Goal: Information Seeking & Learning: Learn about a topic

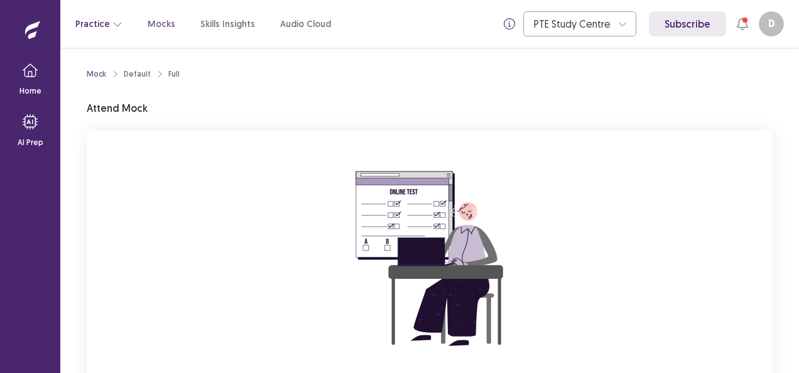
click at [99, 25] on button "Practice" at bounding box center [98, 24] width 47 height 23
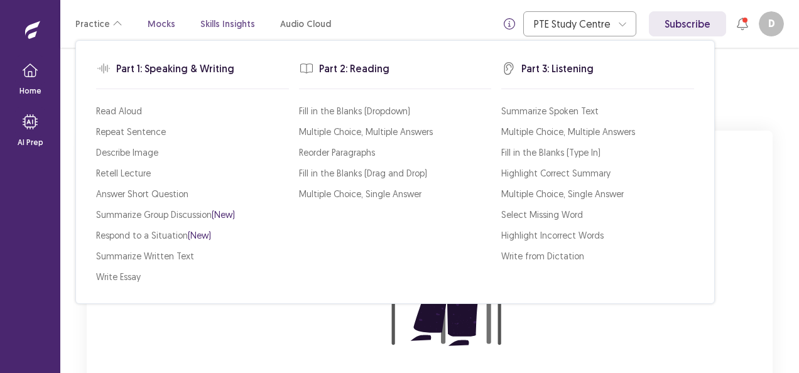
click at [223, 22] on p "Skills Insights" at bounding box center [227, 24] width 55 height 13
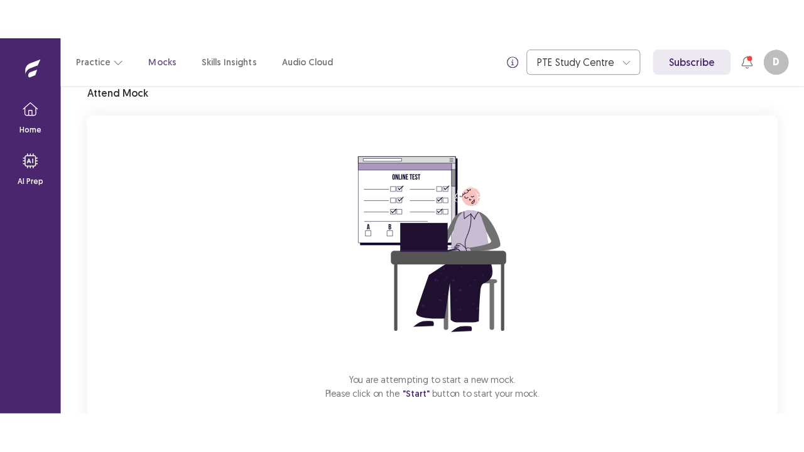
scroll to position [123, 0]
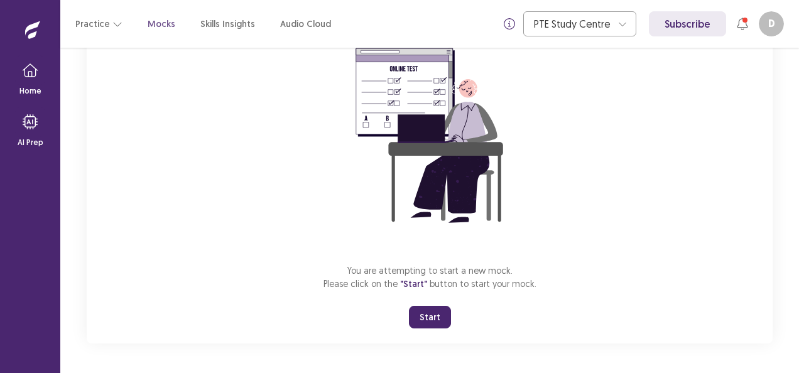
click at [435, 314] on button "Start" at bounding box center [430, 317] width 42 height 23
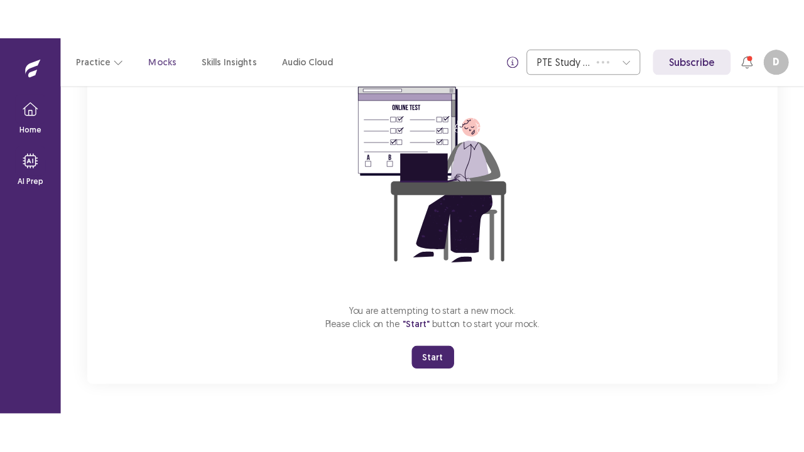
scroll to position [44, 0]
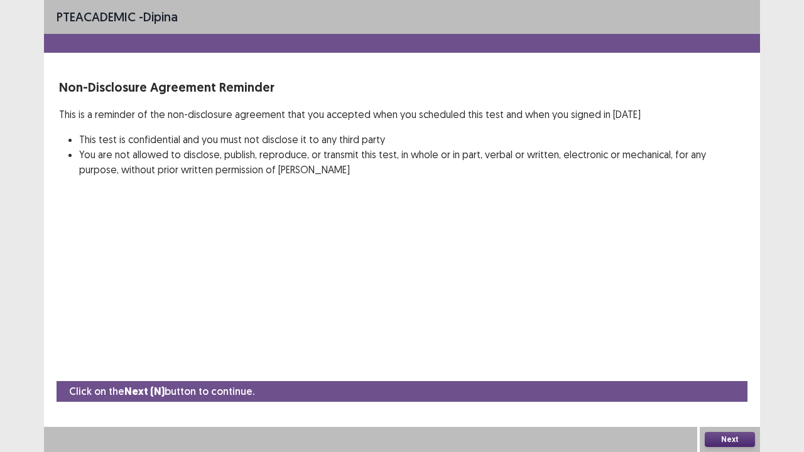
click at [739, 373] on button "Next" at bounding box center [730, 439] width 50 height 15
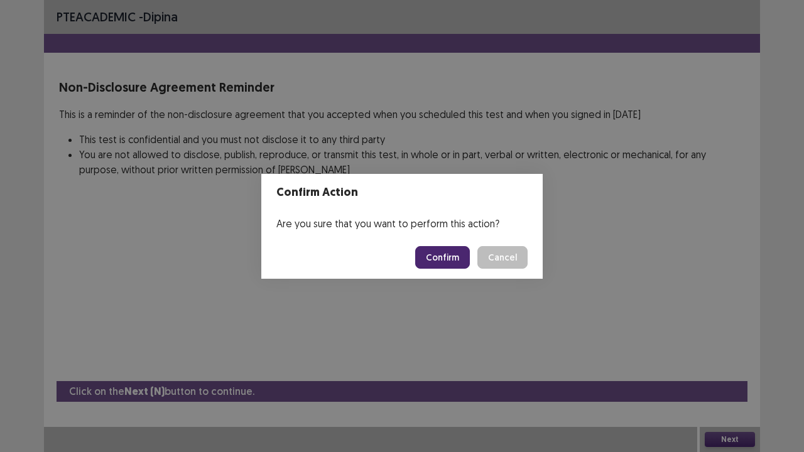
click at [448, 258] on button "Confirm" at bounding box center [442, 257] width 55 height 23
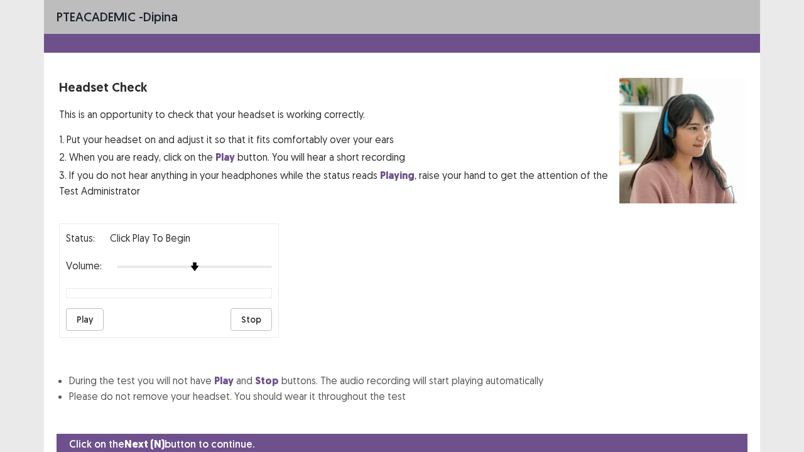
scroll to position [47, 0]
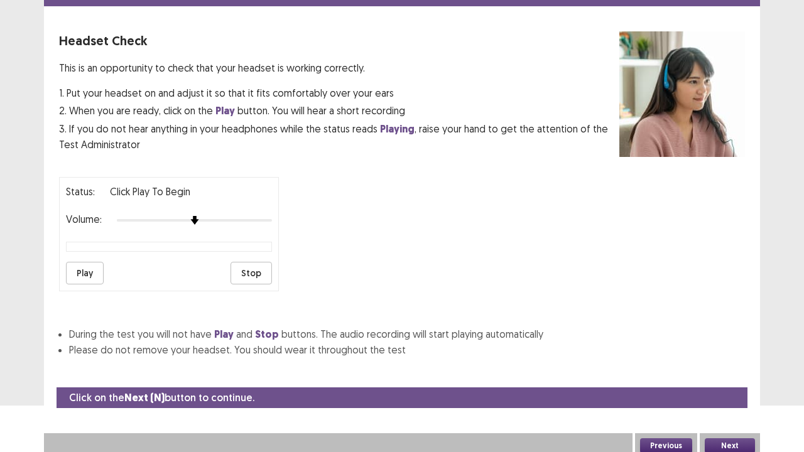
click at [734, 373] on button "Next" at bounding box center [730, 446] width 50 height 15
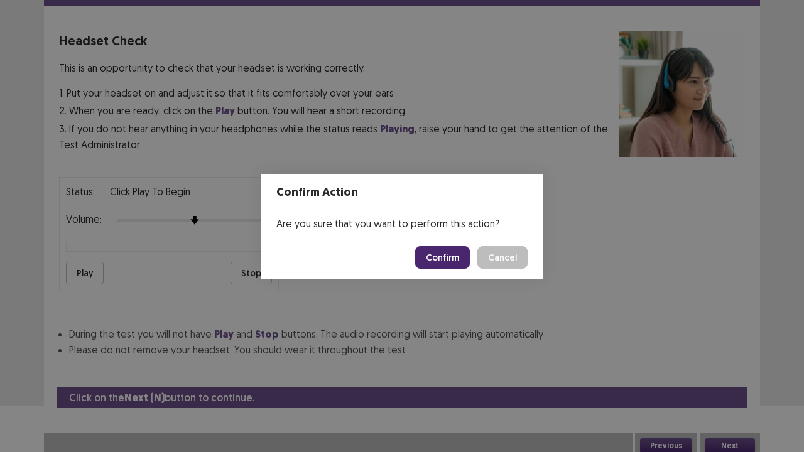
click at [452, 258] on button "Confirm" at bounding box center [442, 257] width 55 height 23
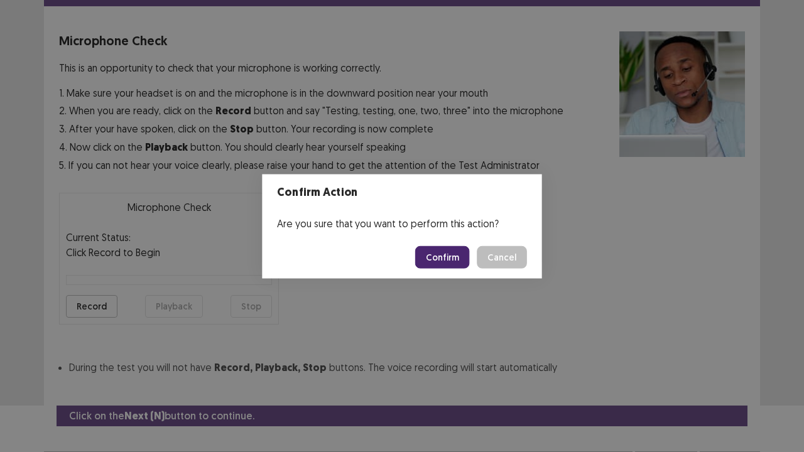
scroll to position [69, 0]
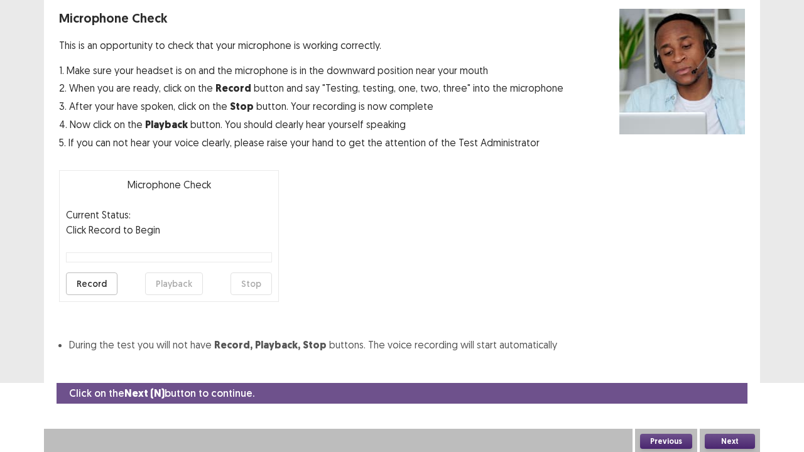
click at [721, 373] on button "Next" at bounding box center [730, 441] width 50 height 15
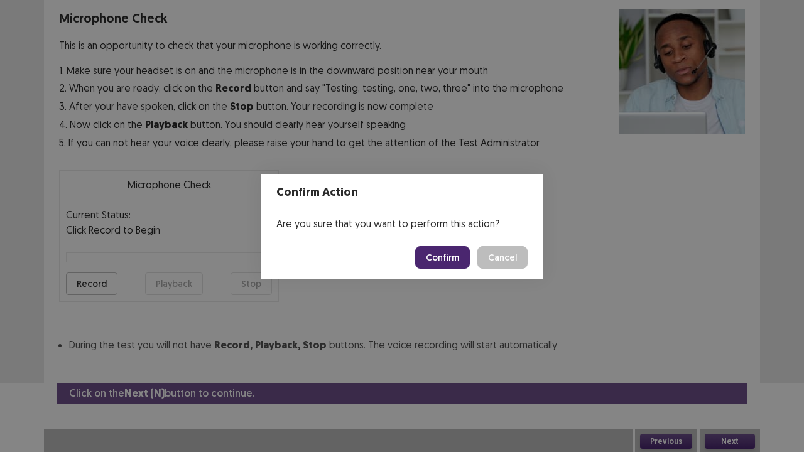
click at [453, 255] on button "Confirm" at bounding box center [442, 257] width 55 height 23
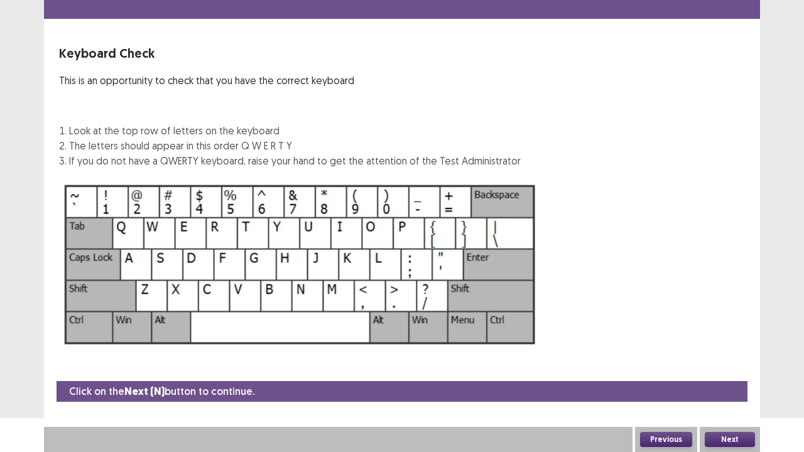
click at [741, 373] on button "Next" at bounding box center [730, 439] width 50 height 15
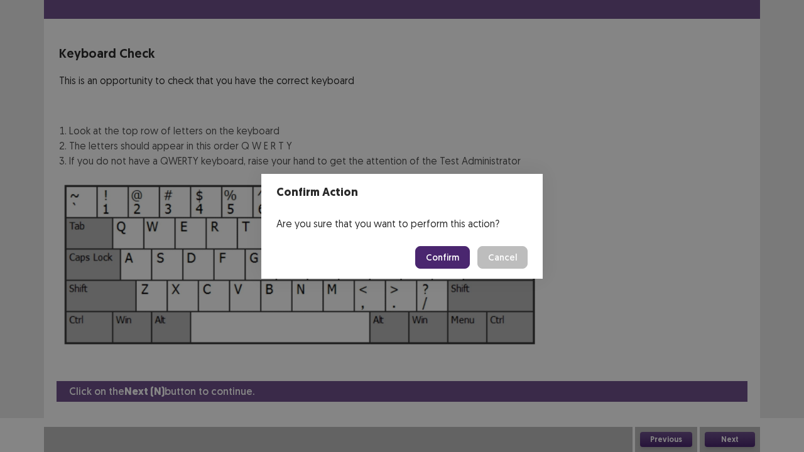
click at [452, 255] on button "Confirm" at bounding box center [442, 257] width 55 height 23
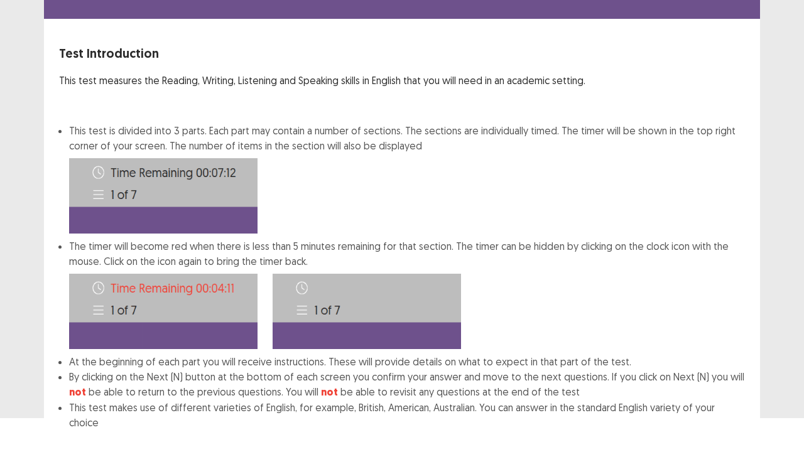
scroll to position [97, 0]
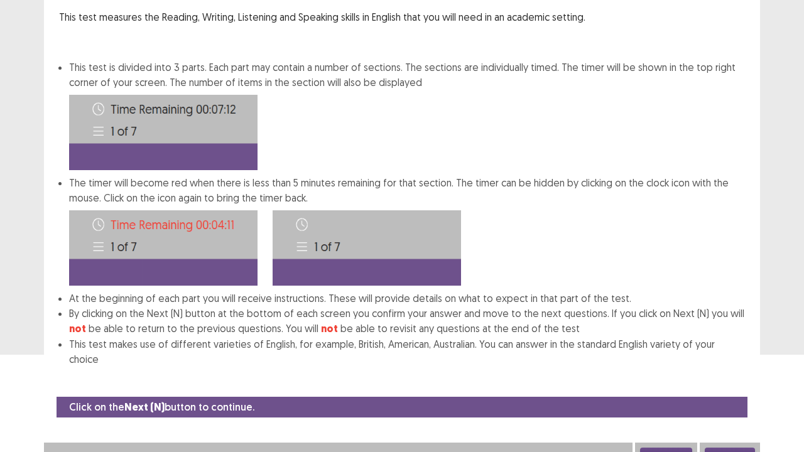
click at [743, 373] on button "Next" at bounding box center [730, 455] width 50 height 15
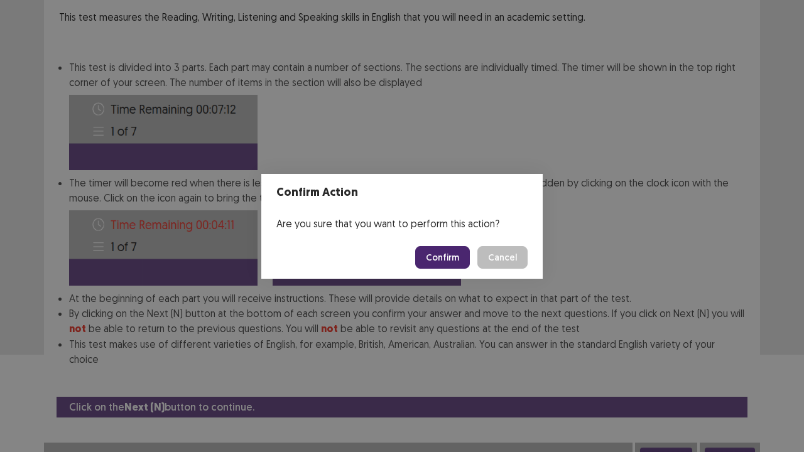
click at [451, 253] on button "Confirm" at bounding box center [442, 257] width 55 height 23
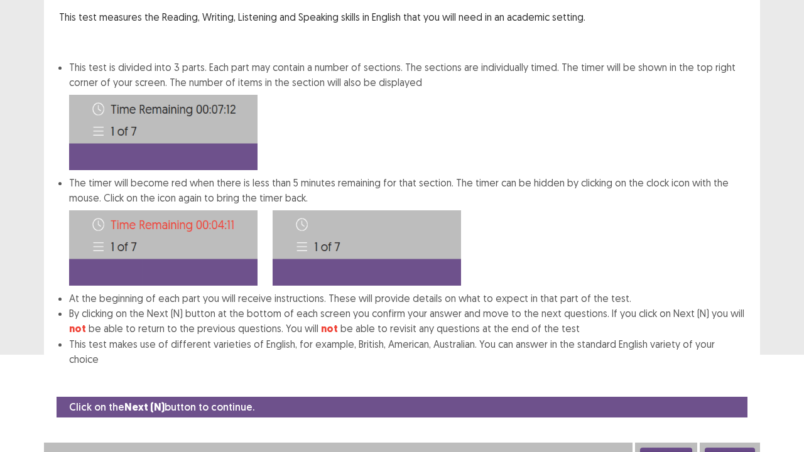
scroll to position [0, 0]
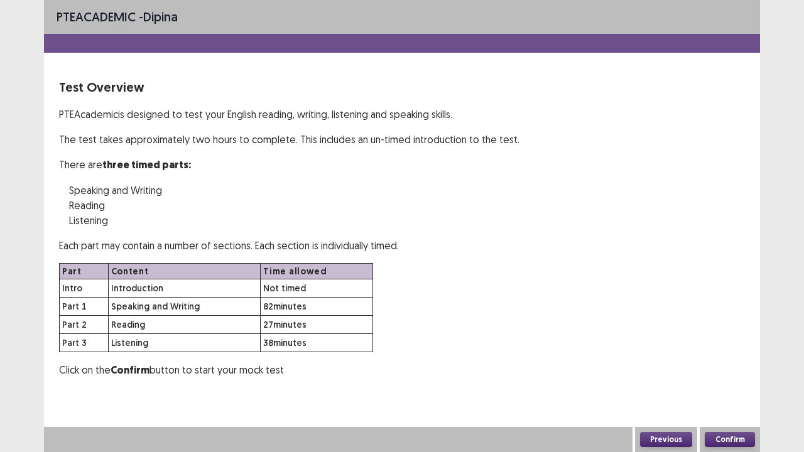
click at [728, 373] on button "Confirm" at bounding box center [730, 439] width 50 height 15
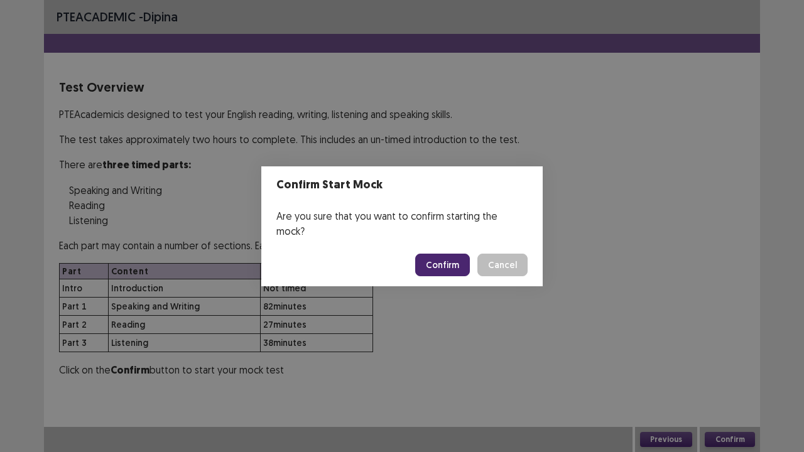
click at [441, 254] on button "Confirm" at bounding box center [442, 265] width 55 height 23
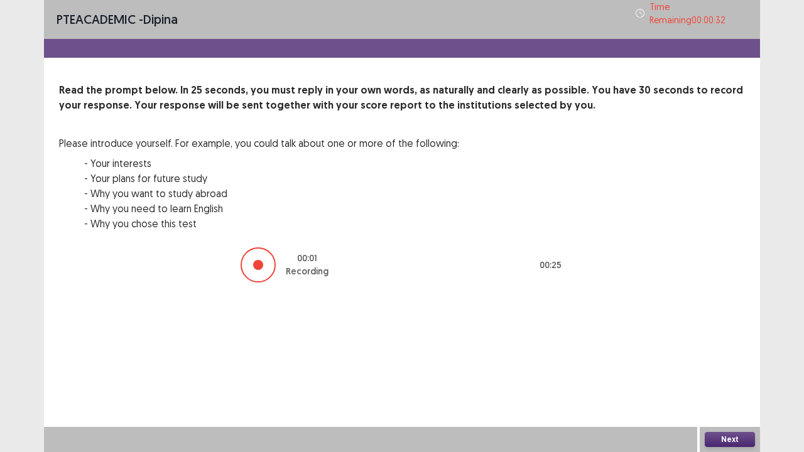
click at [736, 373] on button "Next" at bounding box center [730, 439] width 50 height 15
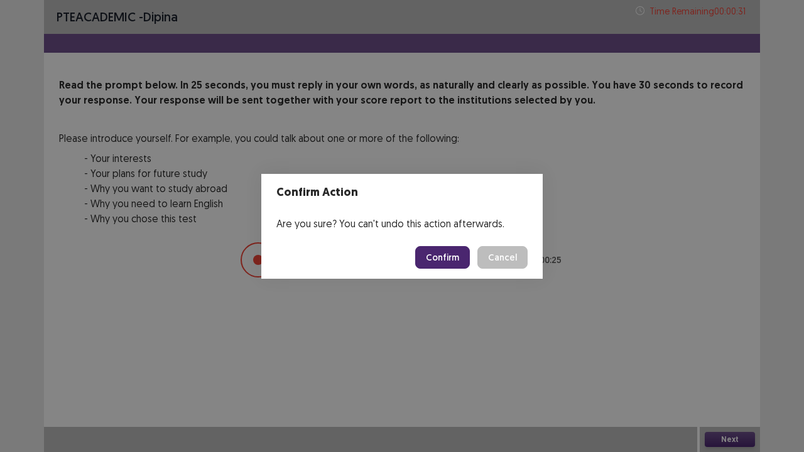
click at [455, 258] on button "Confirm" at bounding box center [442, 257] width 55 height 23
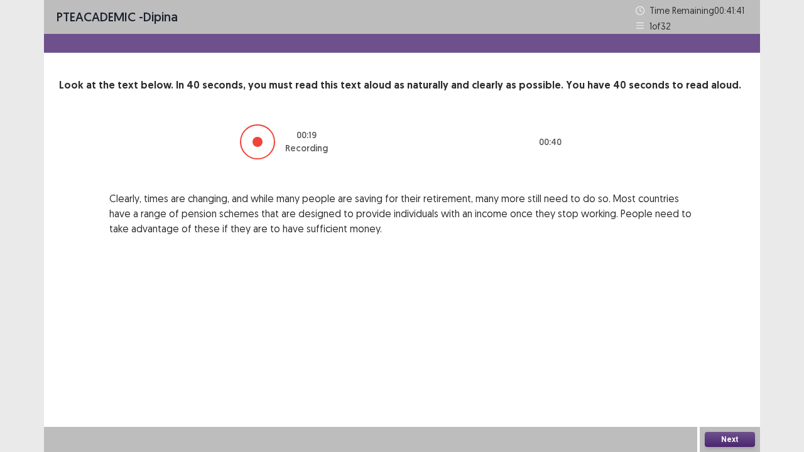
click at [723, 373] on button "Next" at bounding box center [730, 439] width 50 height 15
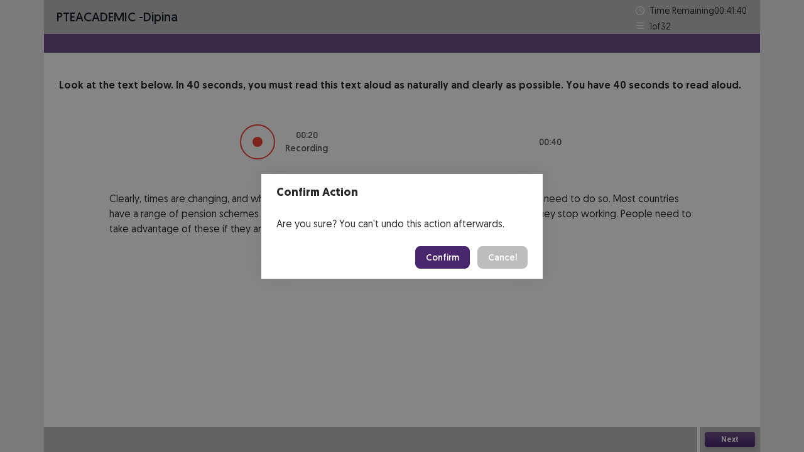
click at [455, 257] on button "Confirm" at bounding box center [442, 257] width 55 height 23
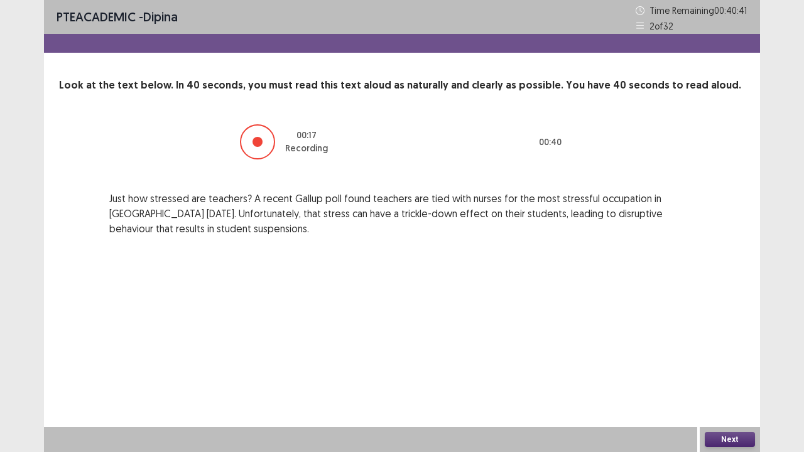
click at [727, 373] on button "Next" at bounding box center [730, 439] width 50 height 15
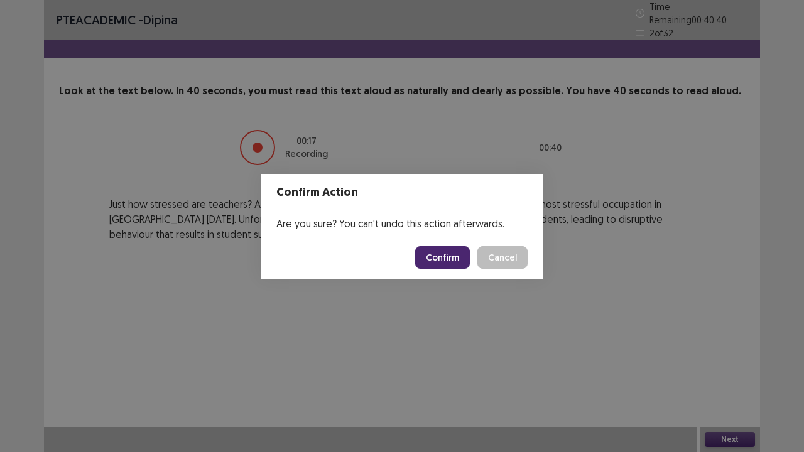
click at [459, 258] on button "Confirm" at bounding box center [442, 257] width 55 height 23
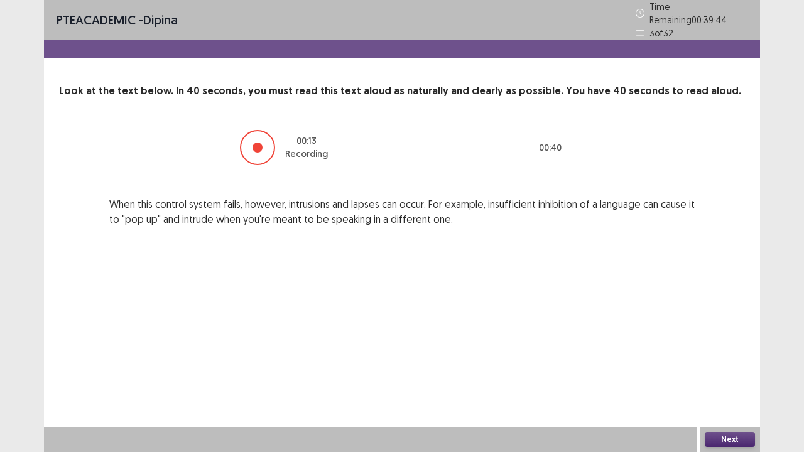
click at [733, 373] on button "Next" at bounding box center [730, 439] width 50 height 15
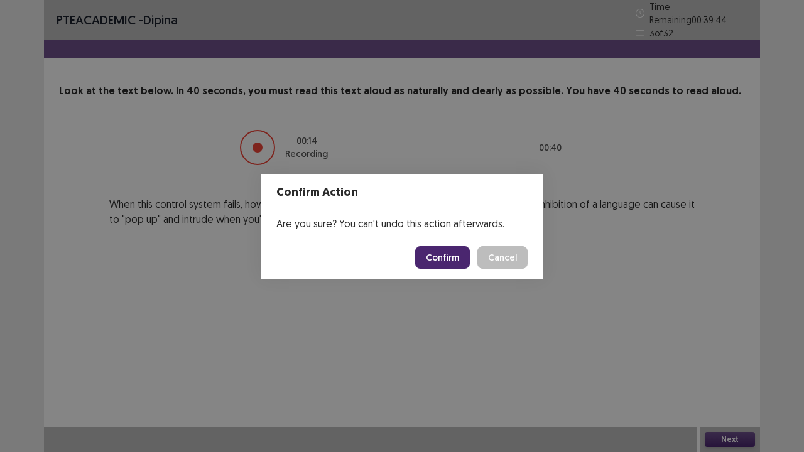
click at [452, 258] on button "Confirm" at bounding box center [442, 257] width 55 height 23
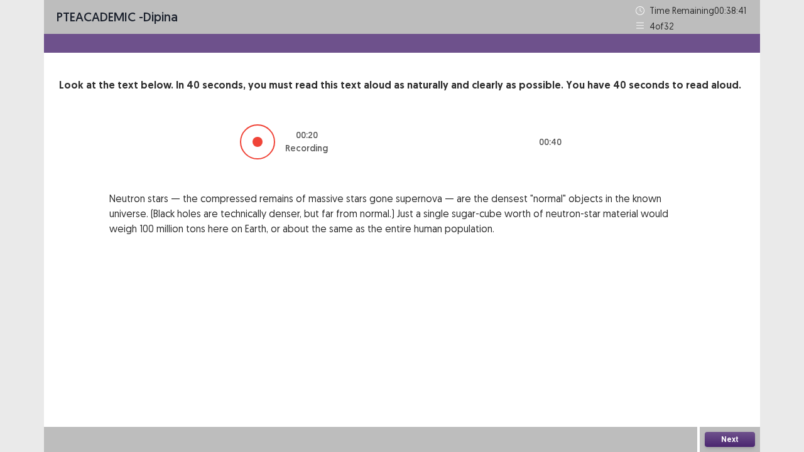
click at [726, 373] on button "Next" at bounding box center [730, 439] width 50 height 15
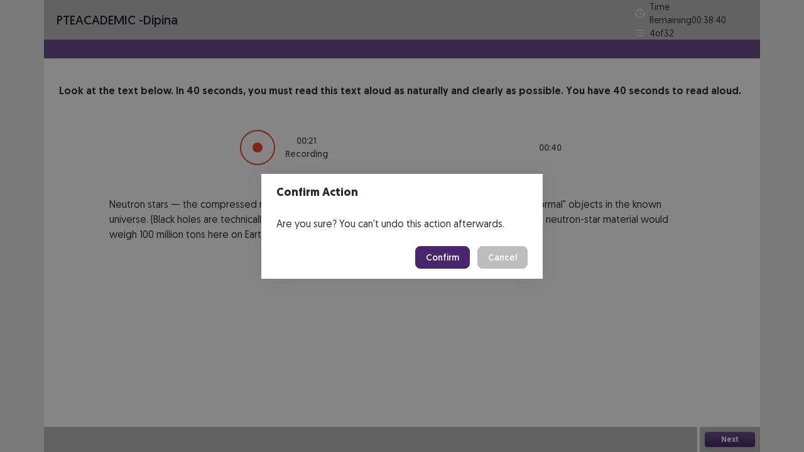
click at [451, 259] on button "Confirm" at bounding box center [442, 257] width 55 height 23
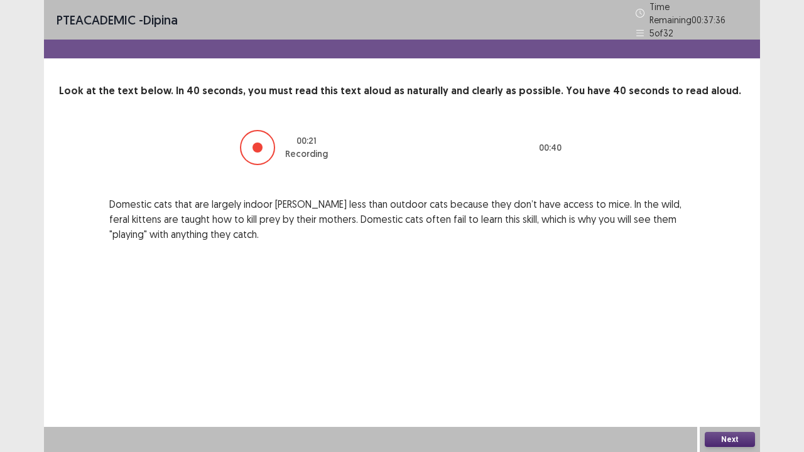
click at [731, 373] on button "Next" at bounding box center [730, 439] width 50 height 15
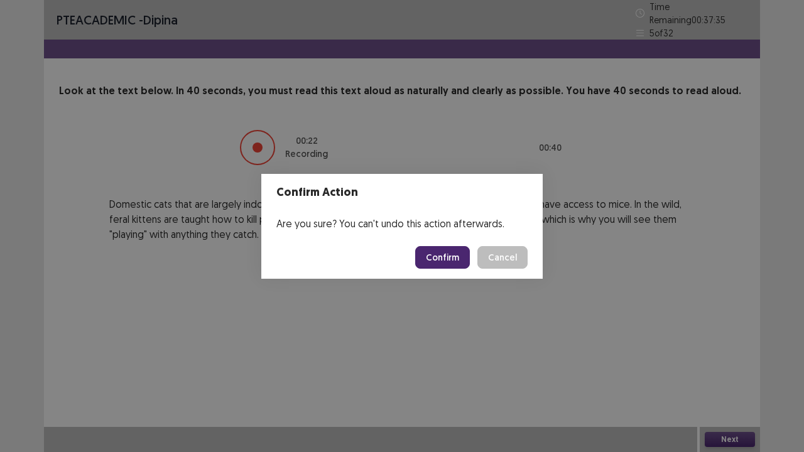
drag, startPoint x: 435, startPoint y: 242, endPoint x: 436, endPoint y: 252, distance: 10.1
click at [435, 243] on footer "Confirm Cancel" at bounding box center [402, 257] width 282 height 43
click at [437, 255] on button "Confirm" at bounding box center [442, 257] width 55 height 23
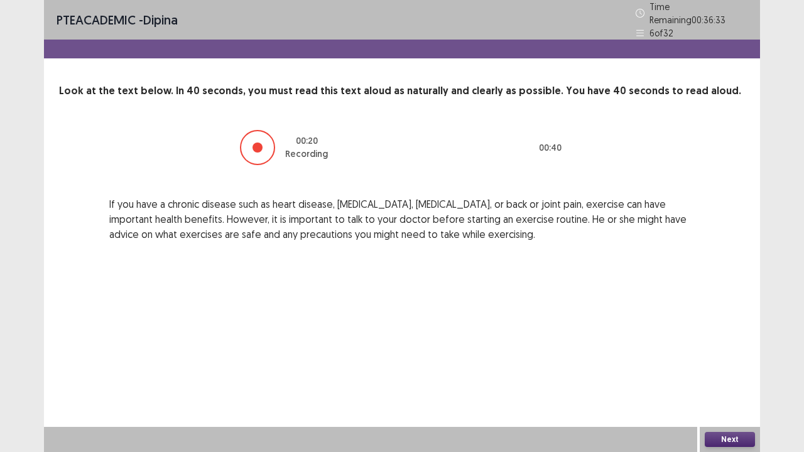
click at [728, 373] on button "Next" at bounding box center [730, 439] width 50 height 15
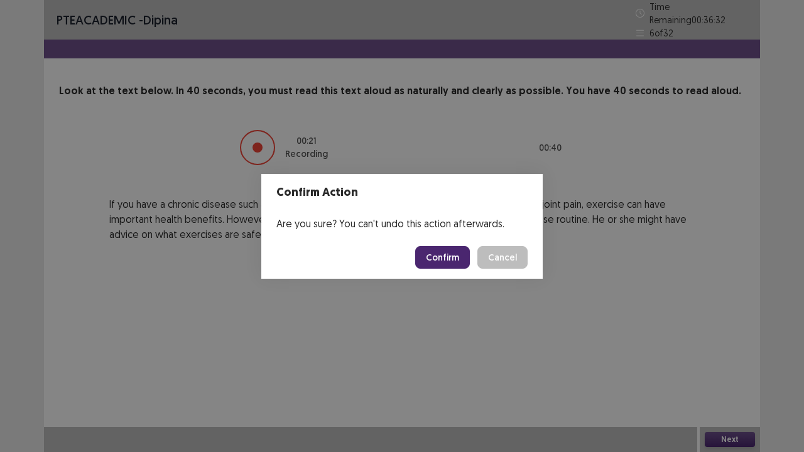
click at [440, 251] on button "Confirm" at bounding box center [442, 257] width 55 height 23
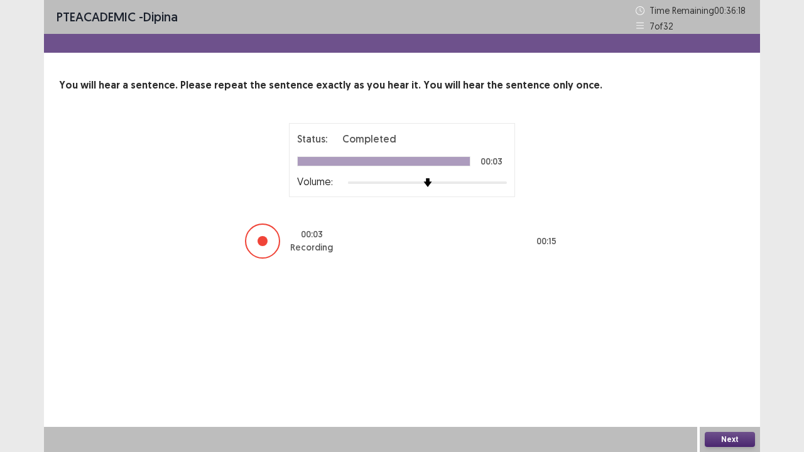
click at [740, 373] on button "Next" at bounding box center [730, 439] width 50 height 15
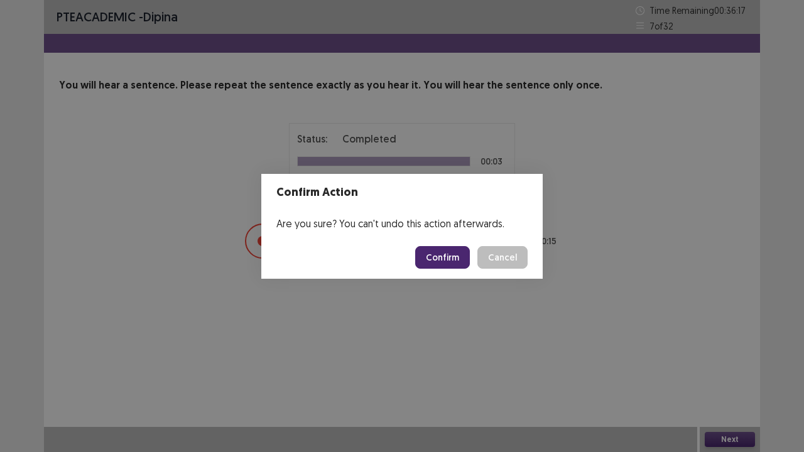
click at [453, 254] on button "Confirm" at bounding box center [442, 257] width 55 height 23
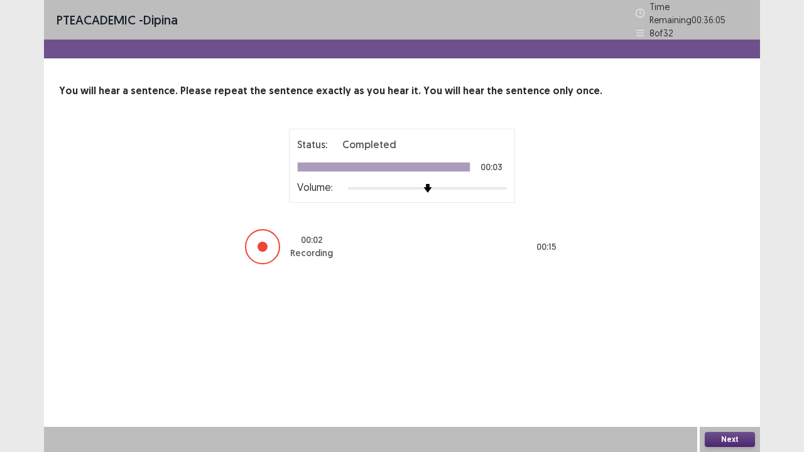
click at [725, 373] on button "Next" at bounding box center [730, 439] width 50 height 15
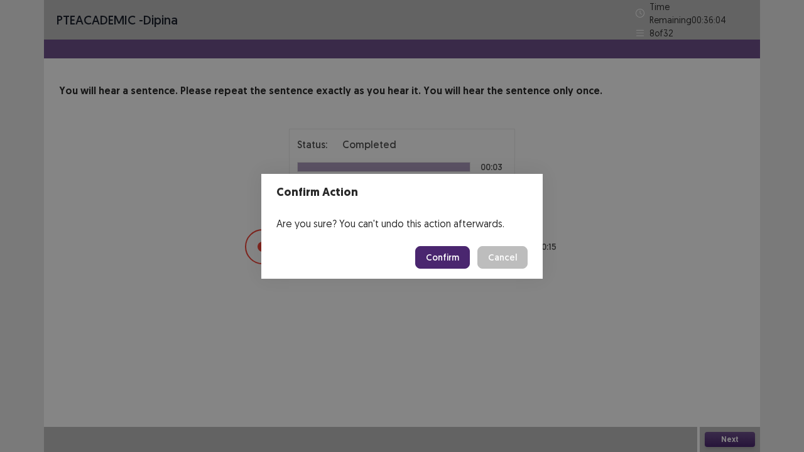
click at [452, 261] on button "Confirm" at bounding box center [442, 257] width 55 height 23
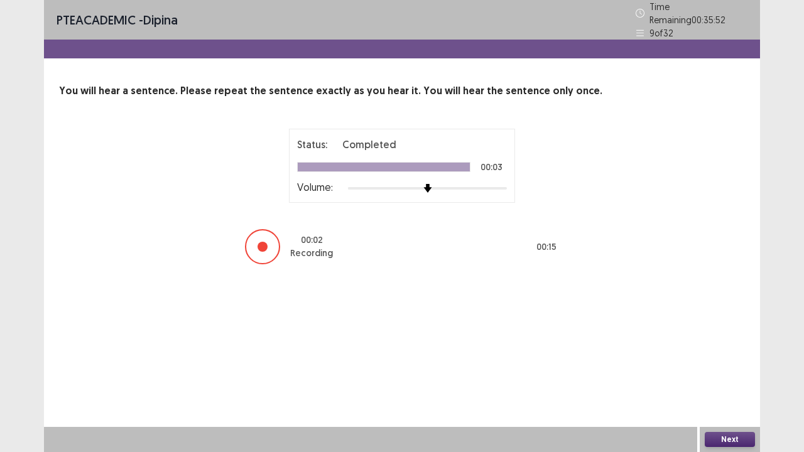
click at [721, 373] on button "Next" at bounding box center [730, 439] width 50 height 15
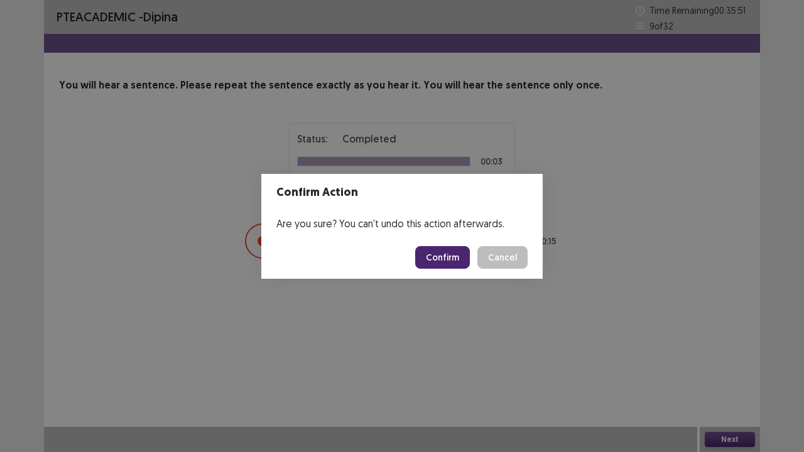
click at [457, 257] on button "Confirm" at bounding box center [442, 257] width 55 height 23
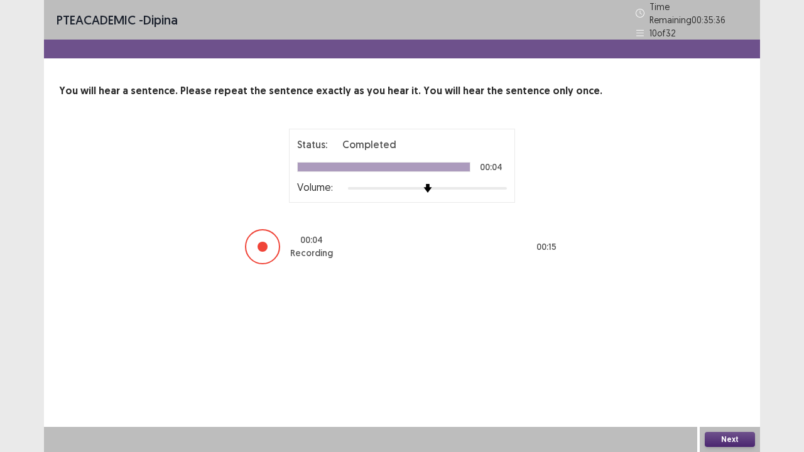
click at [729, 373] on button "Next" at bounding box center [730, 439] width 50 height 15
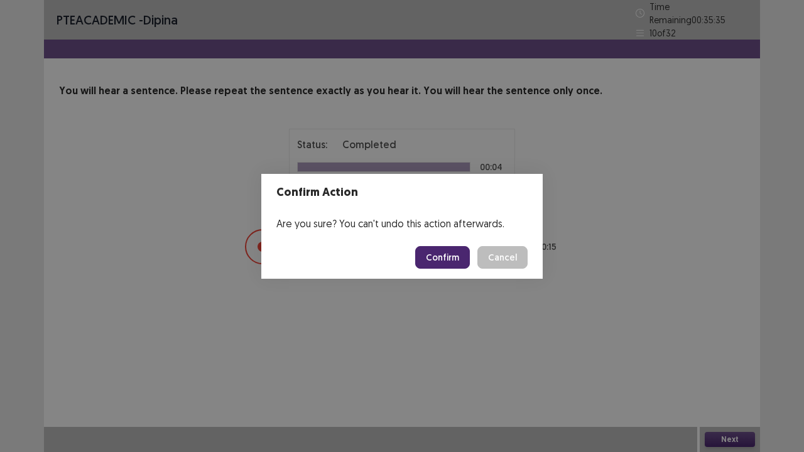
click at [452, 258] on button "Confirm" at bounding box center [442, 257] width 55 height 23
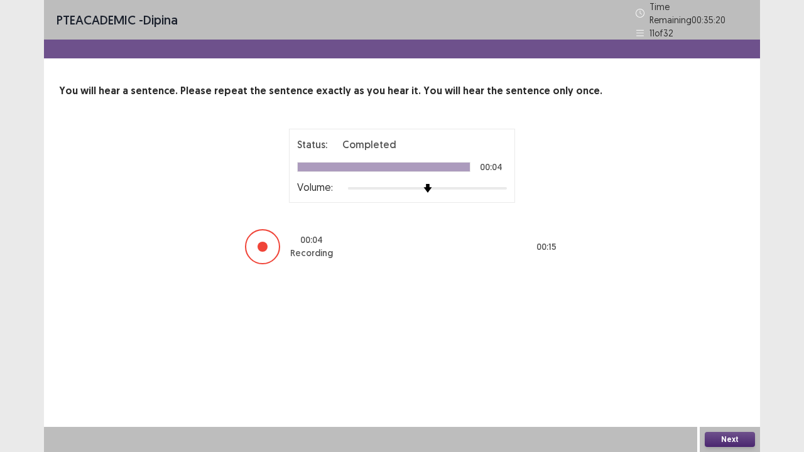
click at [736, 373] on button "Next" at bounding box center [730, 439] width 50 height 15
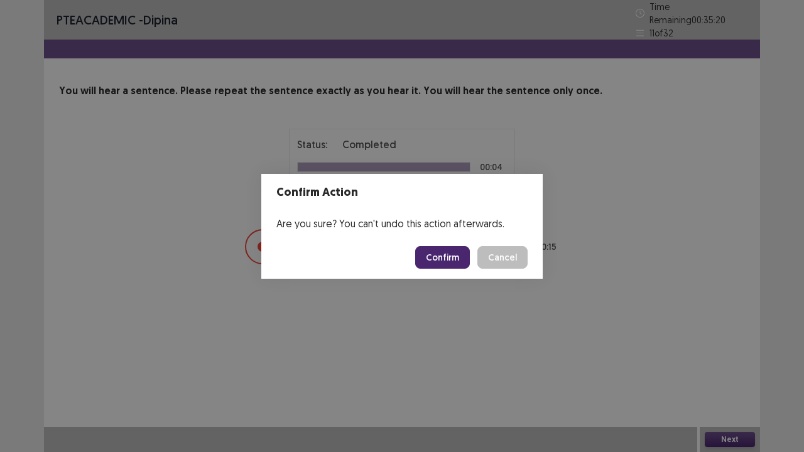
click at [436, 258] on button "Confirm" at bounding box center [442, 257] width 55 height 23
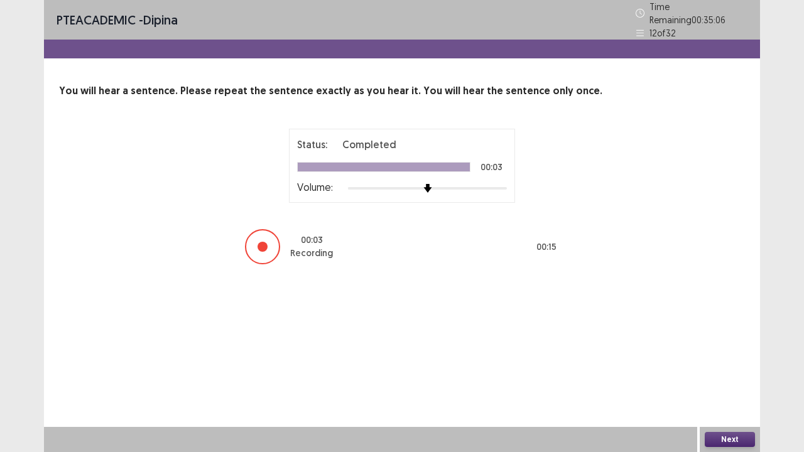
click at [723, 373] on button "Next" at bounding box center [730, 439] width 50 height 15
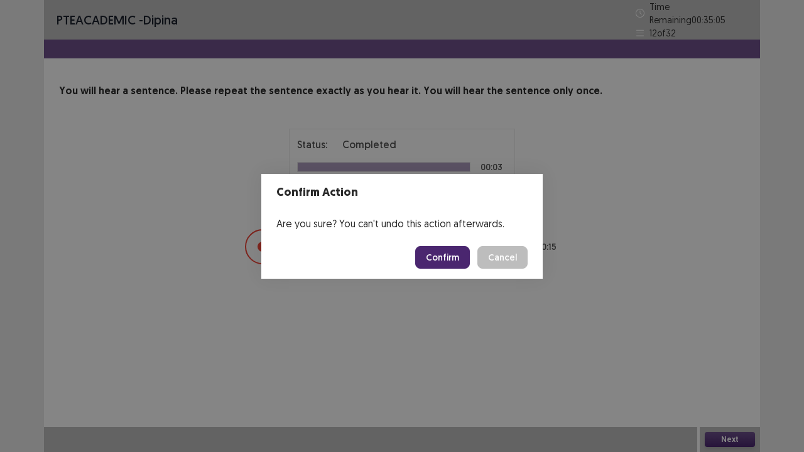
click at [451, 248] on button "Confirm" at bounding box center [442, 257] width 55 height 23
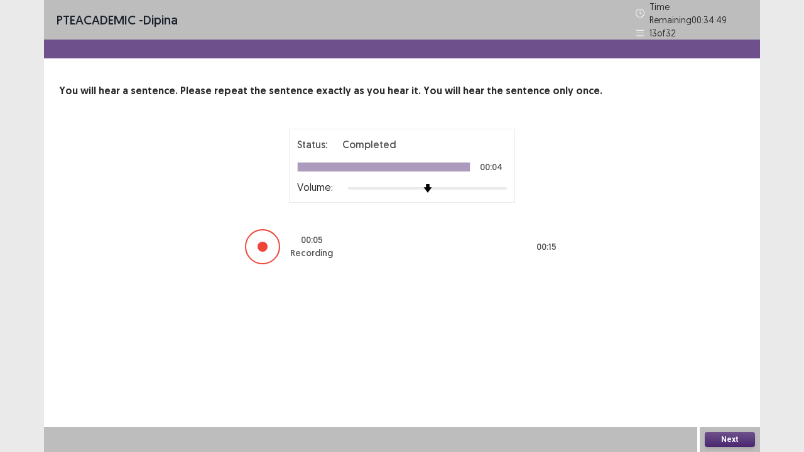
click at [730, 373] on button "Next" at bounding box center [730, 439] width 50 height 15
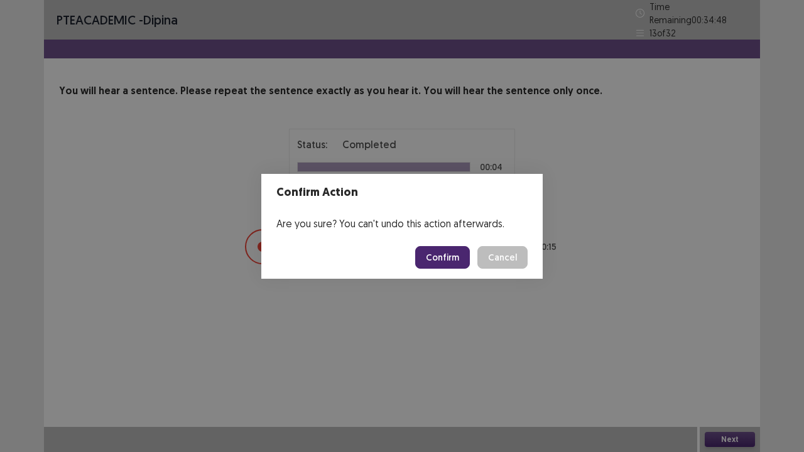
click at [456, 259] on button "Confirm" at bounding box center [442, 257] width 55 height 23
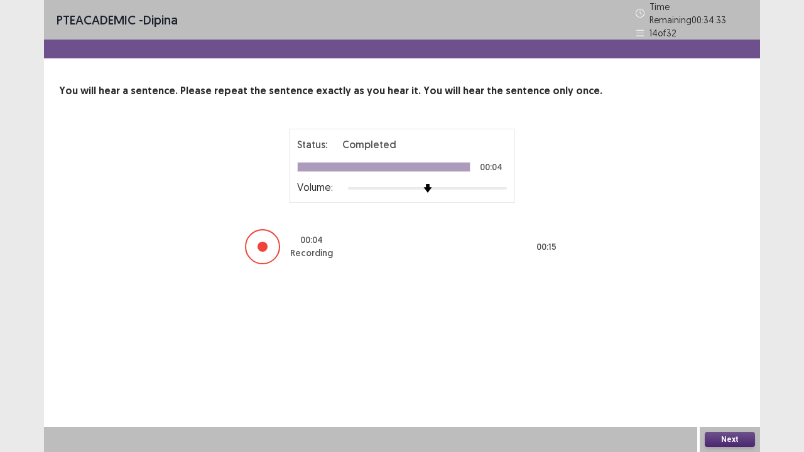
click at [747, 373] on button "Next" at bounding box center [730, 439] width 50 height 15
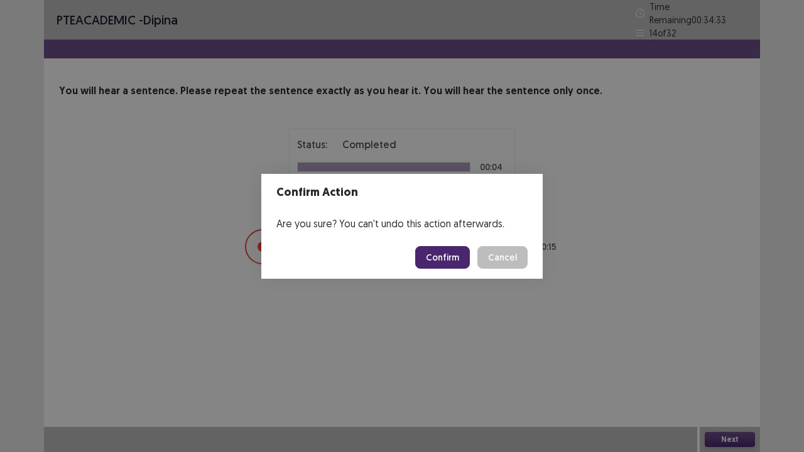
click at [449, 252] on button "Confirm" at bounding box center [442, 257] width 55 height 23
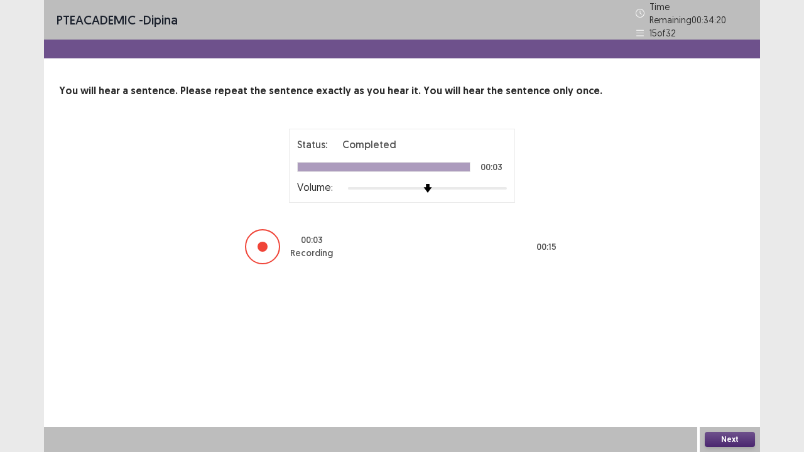
click at [718, 373] on button "Next" at bounding box center [730, 439] width 50 height 15
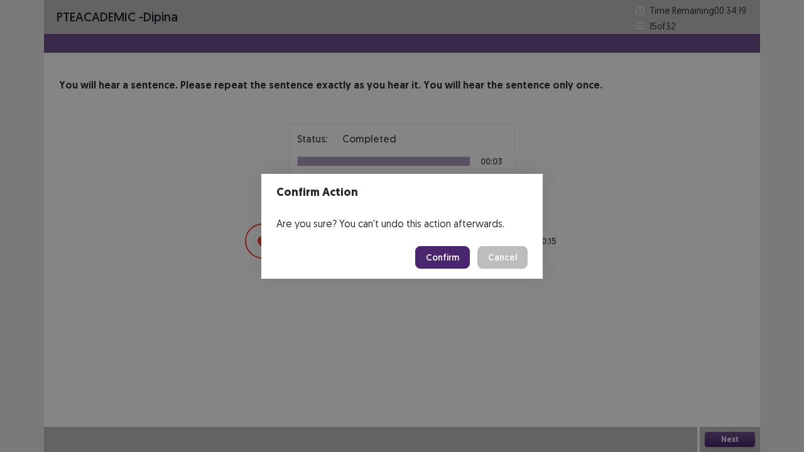
click at [442, 263] on button "Confirm" at bounding box center [442, 257] width 55 height 23
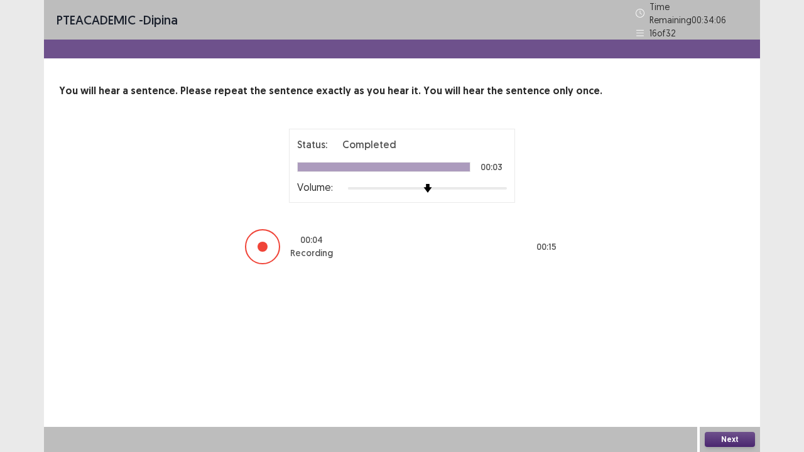
drag, startPoint x: 763, startPoint y: 444, endPoint x: 731, endPoint y: 439, distance: 31.7
click at [762, 373] on div "PTE academic - dipina Time Remaining 00 : 34 : 06 16 of 32 You will hear a sent…" at bounding box center [402, 226] width 804 height 452
click at [731, 373] on button "Next" at bounding box center [730, 439] width 50 height 15
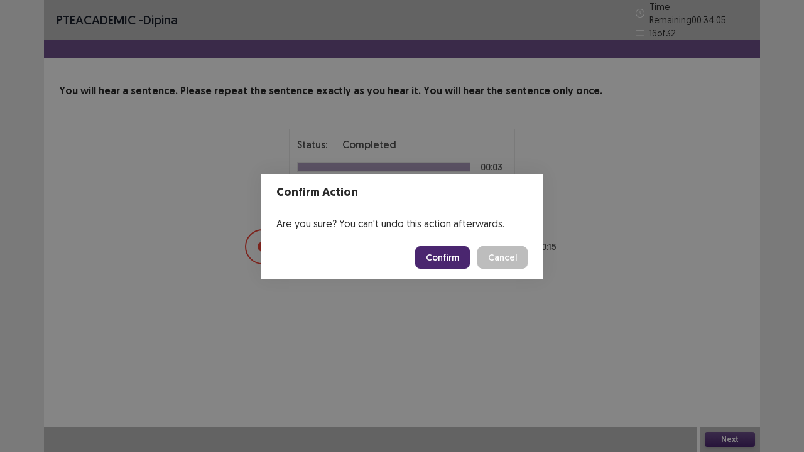
click at [474, 258] on div "Confirm Cancel" at bounding box center [471, 257] width 112 height 23
click at [459, 253] on button "Confirm" at bounding box center [442, 257] width 55 height 23
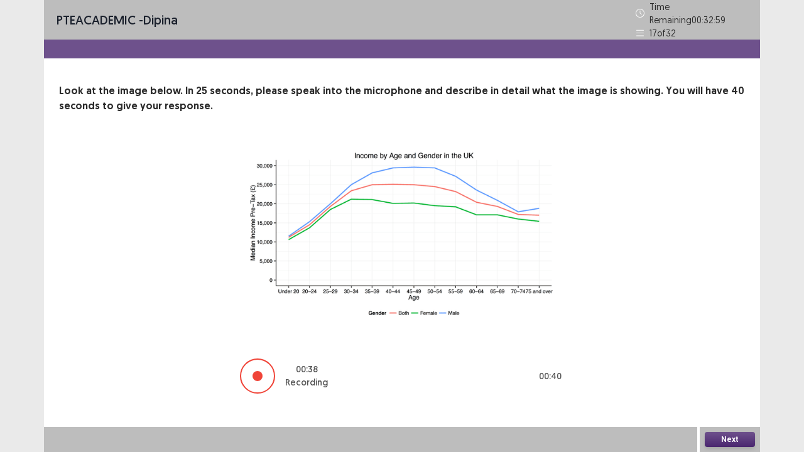
click at [732, 373] on button "Next" at bounding box center [730, 439] width 50 height 15
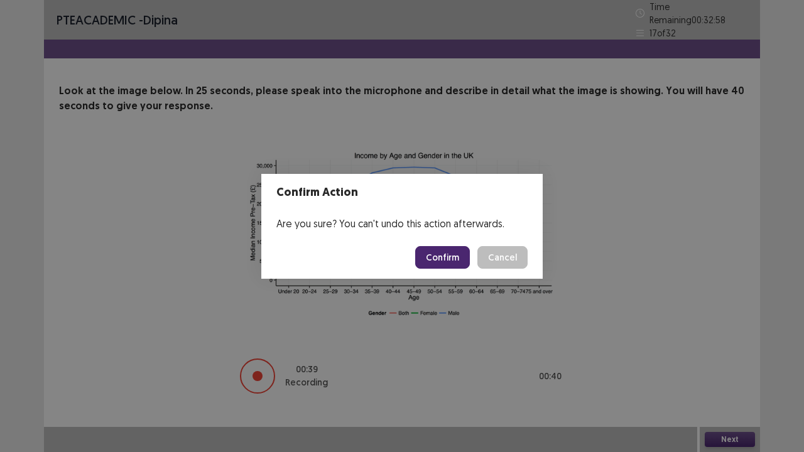
click at [427, 253] on button "Confirm" at bounding box center [442, 257] width 55 height 23
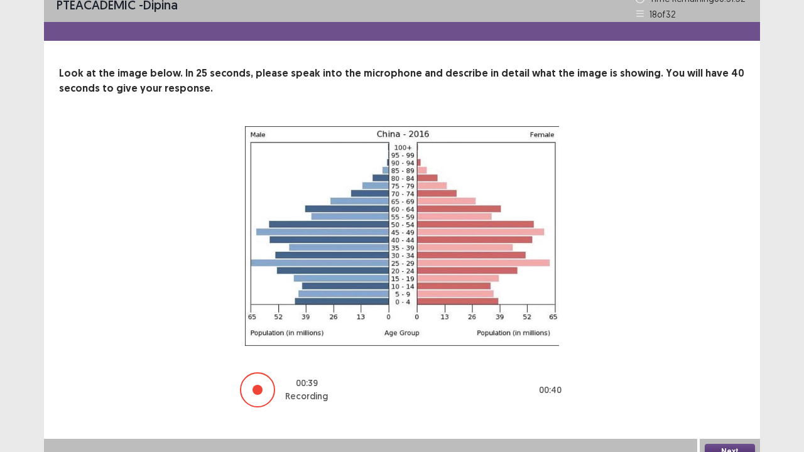
scroll to position [24, 0]
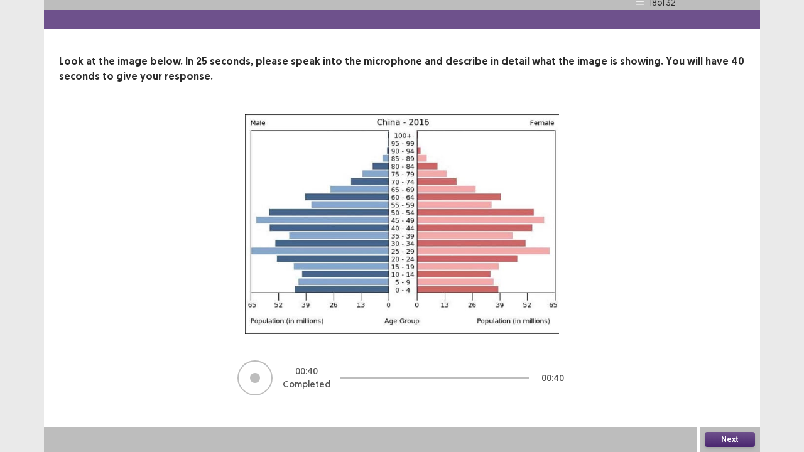
click at [735, 373] on button "Next" at bounding box center [730, 439] width 50 height 15
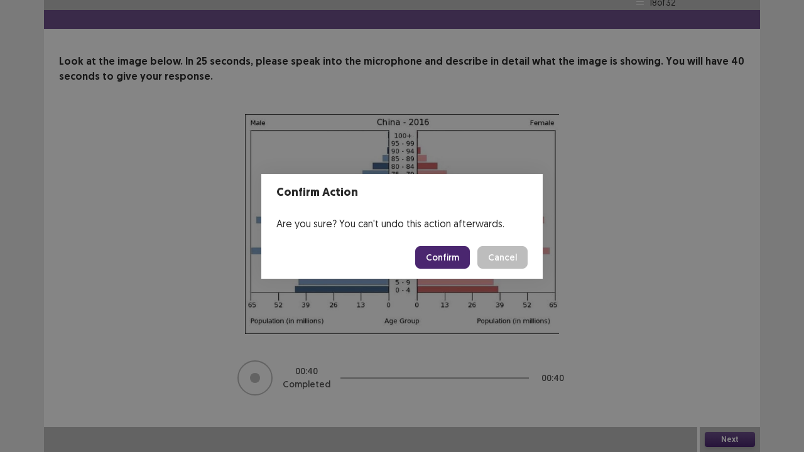
click at [459, 262] on button "Confirm" at bounding box center [442, 257] width 55 height 23
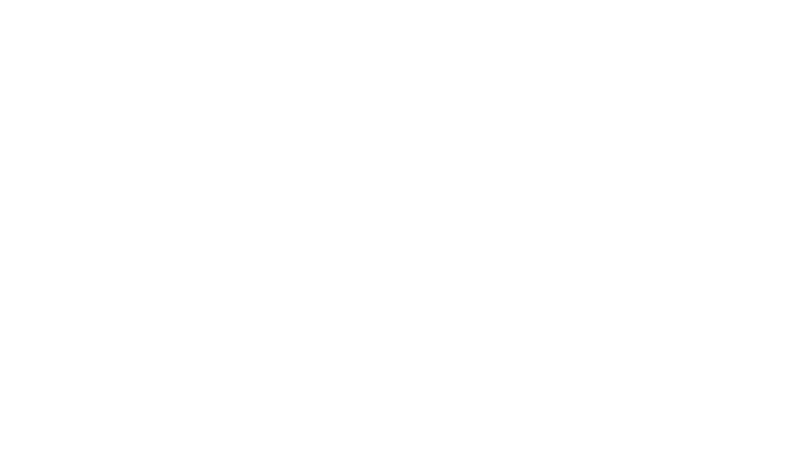
scroll to position [0, 0]
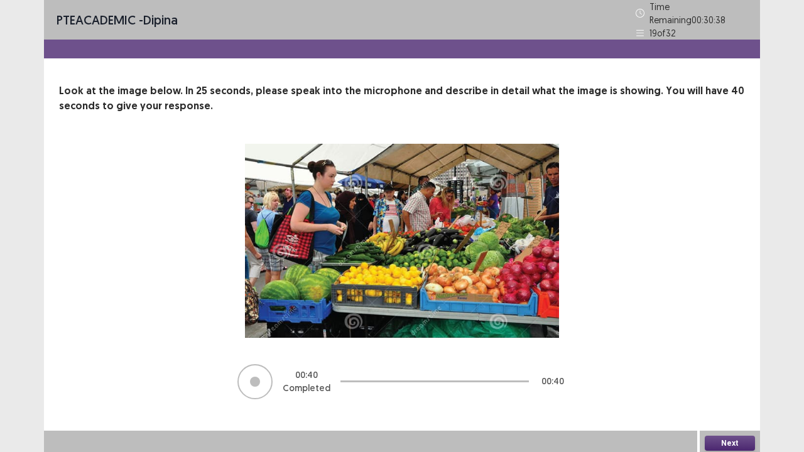
click at [726, 373] on button "Next" at bounding box center [730, 443] width 50 height 15
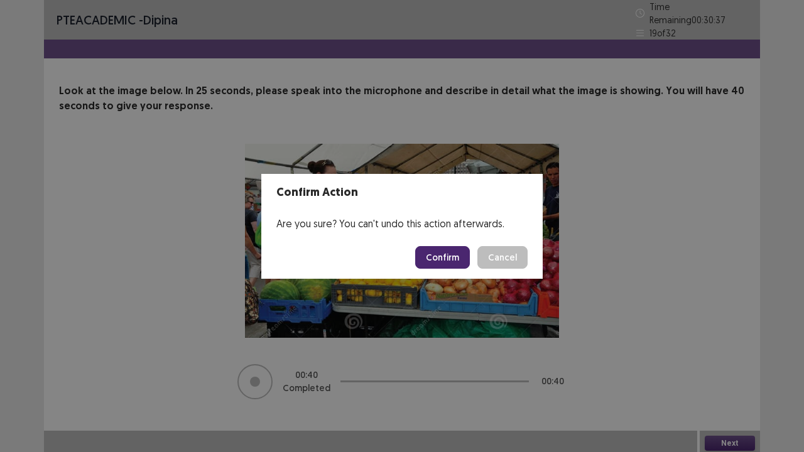
click at [449, 255] on button "Confirm" at bounding box center [442, 257] width 55 height 23
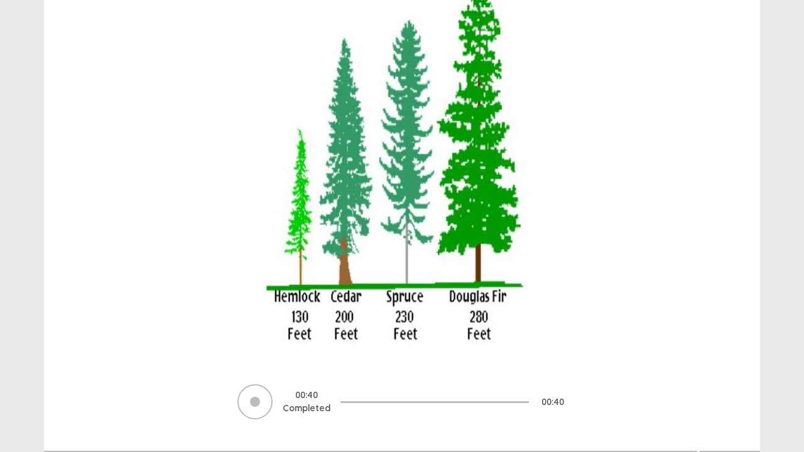
scroll to position [216, 0]
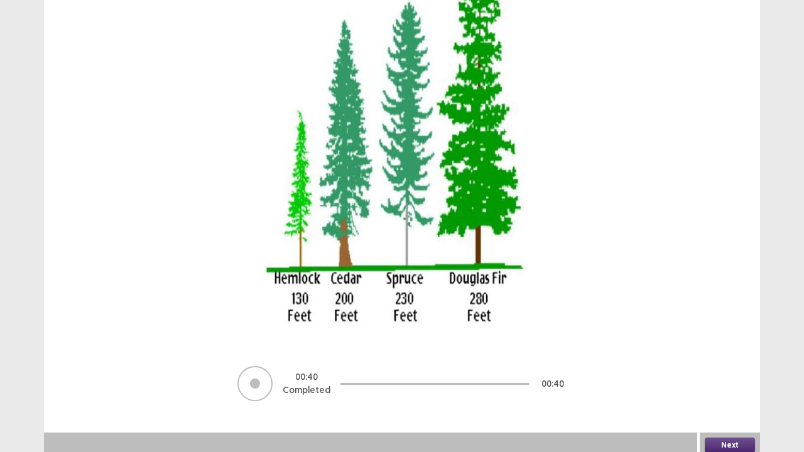
click at [728, 373] on button "Next" at bounding box center [730, 445] width 50 height 15
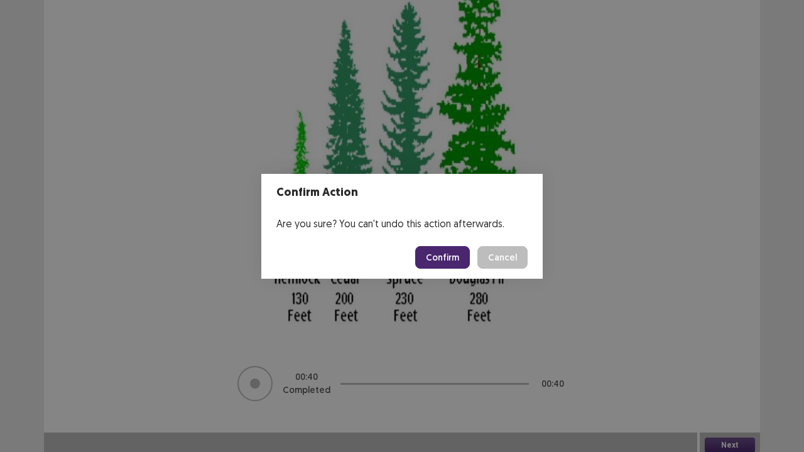
click at [440, 257] on button "Confirm" at bounding box center [442, 257] width 55 height 23
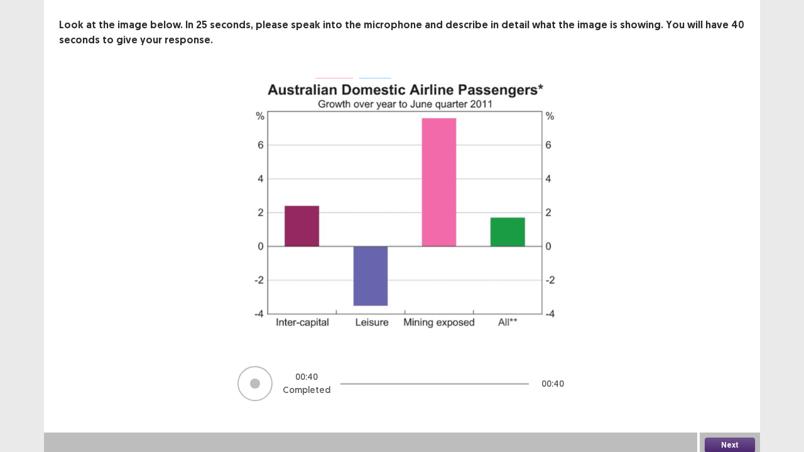
scroll to position [66, 0]
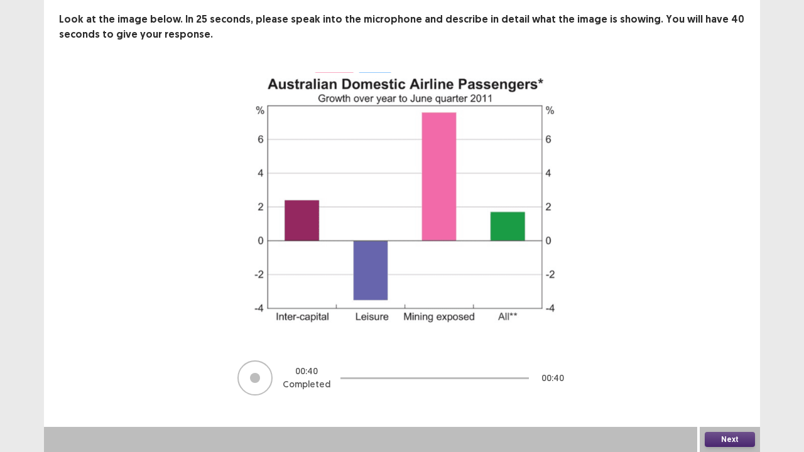
click at [734, 373] on button "Next" at bounding box center [730, 439] width 50 height 15
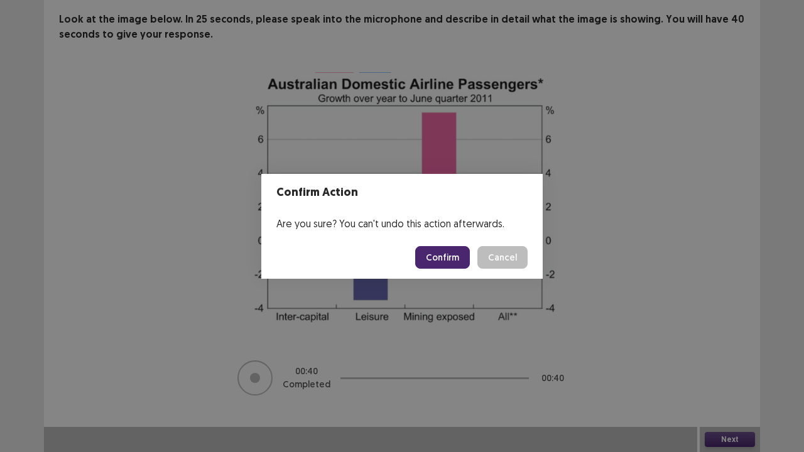
click at [439, 253] on button "Confirm" at bounding box center [442, 257] width 55 height 23
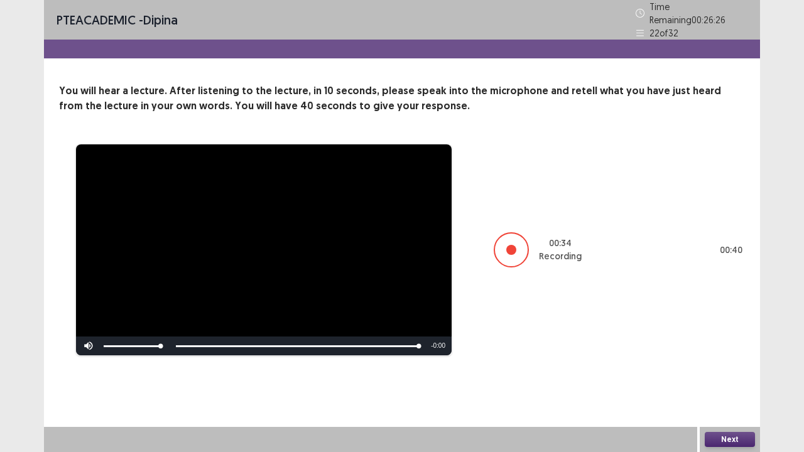
click at [733, 373] on button "Next" at bounding box center [730, 439] width 50 height 15
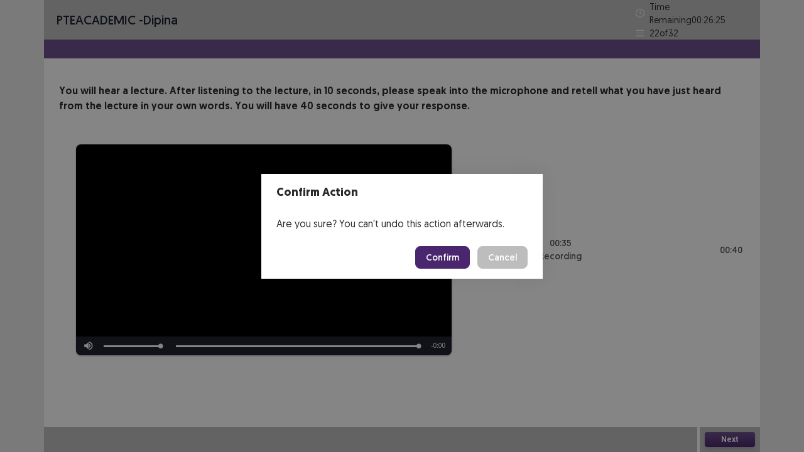
click at [442, 260] on button "Confirm" at bounding box center [442, 257] width 55 height 23
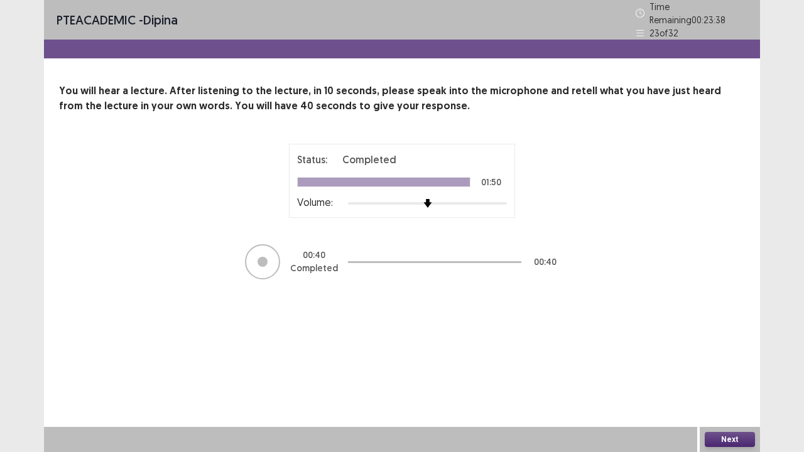
click at [729, 373] on button "Next" at bounding box center [730, 439] width 50 height 15
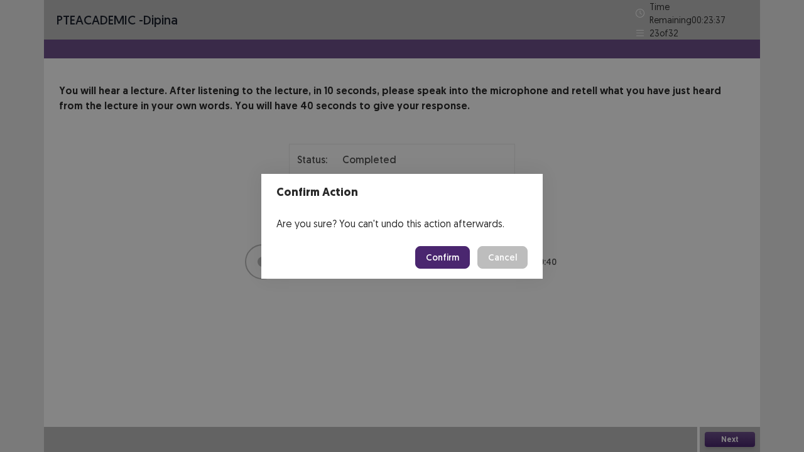
click at [446, 256] on button "Confirm" at bounding box center [442, 257] width 55 height 23
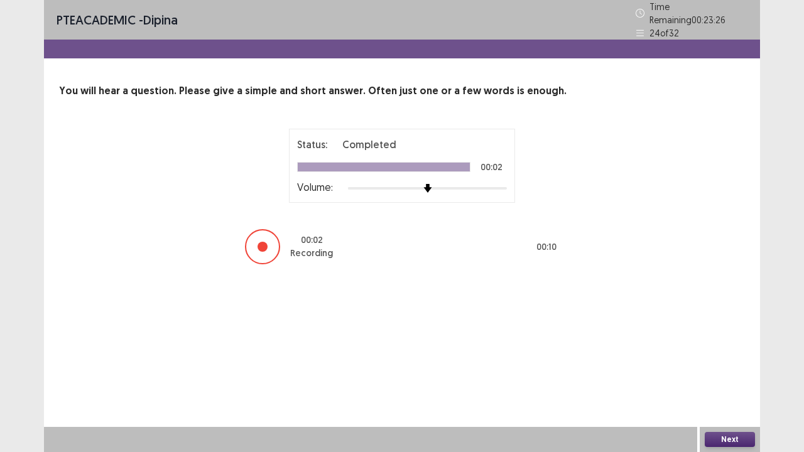
click at [728, 373] on button "Next" at bounding box center [730, 439] width 50 height 15
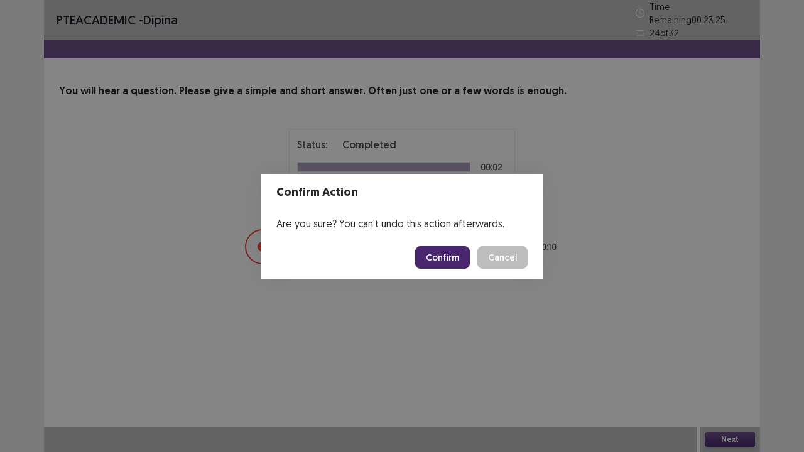
click at [452, 252] on button "Confirm" at bounding box center [442, 257] width 55 height 23
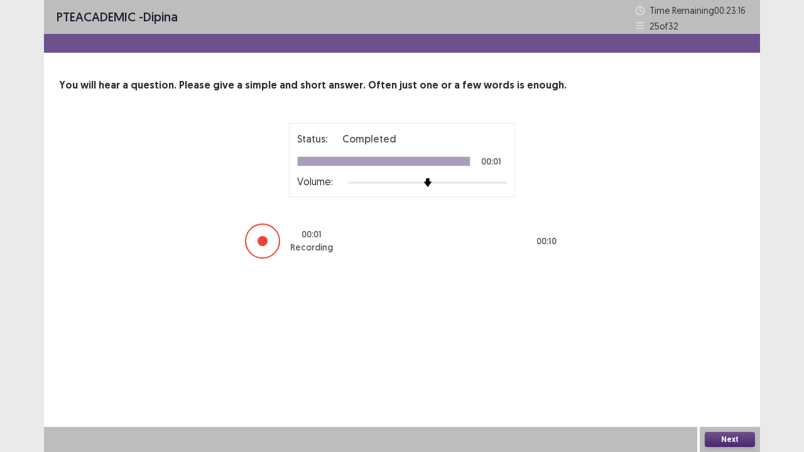
click at [722, 373] on button "Next" at bounding box center [730, 439] width 50 height 15
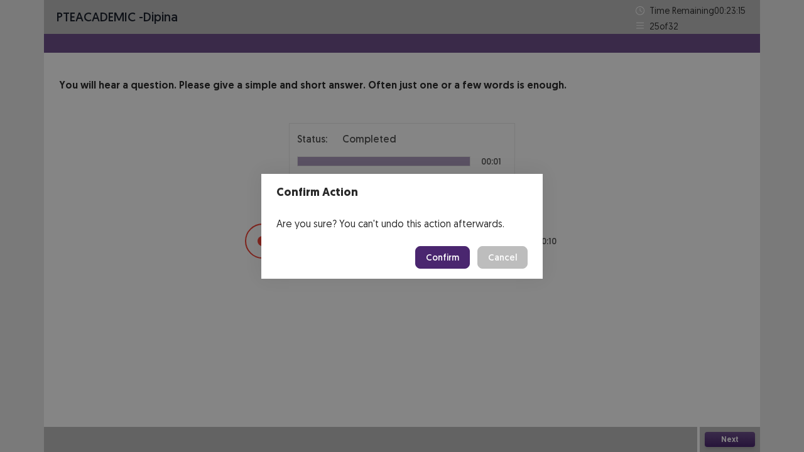
click at [447, 253] on button "Confirm" at bounding box center [442, 257] width 55 height 23
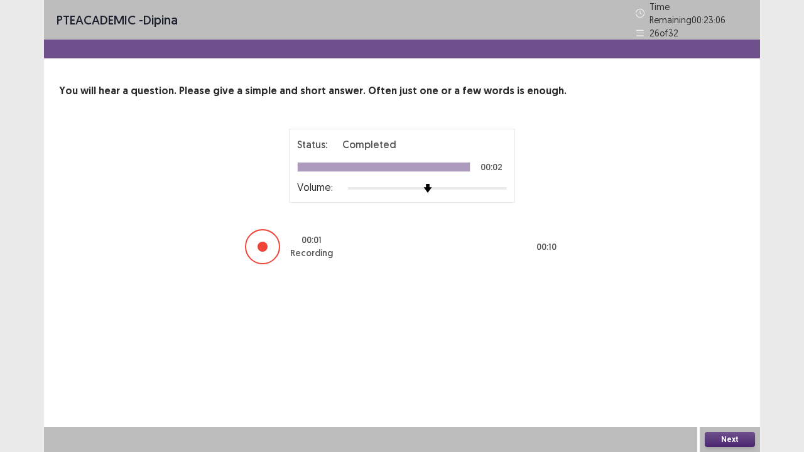
click at [733, 373] on button "Next" at bounding box center [730, 439] width 50 height 15
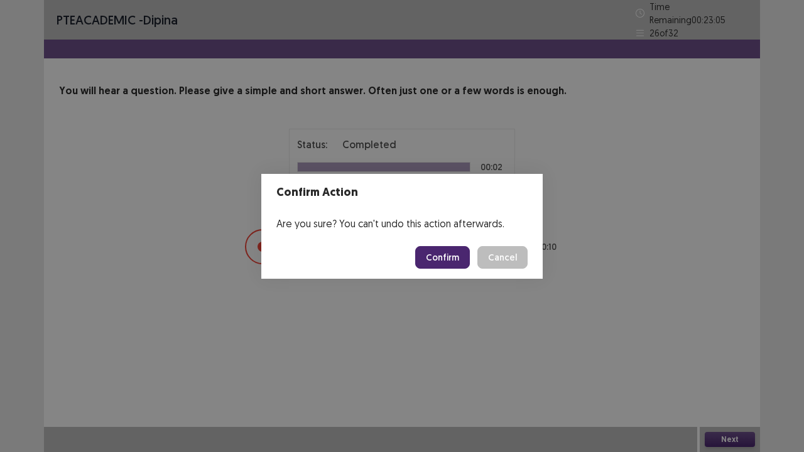
click at [446, 261] on button "Confirm" at bounding box center [442, 257] width 55 height 23
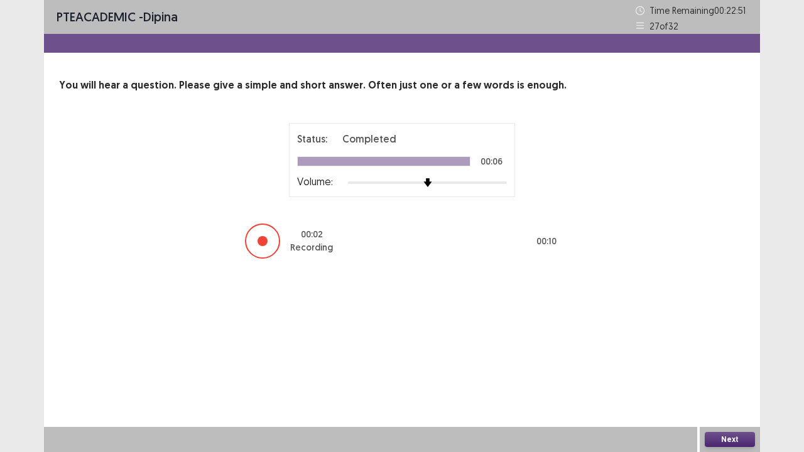
click at [734, 373] on button "Next" at bounding box center [730, 439] width 50 height 15
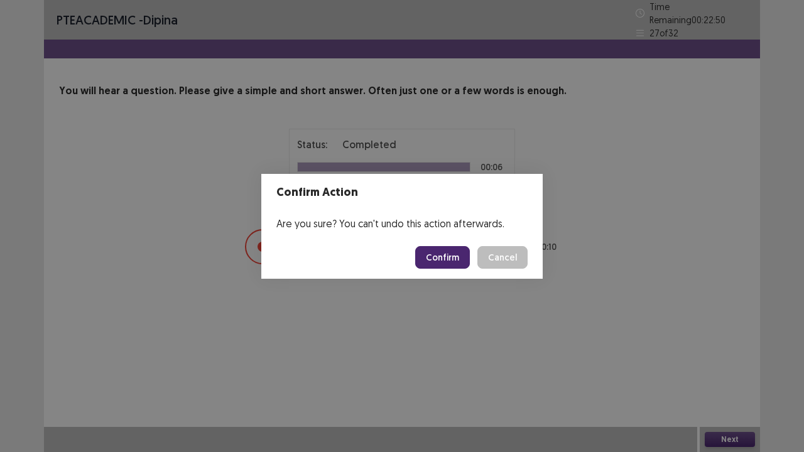
click at [455, 262] on button "Confirm" at bounding box center [442, 257] width 55 height 23
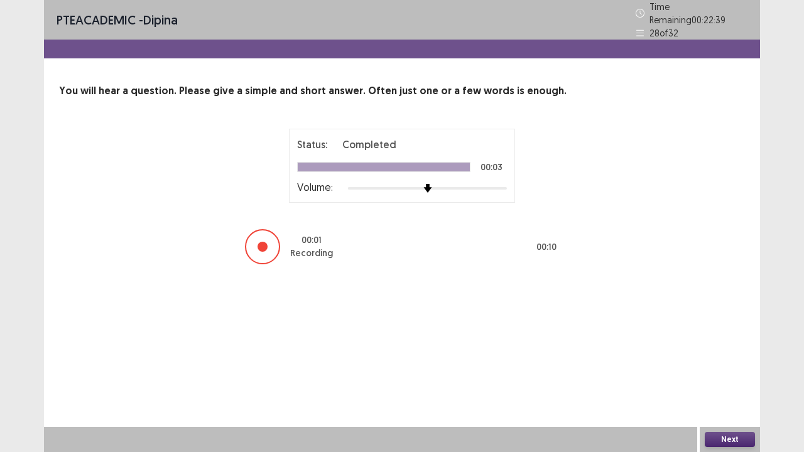
click at [720, 373] on button "Next" at bounding box center [730, 439] width 50 height 15
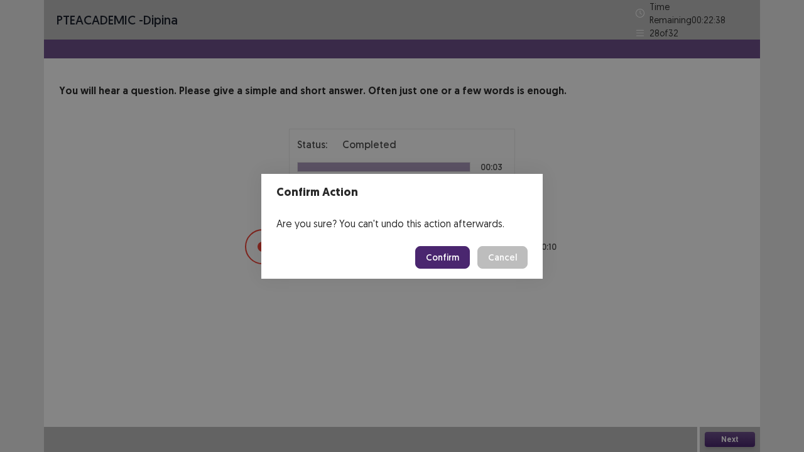
click at [459, 258] on button "Confirm" at bounding box center [442, 257] width 55 height 23
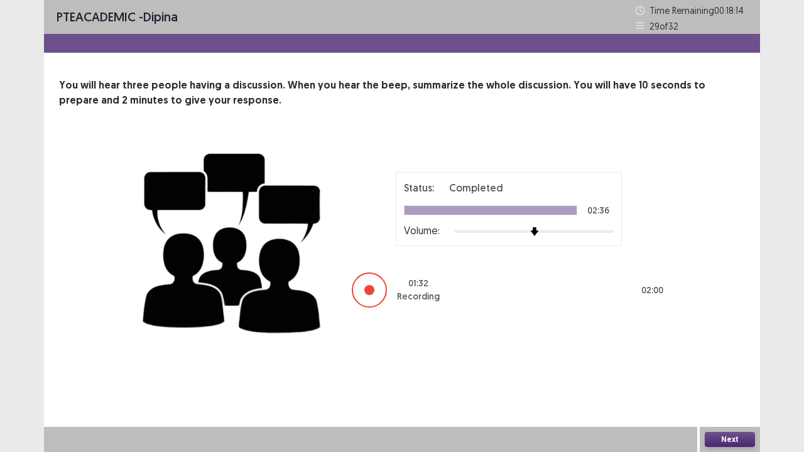
click at [730, 373] on button "Next" at bounding box center [730, 439] width 50 height 15
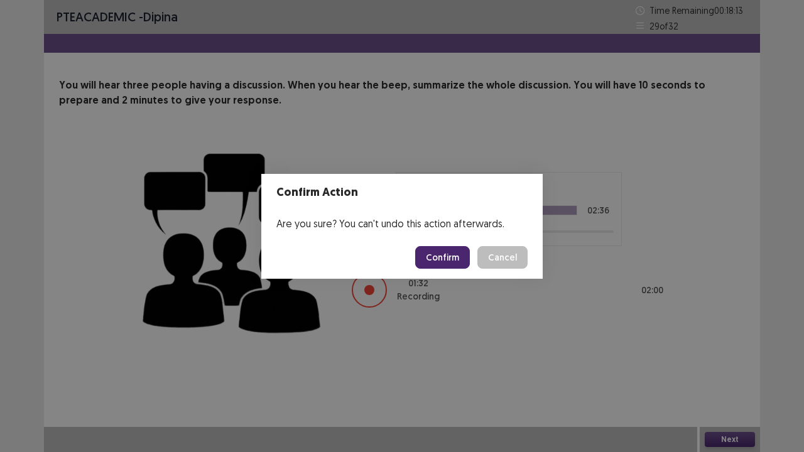
click at [447, 256] on button "Confirm" at bounding box center [442, 257] width 55 height 23
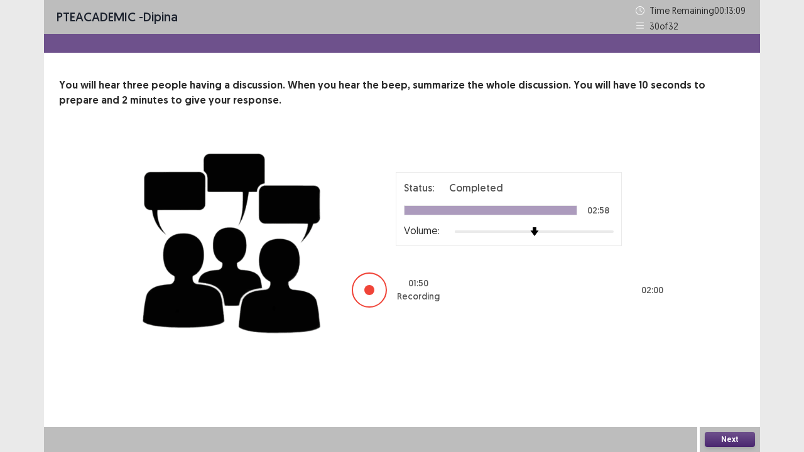
click at [731, 373] on button "Next" at bounding box center [730, 439] width 50 height 15
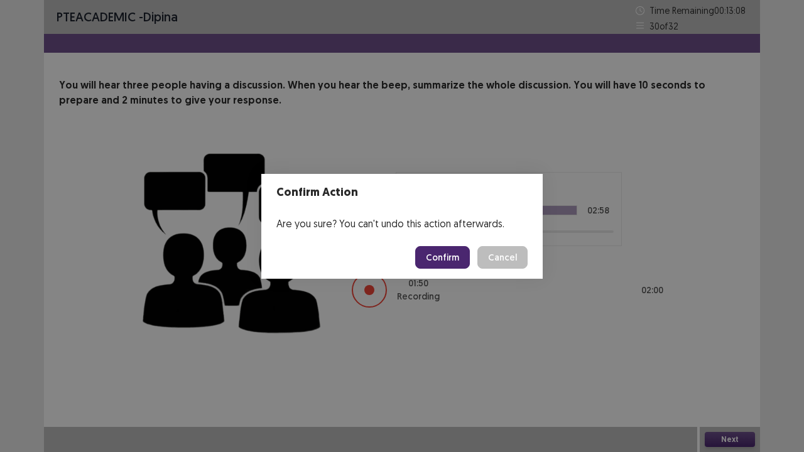
click at [447, 259] on button "Confirm" at bounding box center [442, 257] width 55 height 23
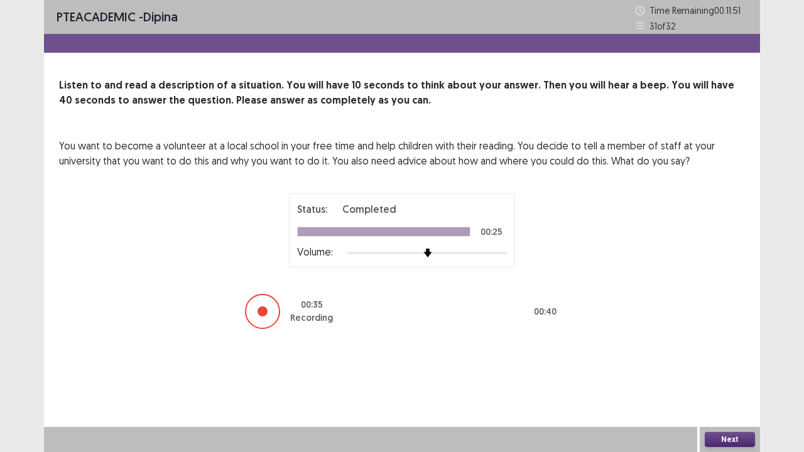
click at [718, 373] on button "Next" at bounding box center [730, 439] width 50 height 15
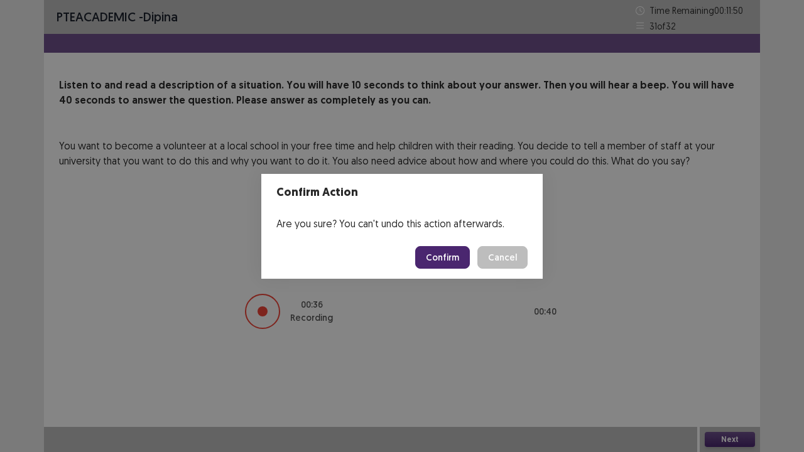
click at [435, 253] on button "Confirm" at bounding box center [442, 257] width 55 height 23
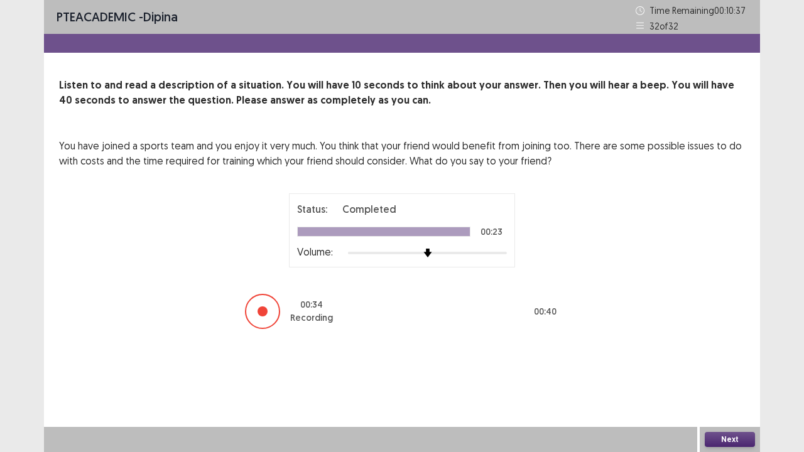
click at [725, 373] on button "Next" at bounding box center [730, 439] width 50 height 15
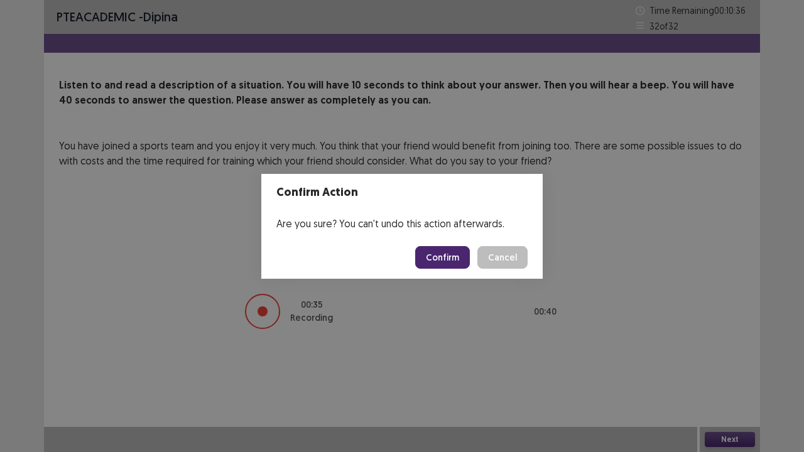
click at [448, 259] on button "Confirm" at bounding box center [442, 257] width 55 height 23
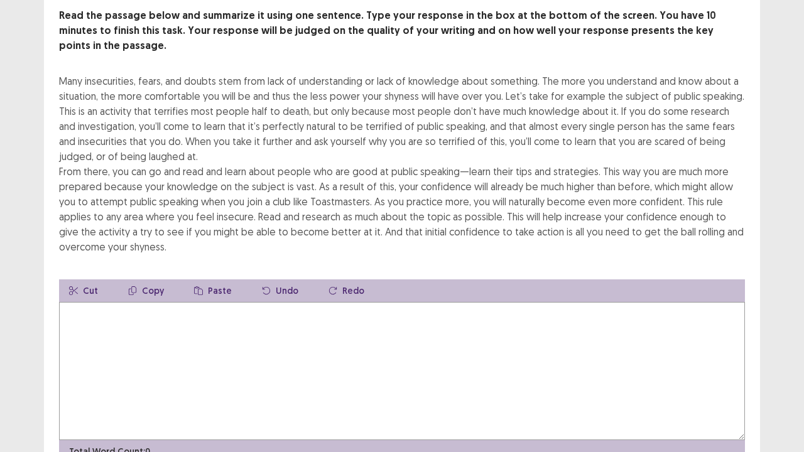
scroll to position [58, 0]
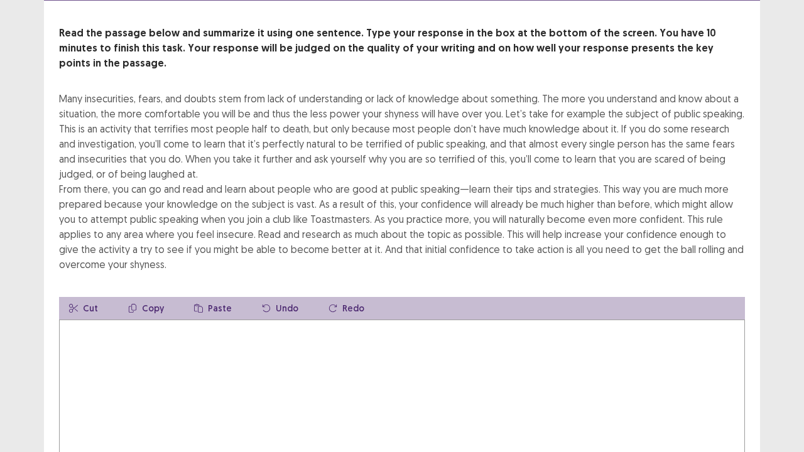
drag, startPoint x: 63, startPoint y: 80, endPoint x: 397, endPoint y: 102, distance: 333.8
click at [326, 101] on div "Many insecurities, fears, and doubts stem from lack of understanding or lack of…" at bounding box center [402, 181] width 686 height 181
drag, startPoint x: 475, startPoint y: 85, endPoint x: 266, endPoint y: 189, distance: 233.3
click at [266, 189] on div "Many insecurities, fears, and doubts stem from lack of understanding or lack of…" at bounding box center [402, 181] width 686 height 181
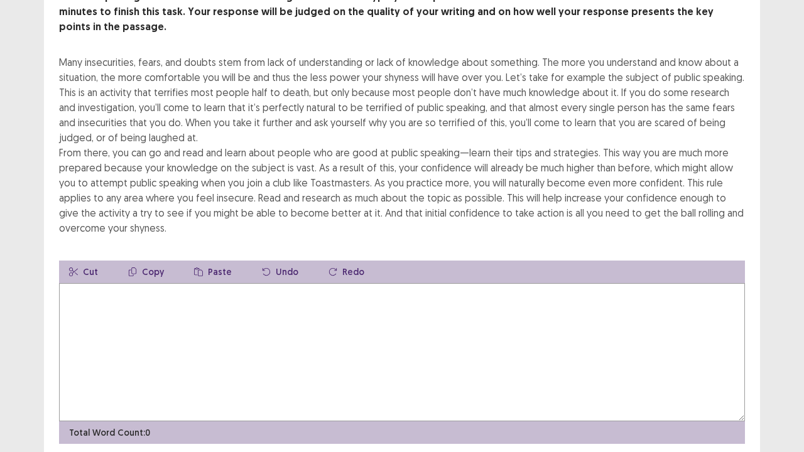
scroll to position [121, 0]
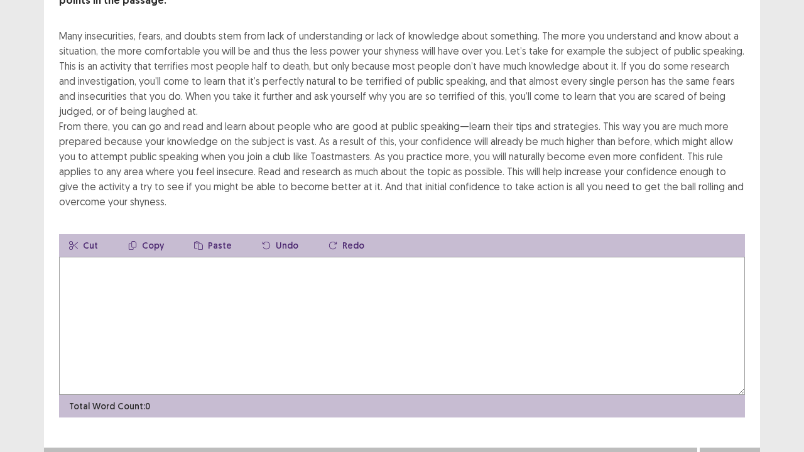
click at [151, 234] on button "Copy" at bounding box center [146, 245] width 56 height 23
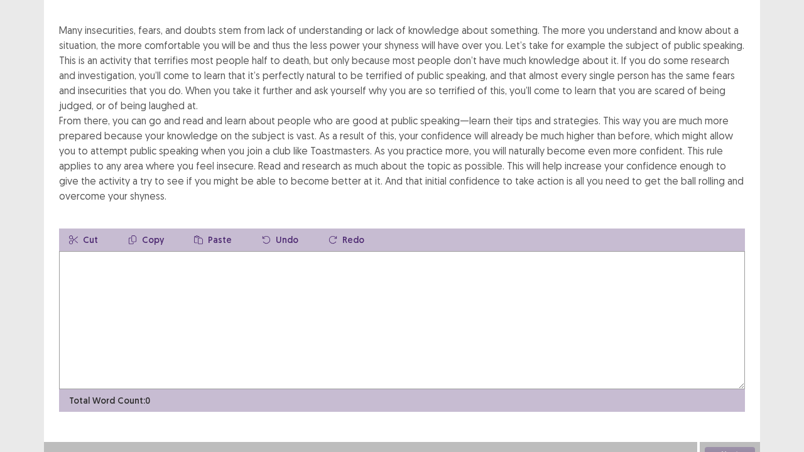
scroll to position [0, 0]
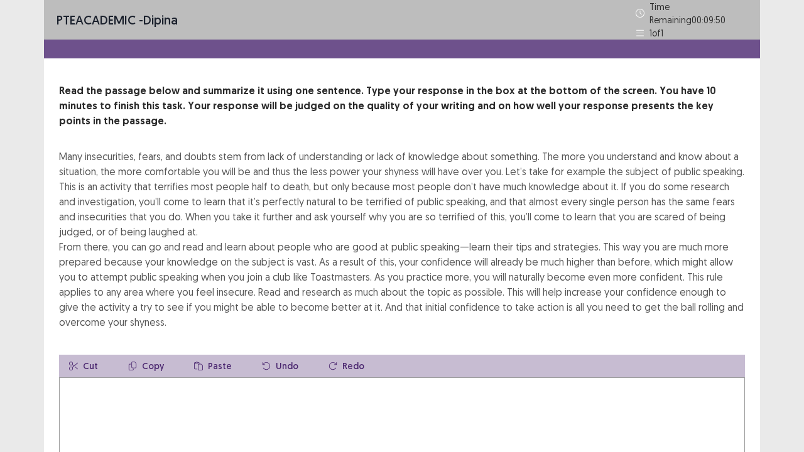
drag, startPoint x: 71, startPoint y: 134, endPoint x: 62, endPoint y: 146, distance: 15.3
click at [60, 149] on div "Many insecurities, fears, and doubts stem from lack of understanding or lack of…" at bounding box center [402, 239] width 686 height 181
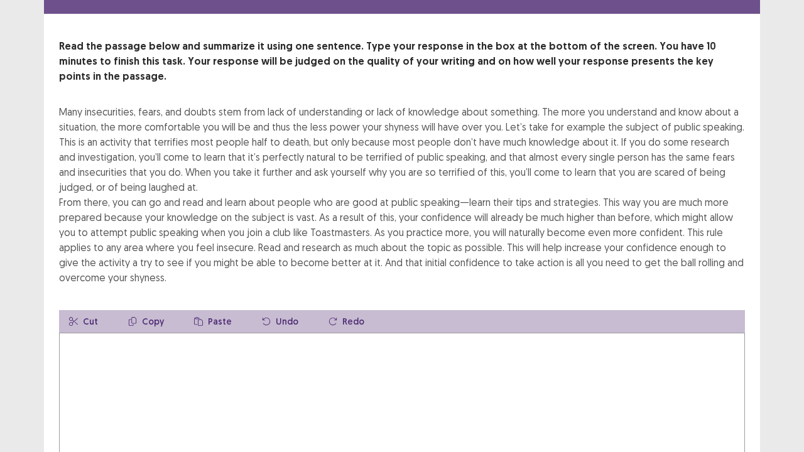
scroll to position [63, 0]
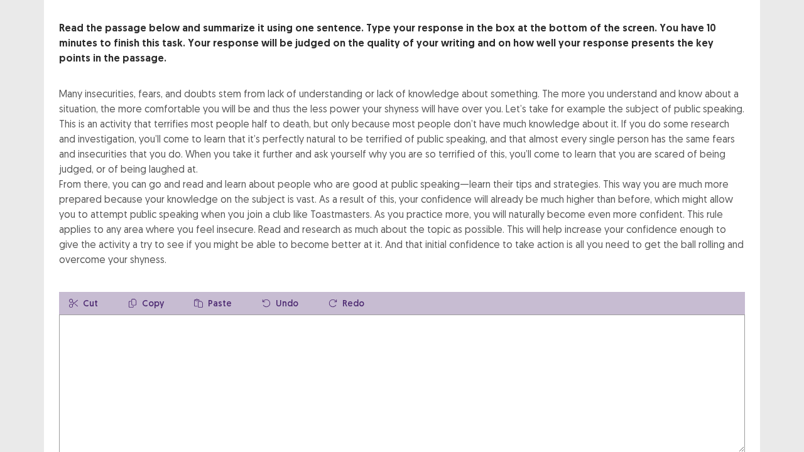
click at [179, 363] on textarea at bounding box center [402, 384] width 686 height 138
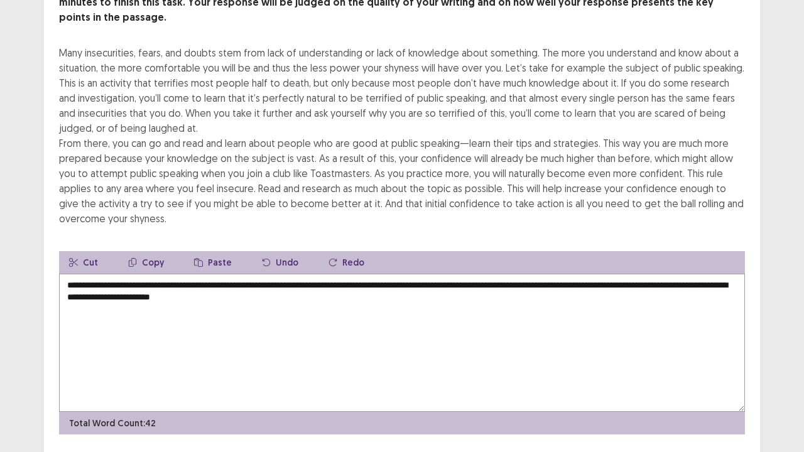
scroll to position [121, 0]
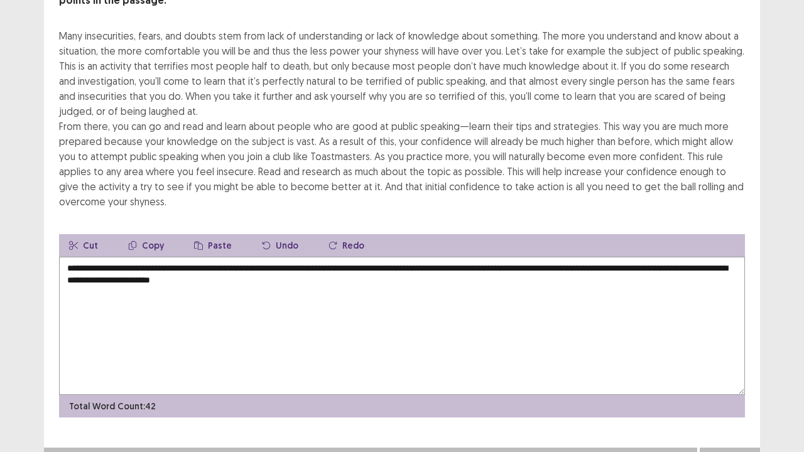
type textarea "**********"
click at [722, 373] on button "Next" at bounding box center [730, 460] width 50 height 15
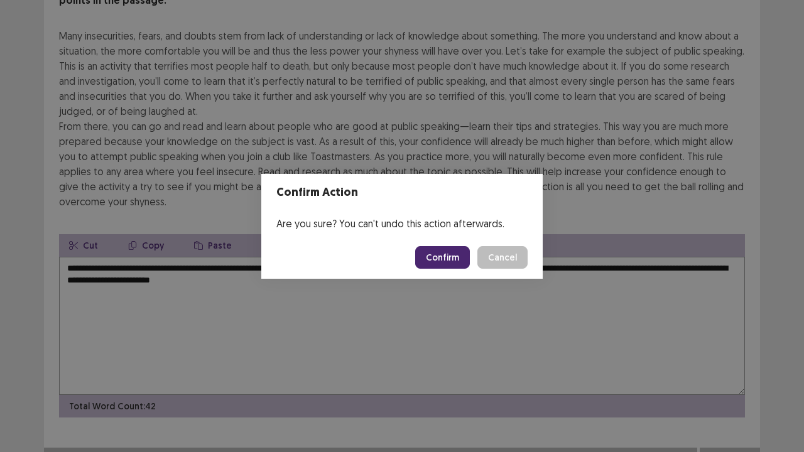
click at [442, 259] on button "Confirm" at bounding box center [442, 257] width 55 height 23
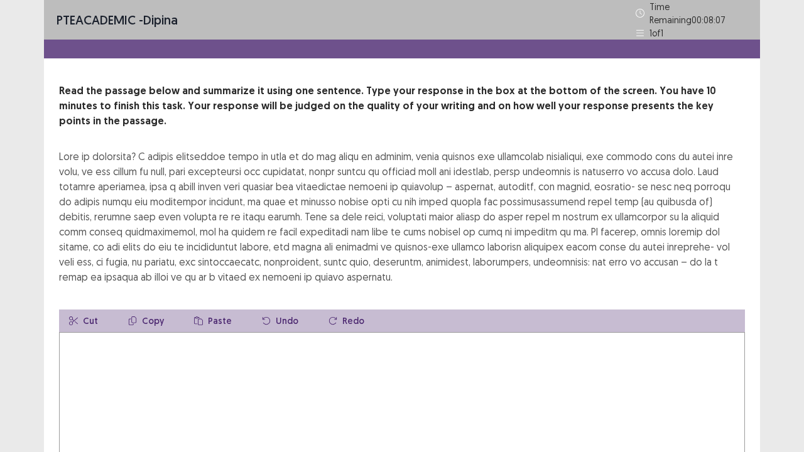
drag, startPoint x: 138, startPoint y: 344, endPoint x: 79, endPoint y: 338, distance: 59.4
click at [119, 344] on textarea at bounding box center [402, 401] width 686 height 138
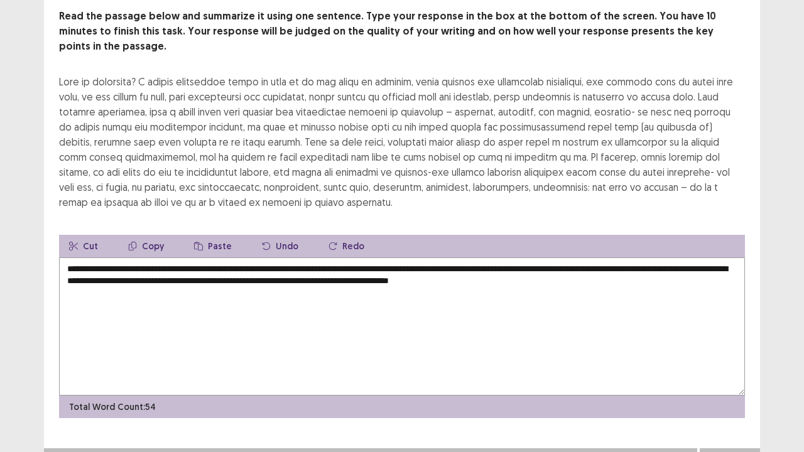
scroll to position [75, 0]
type textarea "**********"
click at [743, 373] on button "Next" at bounding box center [730, 460] width 50 height 15
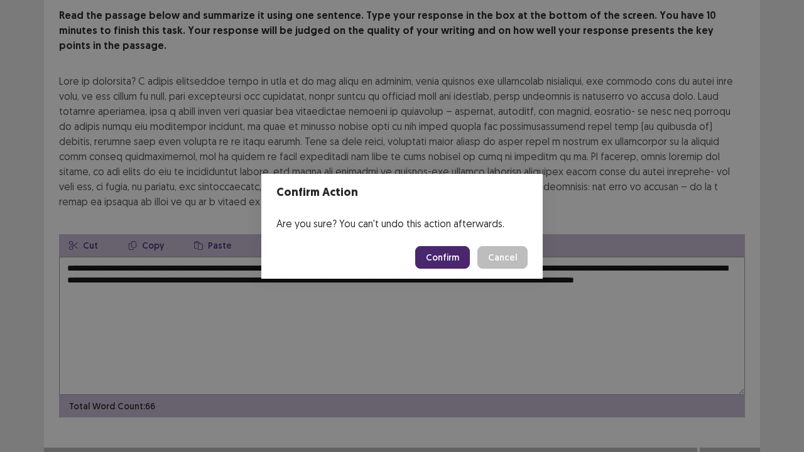
click at [453, 251] on button "Confirm" at bounding box center [442, 257] width 55 height 23
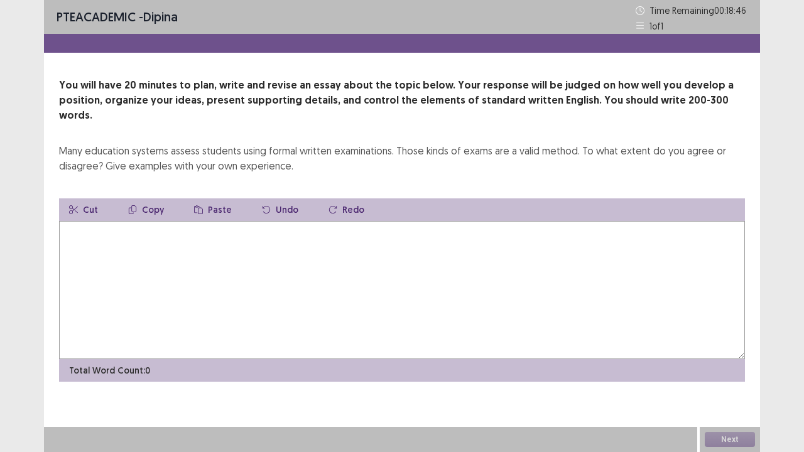
drag, startPoint x: 242, startPoint y: 137, endPoint x: 350, endPoint y: 158, distance: 110.2
click at [350, 158] on div "You will have 20 minutes to plan, write and revise an essay about the topic bel…" at bounding box center [402, 230] width 716 height 304
drag, startPoint x: 207, startPoint y: 212, endPoint x: 200, endPoint y: 224, distance: 13.3
click at [200, 224] on textarea at bounding box center [402, 290] width 686 height 138
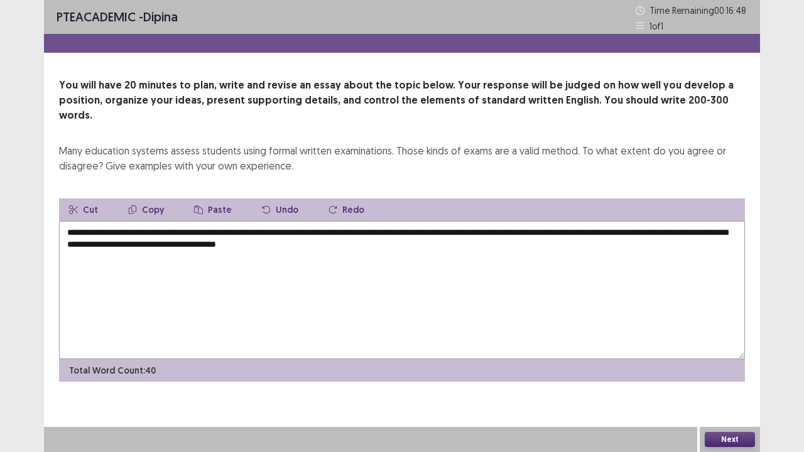
drag, startPoint x: 117, startPoint y: 215, endPoint x: 280, endPoint y: 217, distance: 163.4
click at [280, 221] on textarea "**********" at bounding box center [402, 290] width 686 height 138
click at [150, 199] on button "Copy" at bounding box center [146, 210] width 56 height 23
click at [410, 230] on textarea "**********" at bounding box center [402, 290] width 686 height 138
click at [474, 227] on textarea "**********" at bounding box center [402, 290] width 686 height 138
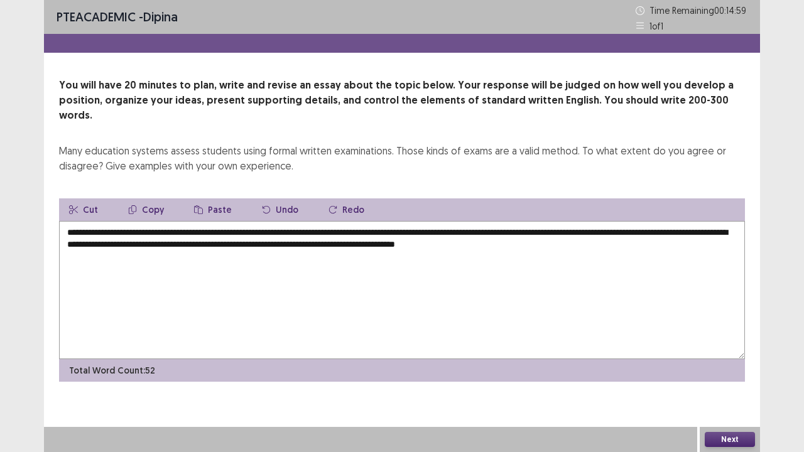
click at [613, 229] on textarea "**********" at bounding box center [402, 290] width 686 height 138
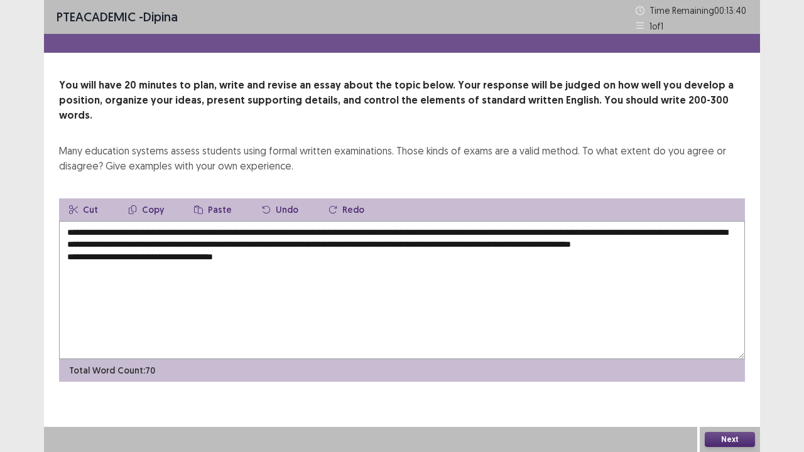
click at [209, 199] on button "Paste" at bounding box center [213, 210] width 58 height 23
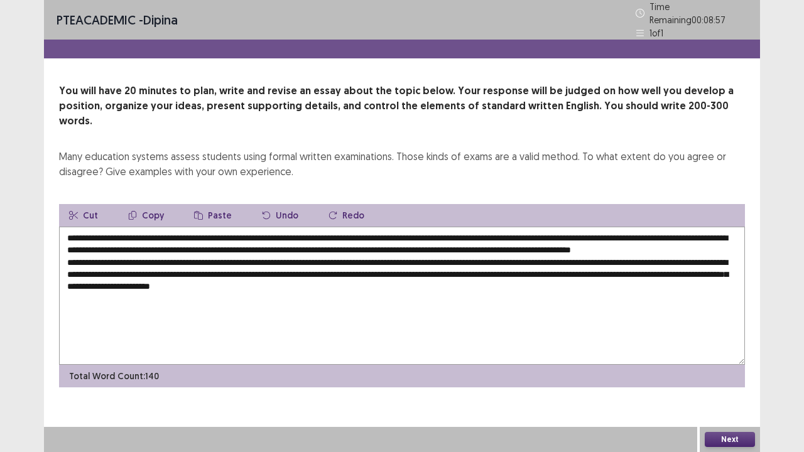
drag, startPoint x: 212, startPoint y: 189, endPoint x: 229, endPoint y: 205, distance: 23.1
click at [210, 204] on button "Paste" at bounding box center [213, 215] width 58 height 23
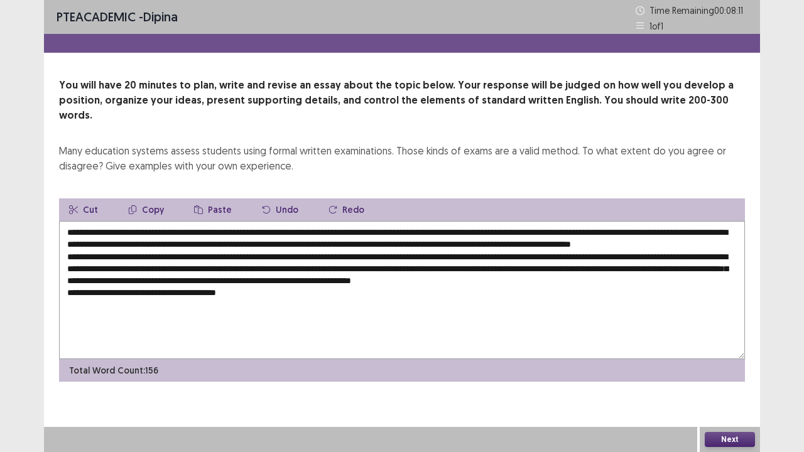
click at [211, 199] on button "Paste" at bounding box center [213, 210] width 58 height 23
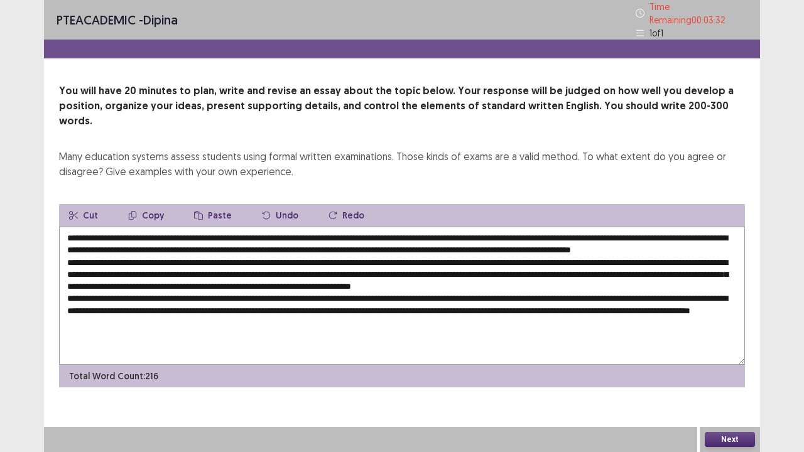
click at [219, 204] on button "Paste" at bounding box center [213, 215] width 58 height 23
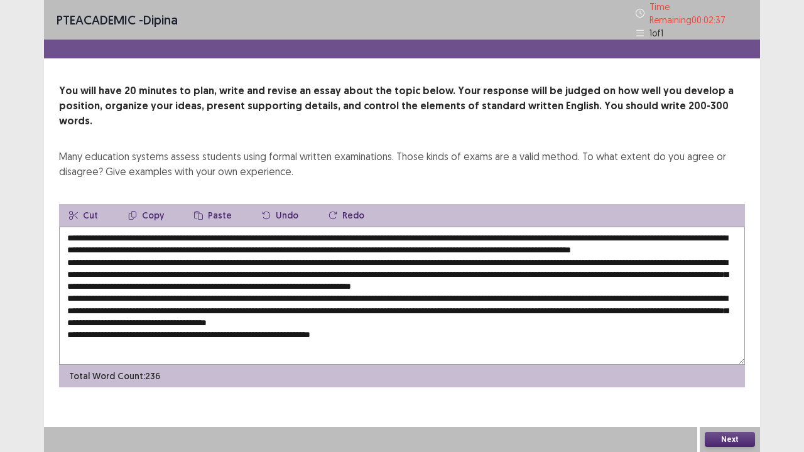
click at [207, 204] on button "Paste" at bounding box center [213, 215] width 58 height 23
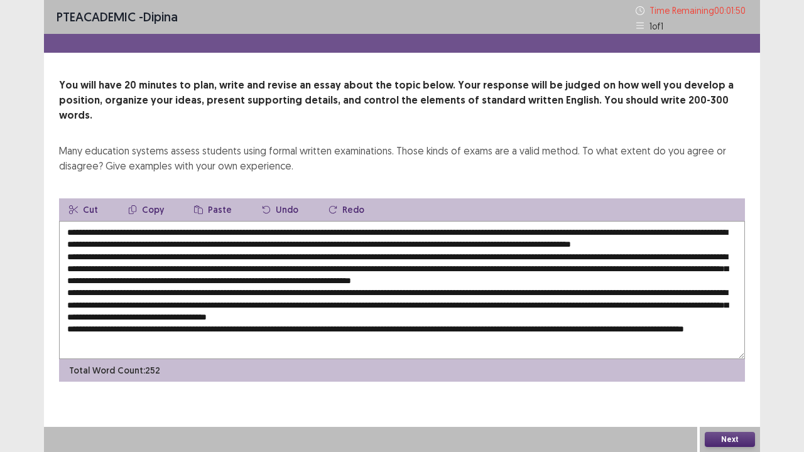
type textarea "**********"
click at [720, 373] on button "Next" at bounding box center [730, 439] width 50 height 15
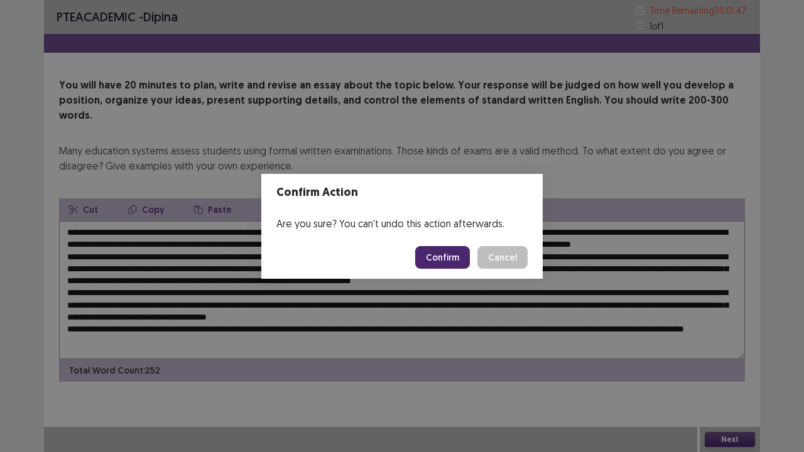
click at [439, 256] on button "Confirm" at bounding box center [442, 257] width 55 height 23
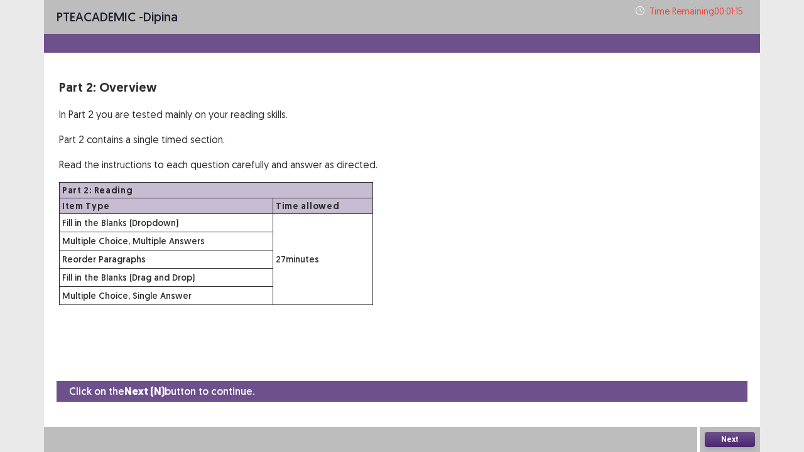
click at [727, 373] on button "Next" at bounding box center [730, 439] width 50 height 15
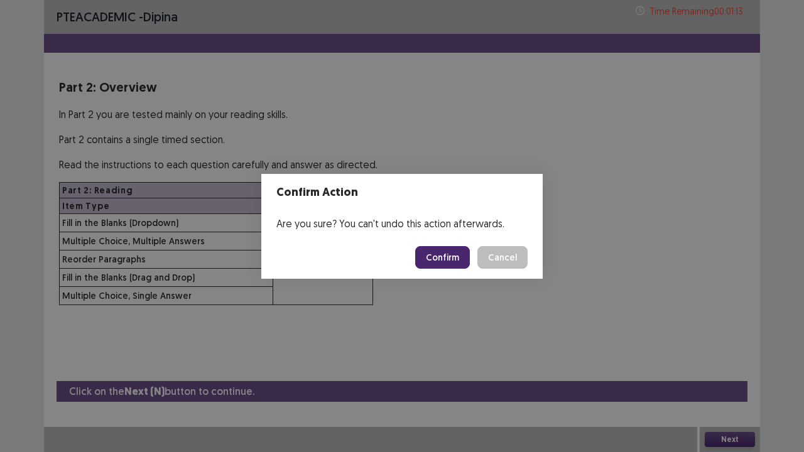
click at [452, 258] on button "Confirm" at bounding box center [442, 257] width 55 height 23
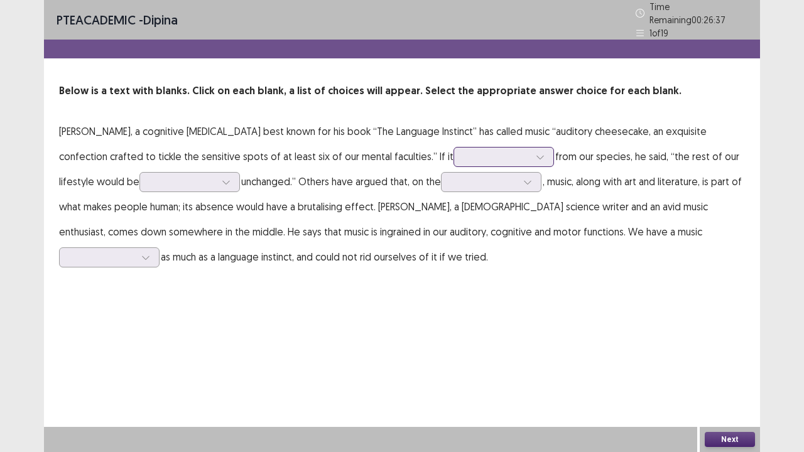
click at [470, 153] on div at bounding box center [497, 157] width 68 height 14
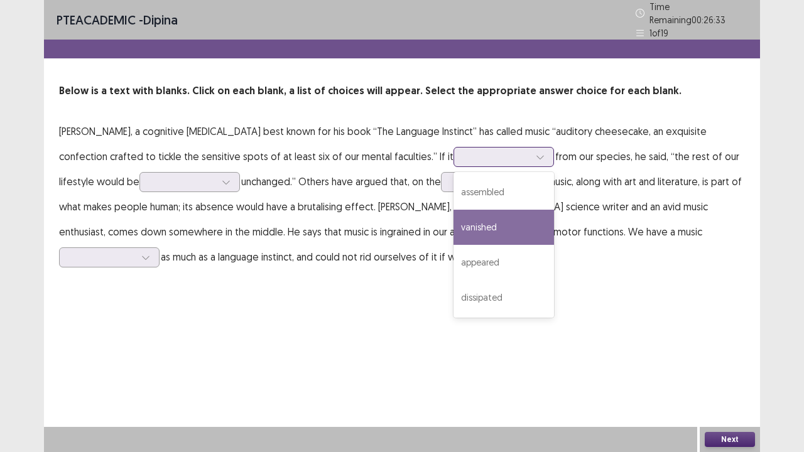
click at [454, 229] on div "vanished" at bounding box center [504, 227] width 101 height 35
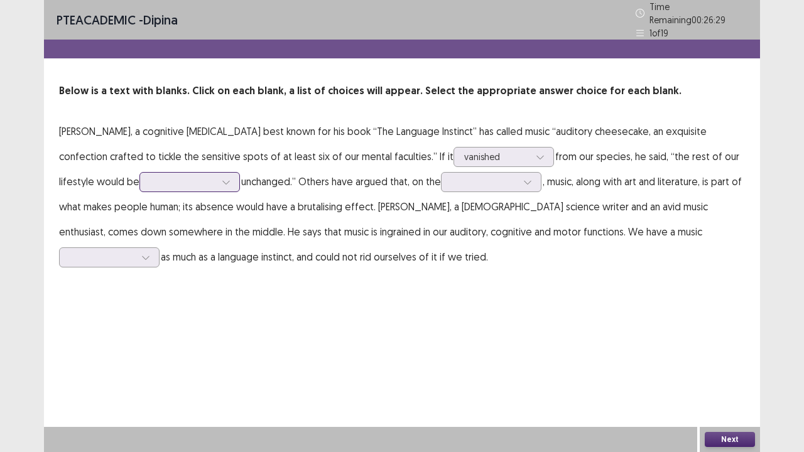
click at [217, 175] on div at bounding box center [226, 182] width 19 height 19
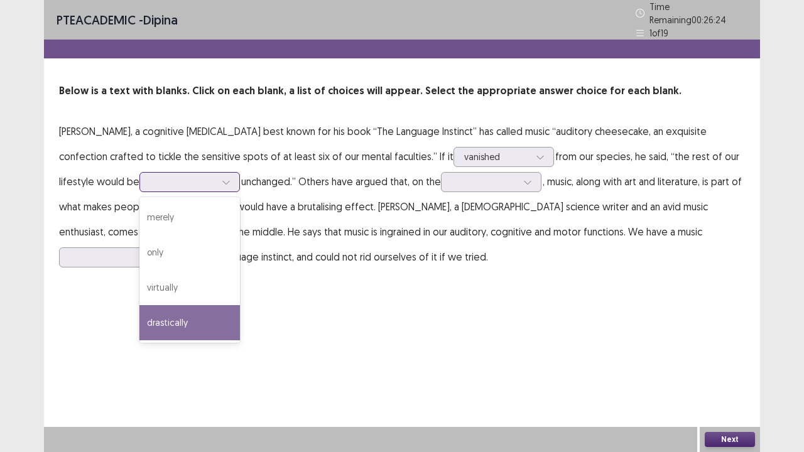
click at [140, 314] on div "drastically" at bounding box center [190, 322] width 101 height 35
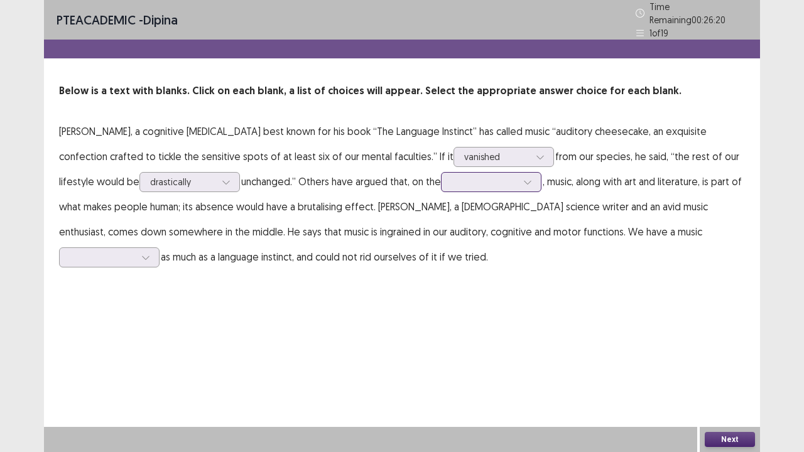
click at [452, 176] on div at bounding box center [484, 182] width 65 height 12
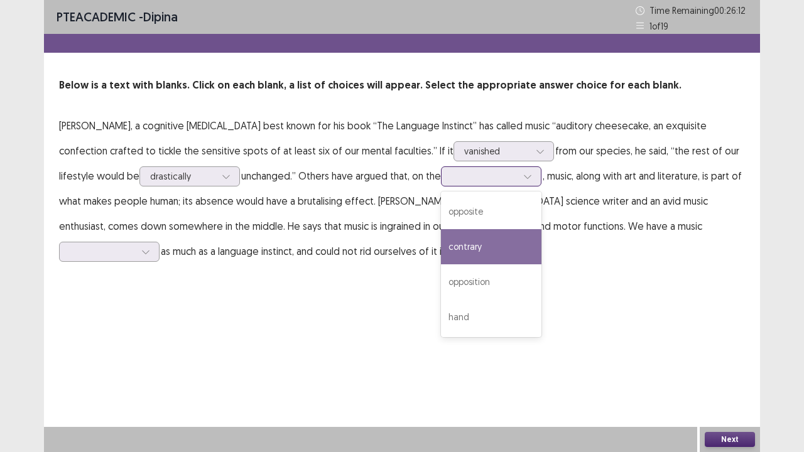
click at [441, 249] on div "contrary" at bounding box center [491, 246] width 101 height 35
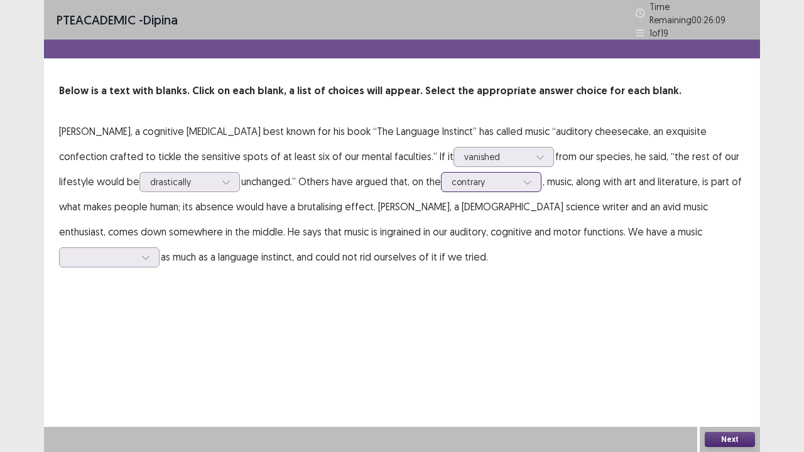
click at [523, 178] on icon at bounding box center [527, 182] width 9 height 9
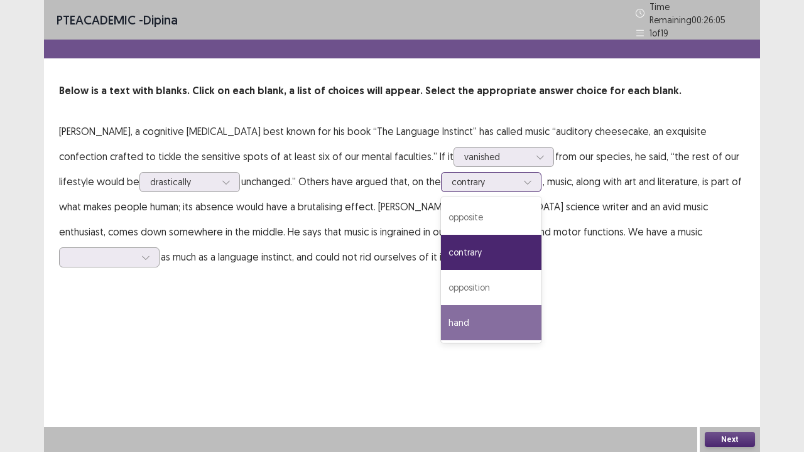
click at [441, 315] on div "hand" at bounding box center [491, 322] width 101 height 35
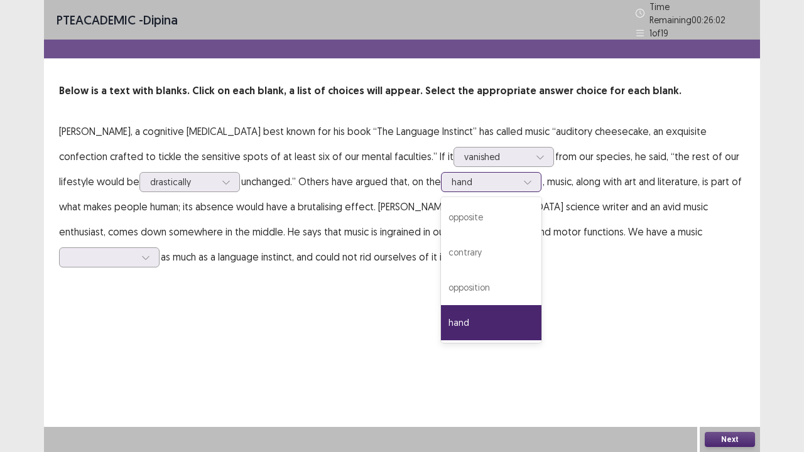
click at [523, 178] on icon at bounding box center [527, 182] width 9 height 9
click at [441, 249] on div "contrary" at bounding box center [491, 252] width 101 height 35
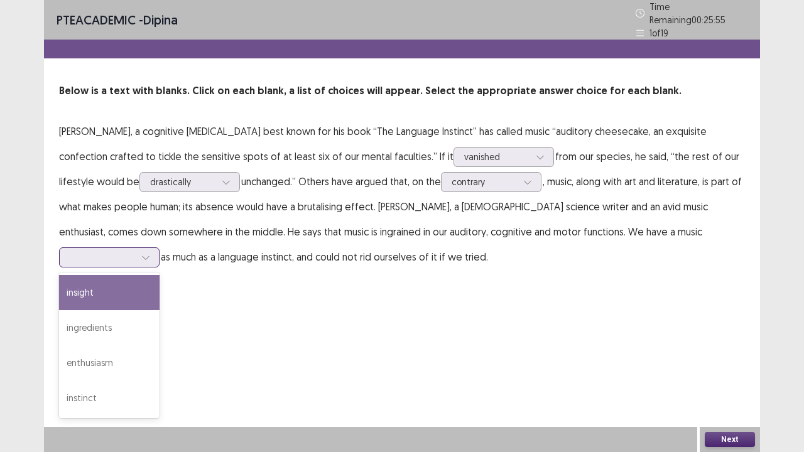
click at [136, 250] on div at bounding box center [102, 257] width 68 height 14
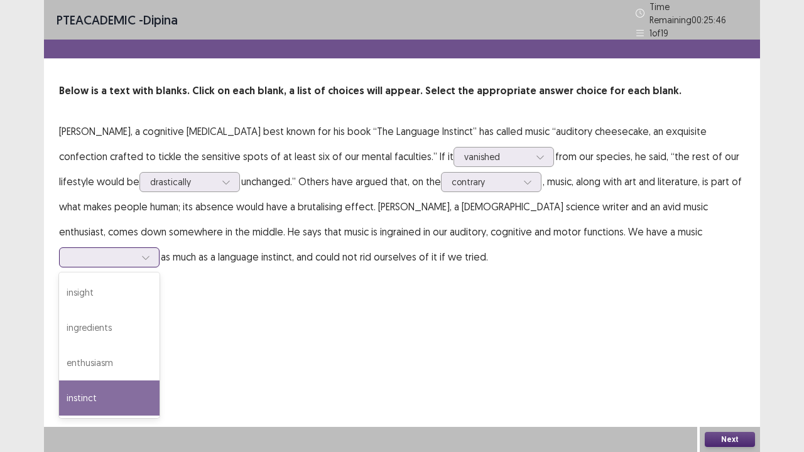
click at [160, 373] on div "instinct" at bounding box center [109, 398] width 101 height 35
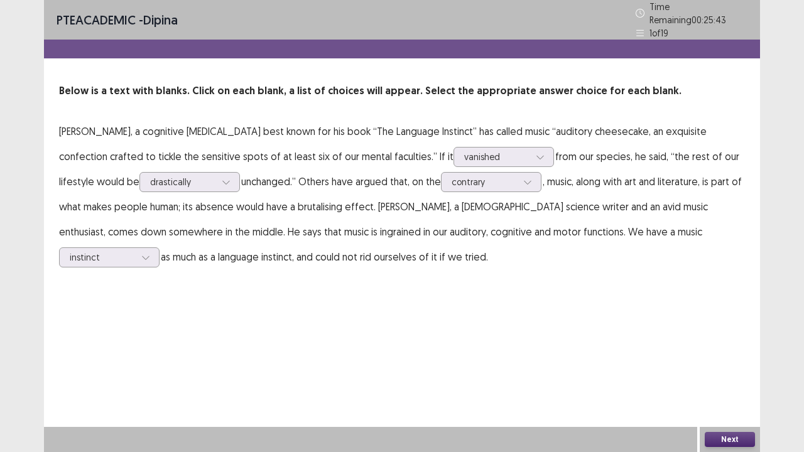
click at [725, 373] on button "Next" at bounding box center [730, 439] width 50 height 15
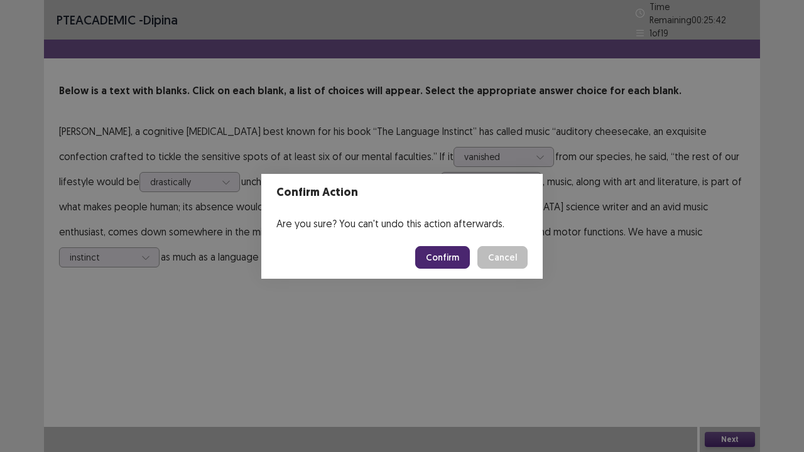
click at [457, 259] on button "Confirm" at bounding box center [442, 257] width 55 height 23
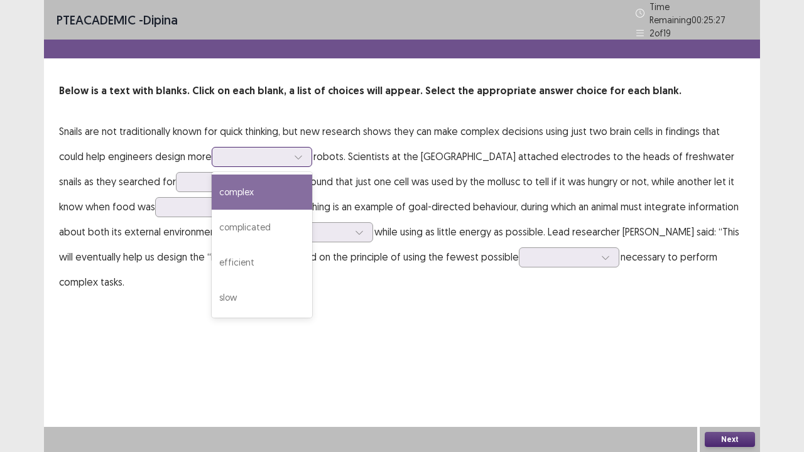
click at [285, 157] on div at bounding box center [254, 157] width 65 height 12
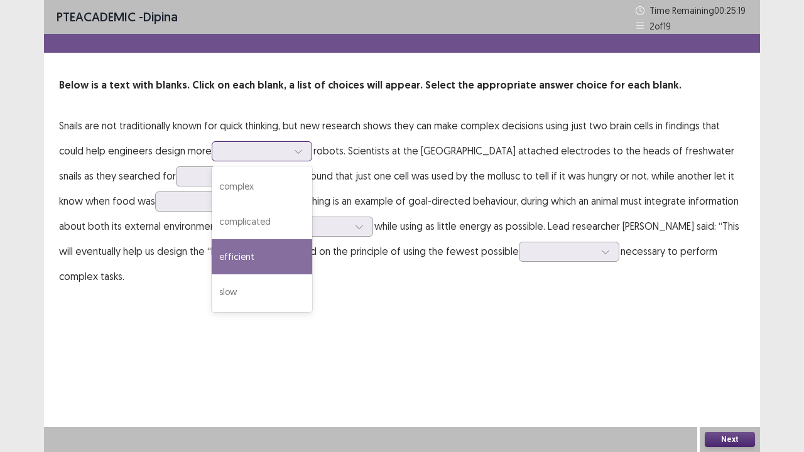
click at [282, 246] on div "efficient" at bounding box center [262, 256] width 101 height 35
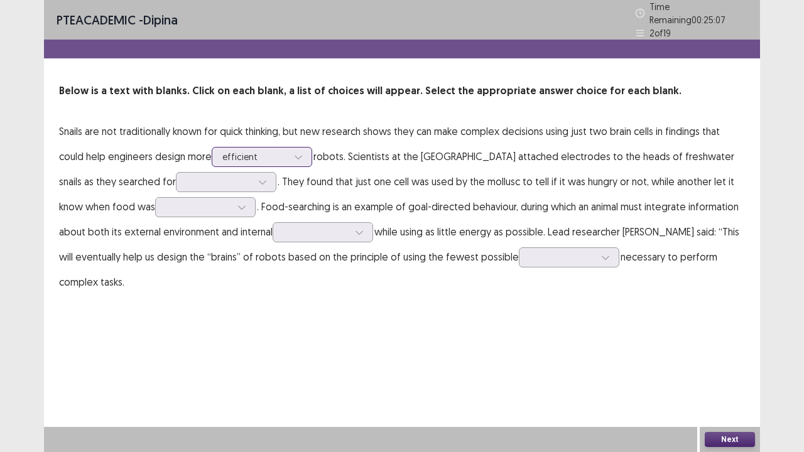
click at [307, 151] on div at bounding box center [298, 157] width 19 height 19
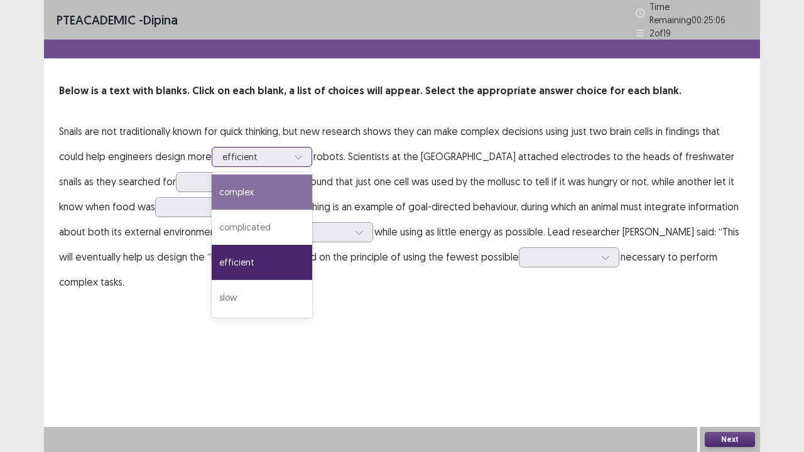
click at [288, 183] on div "complex" at bounding box center [262, 192] width 101 height 35
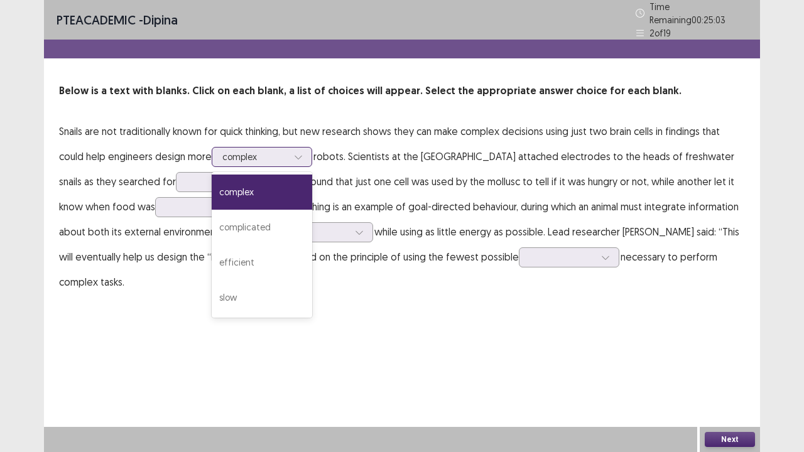
click at [299, 148] on div at bounding box center [298, 157] width 19 height 19
click at [451, 164] on p "Snails are not traditionally known for quick thinking, but new research shows t…" at bounding box center [402, 207] width 686 height 176
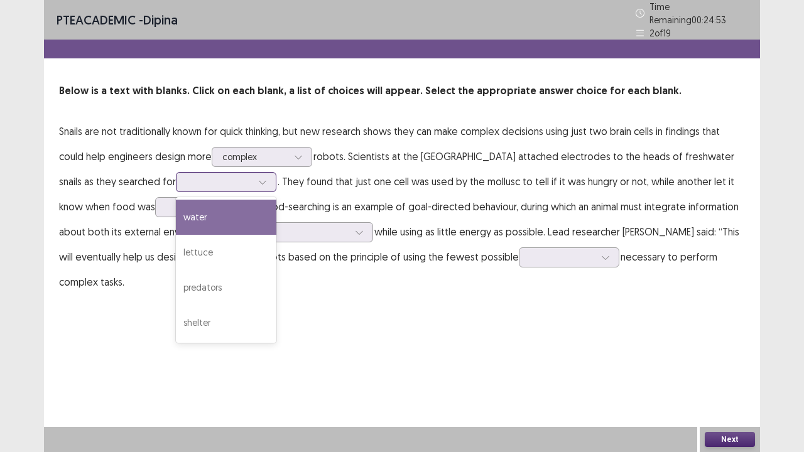
click at [227, 175] on div at bounding box center [219, 182] width 68 height 14
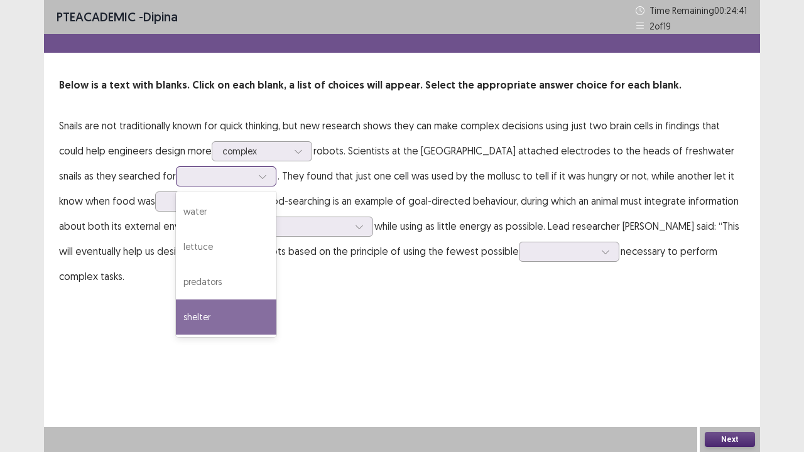
click at [221, 318] on div "shelter" at bounding box center [226, 317] width 101 height 35
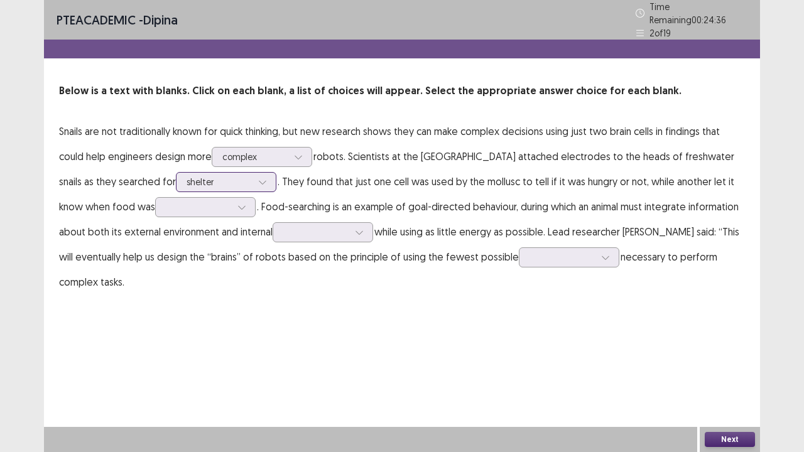
click at [253, 176] on div at bounding box center [262, 182] width 19 height 19
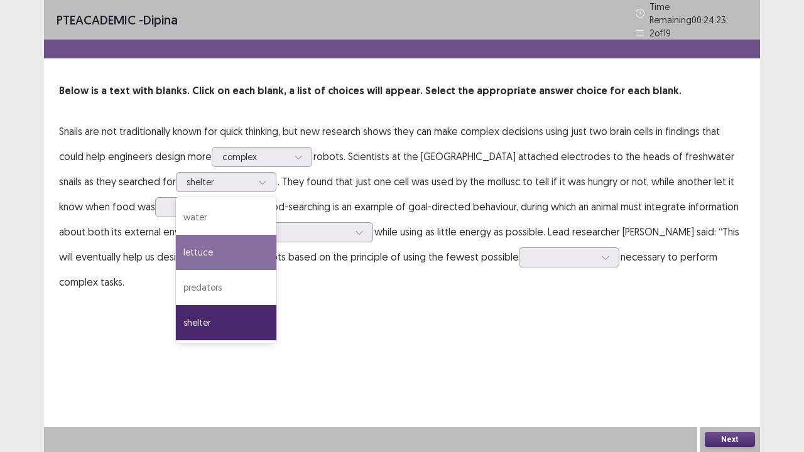
click at [343, 315] on div "PTE academic - dipina Time Remaining 00 : 24 : 23 2 of 19 Below is a text with …" at bounding box center [402, 226] width 716 height 452
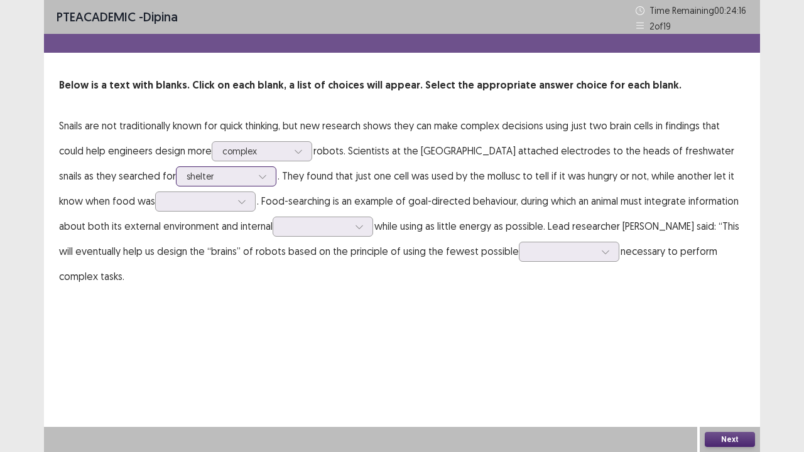
click at [210, 176] on div at bounding box center [219, 176] width 65 height 12
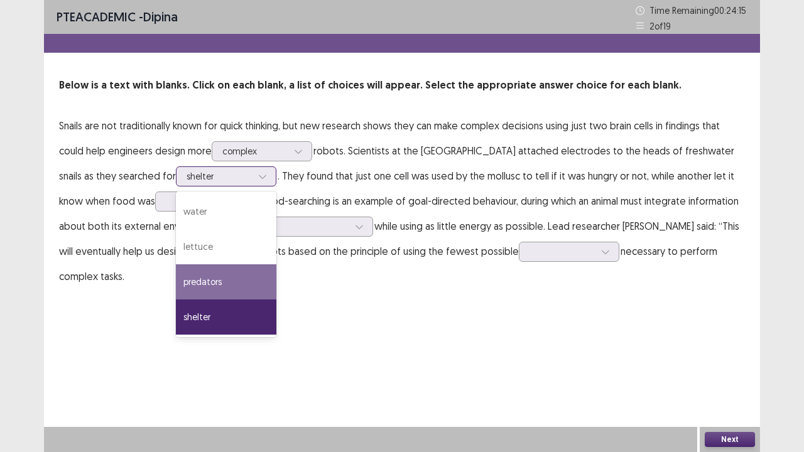
click at [217, 287] on div "predators" at bounding box center [226, 282] width 101 height 35
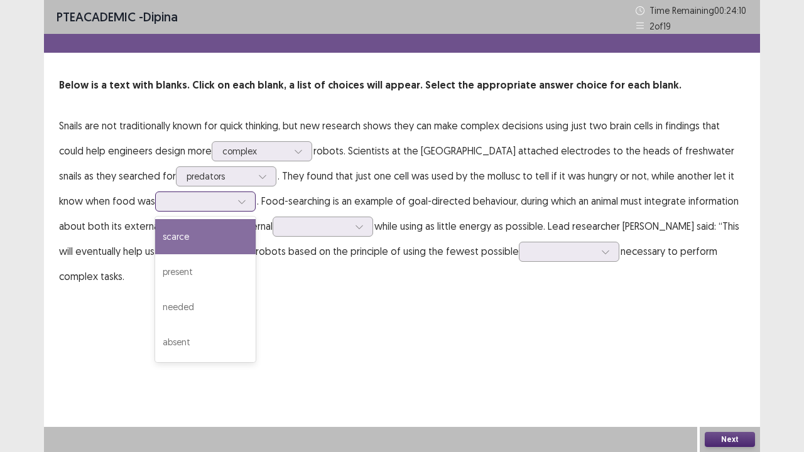
click at [238, 200] on icon at bounding box center [242, 201] width 9 height 9
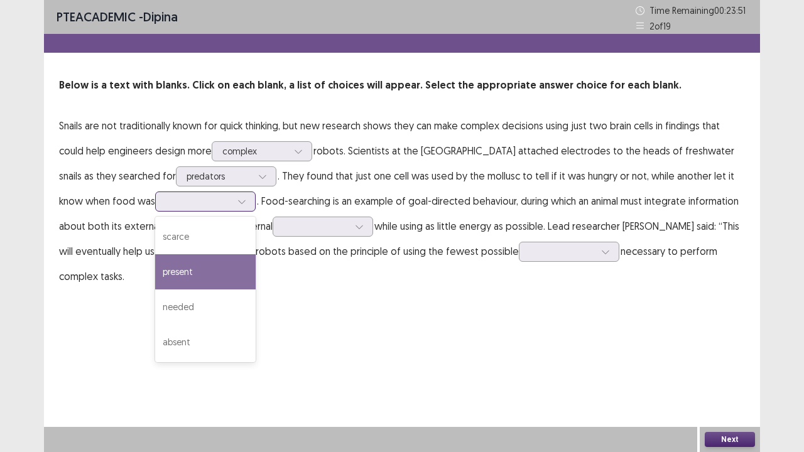
click at [189, 276] on div "present" at bounding box center [205, 271] width 101 height 35
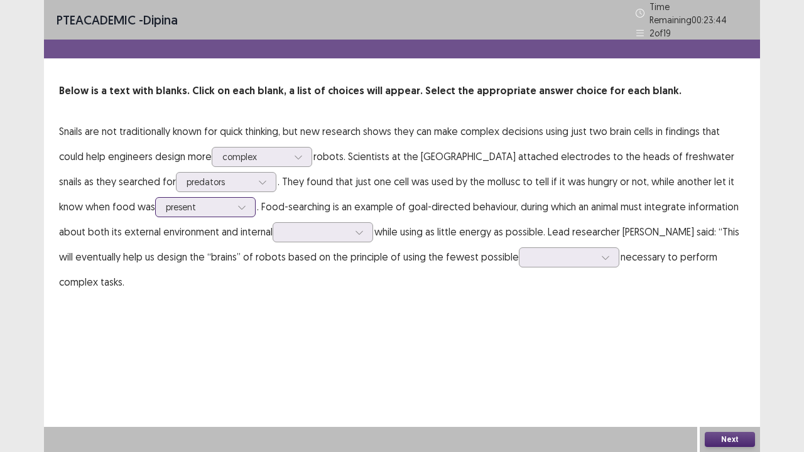
click at [185, 202] on div at bounding box center [198, 207] width 65 height 12
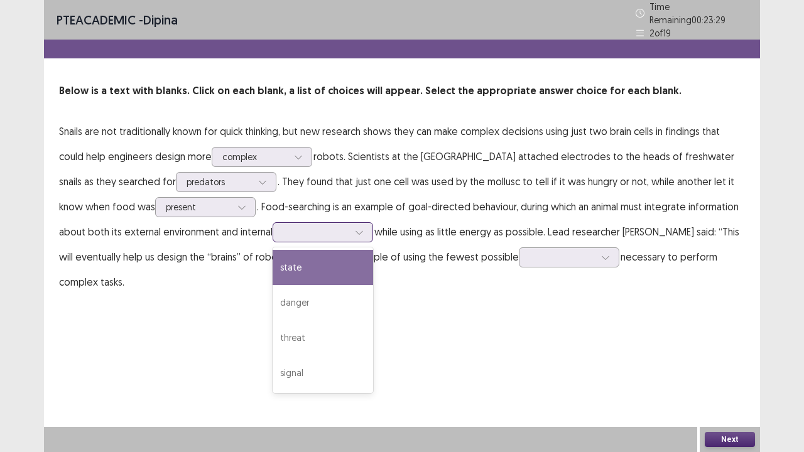
click at [283, 227] on input "text" at bounding box center [284, 231] width 3 height 9
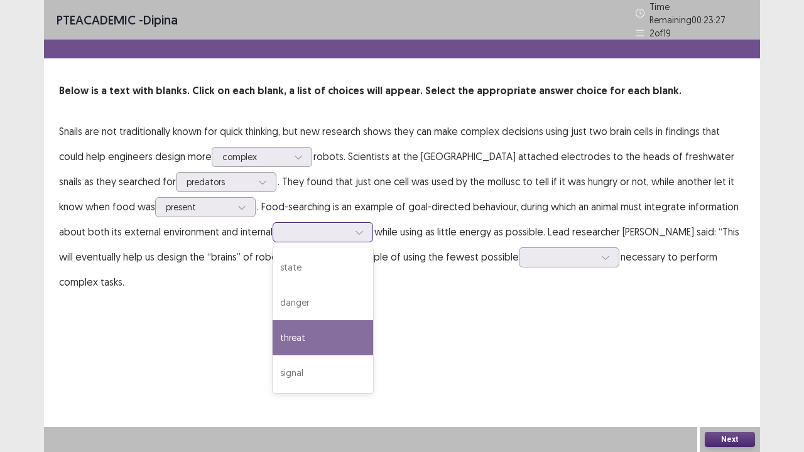
click at [304, 334] on div "threat" at bounding box center [323, 337] width 101 height 35
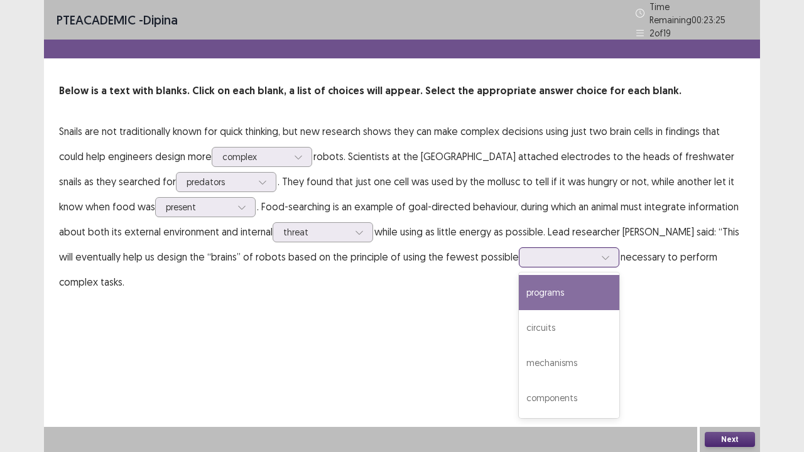
click at [584, 251] on div at bounding box center [562, 257] width 65 height 12
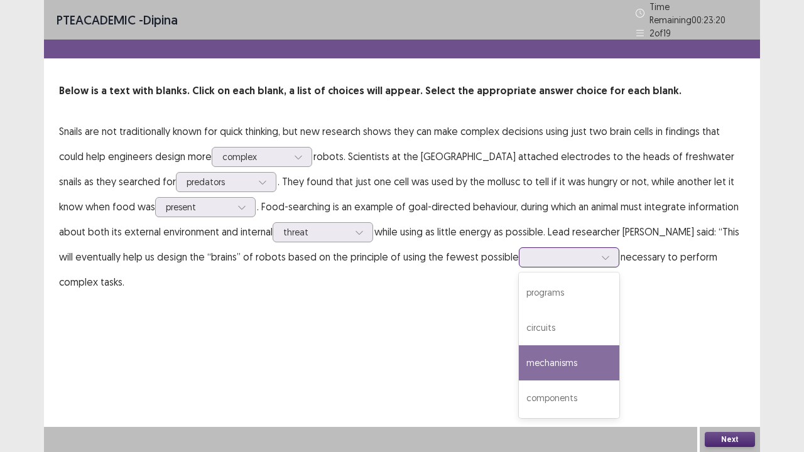
click at [562, 366] on div "mechanisms" at bounding box center [569, 363] width 101 height 35
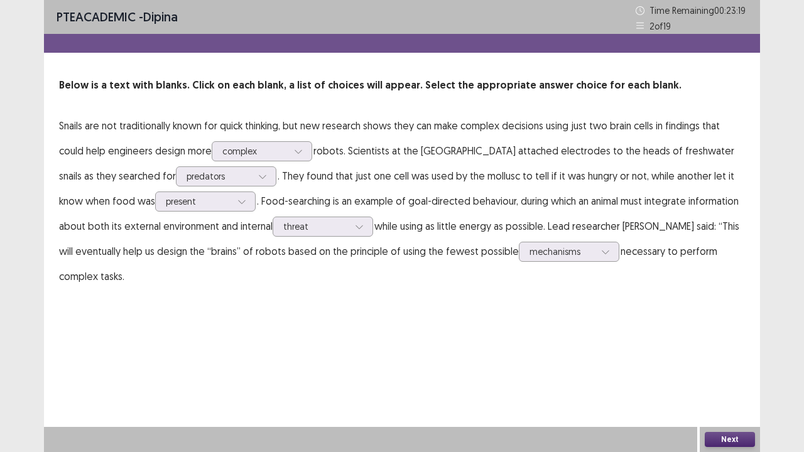
click at [721, 373] on button "Next" at bounding box center [730, 439] width 50 height 15
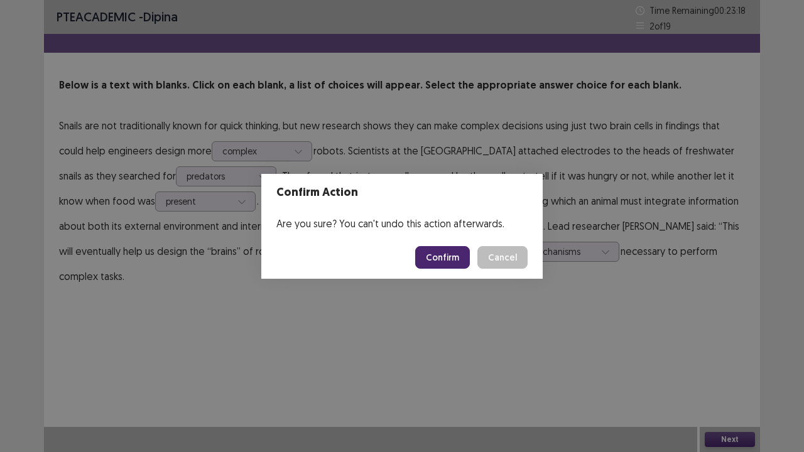
click at [439, 255] on button "Confirm" at bounding box center [442, 257] width 55 height 23
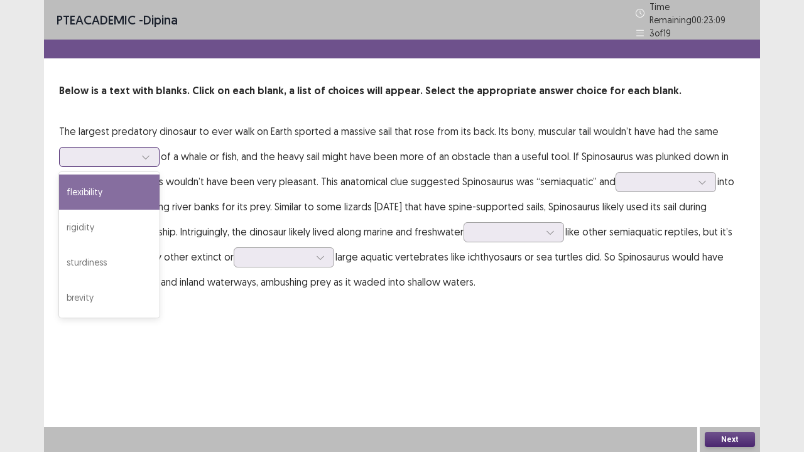
click at [150, 153] on icon at bounding box center [145, 157] width 9 height 9
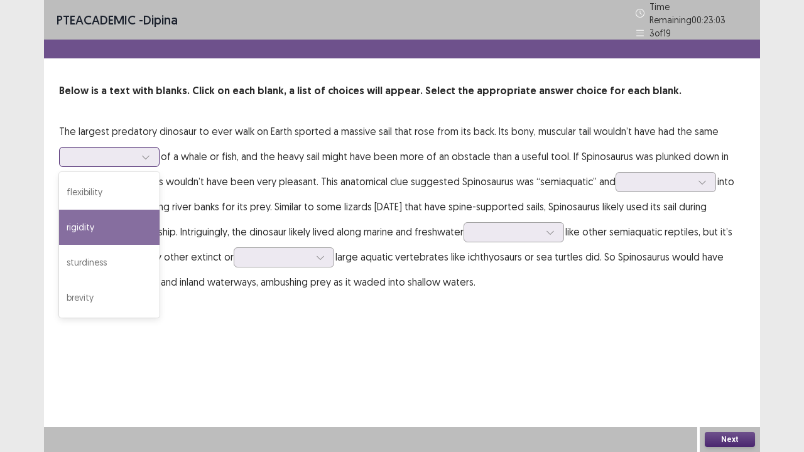
click at [144, 215] on div "rigidity" at bounding box center [109, 227] width 101 height 35
click at [142, 153] on icon at bounding box center [145, 157] width 9 height 9
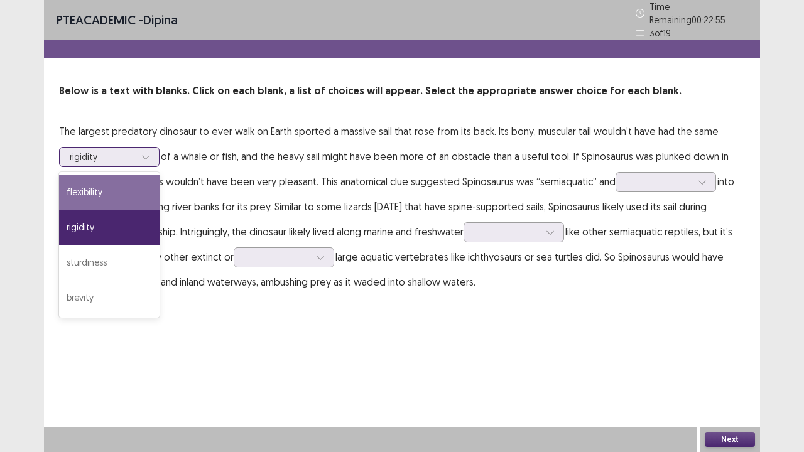
click at [129, 197] on div "flexibility" at bounding box center [109, 192] width 101 height 35
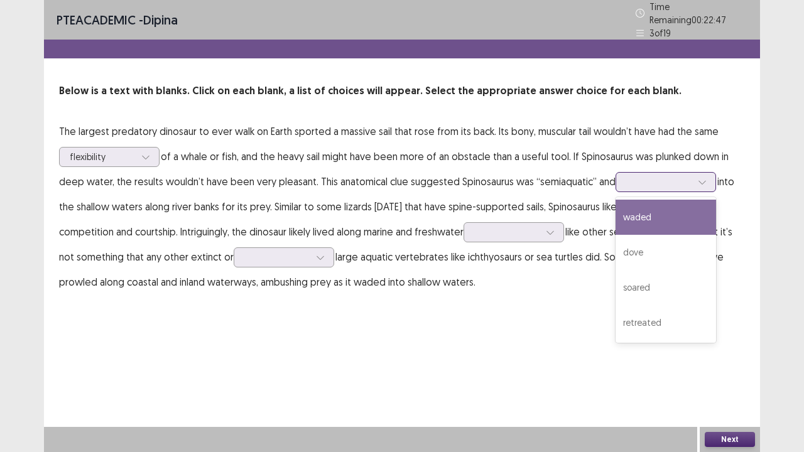
click at [667, 178] on div at bounding box center [658, 182] width 65 height 12
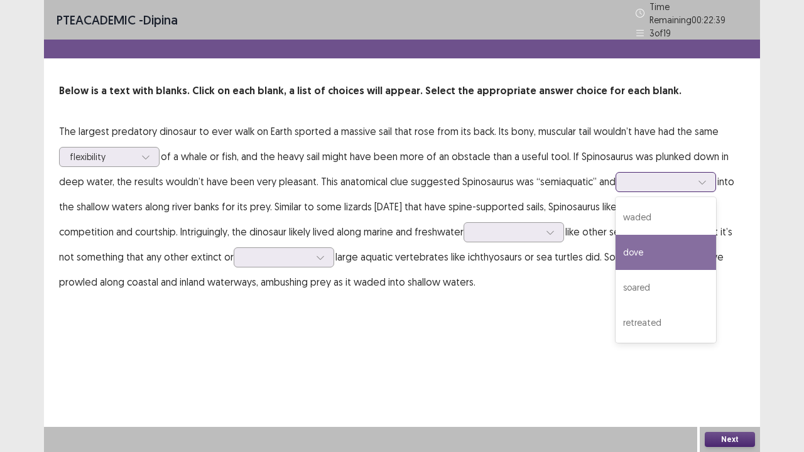
click at [648, 248] on div "dove" at bounding box center [666, 252] width 101 height 35
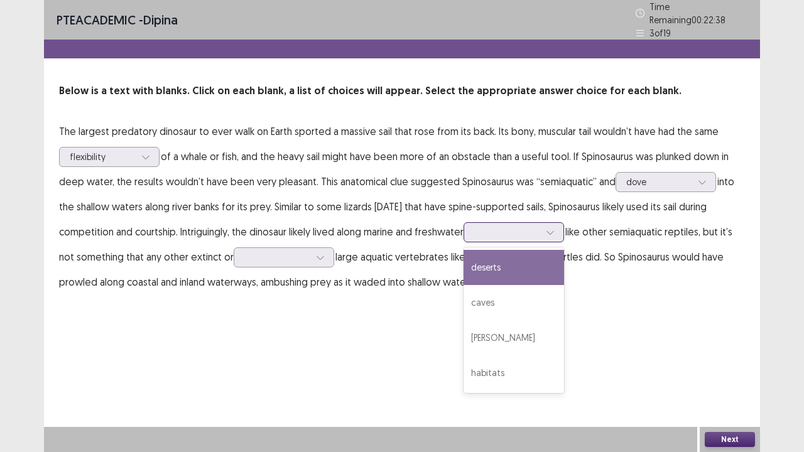
click at [520, 229] on div at bounding box center [506, 232] width 65 height 12
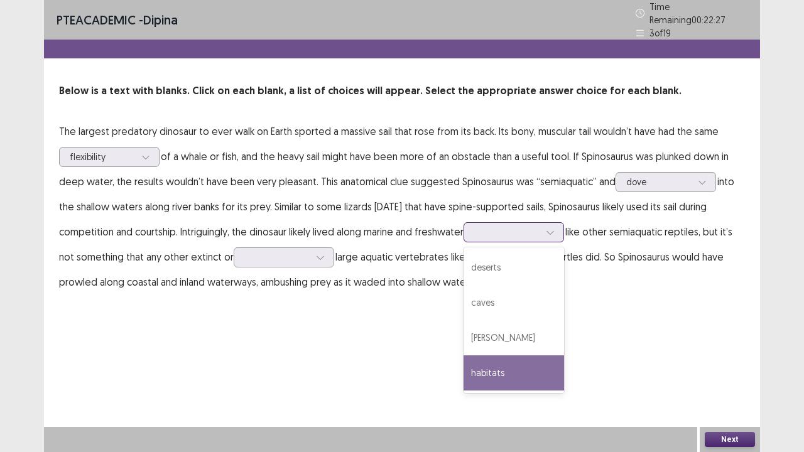
click at [486, 367] on div "habitats" at bounding box center [514, 373] width 101 height 35
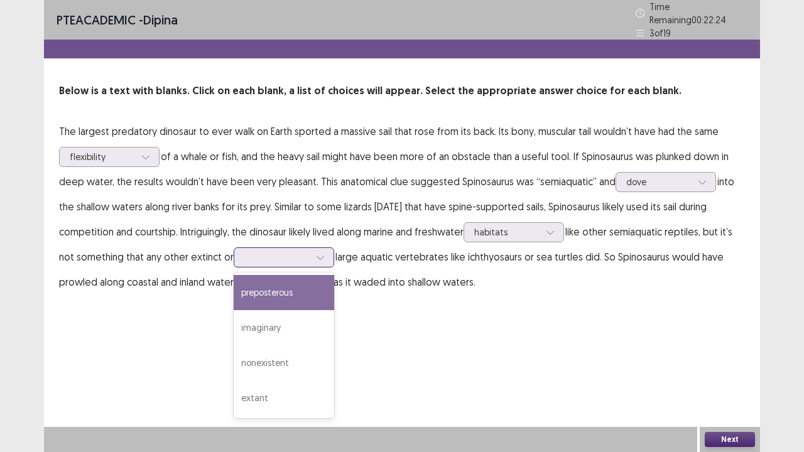
drag, startPoint x: 308, startPoint y: 247, endPoint x: 298, endPoint y: 258, distance: 15.1
click at [307, 251] on div at bounding box center [276, 257] width 65 height 12
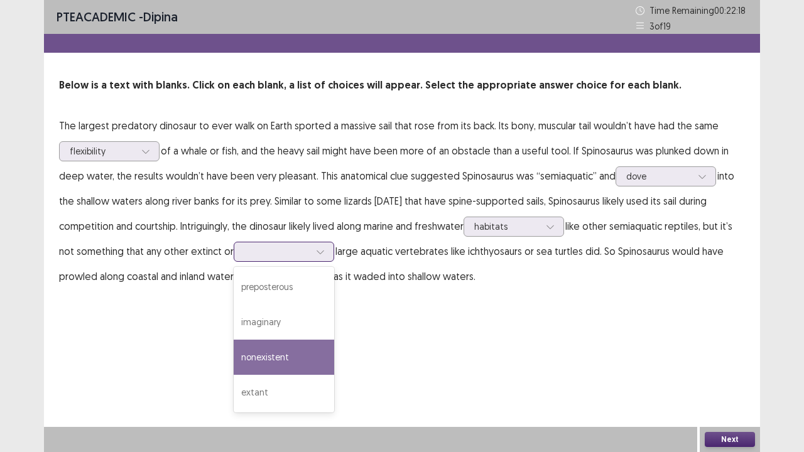
click at [303, 352] on div "nonexistent" at bounding box center [284, 357] width 101 height 35
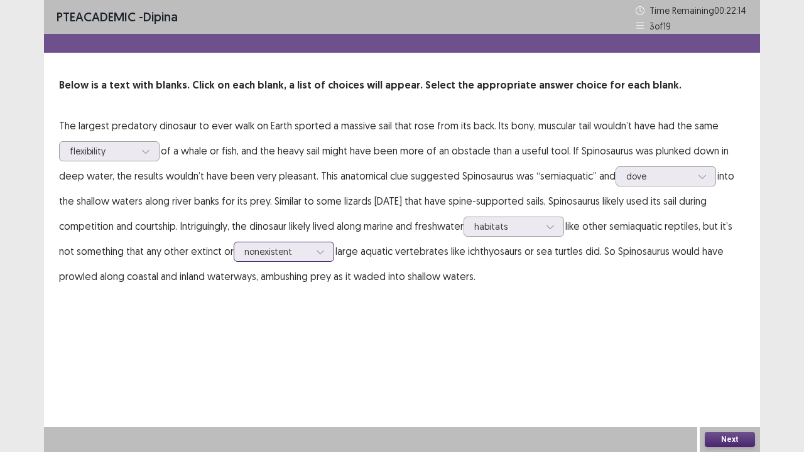
click at [307, 252] on div at bounding box center [276, 252] width 65 height 12
click at [632, 373] on div "PTE academic - dipina Time Remaining 00 : 22 : 11 3 of 19 Below is a text with …" at bounding box center [402, 226] width 716 height 452
click at [726, 373] on button "Next" at bounding box center [730, 439] width 50 height 15
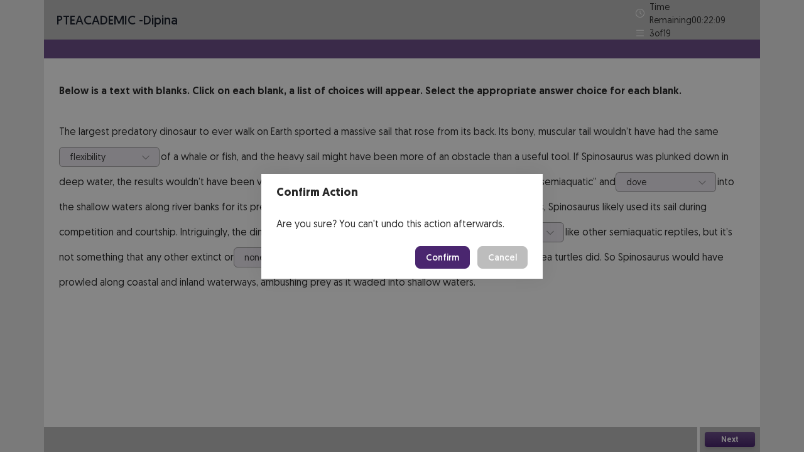
click at [449, 258] on button "Confirm" at bounding box center [442, 257] width 55 height 23
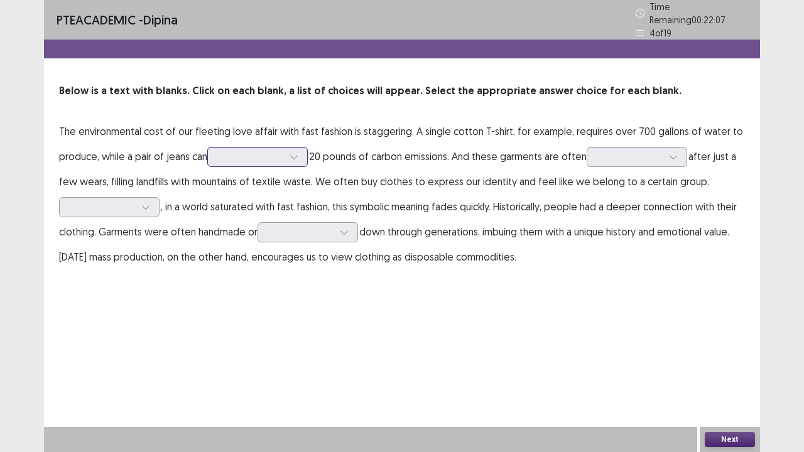
click at [263, 151] on div at bounding box center [250, 157] width 65 height 12
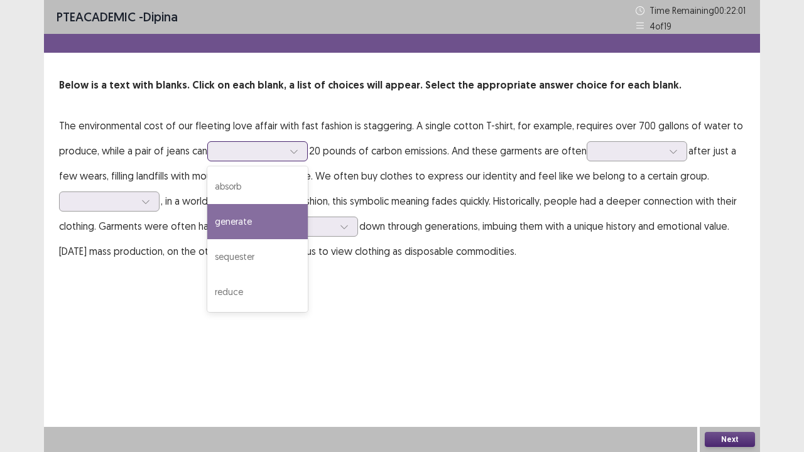
click at [238, 219] on div "generate" at bounding box center [257, 221] width 101 height 35
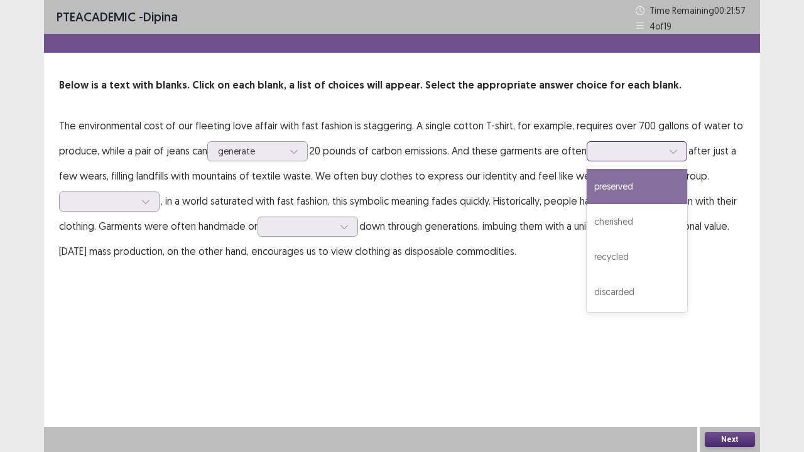
drag, startPoint x: 611, startPoint y: 146, endPoint x: 586, endPoint y: 159, distance: 28.4
click at [611, 146] on div at bounding box center [630, 151] width 65 height 12
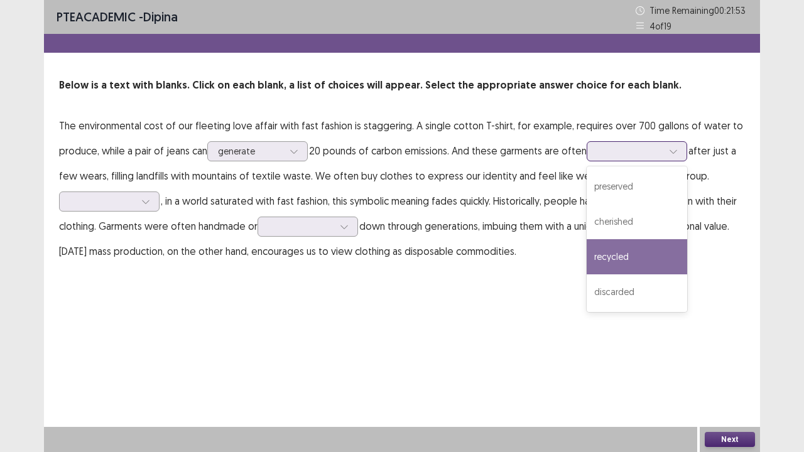
drag, startPoint x: 666, startPoint y: 264, endPoint x: 669, endPoint y: 236, distance: 28.5
click at [666, 263] on div "recycled" at bounding box center [637, 256] width 101 height 35
click at [618, 155] on div at bounding box center [630, 151] width 65 height 12
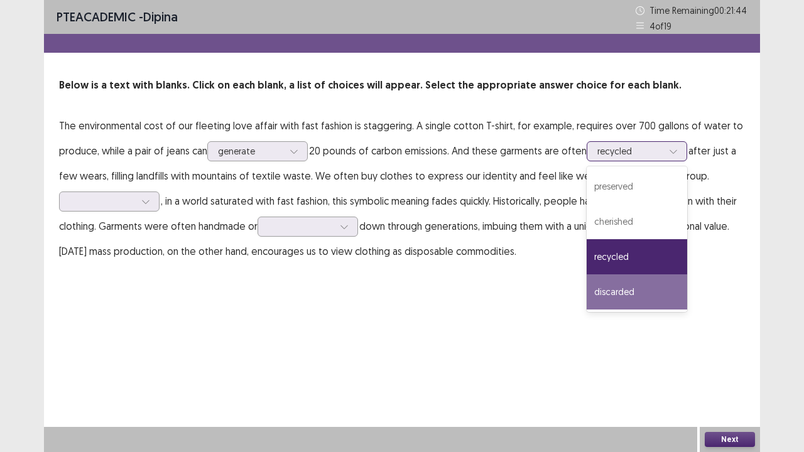
click at [640, 299] on div "discarded" at bounding box center [637, 292] width 101 height 35
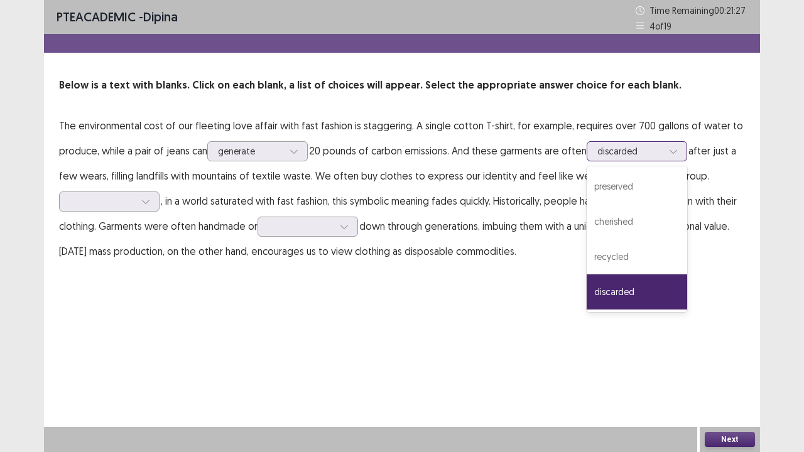
click at [627, 153] on div at bounding box center [630, 151] width 65 height 12
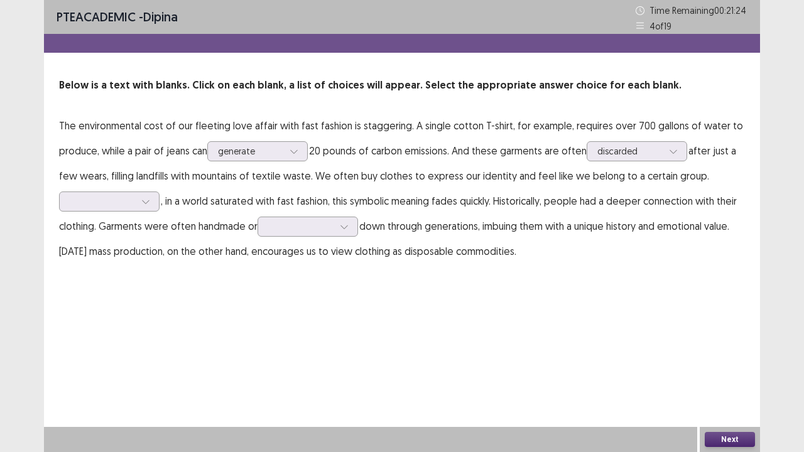
click at [417, 303] on div "PTE academic - dipina Time Remaining 00 : 21 : 24 4 of 19 Below is a text with …" at bounding box center [402, 226] width 716 height 452
click at [120, 197] on div at bounding box center [102, 201] width 65 height 12
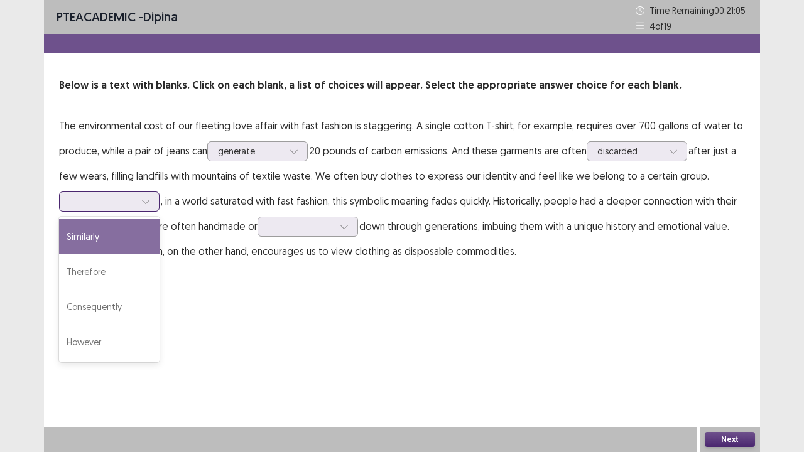
click at [127, 241] on div "Similarly" at bounding box center [109, 236] width 101 height 35
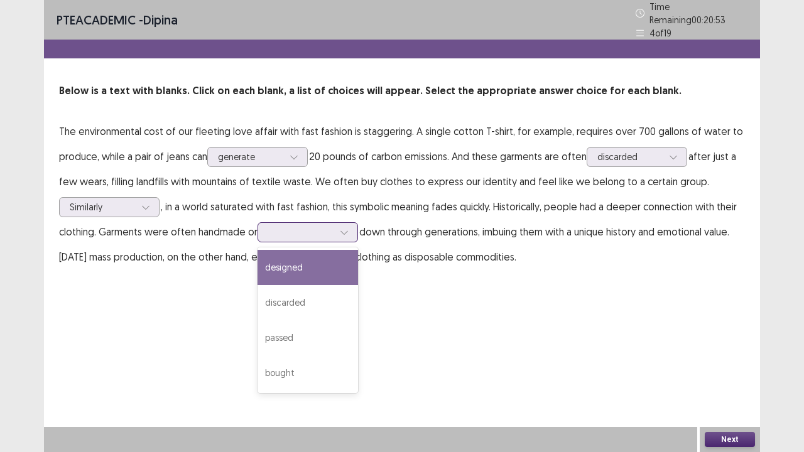
click at [336, 224] on div at bounding box center [344, 232] width 19 height 19
click at [320, 259] on div "designed" at bounding box center [308, 267] width 101 height 35
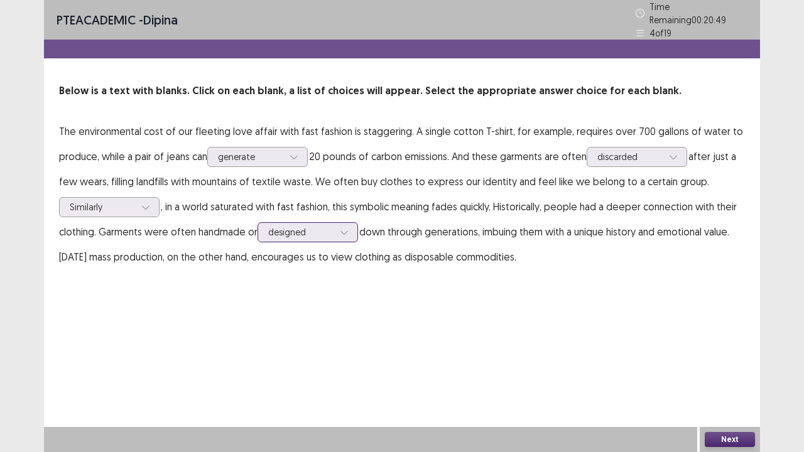
click at [332, 223] on div "designed" at bounding box center [300, 232] width 65 height 19
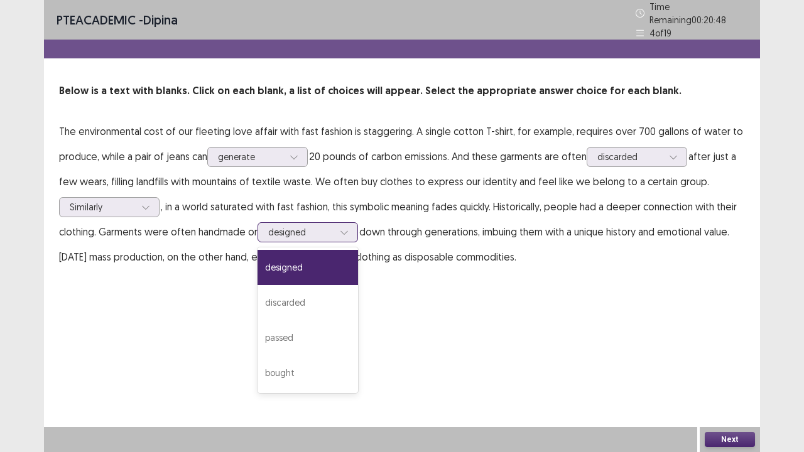
click at [332, 223] on div "designed" at bounding box center [300, 232] width 65 height 19
drag, startPoint x: 302, startPoint y: 372, endPoint x: 412, endPoint y: 275, distance: 147.0
click at [302, 372] on div "bought" at bounding box center [308, 373] width 101 height 35
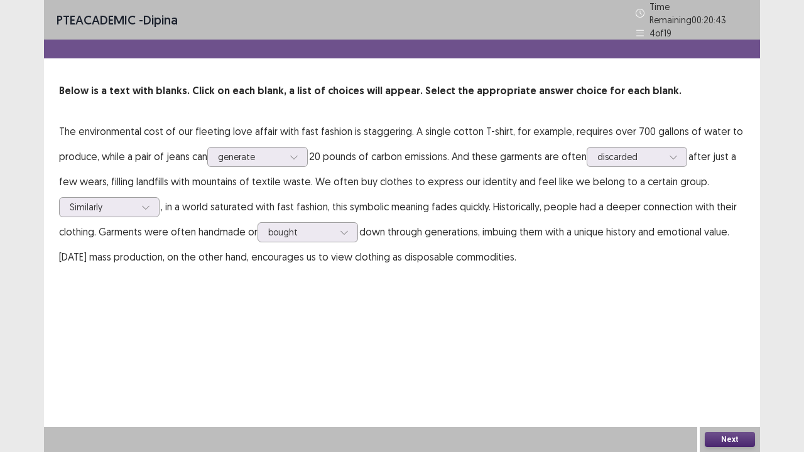
click at [718, 373] on button "Next" at bounding box center [730, 439] width 50 height 15
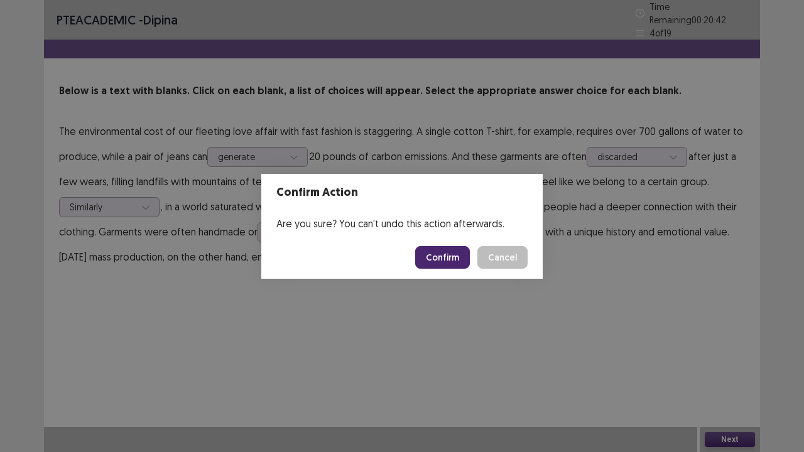
click at [435, 258] on button "Confirm" at bounding box center [442, 257] width 55 height 23
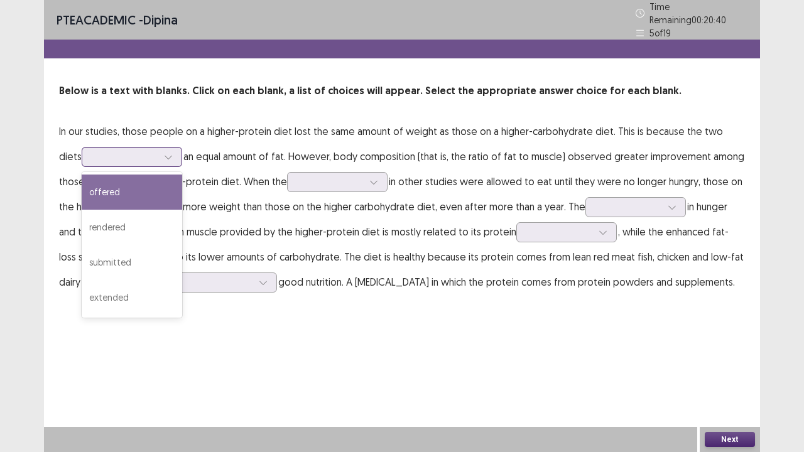
click at [159, 148] on div at bounding box center [168, 157] width 19 height 19
click at [147, 189] on div "offered" at bounding box center [132, 192] width 101 height 35
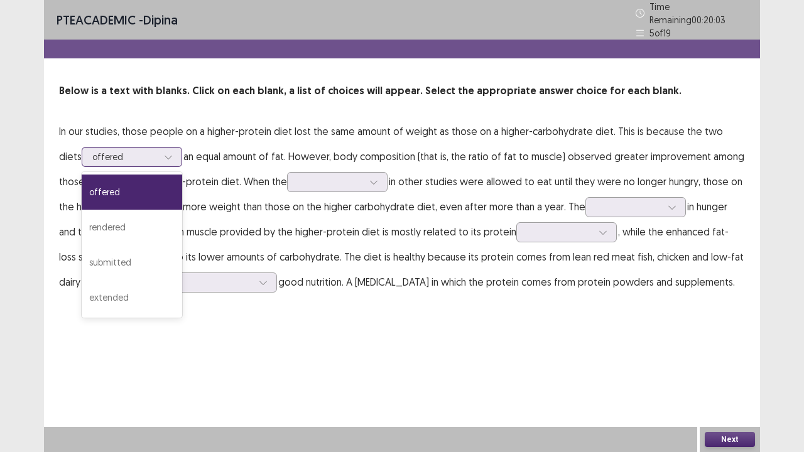
click at [159, 152] on div at bounding box center [168, 157] width 19 height 19
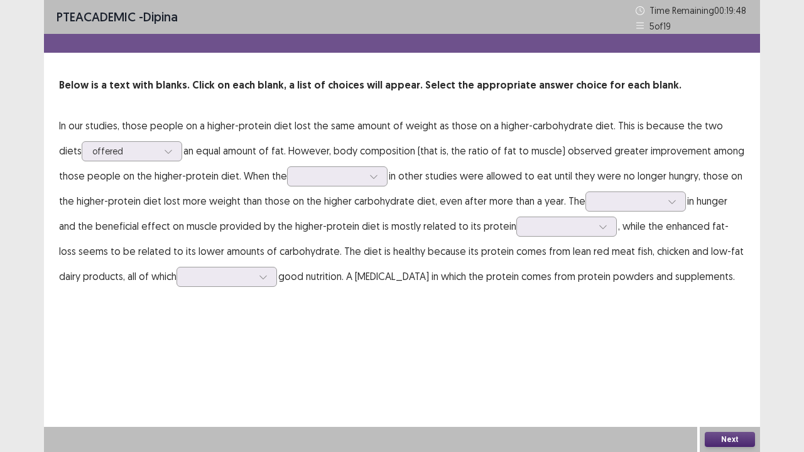
drag, startPoint x: 227, startPoint y: 192, endPoint x: 219, endPoint y: 191, distance: 8.9
click at [227, 193] on p "In our studies, those people on a higher-protein diet lost the same amount of w…" at bounding box center [402, 201] width 686 height 176
click at [335, 178] on div at bounding box center [337, 177] width 101 height 20
drag, startPoint x: 478, startPoint y: 391, endPoint x: 413, endPoint y: 332, distance: 88.0
click at [478, 373] on div "PTE academic - dipina Time Remaining 00 : 19 : 31 5 of 19 Below is a text with …" at bounding box center [402, 226] width 716 height 452
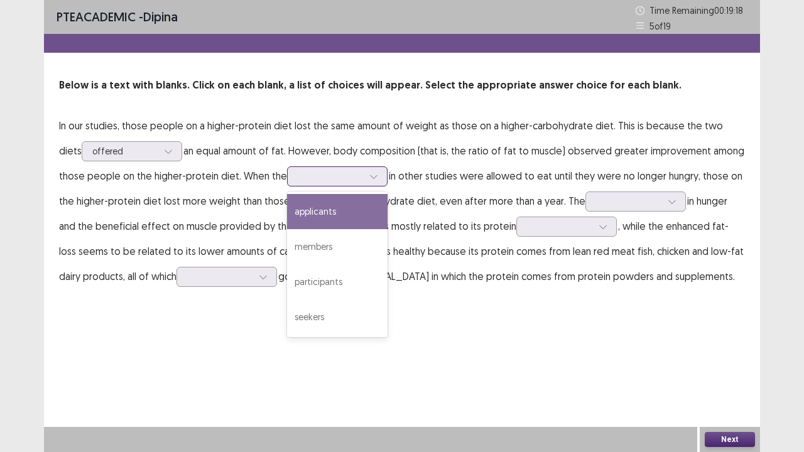
click at [302, 177] on div at bounding box center [330, 176] width 65 height 12
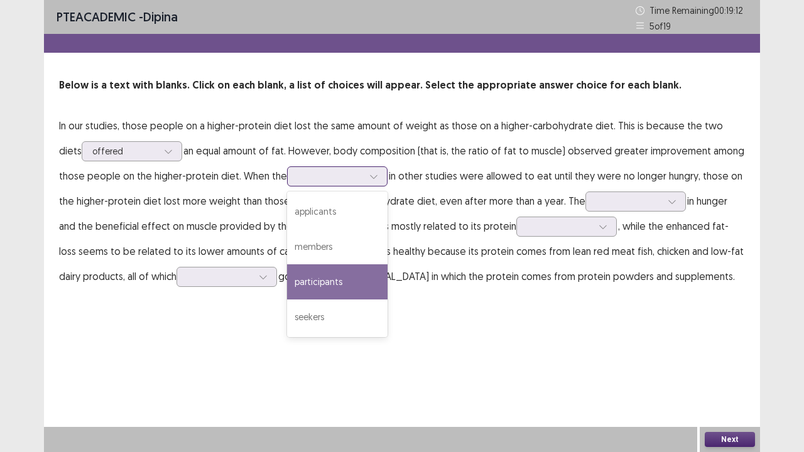
click at [305, 293] on div "participants" at bounding box center [337, 282] width 101 height 35
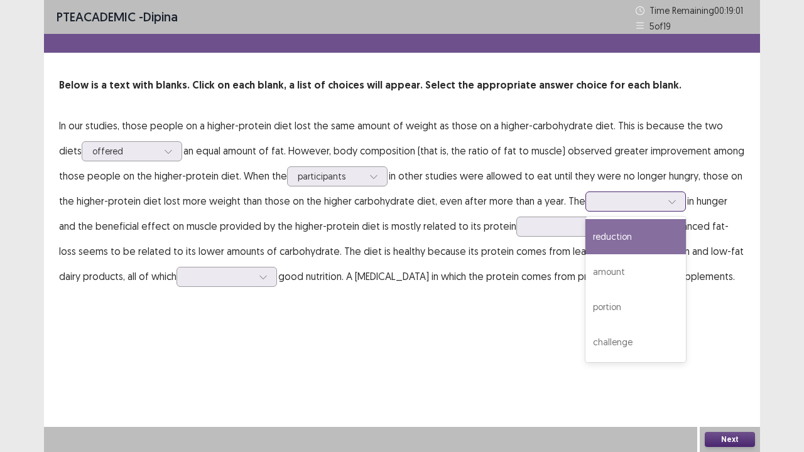
click at [663, 204] on div at bounding box center [672, 201] width 19 height 19
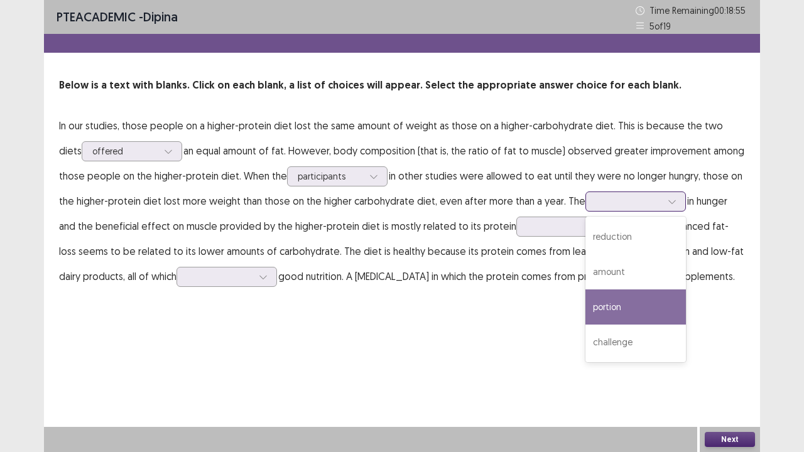
click at [625, 299] on div "portion" at bounding box center [636, 307] width 101 height 35
click at [622, 199] on div at bounding box center [628, 201] width 65 height 12
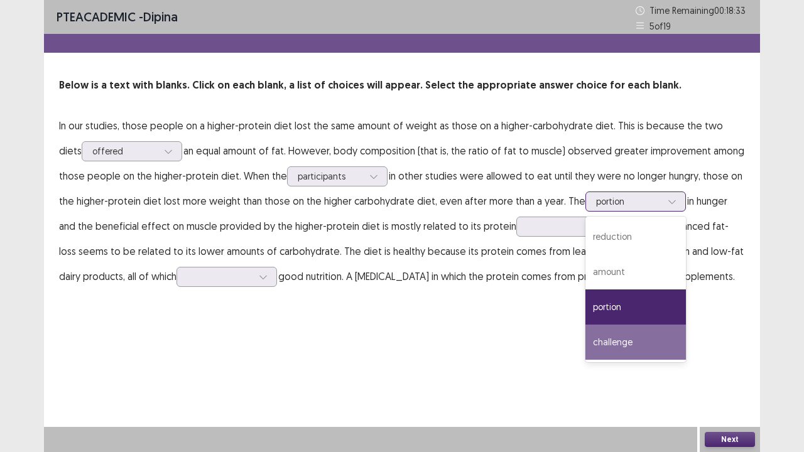
click at [620, 337] on div "challenge" at bounding box center [636, 342] width 101 height 35
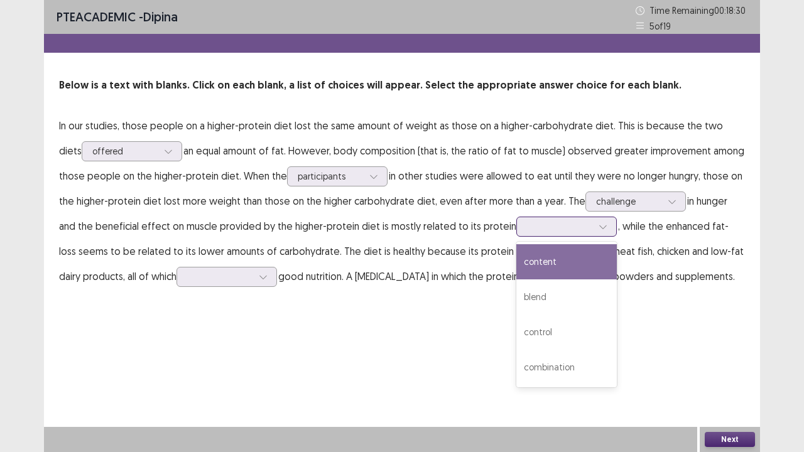
click at [517, 230] on div at bounding box center [567, 227] width 101 height 20
click at [517, 278] on div "content" at bounding box center [567, 261] width 101 height 35
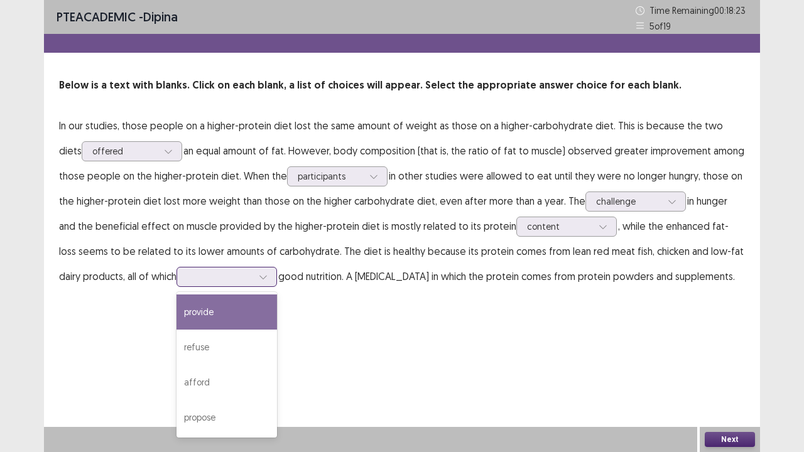
click at [254, 275] on div at bounding box center [263, 277] width 19 height 19
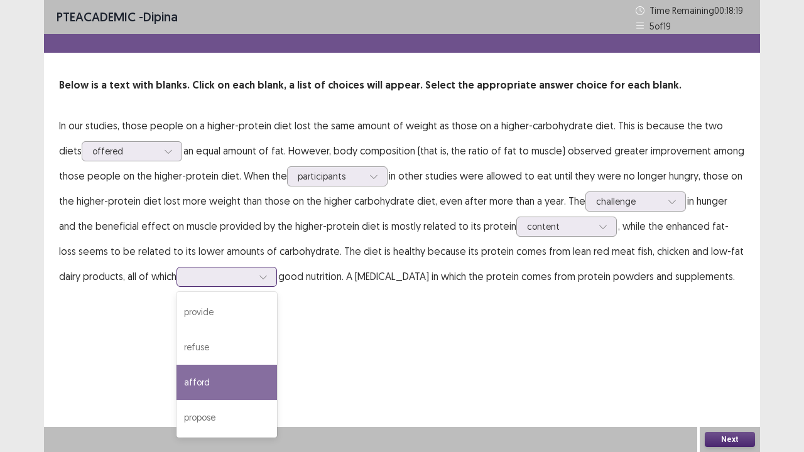
click at [185, 373] on div "afford" at bounding box center [227, 382] width 101 height 35
click at [187, 278] on div at bounding box center [219, 277] width 65 height 12
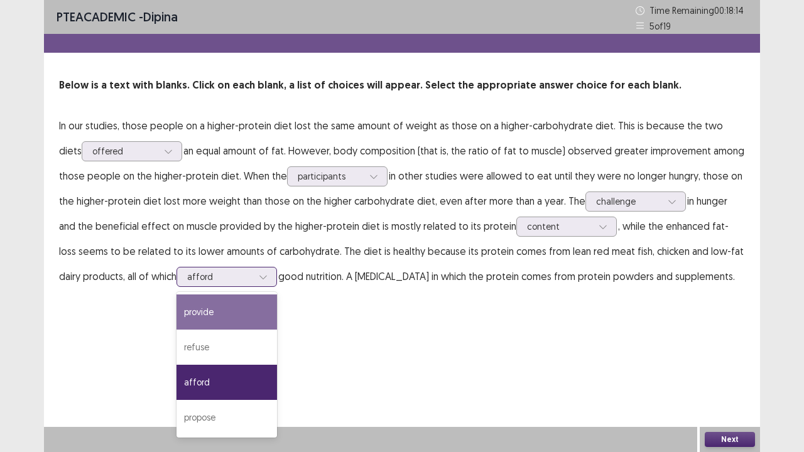
click at [177, 305] on div "provide" at bounding box center [227, 312] width 101 height 35
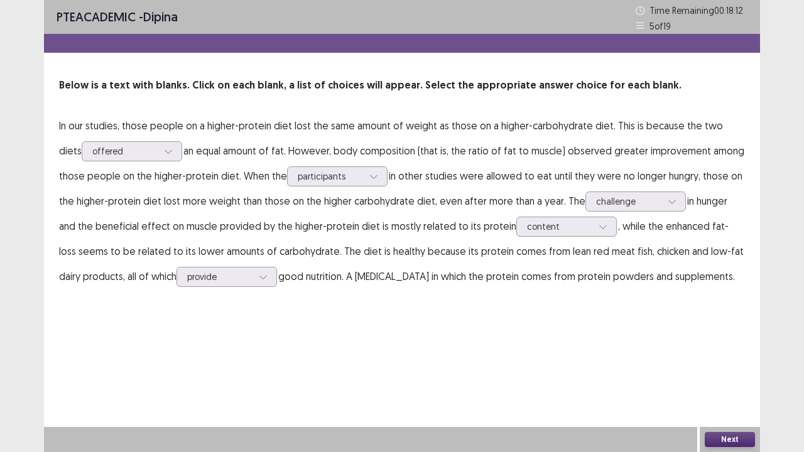
click at [725, 373] on button "Next" at bounding box center [730, 439] width 50 height 15
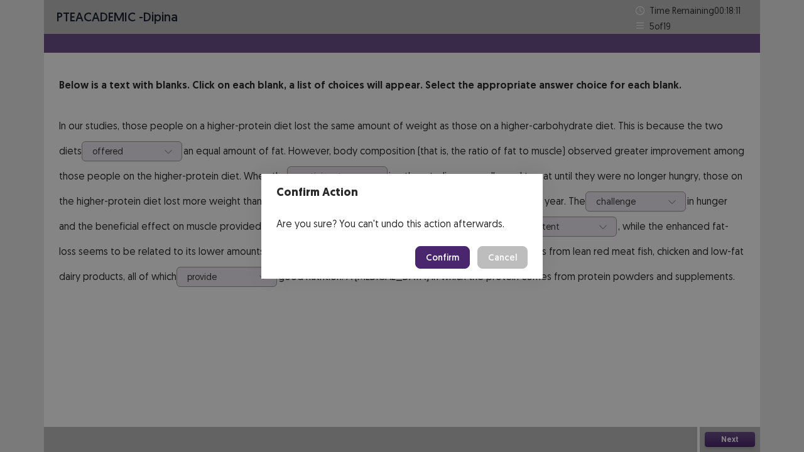
click at [454, 257] on button "Confirm" at bounding box center [442, 257] width 55 height 23
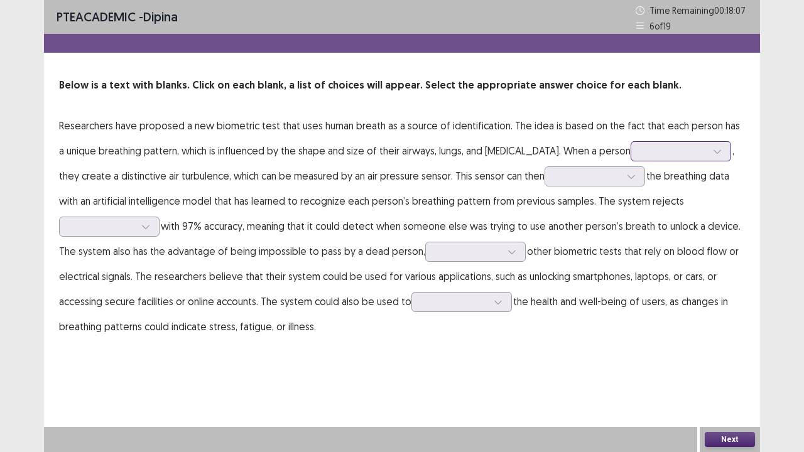
click at [654, 155] on div at bounding box center [674, 151] width 65 height 12
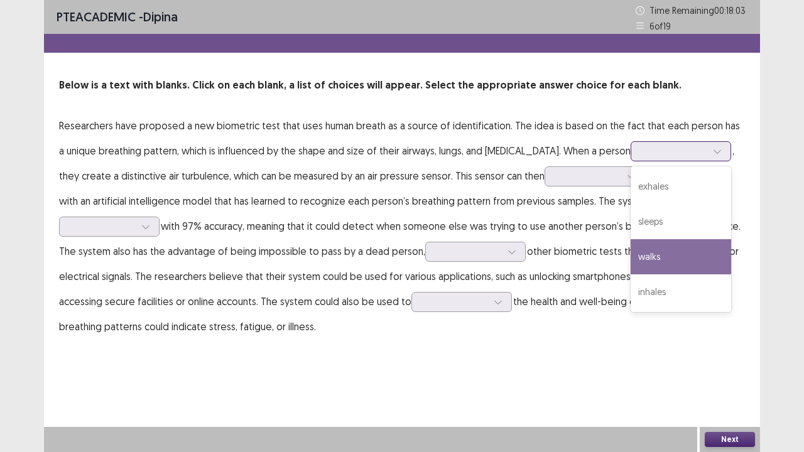
click at [660, 249] on div "walks" at bounding box center [681, 256] width 101 height 35
click at [646, 151] on div at bounding box center [674, 151] width 65 height 12
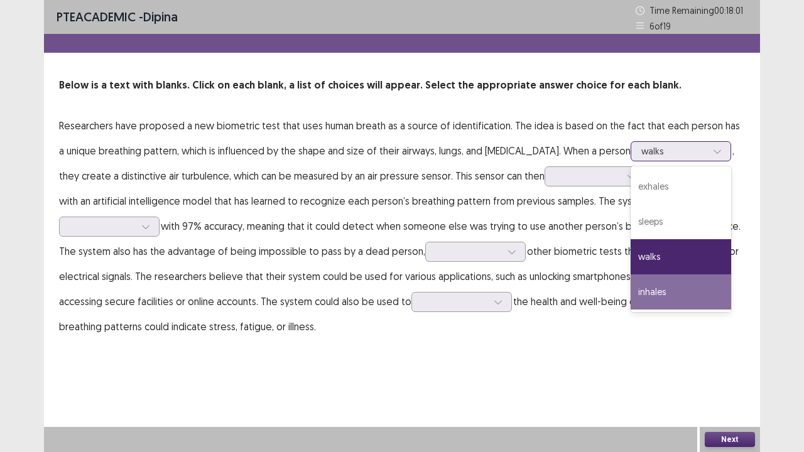
click at [670, 290] on div "inhales" at bounding box center [681, 292] width 101 height 35
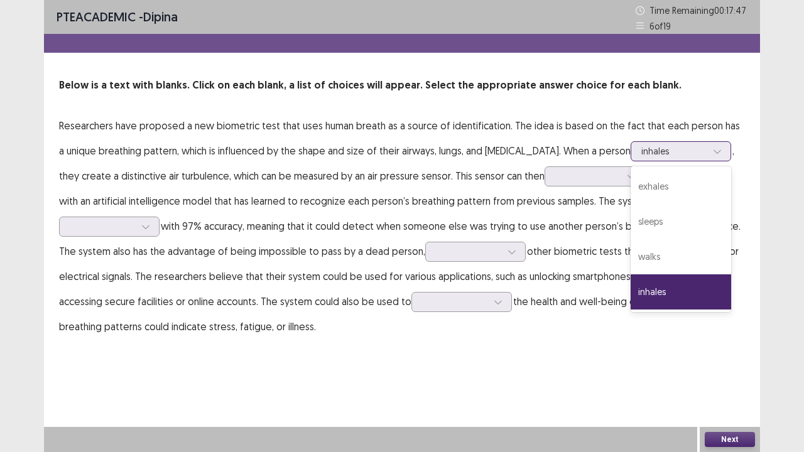
click at [642, 155] on div at bounding box center [674, 151] width 65 height 12
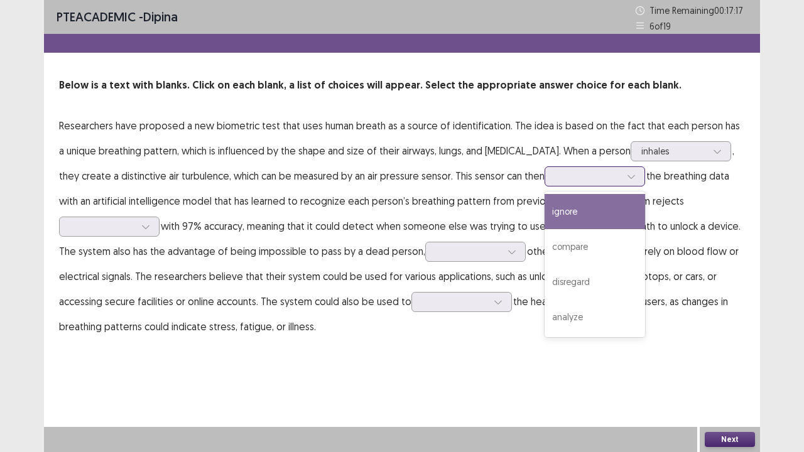
click at [555, 174] on div at bounding box center [587, 176] width 65 height 12
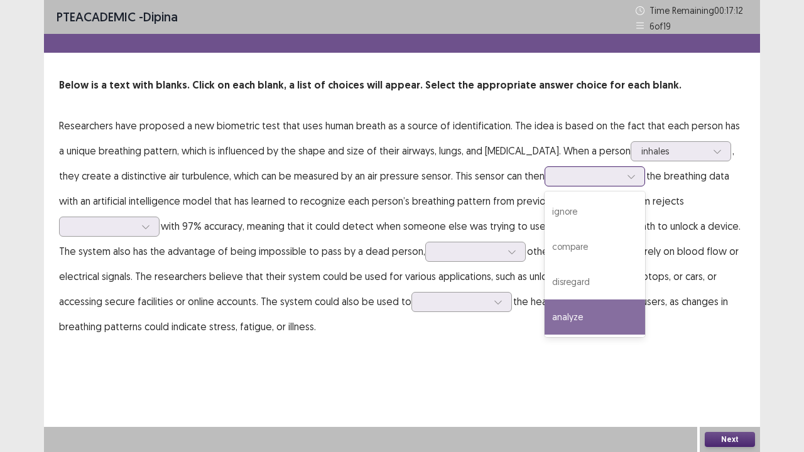
drag, startPoint x: 533, startPoint y: 317, endPoint x: 636, endPoint y: 218, distance: 143.1
click at [545, 315] on div "analyze" at bounding box center [595, 317] width 101 height 35
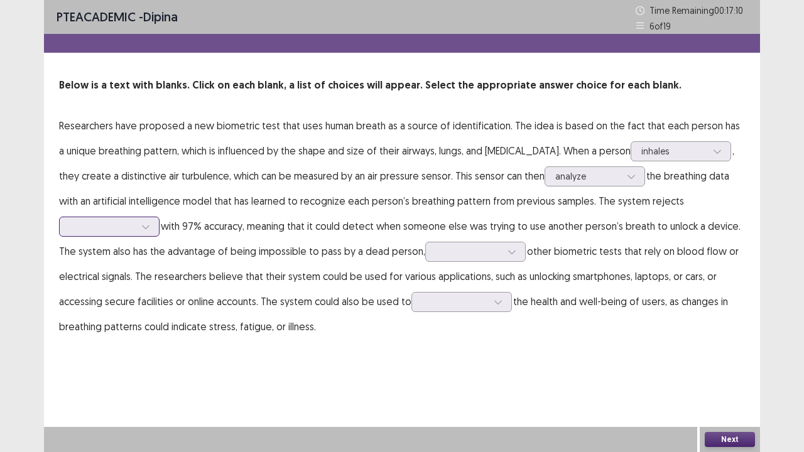
click at [135, 221] on div at bounding box center [102, 227] width 65 height 12
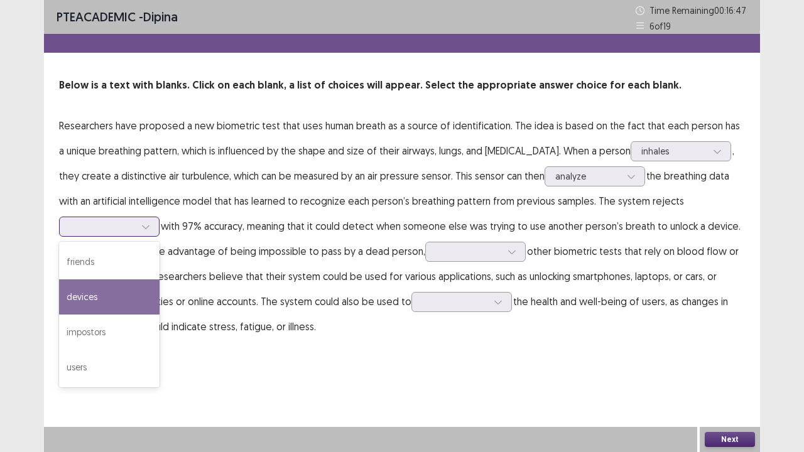
click at [160, 280] on div "devices" at bounding box center [109, 297] width 101 height 35
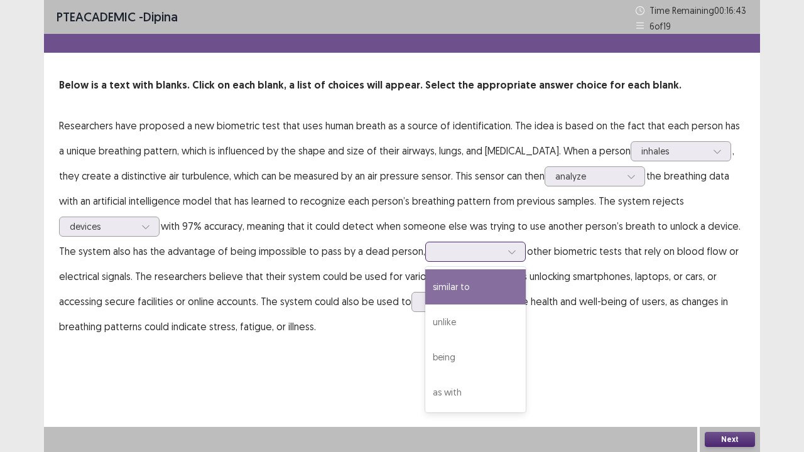
click at [508, 249] on icon at bounding box center [512, 252] width 9 height 9
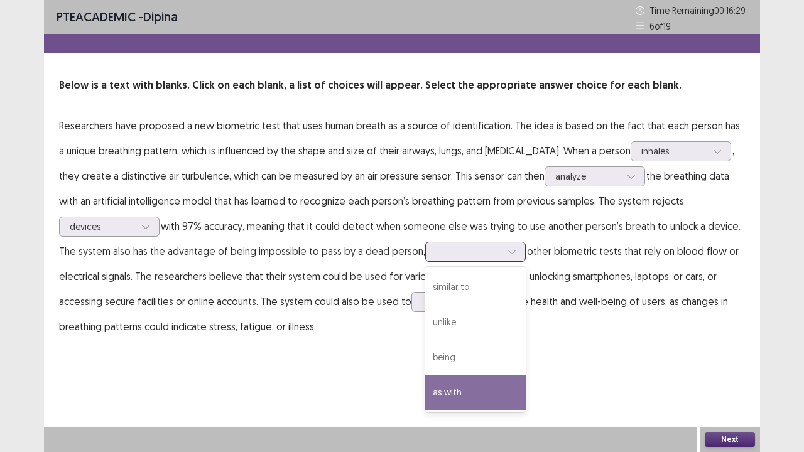
click at [425, 373] on div "as with" at bounding box center [475, 392] width 101 height 35
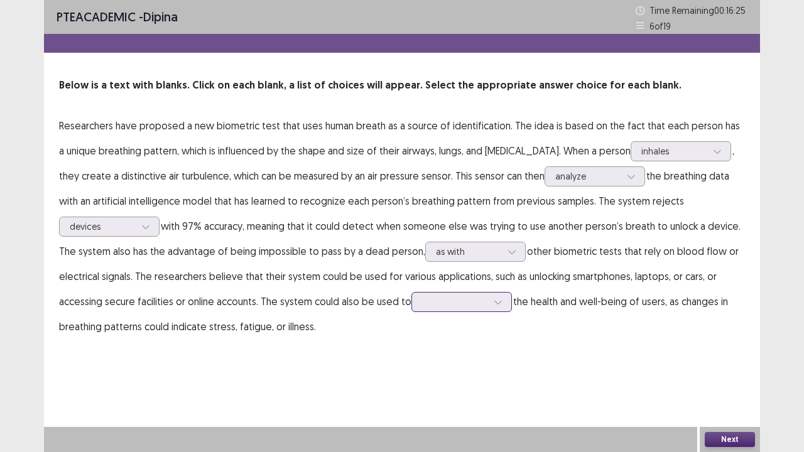
click at [422, 303] on div at bounding box center [454, 302] width 65 height 12
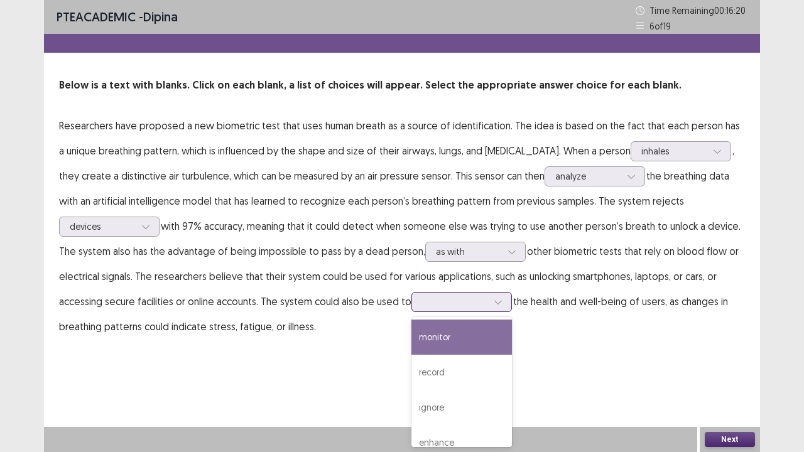
click at [412, 342] on div "monitor" at bounding box center [462, 337] width 101 height 35
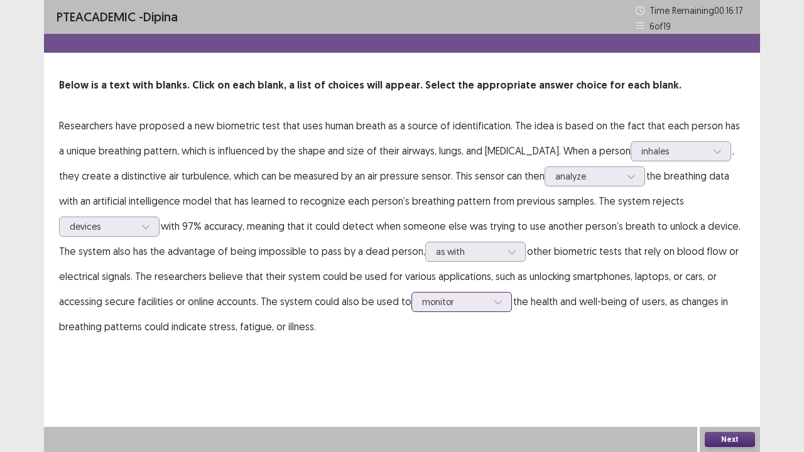
click at [494, 299] on icon at bounding box center [498, 302] width 9 height 9
click at [736, 373] on button "Next" at bounding box center [730, 439] width 50 height 15
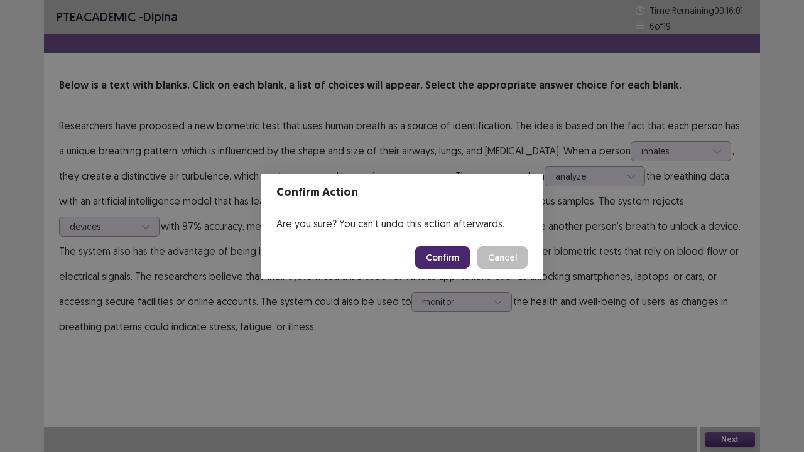
click at [452, 256] on button "Confirm" at bounding box center [442, 257] width 55 height 23
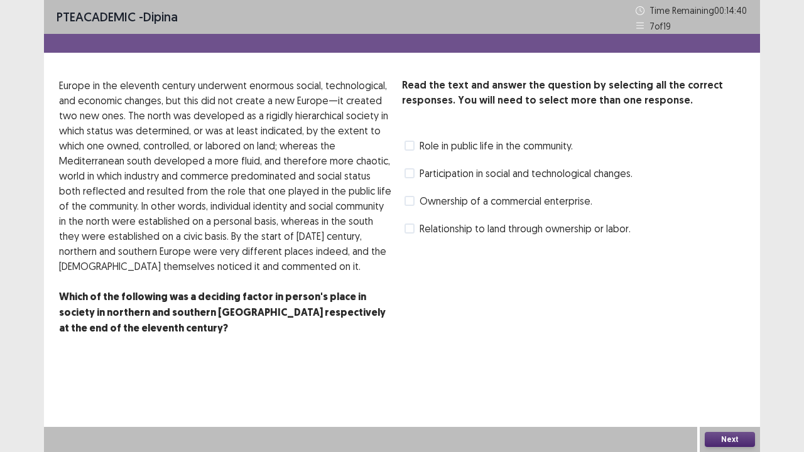
click at [524, 183] on div "Read the text and answer the question by selecting all the correct responses. Y…" at bounding box center [573, 158] width 343 height 161
click at [518, 183] on div "Read the text and answer the question by selecting all the correct responses. Y…" at bounding box center [573, 158] width 343 height 161
click at [407, 175] on span at bounding box center [410, 173] width 10 height 10
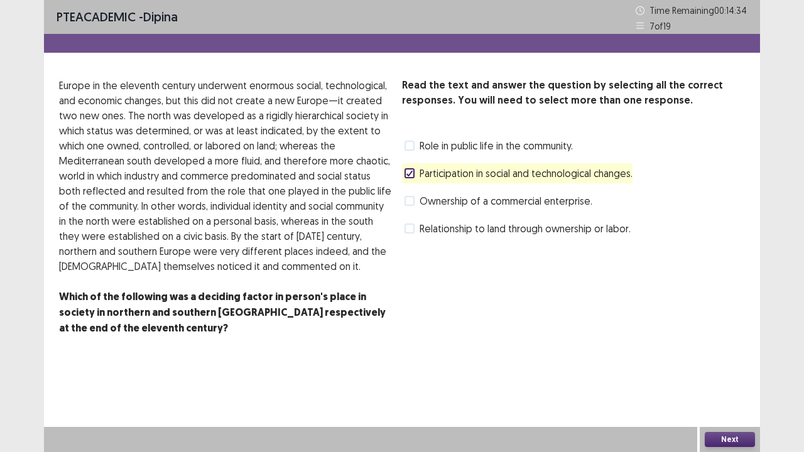
drag, startPoint x: 733, startPoint y: 442, endPoint x: 724, endPoint y: 435, distance: 11.2
click at [724, 373] on button "Next" at bounding box center [730, 439] width 50 height 15
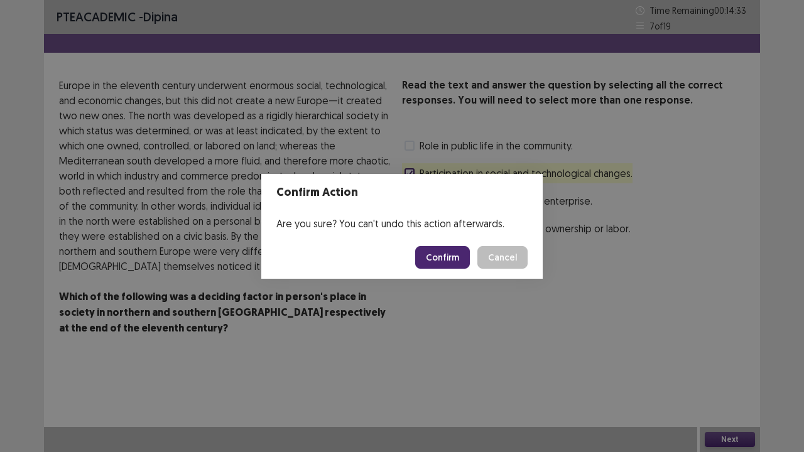
click at [452, 256] on button "Confirm" at bounding box center [442, 257] width 55 height 23
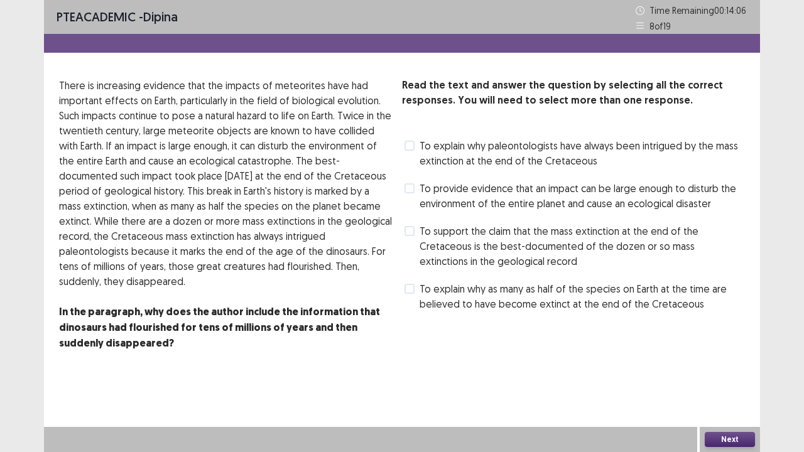
click at [474, 197] on span "To provide evidence that an impact can be large enough to disturb the environme…" at bounding box center [583, 196] width 326 height 30
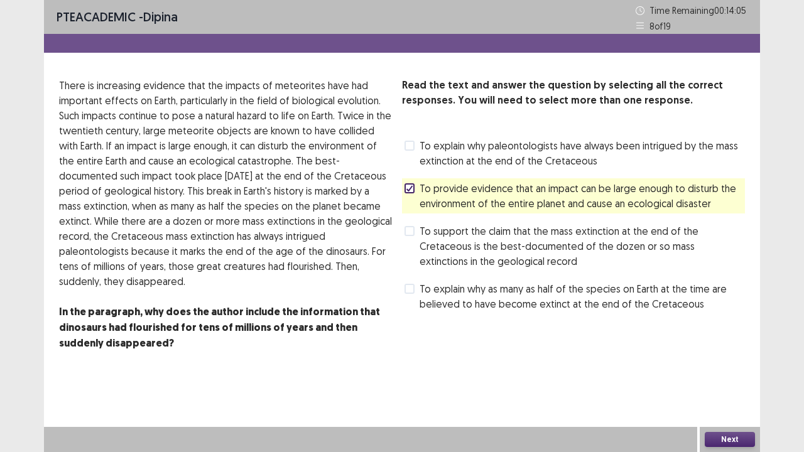
click at [731, 373] on button "Next" at bounding box center [730, 439] width 50 height 15
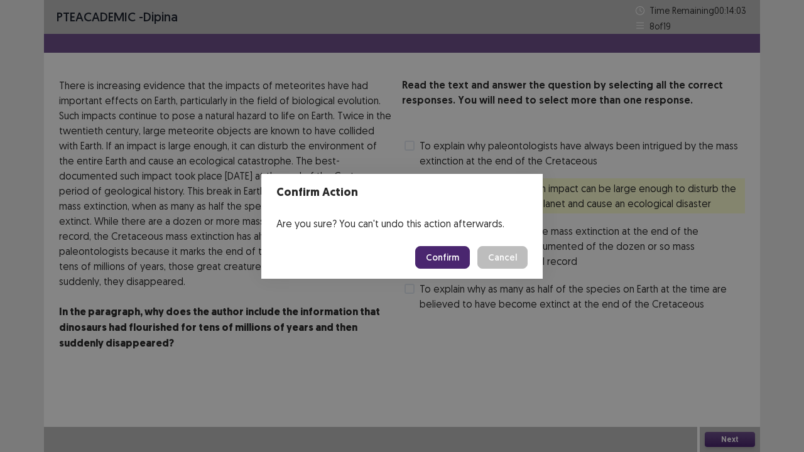
click at [449, 257] on button "Confirm" at bounding box center [442, 257] width 55 height 23
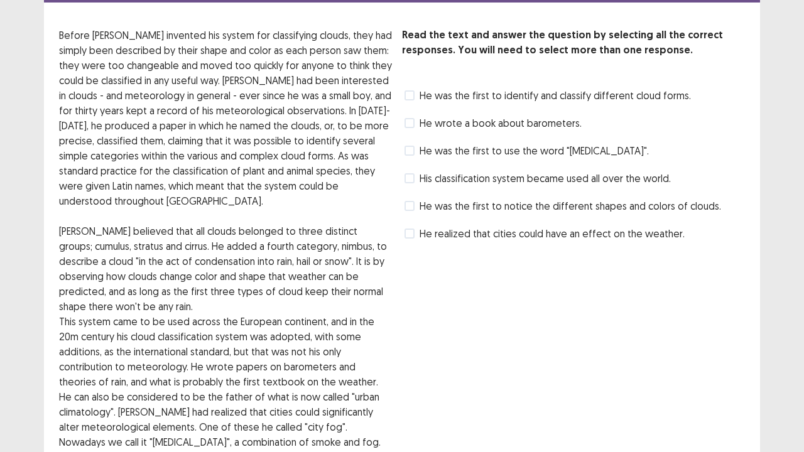
scroll to position [23, 0]
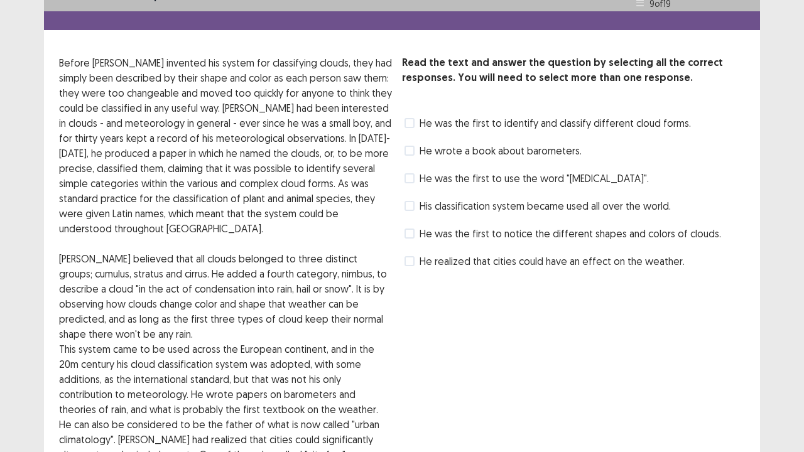
click at [408, 123] on span at bounding box center [410, 123] width 10 height 10
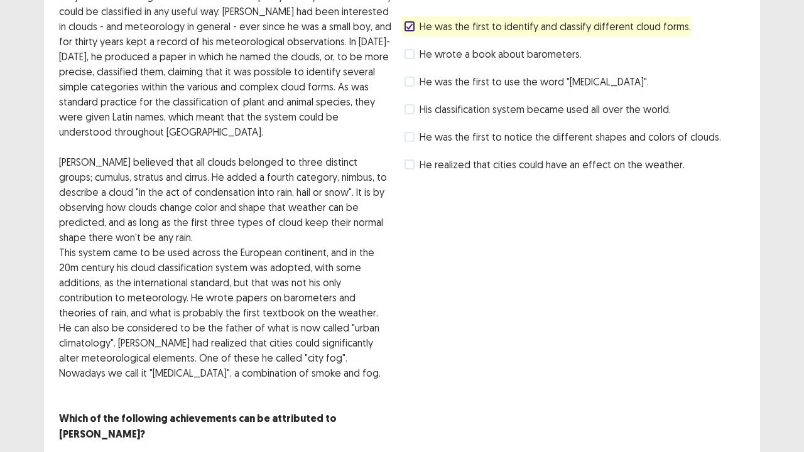
scroll to position [148, 0]
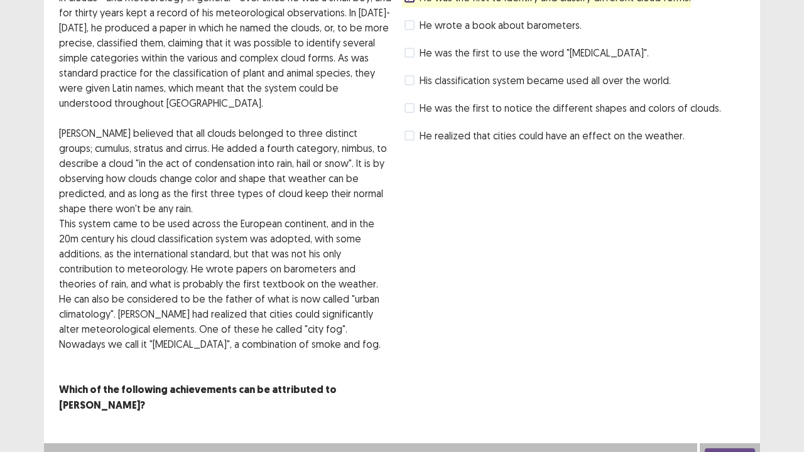
click at [726, 373] on button "Next" at bounding box center [730, 456] width 50 height 15
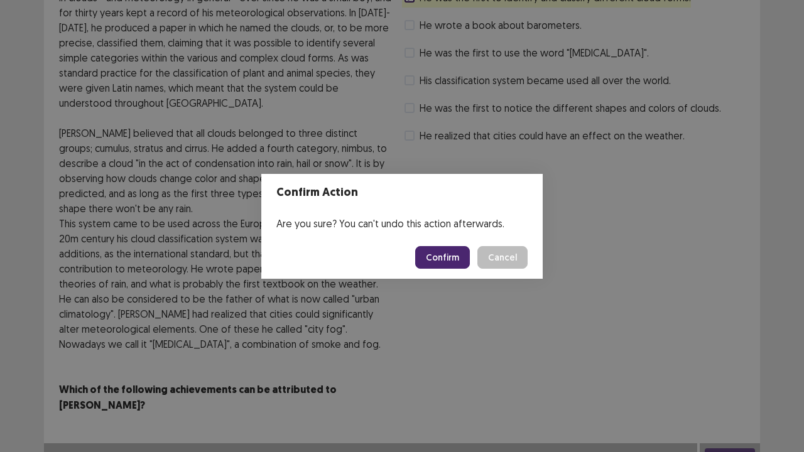
click at [456, 259] on button "Confirm" at bounding box center [442, 257] width 55 height 23
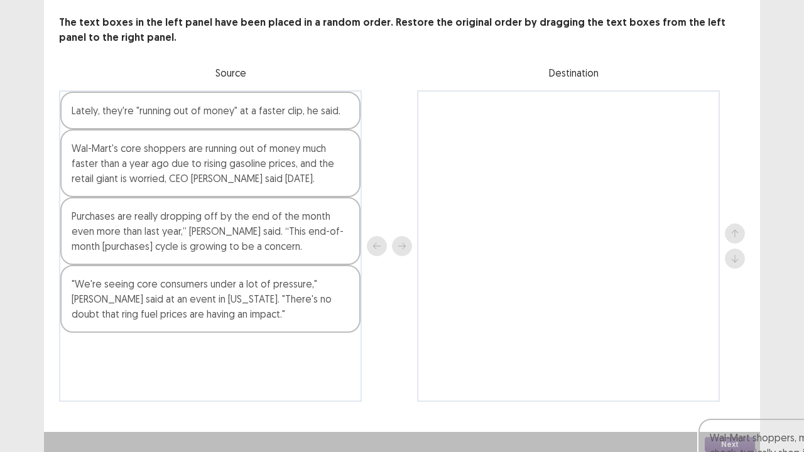
scroll to position [68, 0]
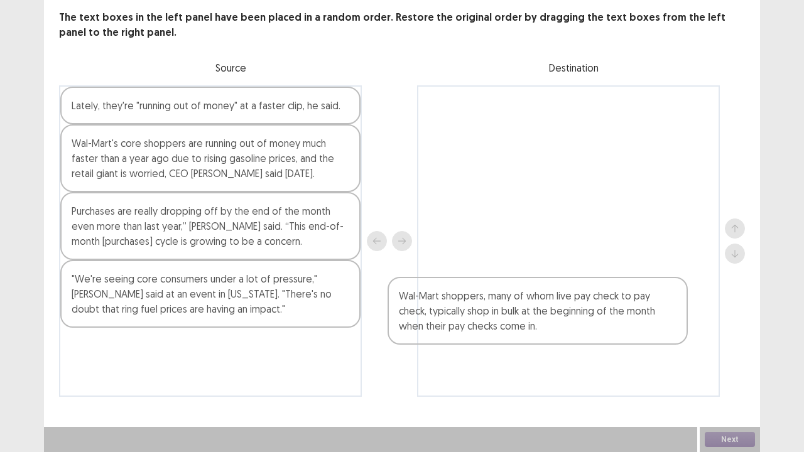
drag, startPoint x: 163, startPoint y: 231, endPoint x: 492, endPoint y: 309, distance: 337.6
click at [492, 309] on div "Lately, they're "running out of money" at a faster clip, he said. Wal-Mart's co…" at bounding box center [402, 241] width 686 height 312
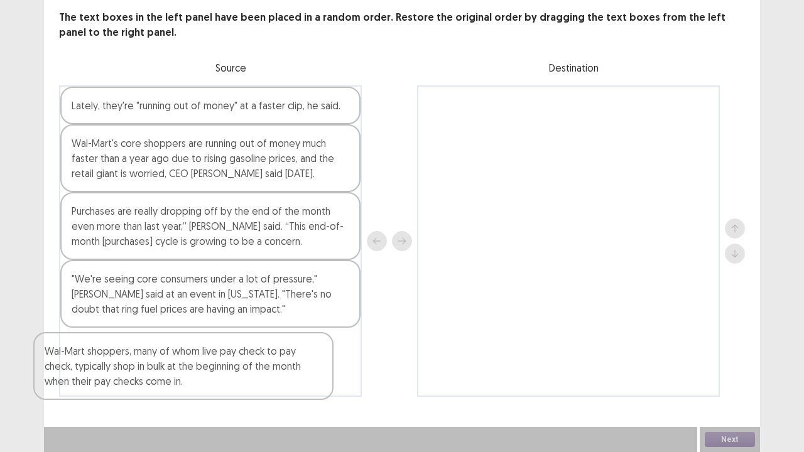
drag, startPoint x: 542, startPoint y: 145, endPoint x: 151, endPoint y: 373, distance: 452.5
click at [153, 373] on div "Lately, they're "running out of money" at a faster clip, he said. Wal-Mart's co…" at bounding box center [402, 241] width 686 height 312
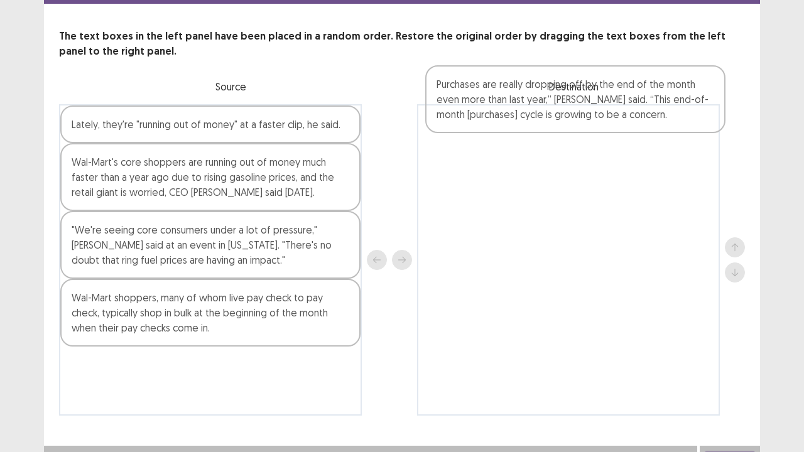
scroll to position [44, 0]
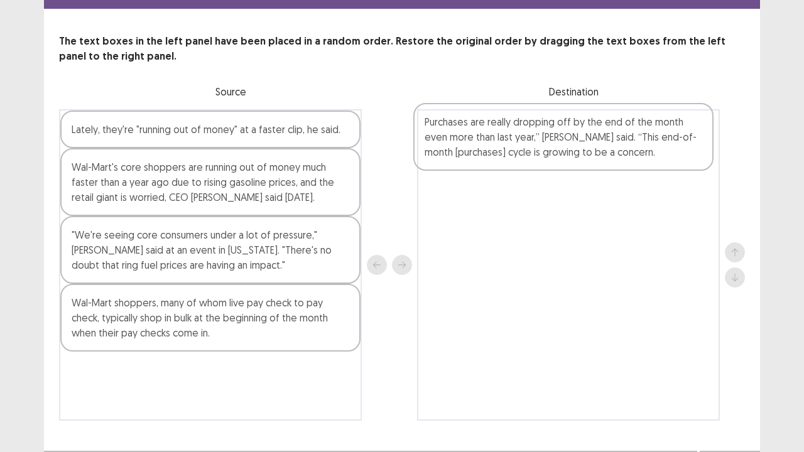
drag, startPoint x: 157, startPoint y: 229, endPoint x: 509, endPoint y: 141, distance: 362.7
click at [509, 141] on div "Lately, they're "running out of money" at a faster clip, he said. Wal-Mart's co…" at bounding box center [402, 265] width 686 height 312
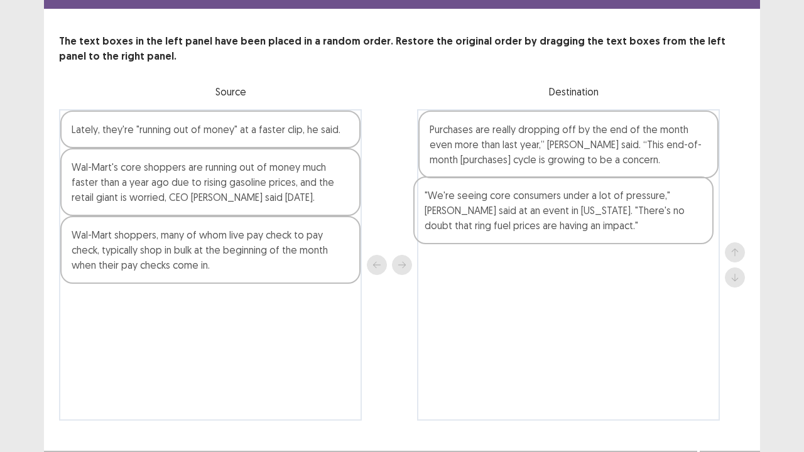
drag, startPoint x: 187, startPoint y: 263, endPoint x: 541, endPoint y: 224, distance: 356.0
click at [541, 224] on div "Lately, they're "running out of money" at a faster clip, he said. Wal-Mart's co…" at bounding box center [402, 265] width 686 height 312
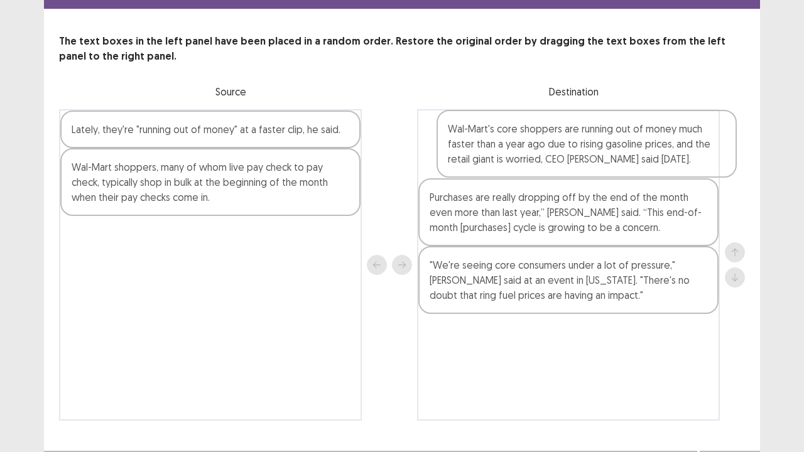
drag, startPoint x: 245, startPoint y: 193, endPoint x: 627, endPoint y: 156, distance: 383.9
click at [627, 156] on div "Lately, they're "running out of money" at a faster clip, he said. Wal-Mart's co…" at bounding box center [402, 265] width 686 height 312
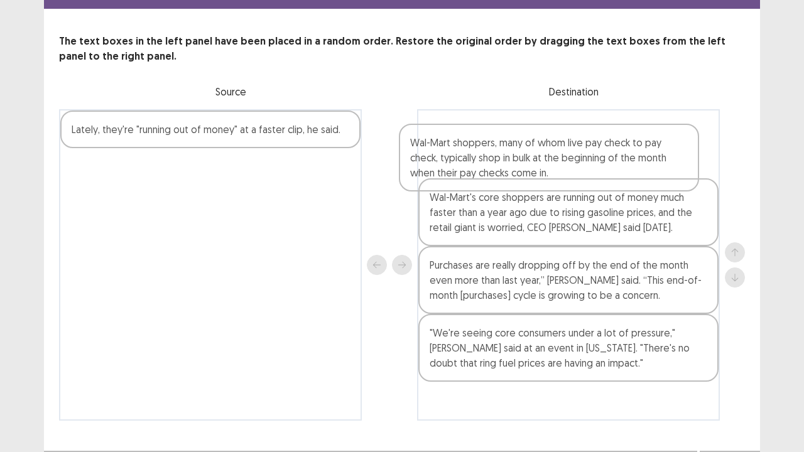
drag, startPoint x: 229, startPoint y: 207, endPoint x: 572, endPoint y: 181, distance: 344.1
click at [572, 181] on div "Lately, they're "running out of money" at a faster clip, he said. Wal-Mart shop…" at bounding box center [402, 265] width 686 height 312
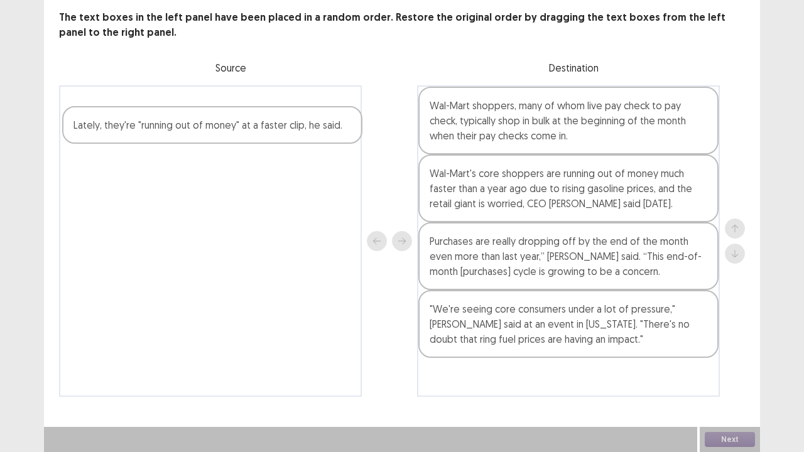
scroll to position [67, 0]
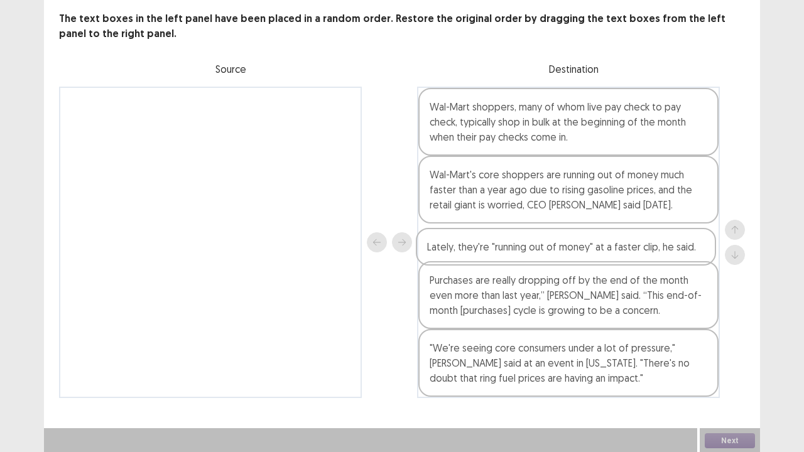
drag, startPoint x: 308, startPoint y: 113, endPoint x: 662, endPoint y: 258, distance: 383.0
click at [662, 258] on div "Lately, they're "running out of money" at a faster clip, he said. Wal-Mart shop…" at bounding box center [402, 243] width 686 height 312
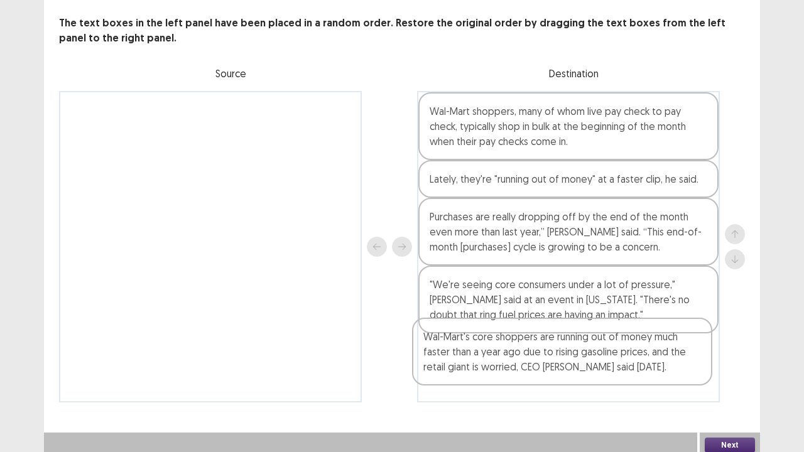
drag, startPoint x: 578, startPoint y: 194, endPoint x: 572, endPoint y: 361, distance: 167.3
click at [572, 361] on div "Wal-Mart shoppers, many of whom live pay check to pay check, typically shop in …" at bounding box center [568, 247] width 303 height 312
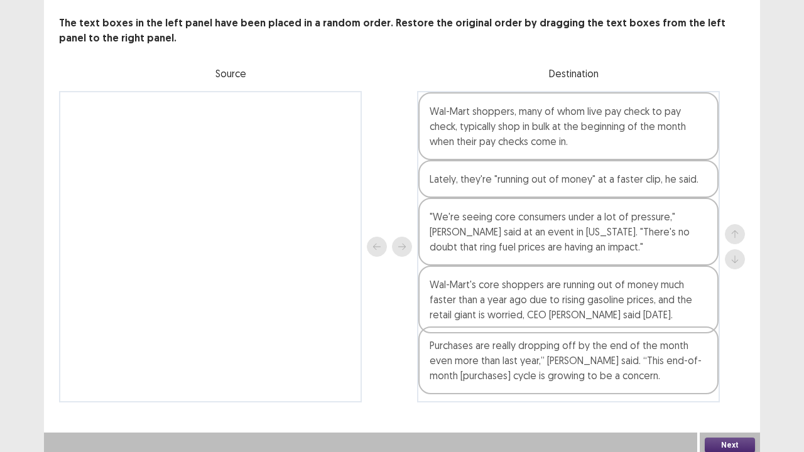
drag, startPoint x: 570, startPoint y: 231, endPoint x: 571, endPoint y: 368, distance: 137.6
click at [571, 368] on div "Wal-Mart shoppers, many of whom live pay check to pay check, typically shop in …" at bounding box center [568, 247] width 303 height 312
click at [736, 373] on button "Next" at bounding box center [730, 445] width 50 height 15
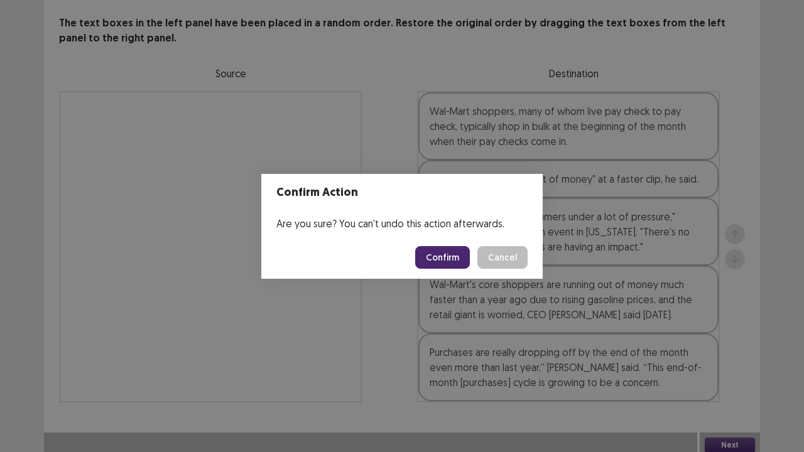
click at [450, 258] on button "Confirm" at bounding box center [442, 257] width 55 height 23
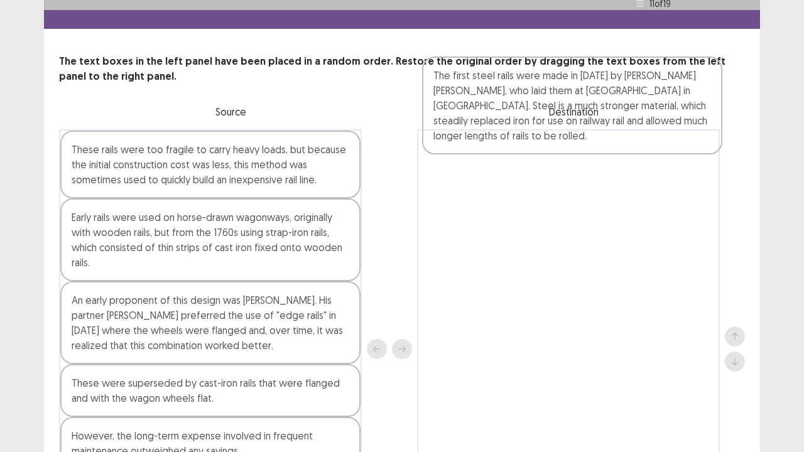
scroll to position [28, 0]
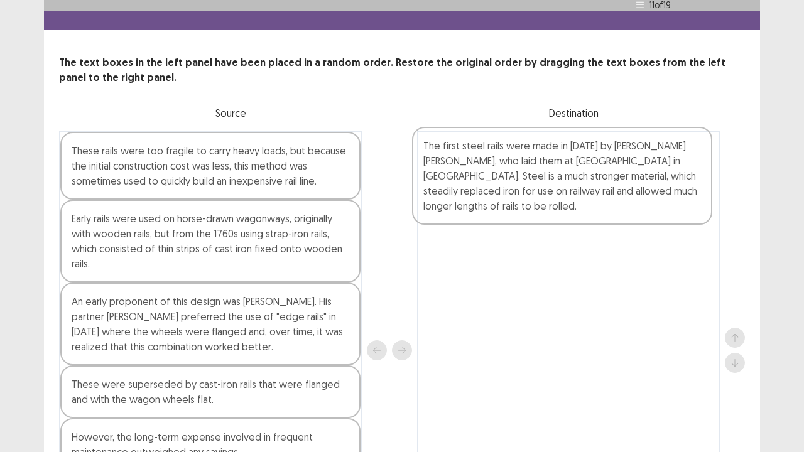
drag, startPoint x: 182, startPoint y: 410, endPoint x: 538, endPoint y: 175, distance: 427.2
click at [537, 174] on div "These rails were too fragile to carry heavy loads, but because the initial cons…" at bounding box center [402, 351] width 686 height 440
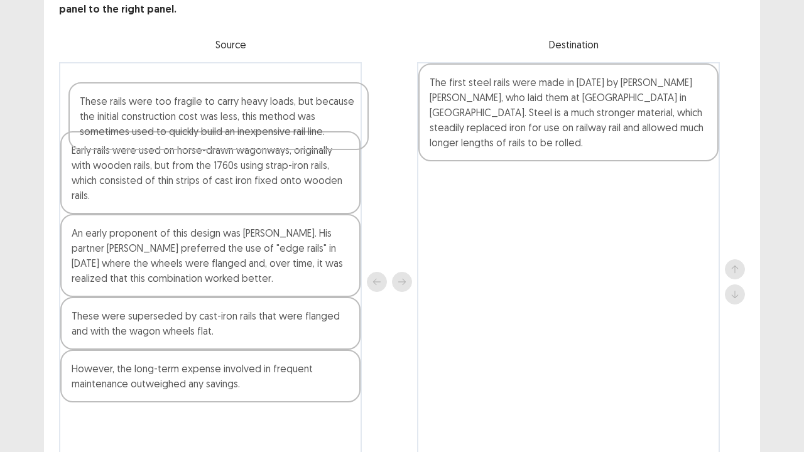
scroll to position [89, 0]
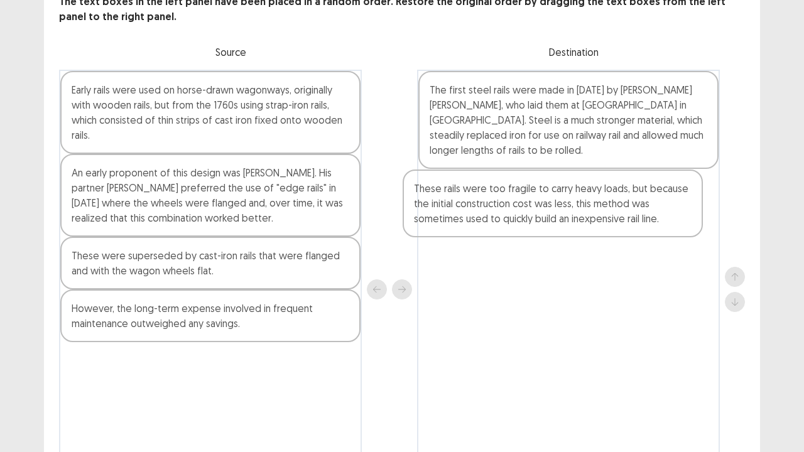
drag, startPoint x: 284, startPoint y: 98, endPoint x: 627, endPoint y: 209, distance: 360.5
click at [627, 209] on div "These rails were too fragile to carry heavy loads, but because the initial cons…" at bounding box center [402, 290] width 686 height 440
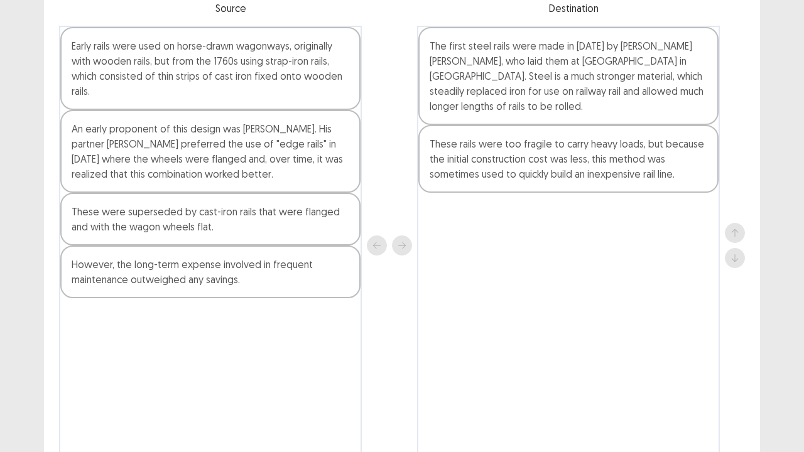
scroll to position [70, 0]
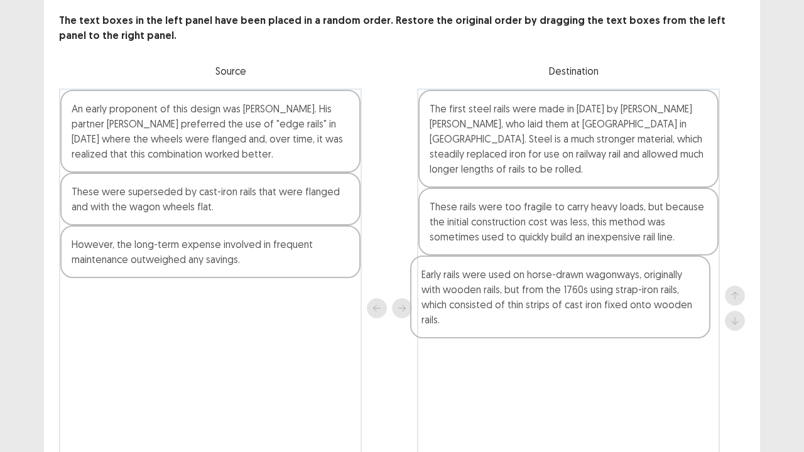
drag, startPoint x: 211, startPoint y: 112, endPoint x: 560, endPoint y: 286, distance: 389.5
click at [562, 286] on div "Early rails were used on horse-drawn wagonways, originally with wooden rails, b…" at bounding box center [402, 309] width 686 height 440
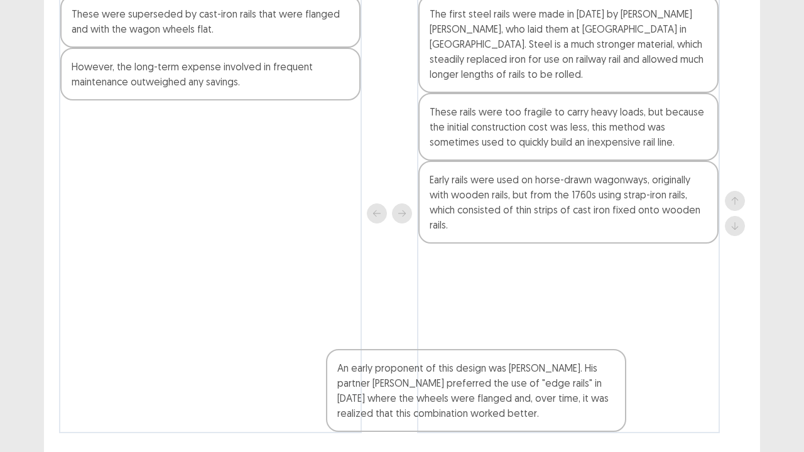
scroll to position [196, 0]
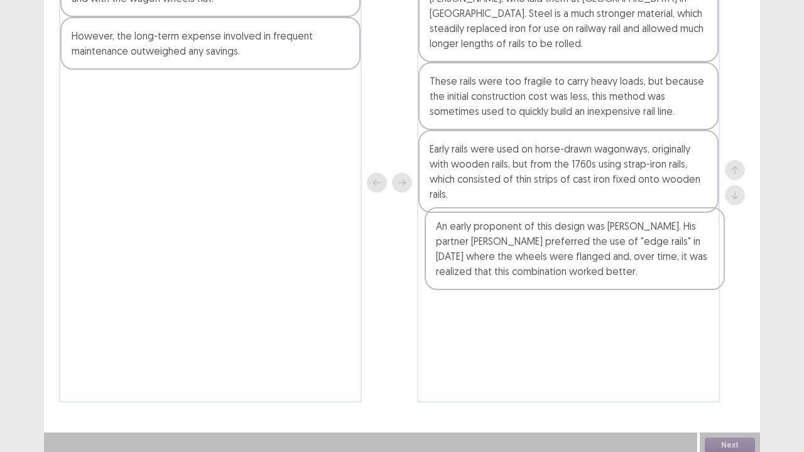
drag, startPoint x: 285, startPoint y: 134, endPoint x: 652, endPoint y: 263, distance: 388.9
click at [652, 263] on div "An early proponent of this design was [PERSON_NAME]. His partner [PERSON_NAME] …" at bounding box center [402, 183] width 686 height 440
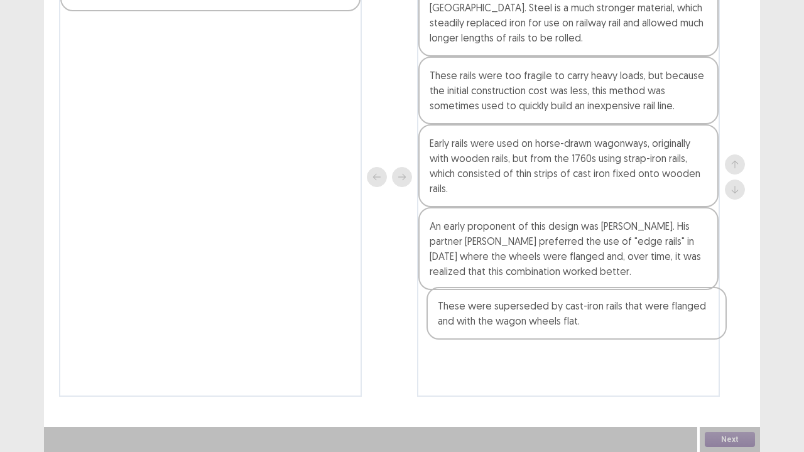
drag, startPoint x: 283, startPoint y: 113, endPoint x: 650, endPoint y: 319, distance: 420.9
click at [650, 320] on div "These were superseded by cast-iron rails that were flanged and with the wagon w…" at bounding box center [402, 177] width 686 height 440
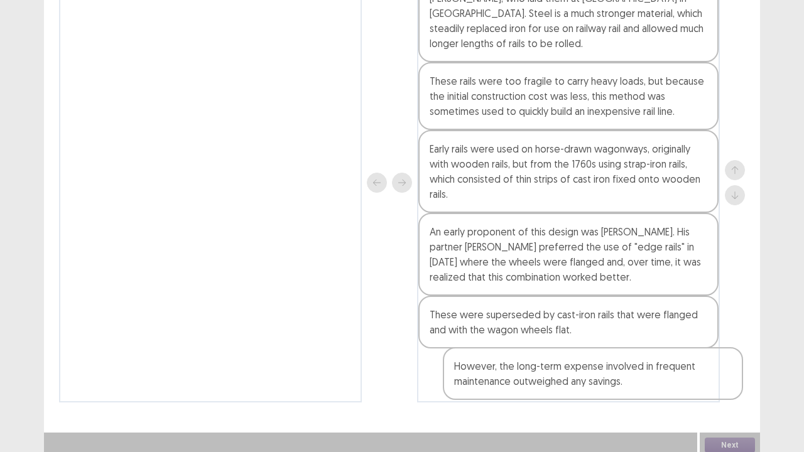
drag, startPoint x: 145, startPoint y: 178, endPoint x: 523, endPoint y: 390, distance: 433.2
click at [528, 373] on div "However, the long-term expense involved in frequent maintenance outweighed any …" at bounding box center [402, 183] width 686 height 440
click at [725, 373] on button "Next" at bounding box center [730, 445] width 50 height 15
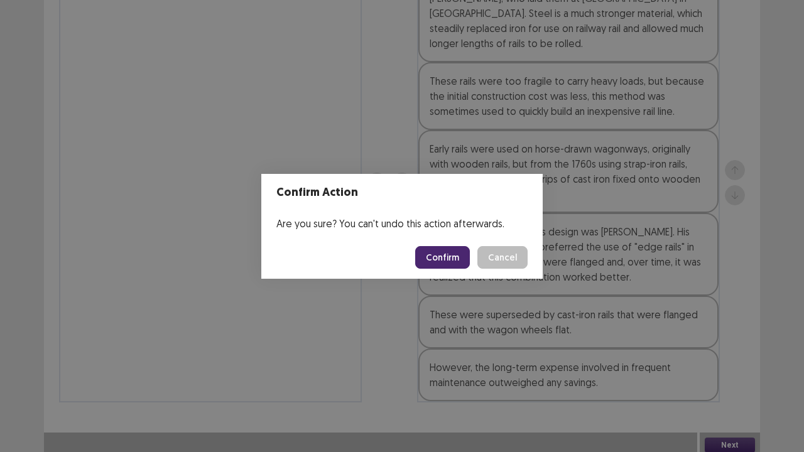
click at [439, 255] on button "Confirm" at bounding box center [442, 257] width 55 height 23
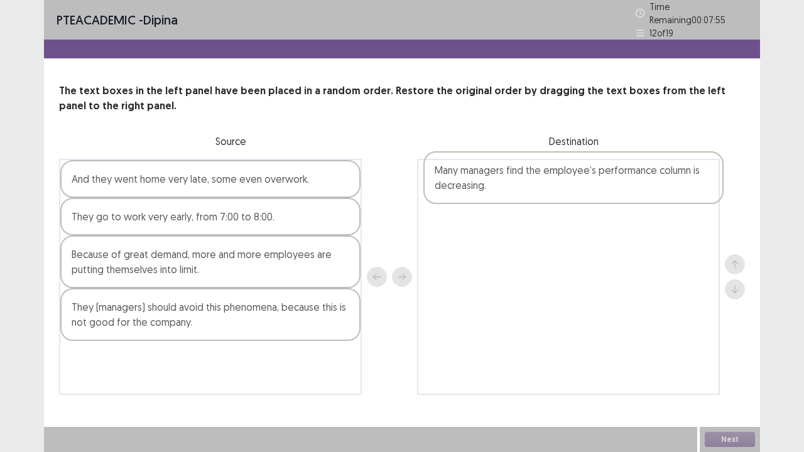
drag, startPoint x: 162, startPoint y: 383, endPoint x: 524, endPoint y: 199, distance: 406.4
click at [524, 199] on div "And they went home very late, some even overwork. They go to work very early, f…" at bounding box center [402, 277] width 686 height 236
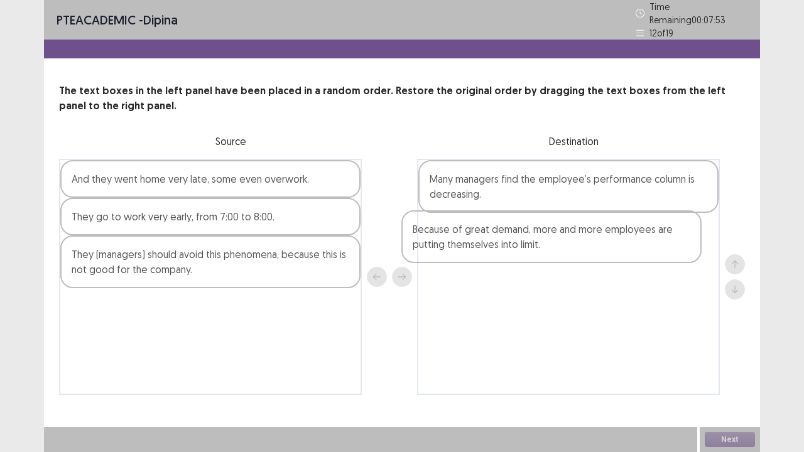
drag, startPoint x: 247, startPoint y: 260, endPoint x: 594, endPoint y: 239, distance: 347.5
click at [594, 239] on div "And they went home very late, some even overwork. They go to work very early, f…" at bounding box center [402, 277] width 686 height 236
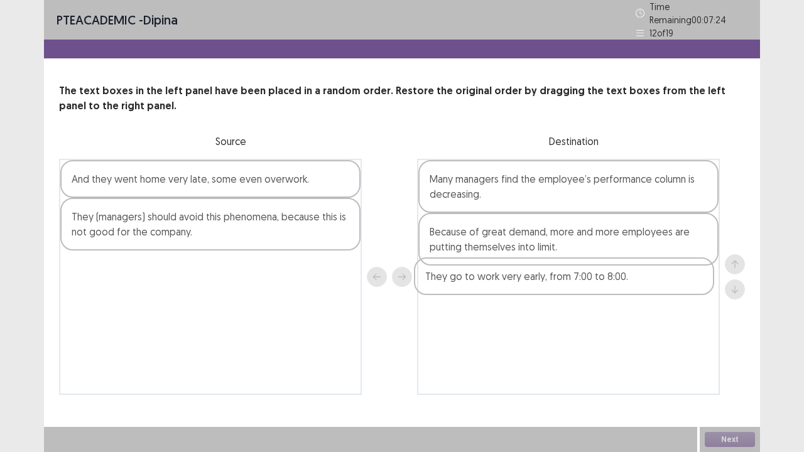
drag, startPoint x: 158, startPoint y: 218, endPoint x: 515, endPoint y: 284, distance: 362.4
click at [515, 284] on div "And they went home very late, some even overwork. They go to work very early, f…" at bounding box center [402, 277] width 686 height 236
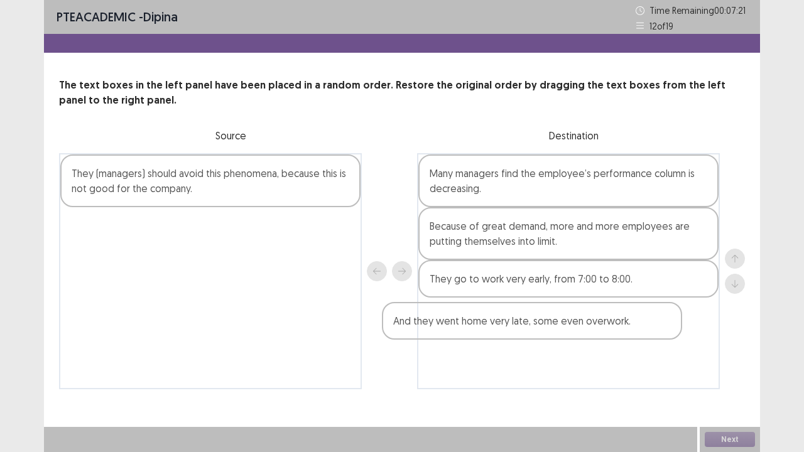
drag, startPoint x: 226, startPoint y: 173, endPoint x: 568, endPoint y: 321, distance: 372.6
click at [568, 321] on div "And they went home very late, some even overwork. They (managers) should avoid …" at bounding box center [402, 271] width 686 height 236
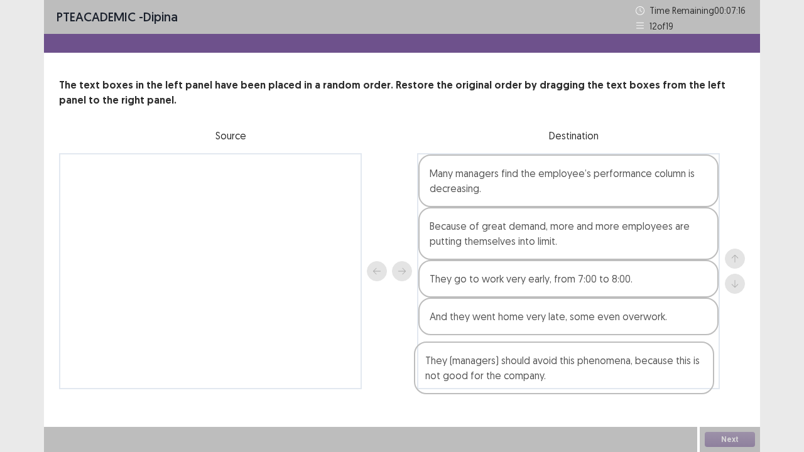
drag, startPoint x: 209, startPoint y: 192, endPoint x: 565, endPoint y: 379, distance: 402.2
click at [565, 373] on div "They (managers) should avoid this phenomena, because this is not good for the c…" at bounding box center [402, 271] width 686 height 236
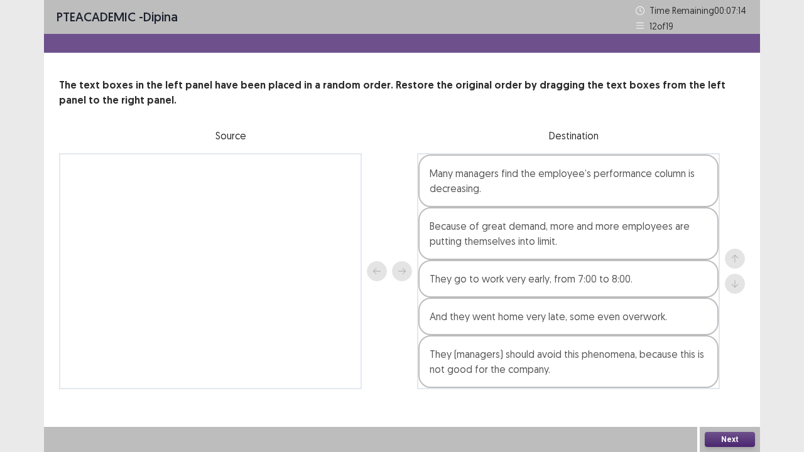
click at [725, 373] on button "Next" at bounding box center [730, 439] width 50 height 15
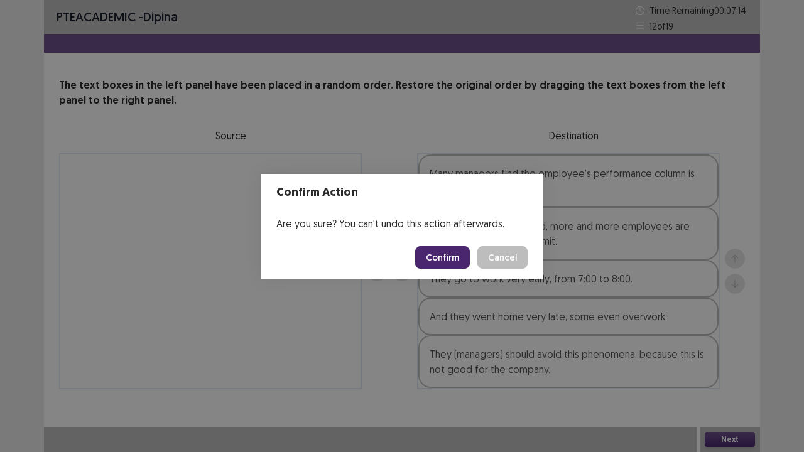
click at [454, 263] on button "Confirm" at bounding box center [442, 257] width 55 height 23
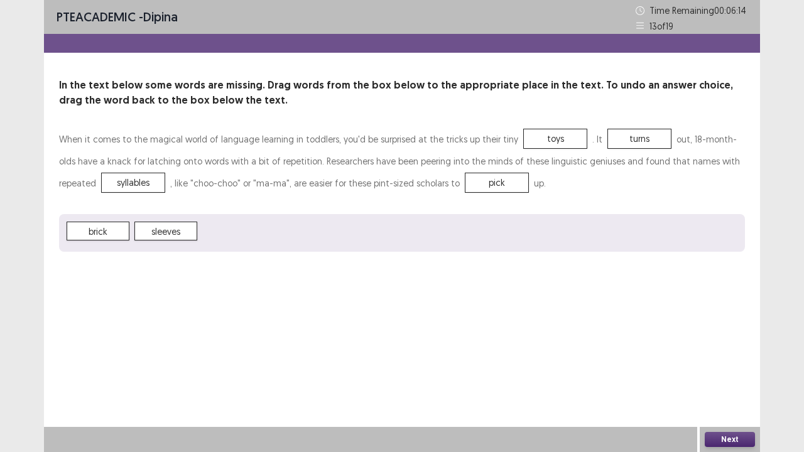
drag, startPoint x: 736, startPoint y: 440, endPoint x: 708, endPoint y: 440, distance: 28.3
click at [708, 373] on button "Next" at bounding box center [730, 439] width 50 height 15
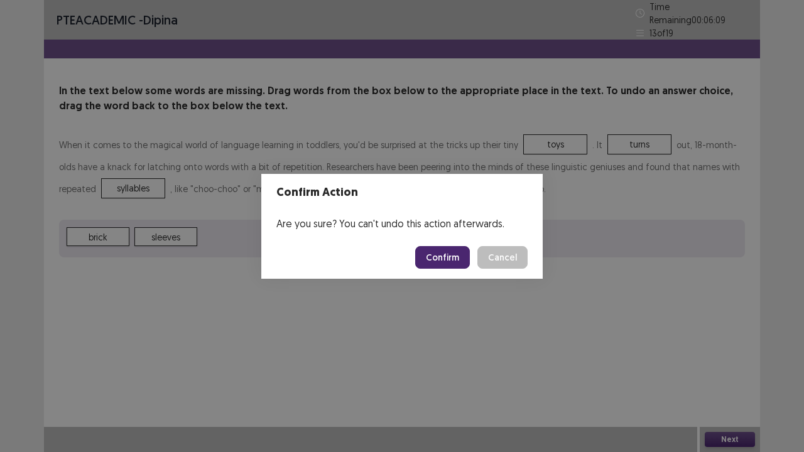
click at [442, 253] on button "Confirm" at bounding box center [442, 257] width 55 height 23
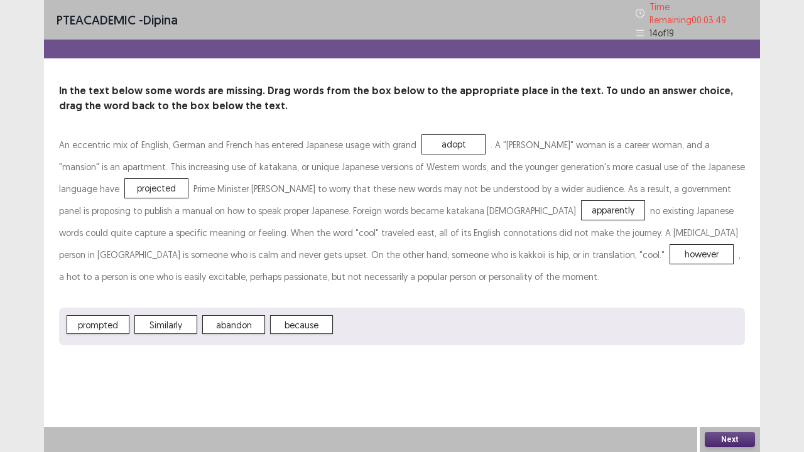
drag, startPoint x: 735, startPoint y: 437, endPoint x: 422, endPoint y: 364, distance: 321.9
click at [717, 373] on div "Next" at bounding box center [730, 439] width 60 height 25
click at [723, 373] on button "Next" at bounding box center [730, 439] width 50 height 15
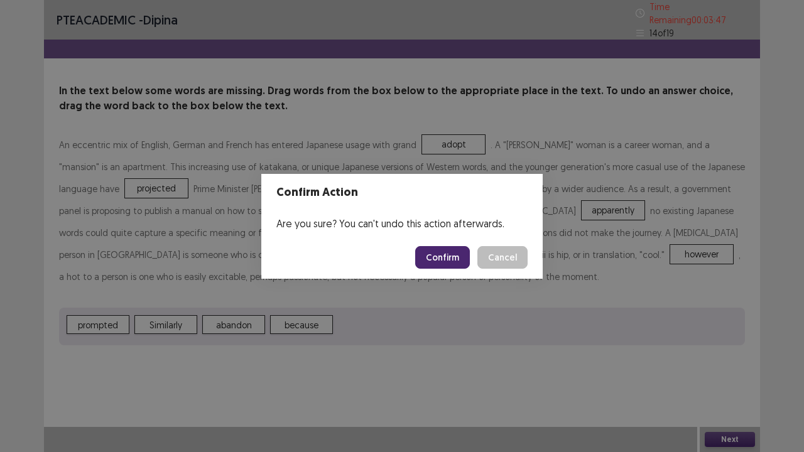
click at [456, 256] on button "Confirm" at bounding box center [442, 257] width 55 height 23
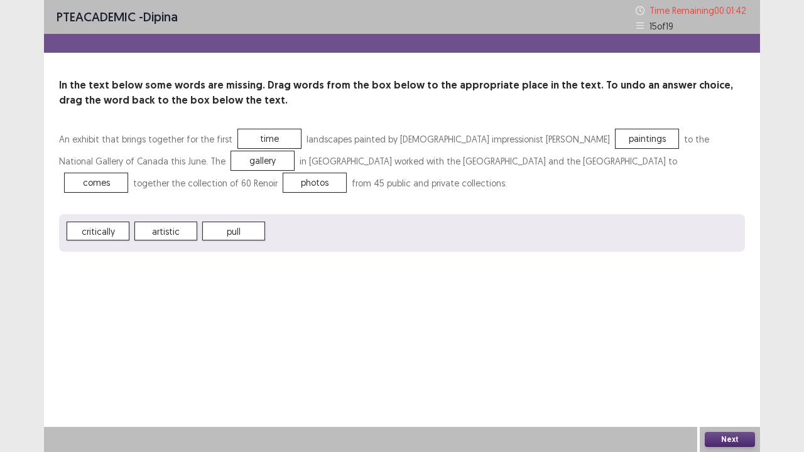
drag, startPoint x: 730, startPoint y: 439, endPoint x: 705, endPoint y: 439, distance: 25.1
click at [705, 373] on button "Next" at bounding box center [730, 439] width 50 height 15
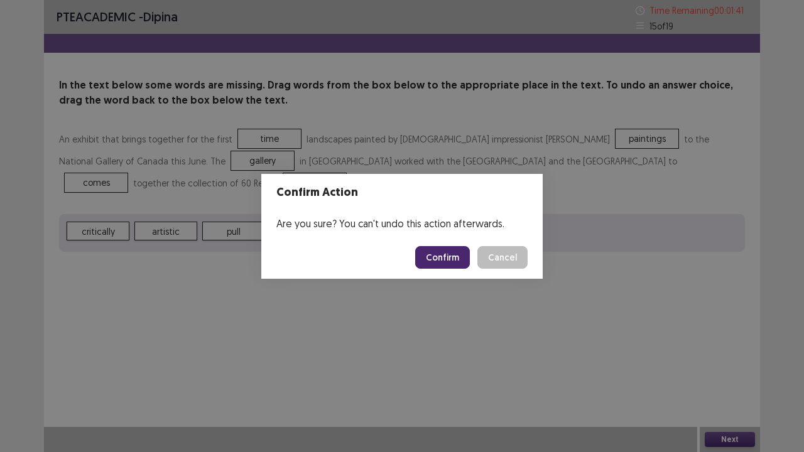
click at [442, 252] on button "Confirm" at bounding box center [442, 257] width 55 height 23
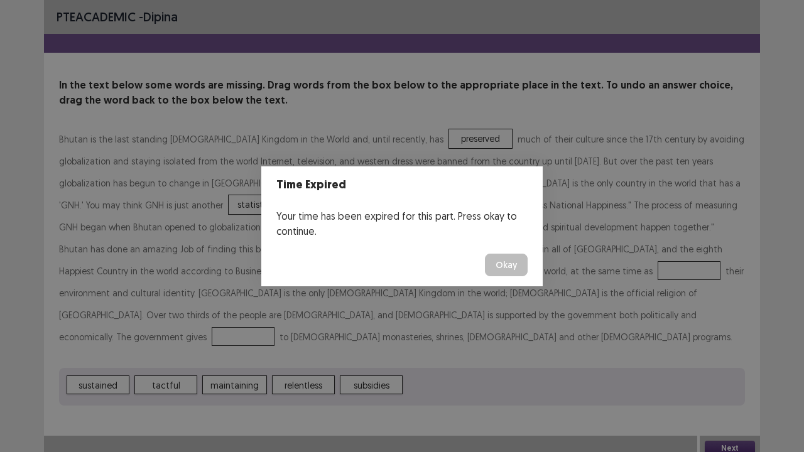
click at [506, 267] on button "Okay" at bounding box center [506, 265] width 43 height 23
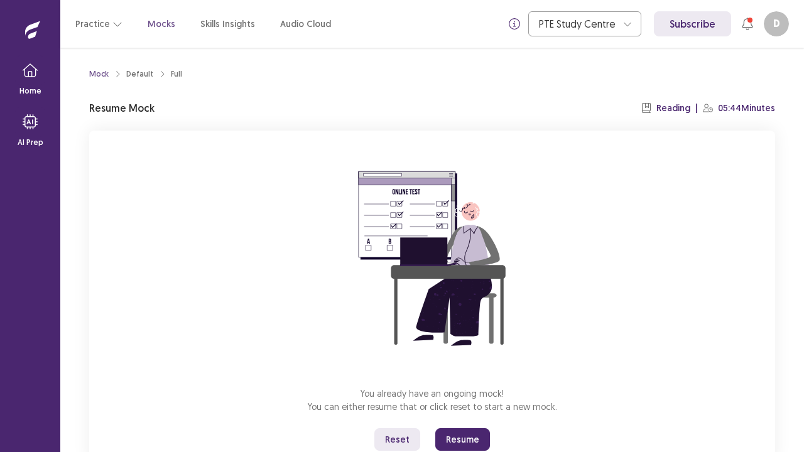
scroll to position [44, 0]
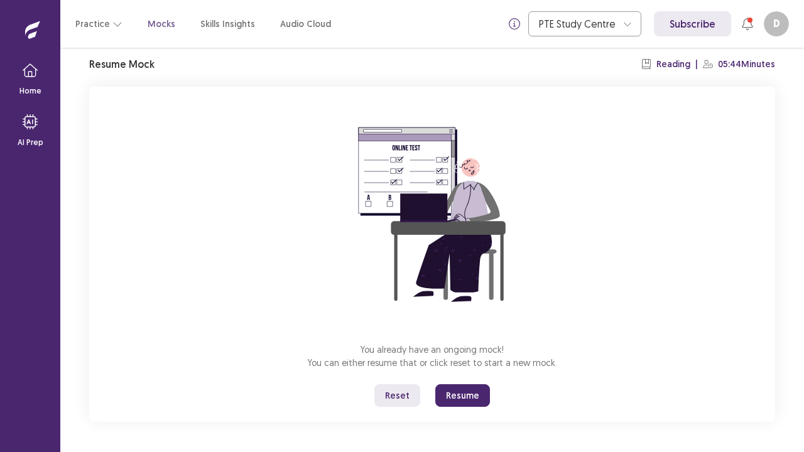
click at [468, 373] on button "Resume" at bounding box center [462, 396] width 55 height 23
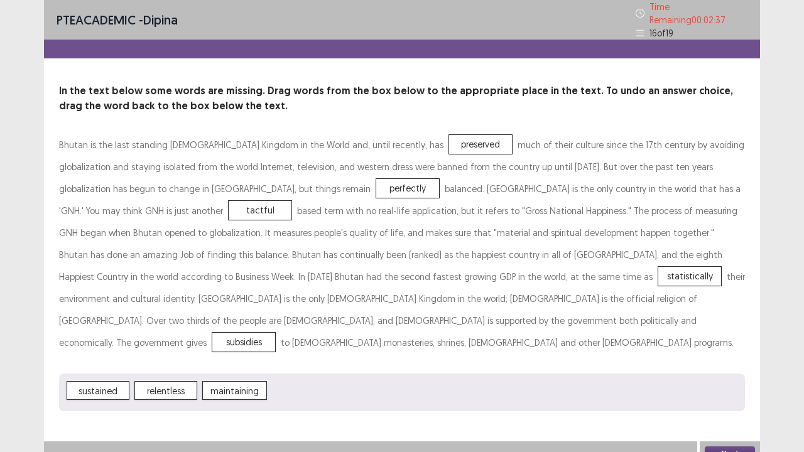
click at [726, 373] on button "Next" at bounding box center [730, 454] width 50 height 15
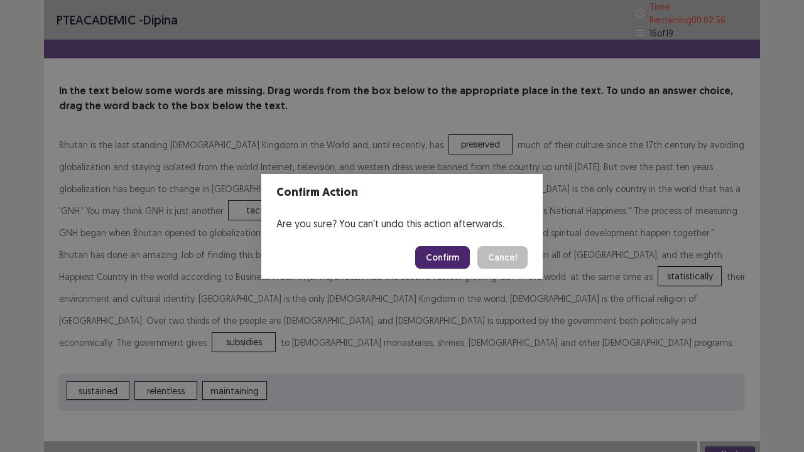
click at [436, 251] on button "Confirm" at bounding box center [442, 257] width 55 height 23
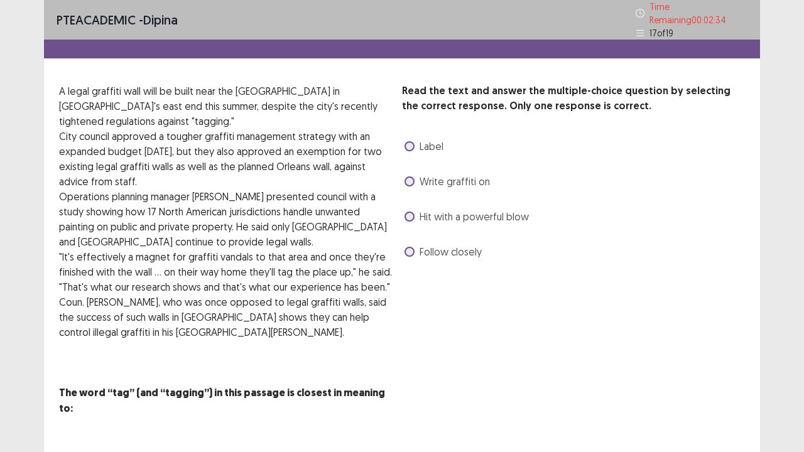
click at [411, 213] on span at bounding box center [410, 217] width 10 height 10
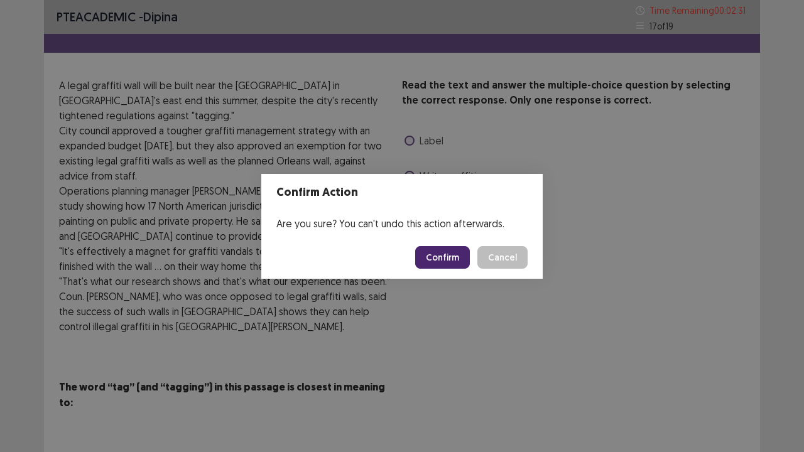
click at [445, 250] on button "Confirm" at bounding box center [442, 257] width 55 height 23
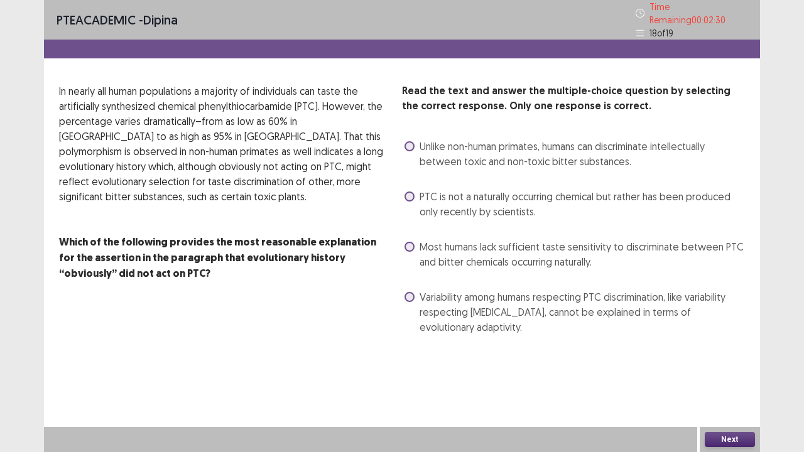
click at [409, 244] on span at bounding box center [410, 247] width 10 height 10
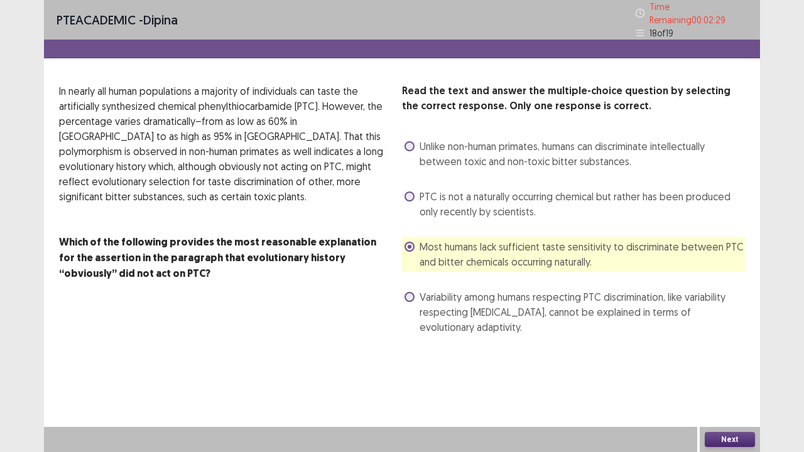
drag, startPoint x: 722, startPoint y: 436, endPoint x: 711, endPoint y: 437, distance: 10.8
click at [711, 373] on button "Next" at bounding box center [730, 439] width 50 height 15
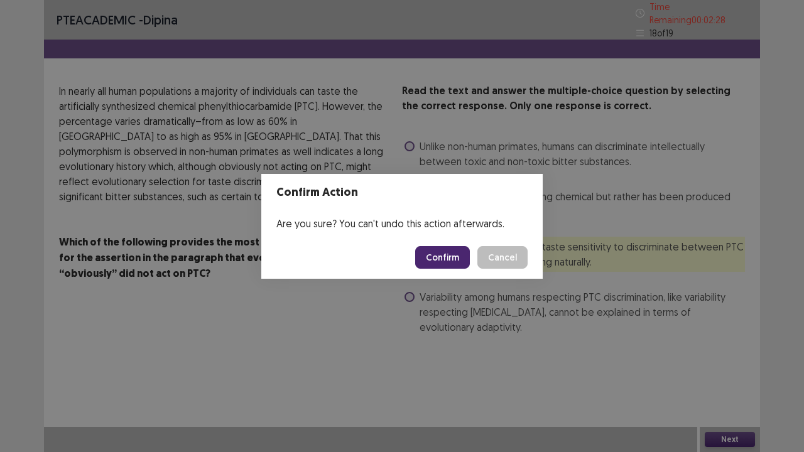
click at [444, 253] on button "Confirm" at bounding box center [442, 257] width 55 height 23
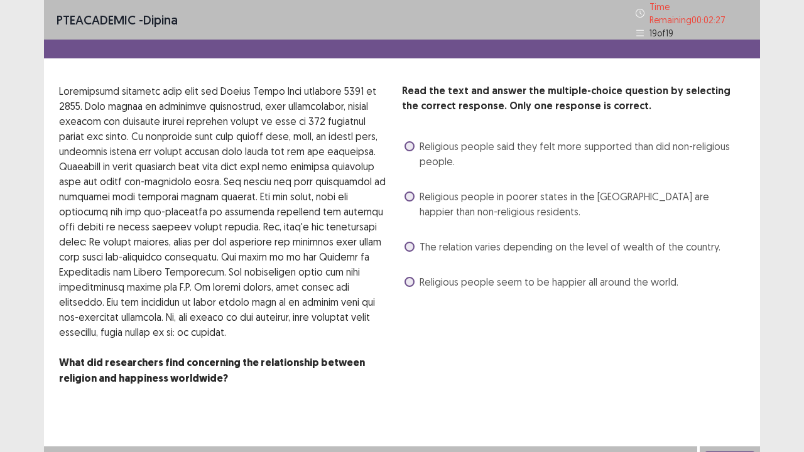
click at [406, 192] on span at bounding box center [410, 197] width 10 height 10
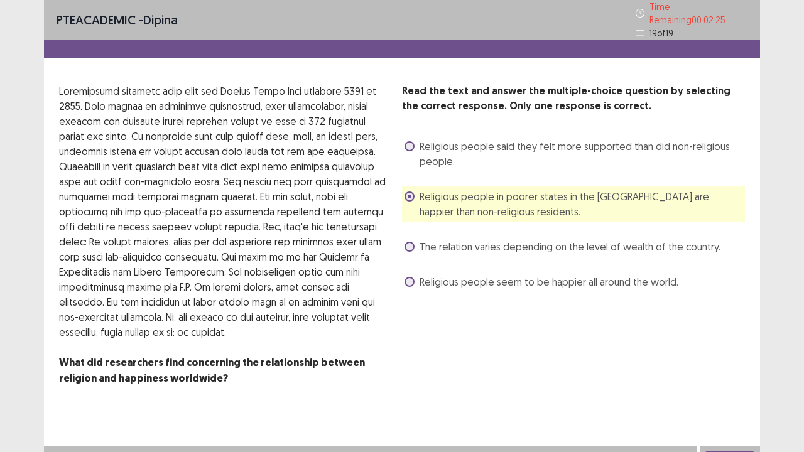
click at [728, 373] on button "Next" at bounding box center [730, 459] width 50 height 15
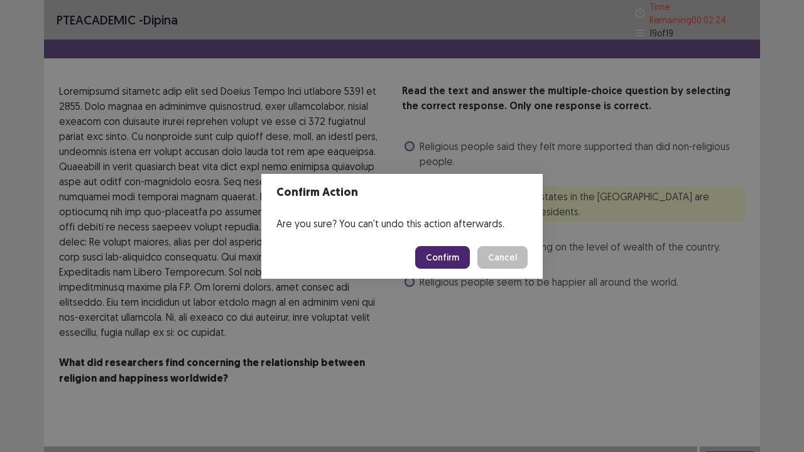
click at [443, 249] on button "Confirm" at bounding box center [442, 257] width 55 height 23
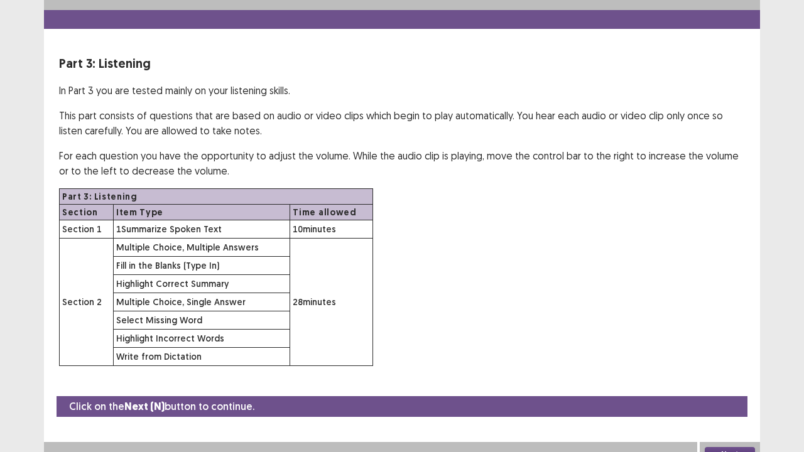
scroll to position [36, 0]
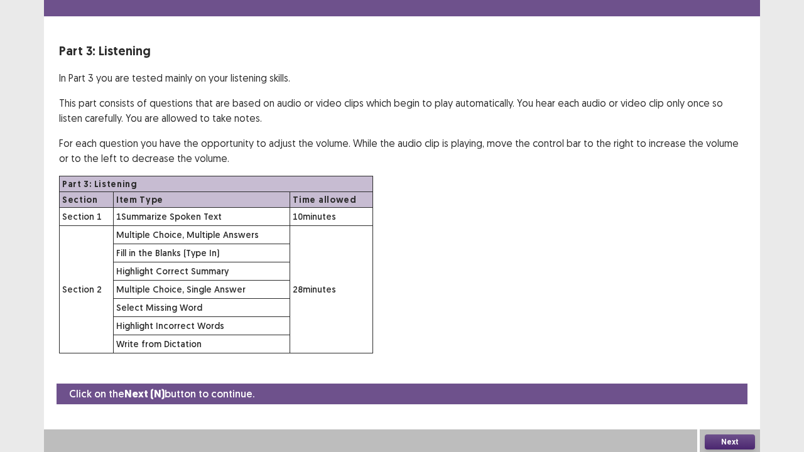
click at [735, 373] on button "Next" at bounding box center [730, 442] width 50 height 15
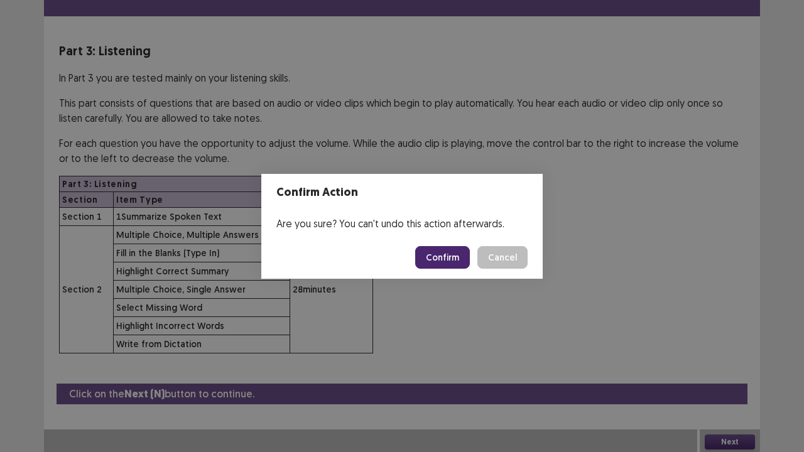
click at [447, 260] on button "Confirm" at bounding box center [442, 257] width 55 height 23
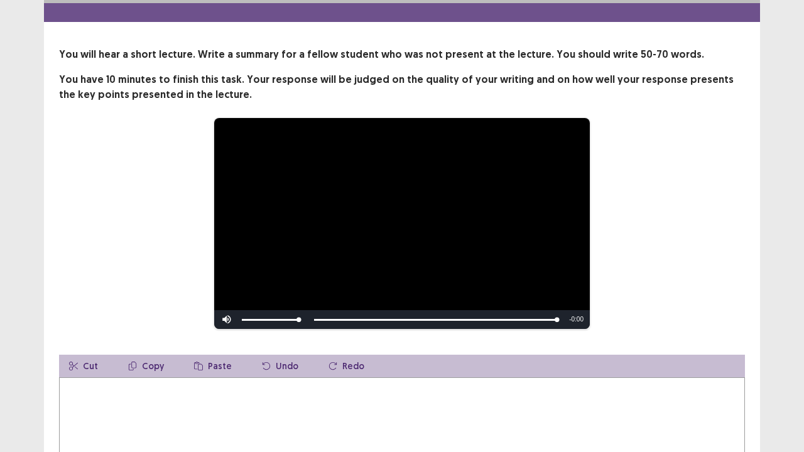
click at [109, 373] on textarea at bounding box center [402, 447] width 686 height 138
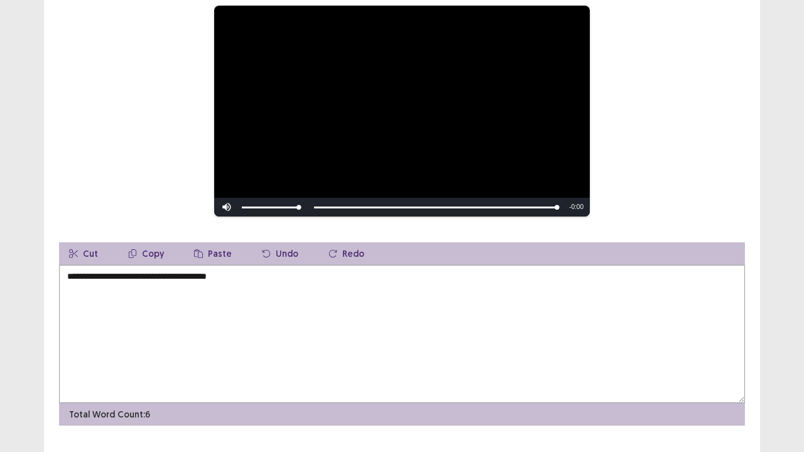
scroll to position [172, 0]
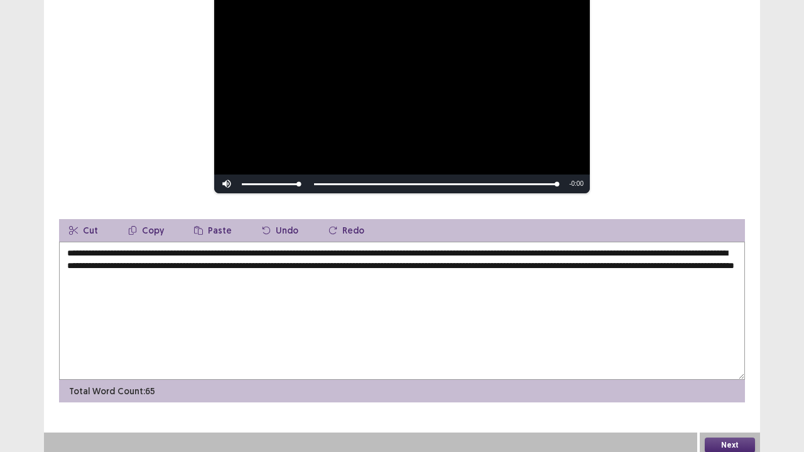
type textarea "**********"
click at [738, 373] on button "Next" at bounding box center [730, 445] width 50 height 15
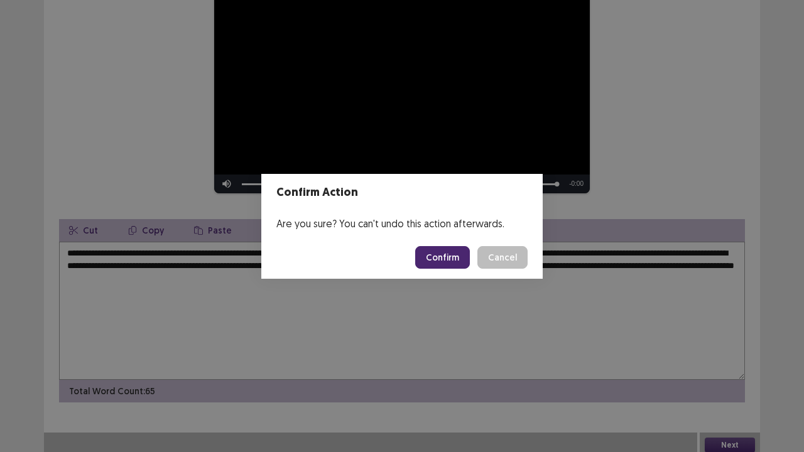
click at [452, 255] on button "Confirm" at bounding box center [442, 257] width 55 height 23
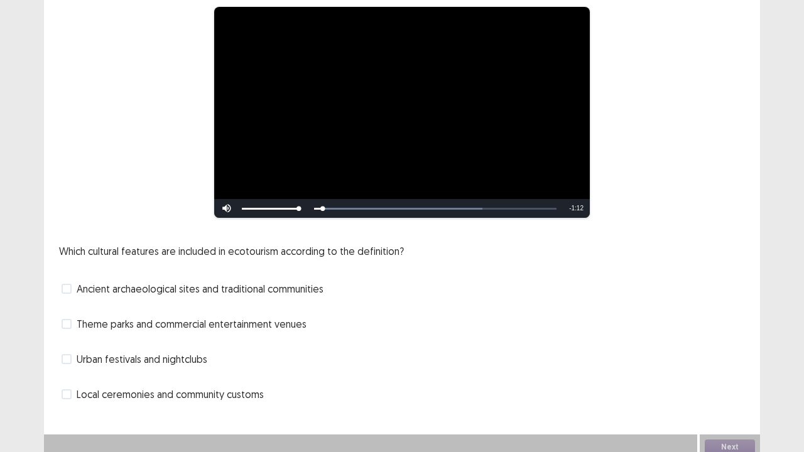
scroll to position [114, 0]
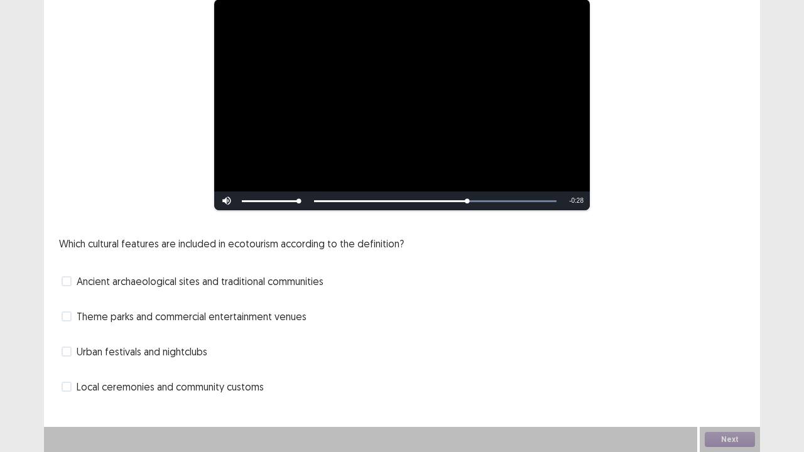
click at [309, 286] on span "Ancient archaeological sites and traditional communities" at bounding box center [200, 281] width 247 height 15
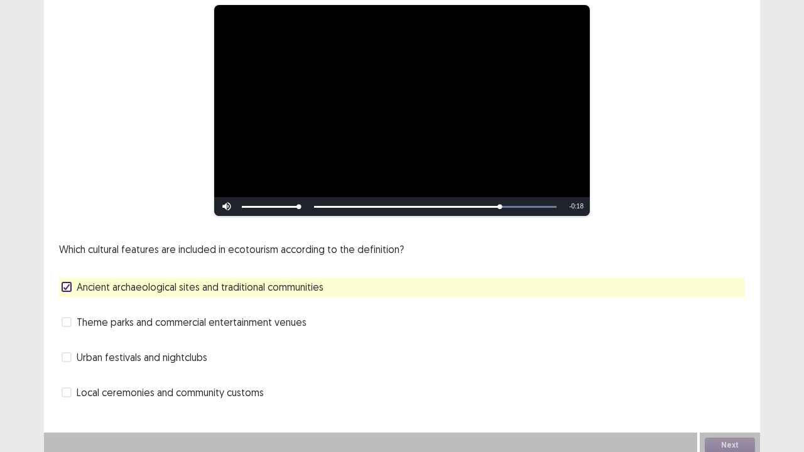
click at [172, 373] on span "Local ceremonies and community customs" at bounding box center [170, 392] width 187 height 15
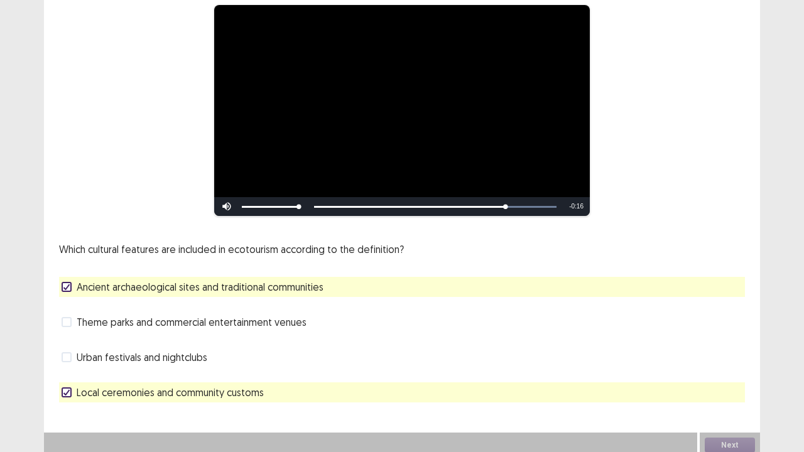
click at [256, 285] on span "Ancient archaeological sites and traditional communities" at bounding box center [200, 287] width 247 height 15
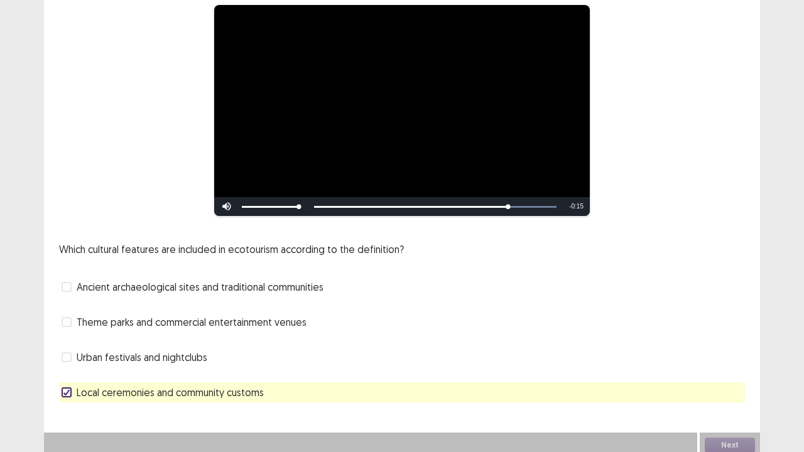
click at [256, 285] on span "Ancient archaeological sites and traditional communities" at bounding box center [200, 287] width 247 height 15
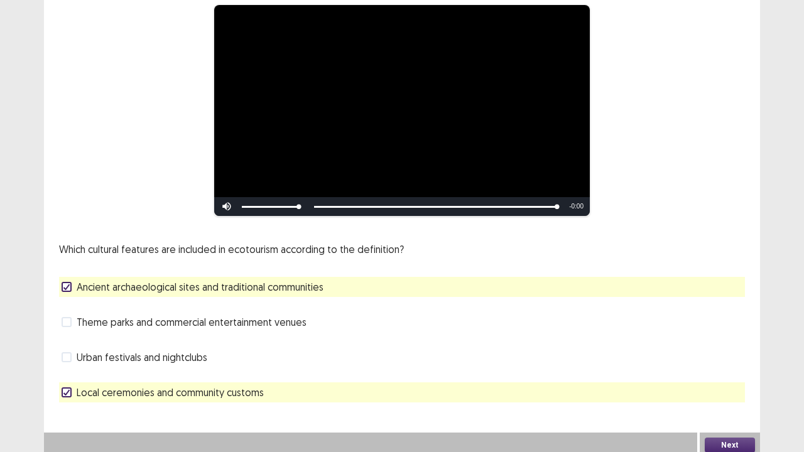
click at [733, 373] on button "Next" at bounding box center [730, 445] width 50 height 15
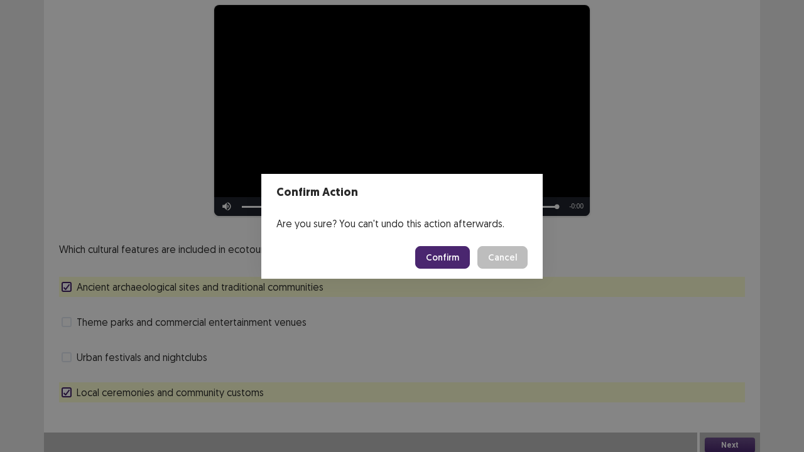
click at [439, 260] on button "Confirm" at bounding box center [442, 257] width 55 height 23
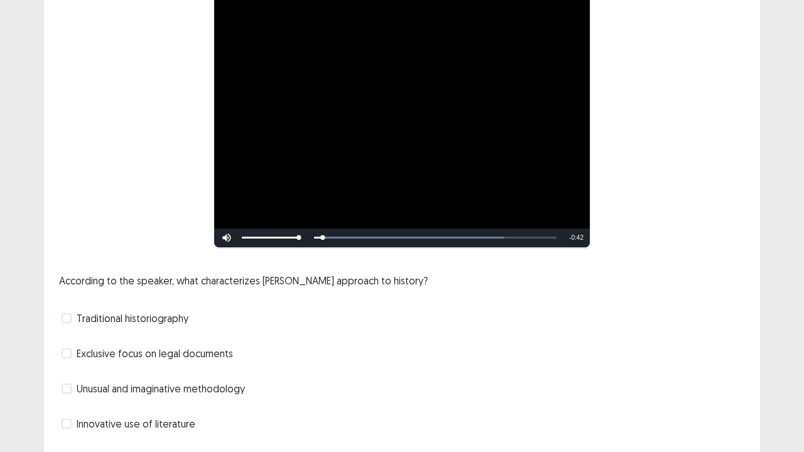
scroll to position [185, 0]
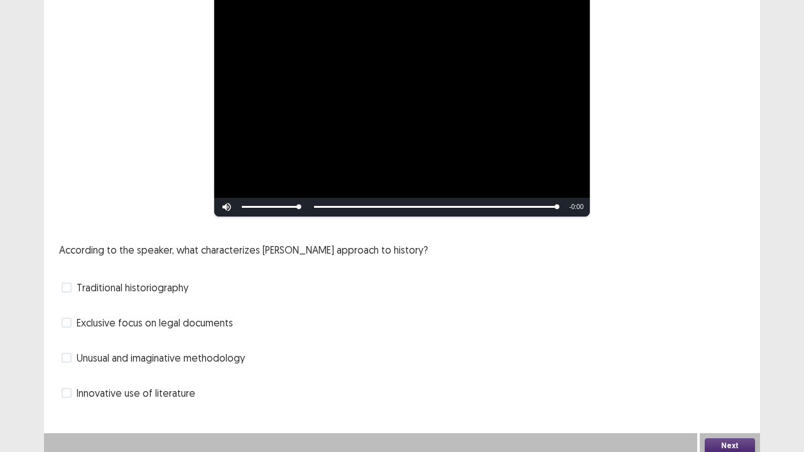
drag, startPoint x: 183, startPoint y: 354, endPoint x: 207, endPoint y: 350, distance: 23.6
click at [187, 353] on span "Unusual and imaginative methodology" at bounding box center [161, 358] width 168 height 15
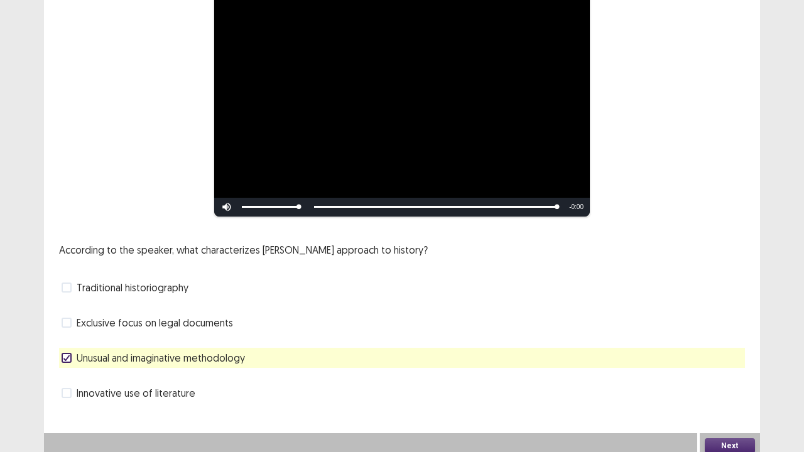
click at [199, 315] on span "Exclusive focus on legal documents" at bounding box center [155, 322] width 156 height 15
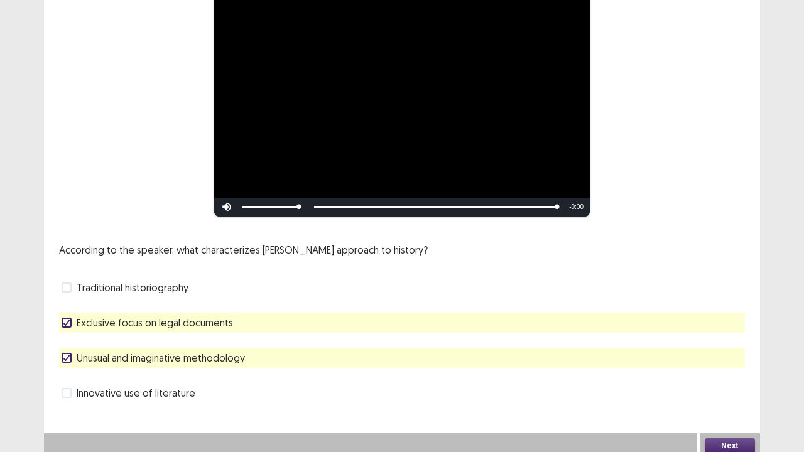
click at [726, 373] on button "Next" at bounding box center [730, 446] width 50 height 15
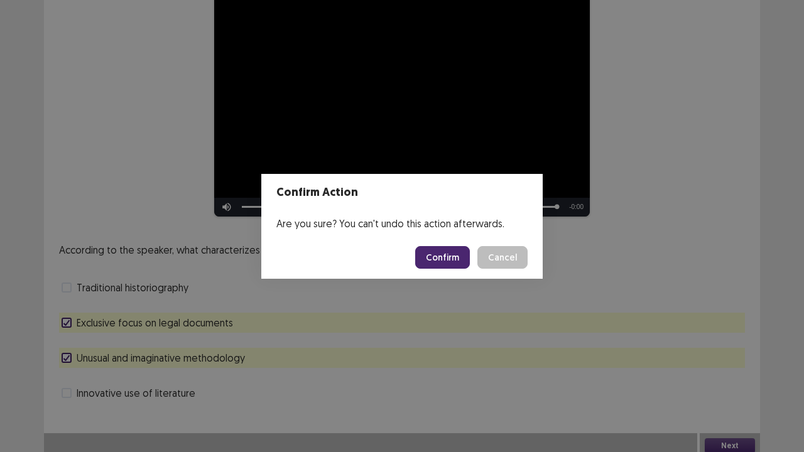
click at [446, 260] on button "Confirm" at bounding box center [442, 257] width 55 height 23
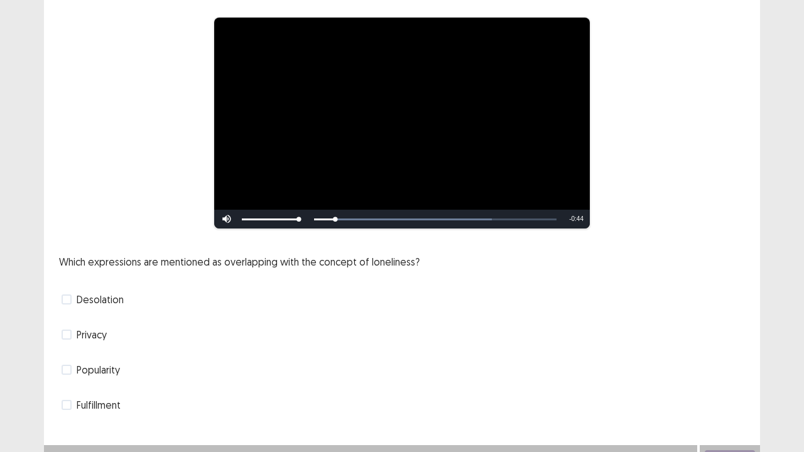
scroll to position [114, 0]
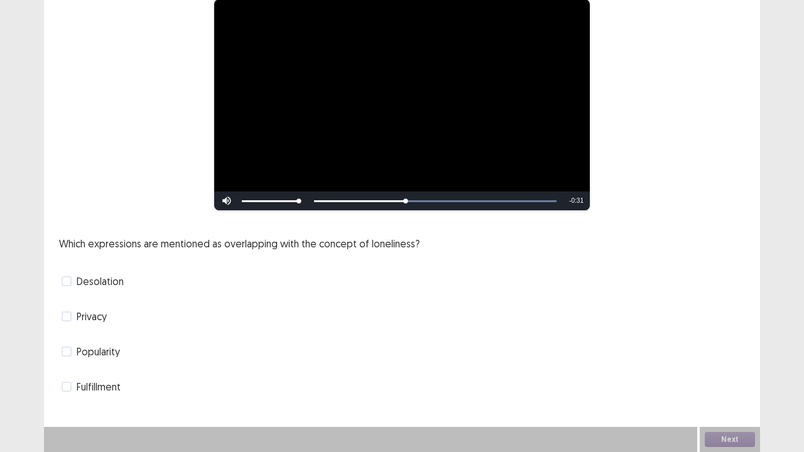
click at [106, 317] on span "Privacy" at bounding box center [92, 316] width 30 height 15
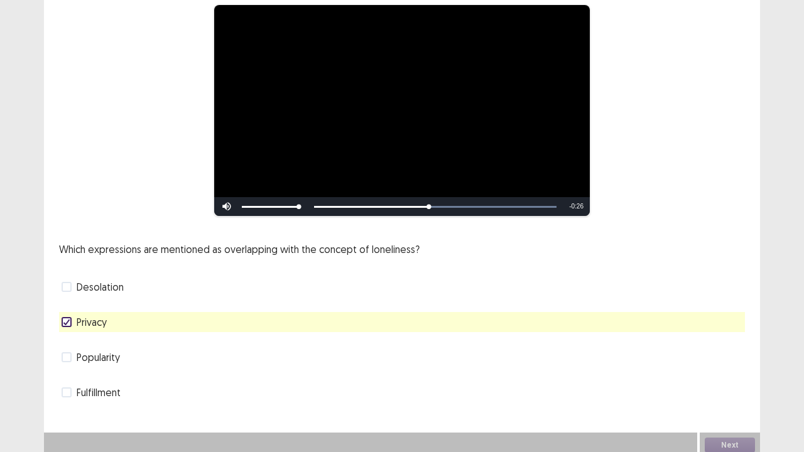
click at [123, 290] on div "Desolation" at bounding box center [402, 287] width 686 height 20
click at [124, 288] on div "Desolation" at bounding box center [402, 287] width 686 height 20
click at [107, 287] on span "Desolation" at bounding box center [100, 287] width 47 height 15
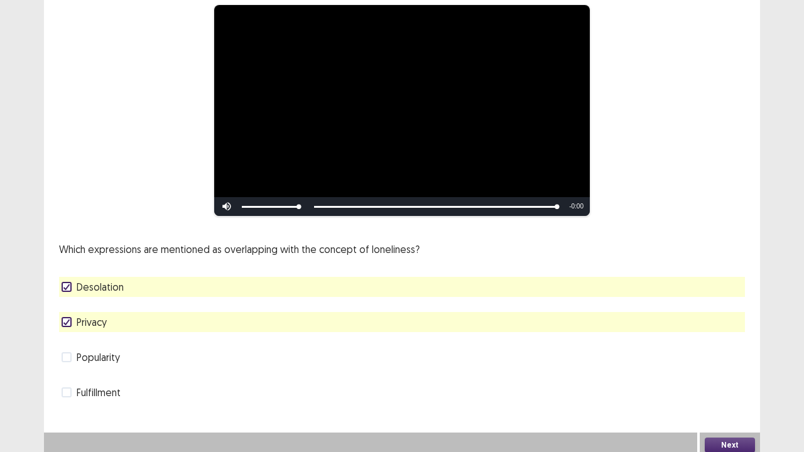
click at [716, 373] on button "Next" at bounding box center [730, 445] width 50 height 15
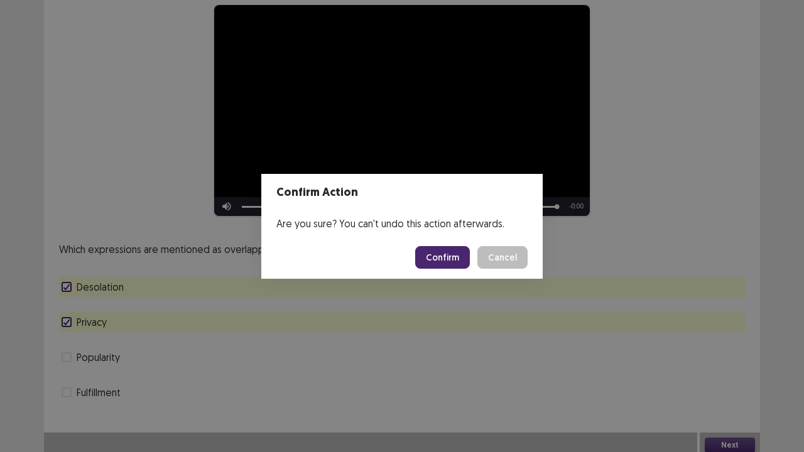
click at [437, 249] on button "Confirm" at bounding box center [442, 257] width 55 height 23
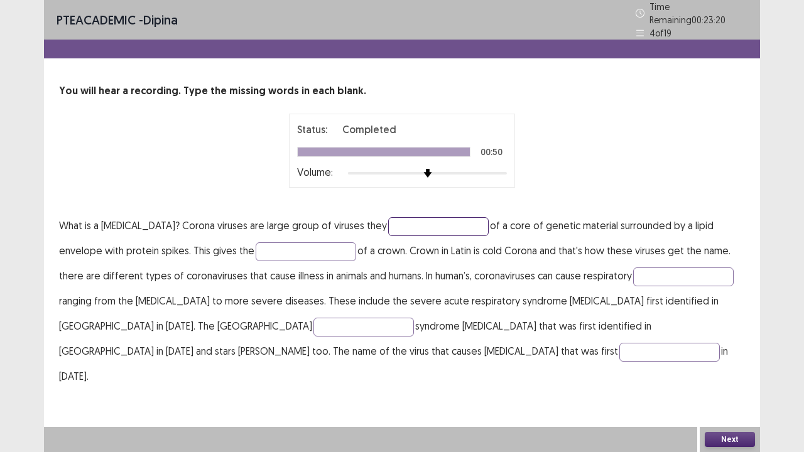
click at [400, 217] on input "text" at bounding box center [438, 226] width 101 height 19
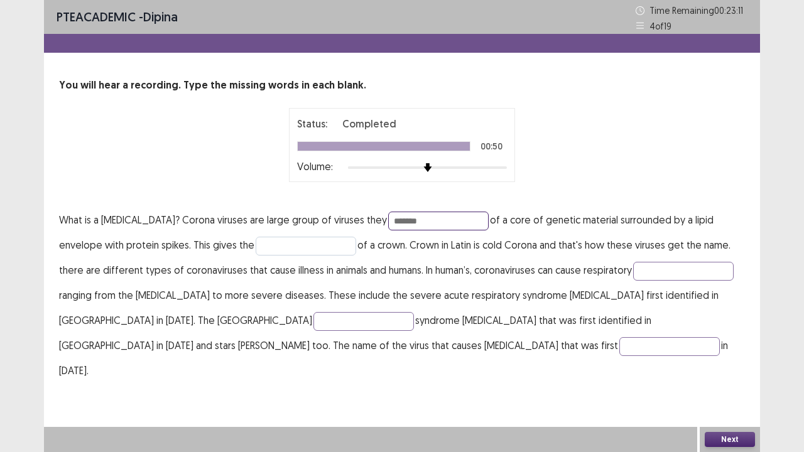
type input "*******"
click at [256, 238] on input "text" at bounding box center [306, 246] width 101 height 19
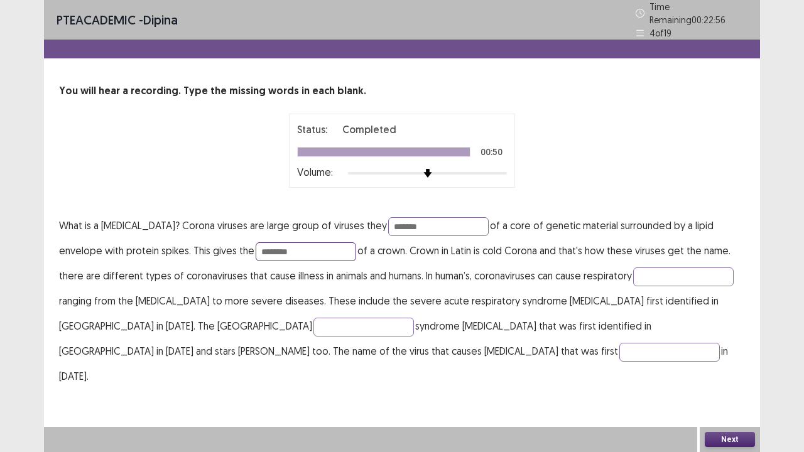
click at [256, 246] on input "********" at bounding box center [306, 252] width 101 height 19
type input "********"
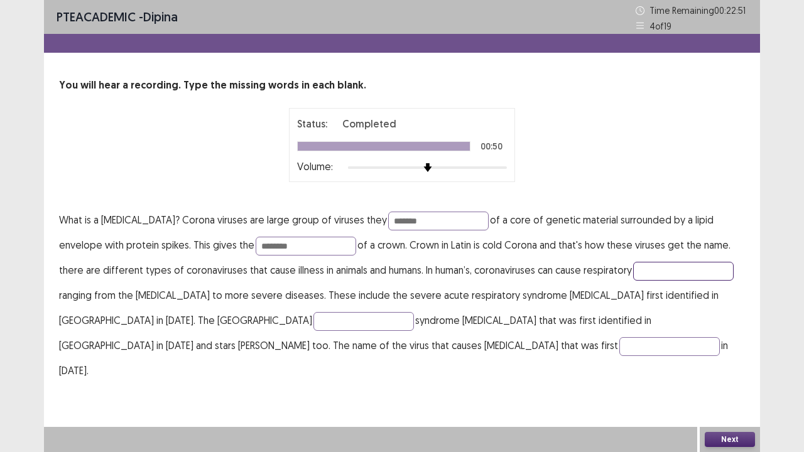
click at [633, 271] on input "text" at bounding box center [683, 271] width 101 height 19
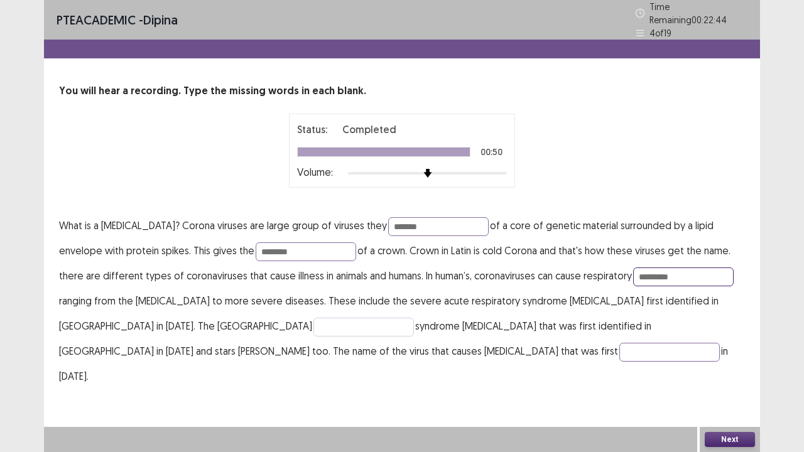
type input "*********"
click at [314, 322] on input "text" at bounding box center [364, 327] width 101 height 19
type input "**********"
click at [620, 350] on input "text" at bounding box center [670, 352] width 101 height 19
type input "********"
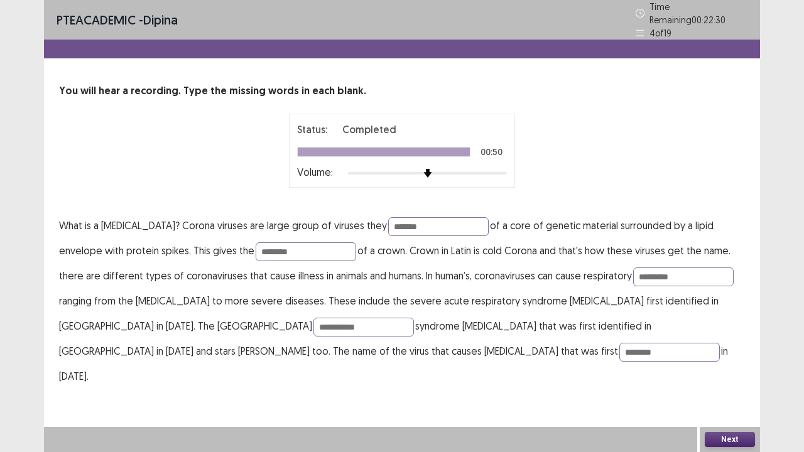
click at [725, 373] on button "Next" at bounding box center [730, 439] width 50 height 15
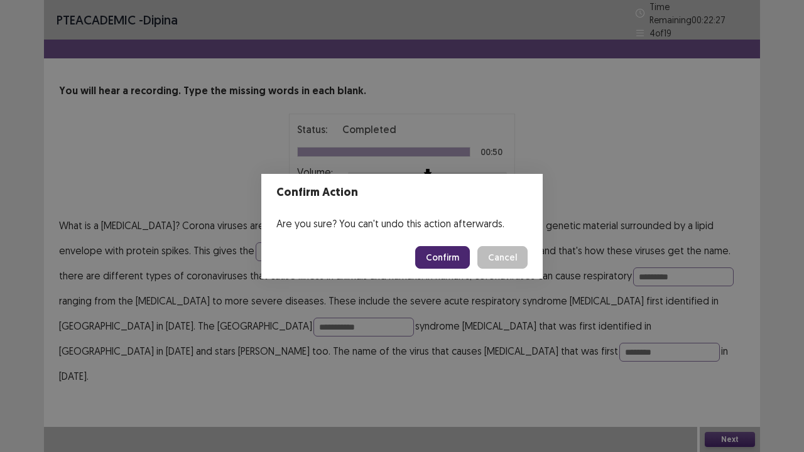
click at [456, 256] on button "Confirm" at bounding box center [442, 257] width 55 height 23
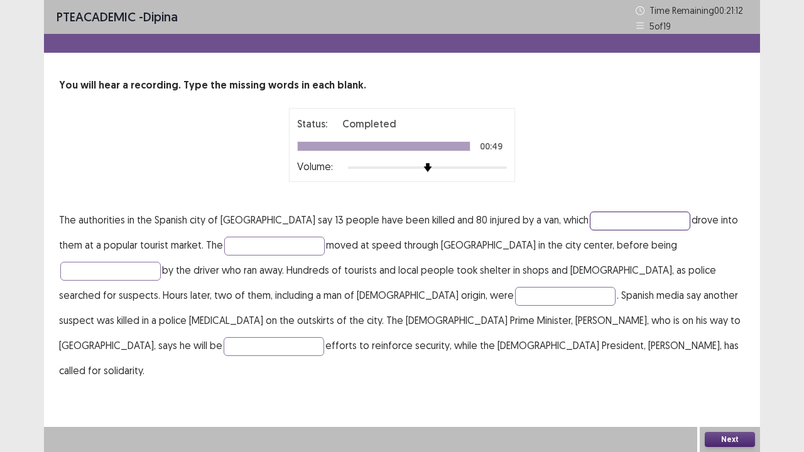
click at [590, 221] on input "text" at bounding box center [640, 221] width 101 height 19
click at [590, 219] on input "**********" at bounding box center [640, 221] width 101 height 19
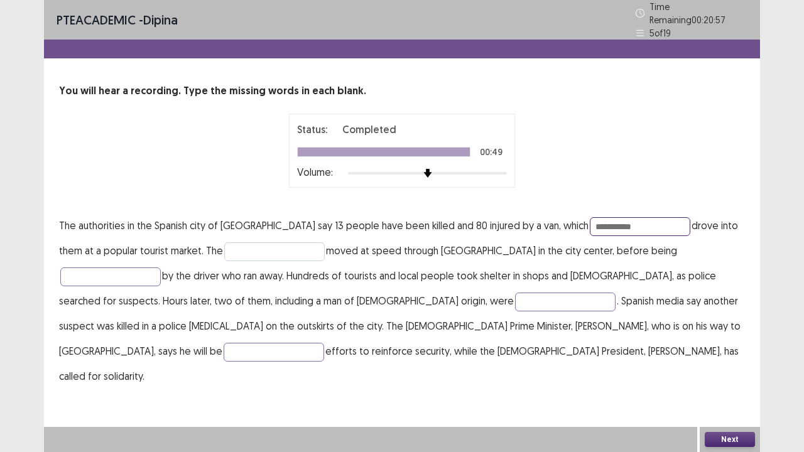
type input "**********"
click at [226, 246] on input "text" at bounding box center [274, 252] width 101 height 19
type input "*******"
click at [161, 268] on input "text" at bounding box center [110, 277] width 101 height 19
type input "******"
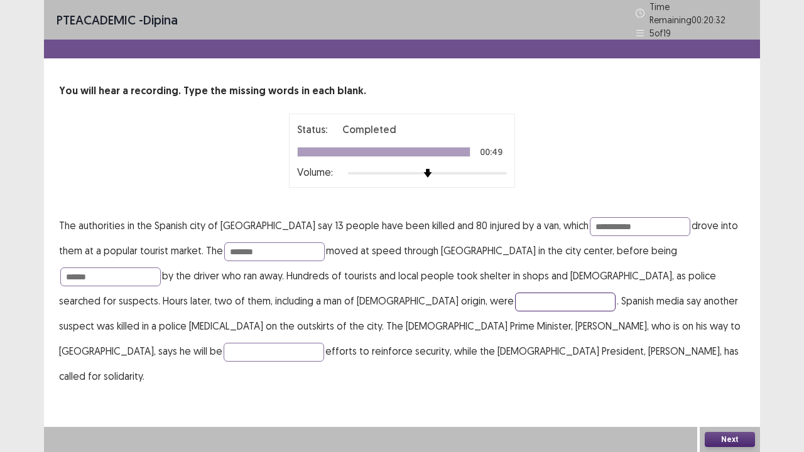
click at [515, 293] on input "text" at bounding box center [565, 302] width 101 height 19
type input "********"
click at [524, 333] on p "**********" at bounding box center [402, 301] width 686 height 176
click at [324, 343] on input "text" at bounding box center [274, 352] width 101 height 19
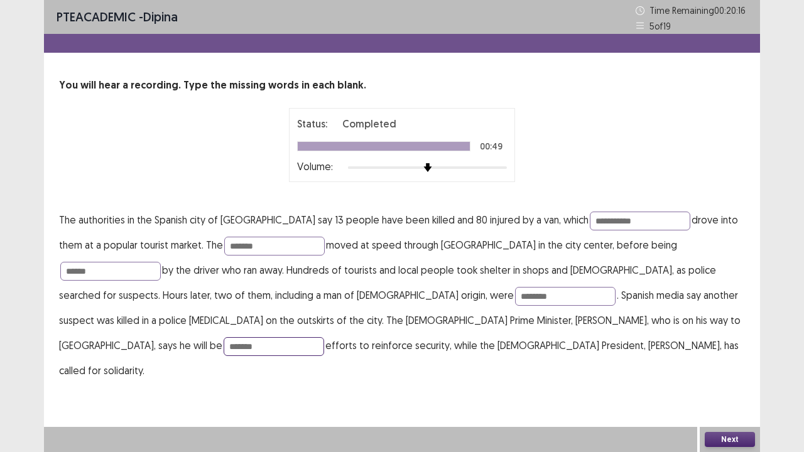
type input "*******"
click at [736, 373] on button "Next" at bounding box center [730, 439] width 50 height 15
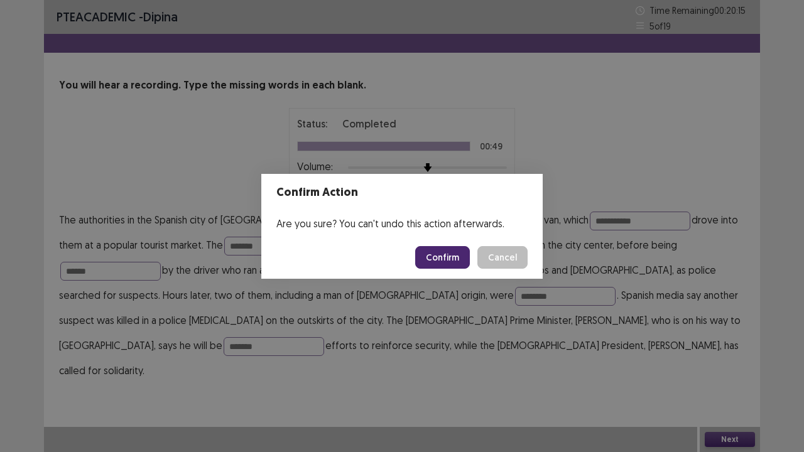
click at [456, 259] on button "Confirm" at bounding box center [442, 257] width 55 height 23
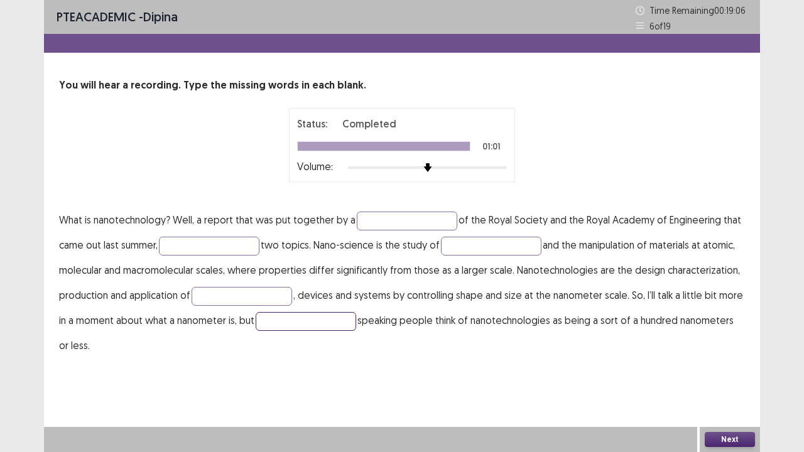
click at [279, 321] on input "text" at bounding box center [306, 321] width 101 height 19
type input "******"
click at [360, 219] on input "text" at bounding box center [407, 221] width 101 height 19
type input "**********"
click at [192, 244] on input "text" at bounding box center [209, 246] width 101 height 19
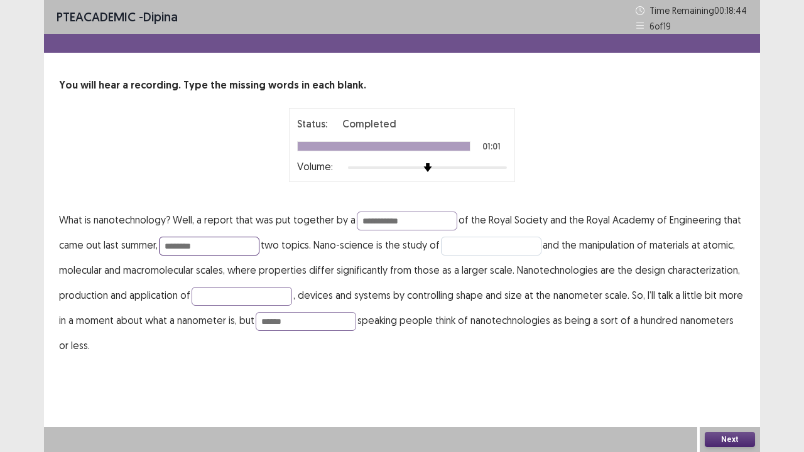
type input "********"
click at [478, 244] on input "text" at bounding box center [491, 246] width 101 height 19
type input "**********"
click at [231, 297] on input "text" at bounding box center [242, 296] width 101 height 19
type input "*********"
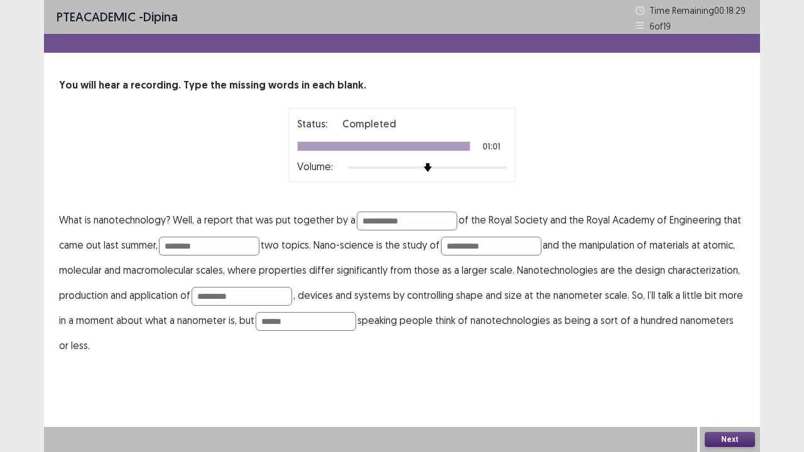
click at [728, 373] on button "Next" at bounding box center [730, 439] width 50 height 15
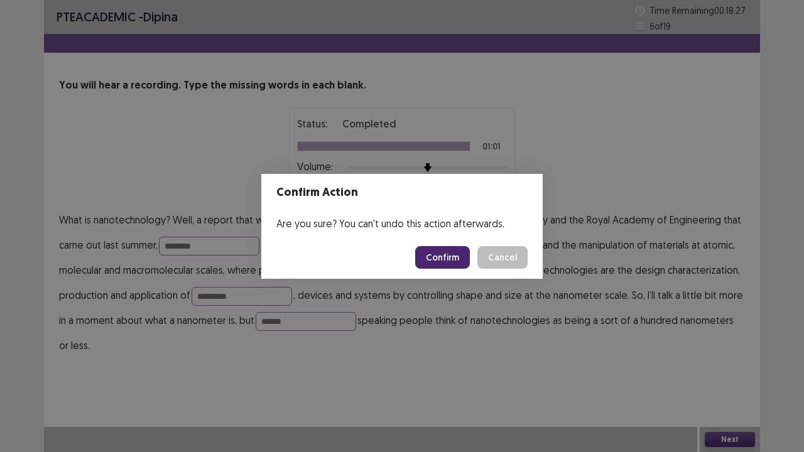
click at [446, 260] on button "Confirm" at bounding box center [442, 257] width 55 height 23
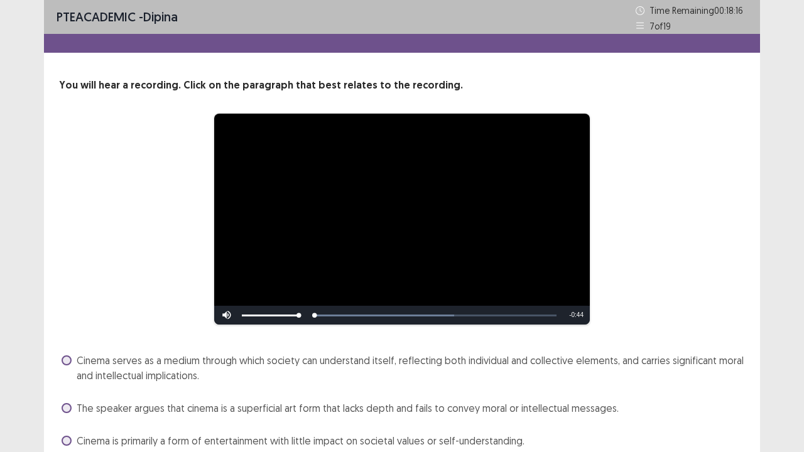
scroll to position [87, 0]
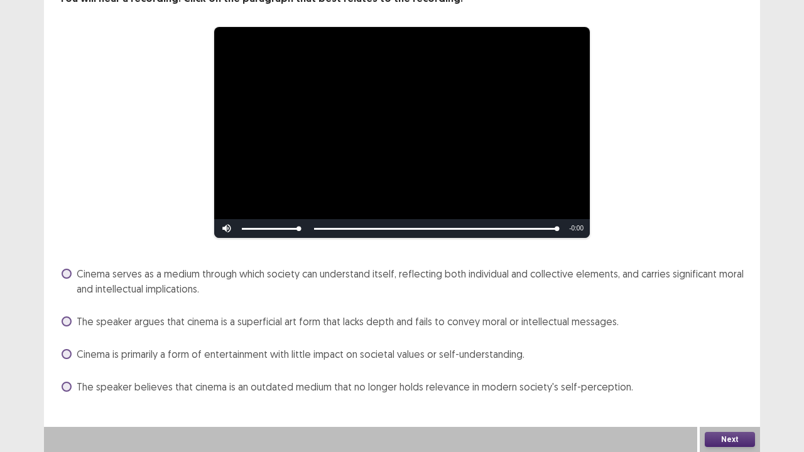
click at [540, 325] on span "The speaker argues that cinema is a superficial art form that lacks depth and f…" at bounding box center [348, 321] width 542 height 15
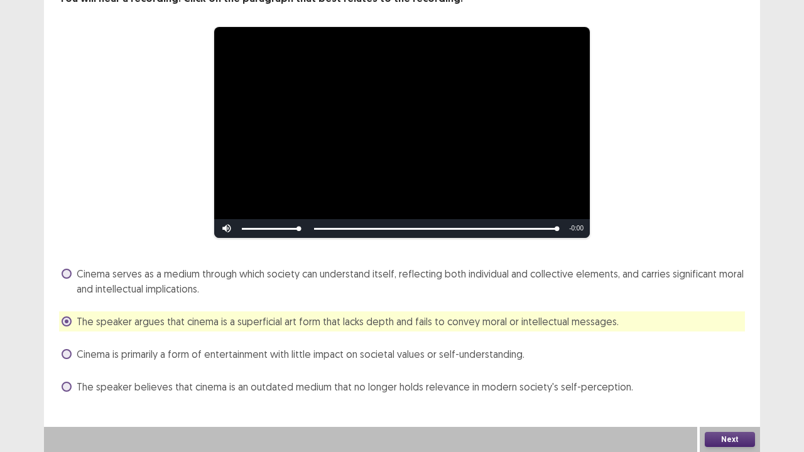
click at [504, 316] on span "The speaker argues that cinema is a superficial art form that lacks depth and f…" at bounding box center [348, 321] width 542 height 15
click at [517, 373] on span "The speaker believes that cinema is an outdated medium that no longer holds rel…" at bounding box center [355, 387] width 557 height 15
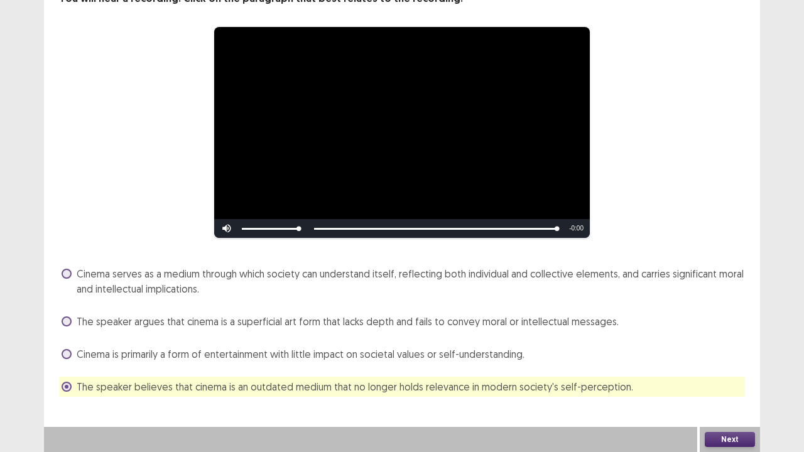
drag, startPoint x: 726, startPoint y: 442, endPoint x: 532, endPoint y: 378, distance: 205.3
click at [678, 373] on div "Next" at bounding box center [402, 439] width 716 height 25
drag, startPoint x: 736, startPoint y: 437, endPoint x: 720, endPoint y: 428, distance: 18.0
click at [731, 373] on div "Next" at bounding box center [730, 439] width 60 height 25
click at [714, 373] on button "Next" at bounding box center [730, 439] width 50 height 15
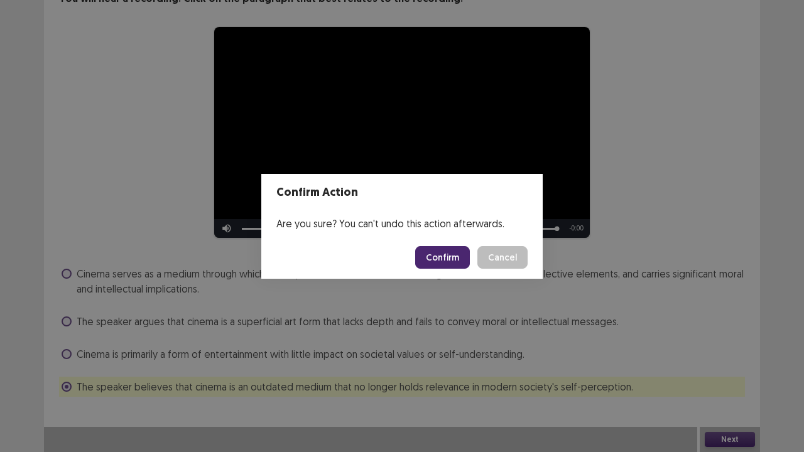
click at [446, 253] on button "Confirm" at bounding box center [442, 257] width 55 height 23
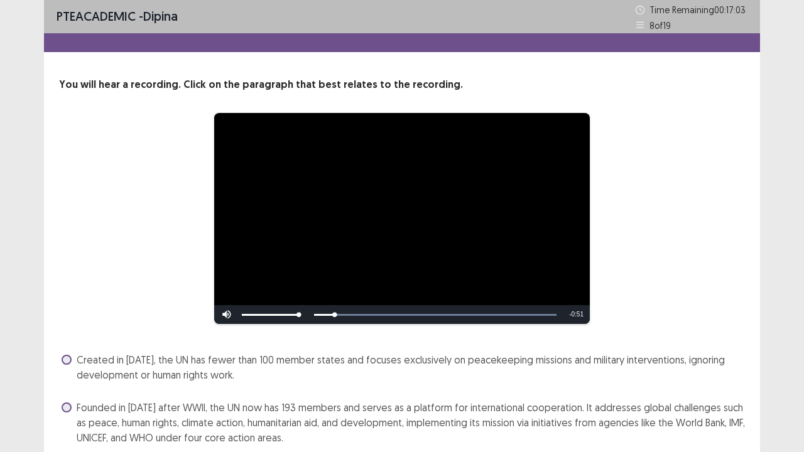
scroll to position [147, 0]
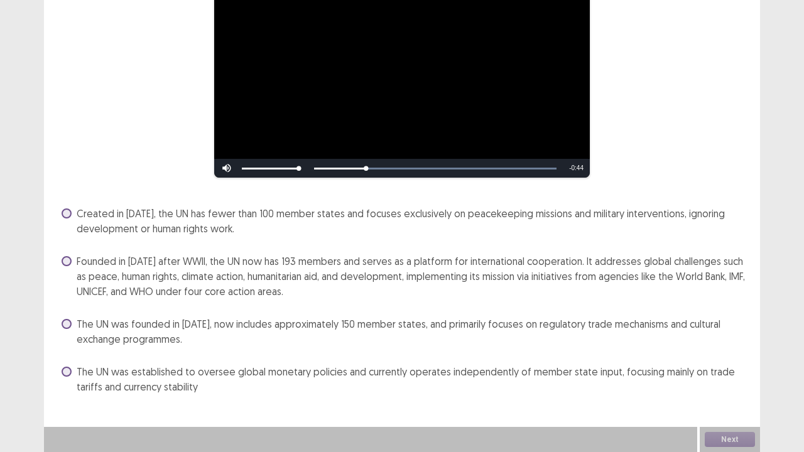
drag, startPoint x: 359, startPoint y: 282, endPoint x: 359, endPoint y: 271, distance: 10.7
click at [359, 280] on span "Founded in [DATE] after WWII, the UN now has 193 members and serves as a platfo…" at bounding box center [411, 276] width 669 height 45
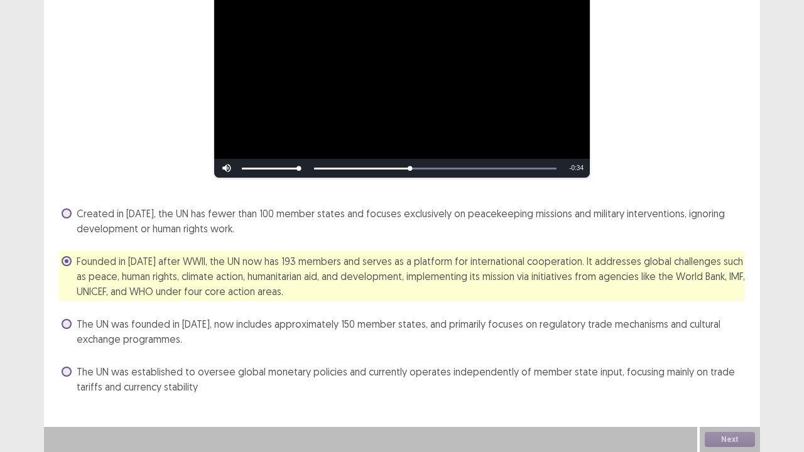
click at [782, 365] on div "**********" at bounding box center [402, 152] width 804 height 599
click at [718, 373] on button "Next" at bounding box center [730, 439] width 50 height 15
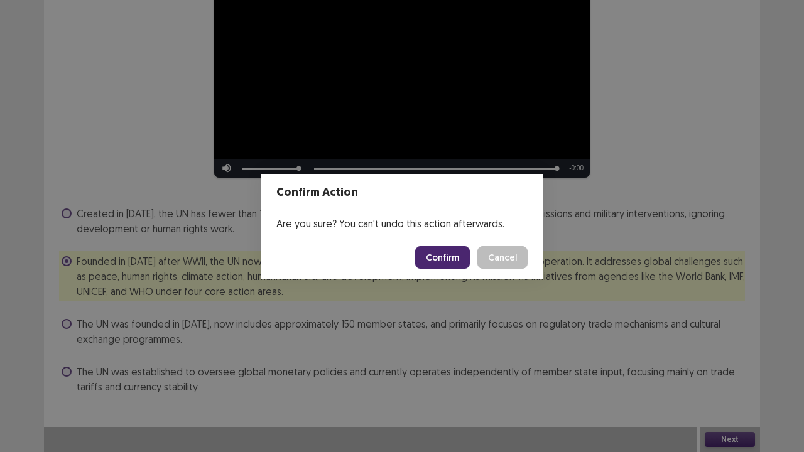
click at [440, 261] on button "Confirm" at bounding box center [442, 257] width 55 height 23
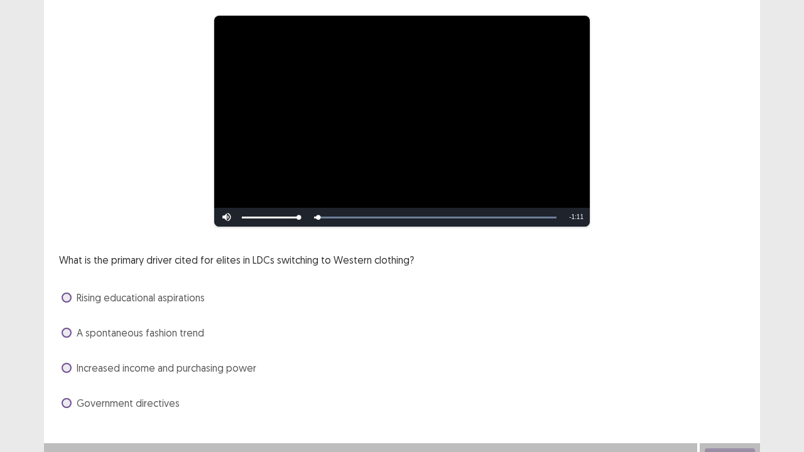
scroll to position [114, 0]
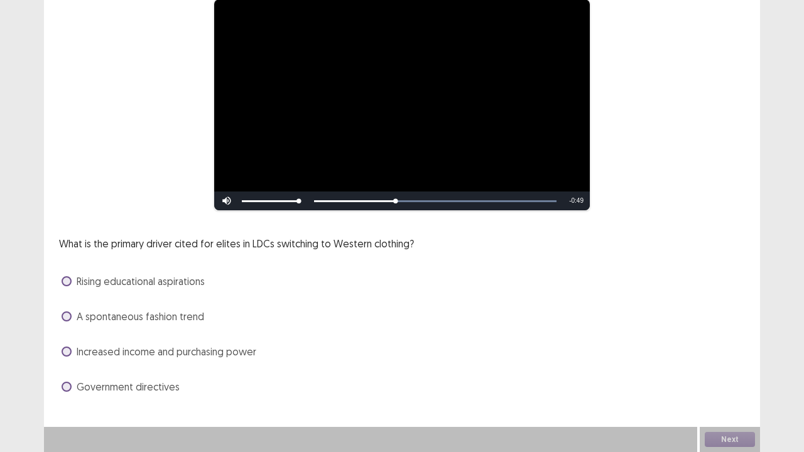
click at [183, 351] on span "Increased income and purchasing power" at bounding box center [167, 351] width 180 height 15
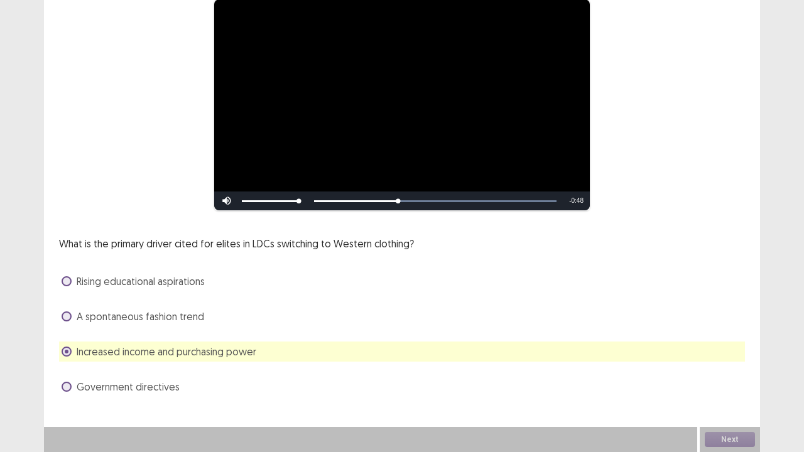
click at [183, 349] on span "Increased income and purchasing power" at bounding box center [167, 351] width 180 height 15
click at [735, 373] on button "Next" at bounding box center [730, 439] width 50 height 15
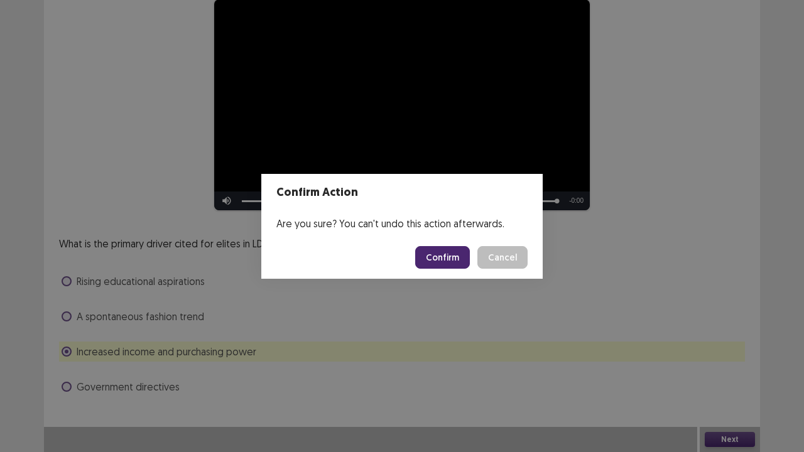
click at [443, 260] on button "Confirm" at bounding box center [442, 257] width 55 height 23
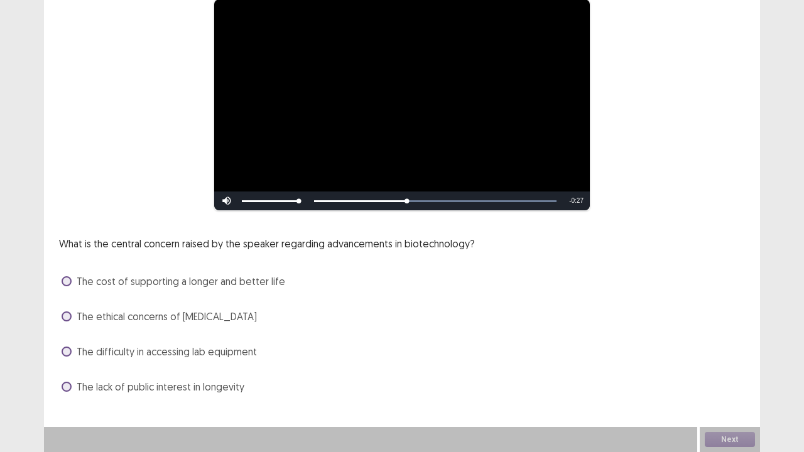
click at [244, 287] on span "The cost of supporting a longer and better life" at bounding box center [181, 281] width 209 height 15
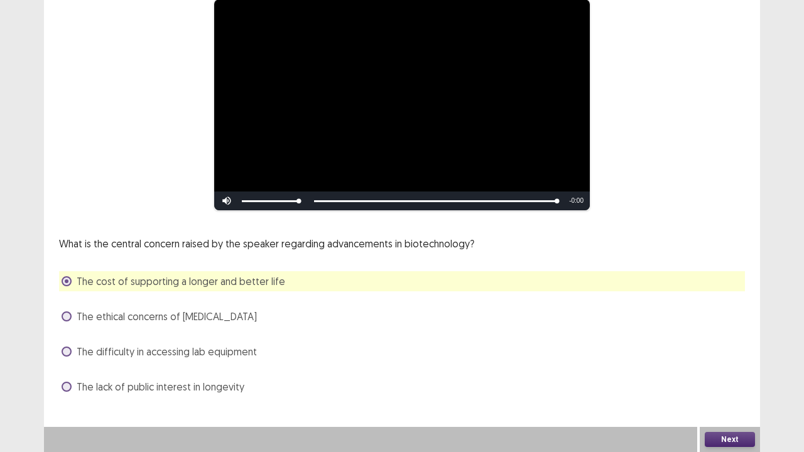
click at [718, 373] on button "Next" at bounding box center [730, 439] width 50 height 15
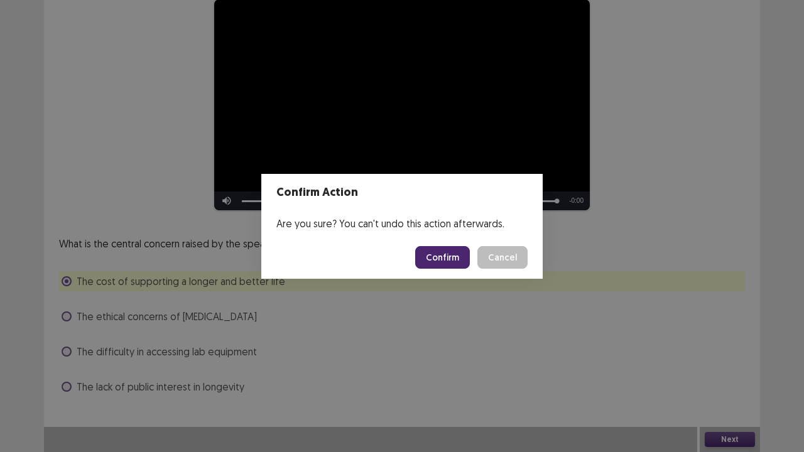
click at [449, 254] on button "Confirm" at bounding box center [442, 257] width 55 height 23
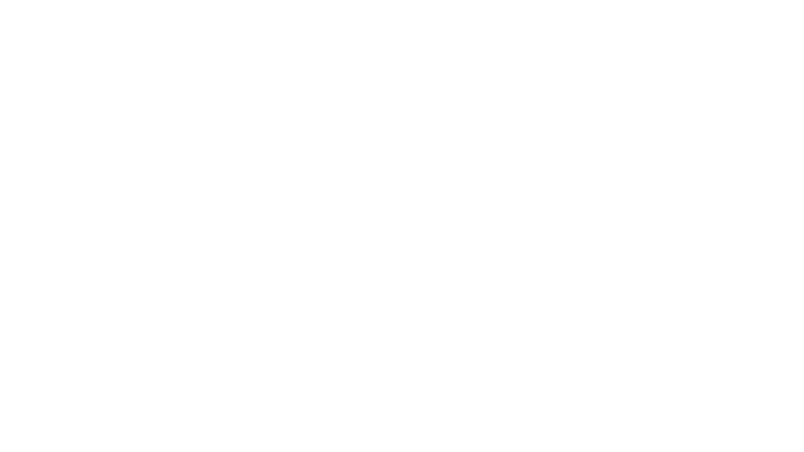
scroll to position [0, 0]
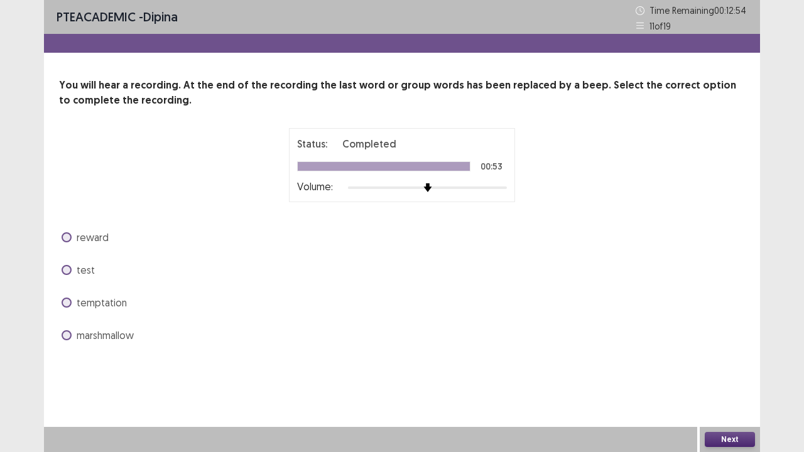
drag, startPoint x: 95, startPoint y: 299, endPoint x: 178, endPoint y: 325, distance: 87.5
click at [94, 300] on span "temptation" at bounding box center [102, 302] width 50 height 15
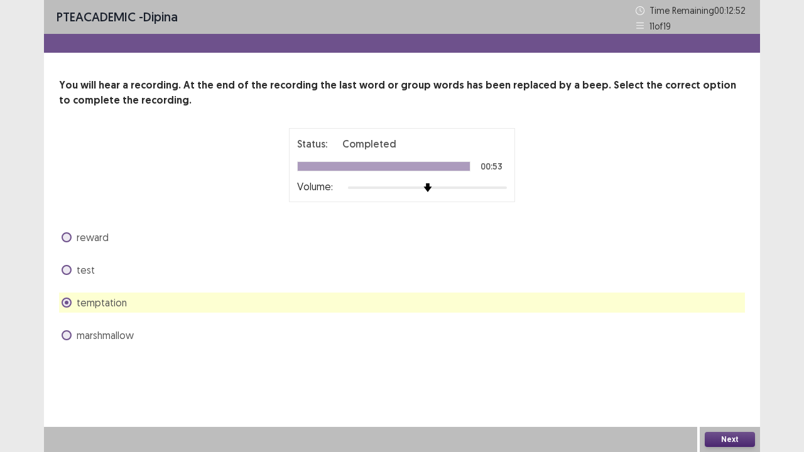
click at [723, 373] on button "Next" at bounding box center [730, 439] width 50 height 15
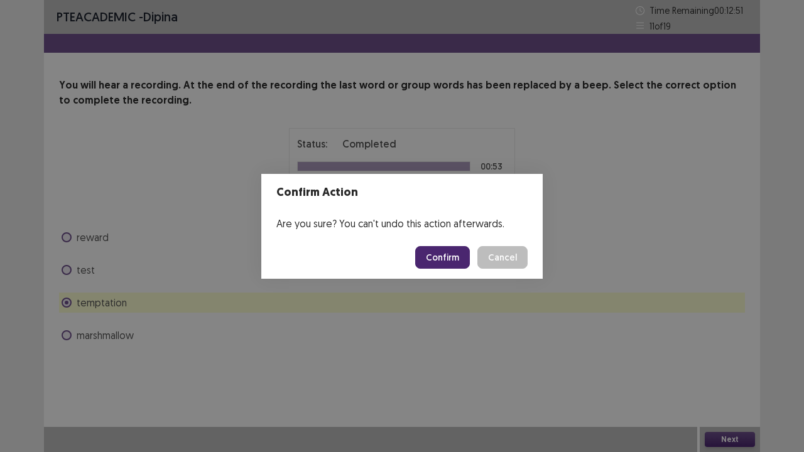
click at [434, 259] on button "Confirm" at bounding box center [442, 257] width 55 height 23
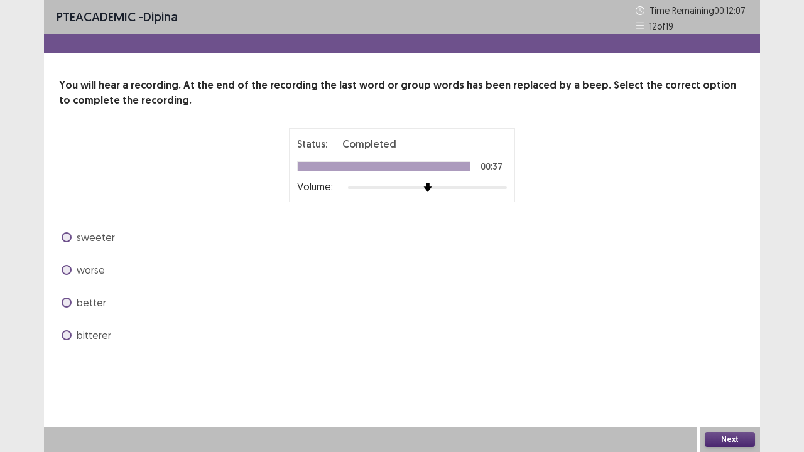
drag, startPoint x: 58, startPoint y: 339, endPoint x: 67, endPoint y: 339, distance: 8.8
click at [61, 339] on div "You will hear a recording. At the end of the recording the last word or group w…" at bounding box center [402, 212] width 716 height 268
click at [69, 337] on span at bounding box center [67, 336] width 10 height 10
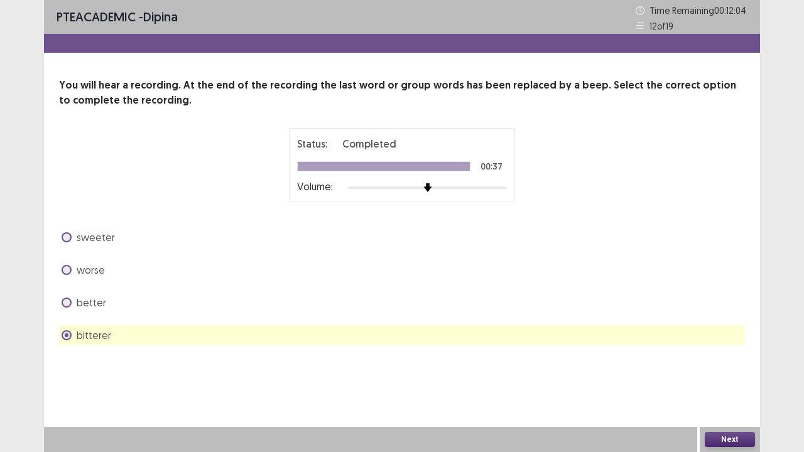
click at [715, 373] on button "Next" at bounding box center [730, 439] width 50 height 15
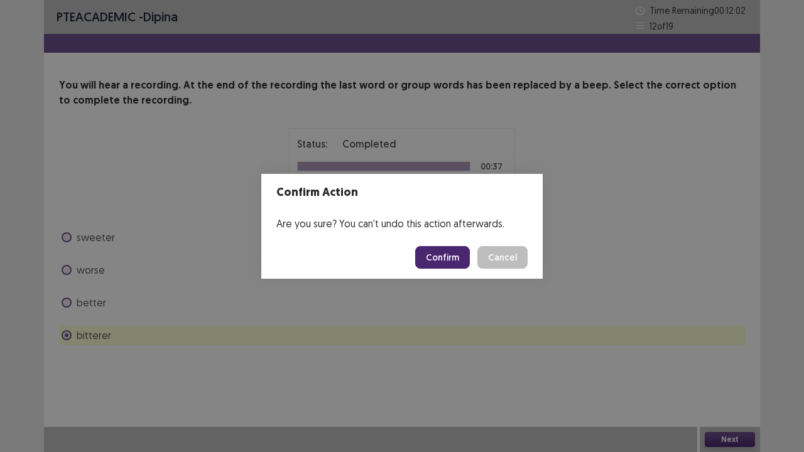
click at [441, 261] on button "Confirm" at bounding box center [442, 257] width 55 height 23
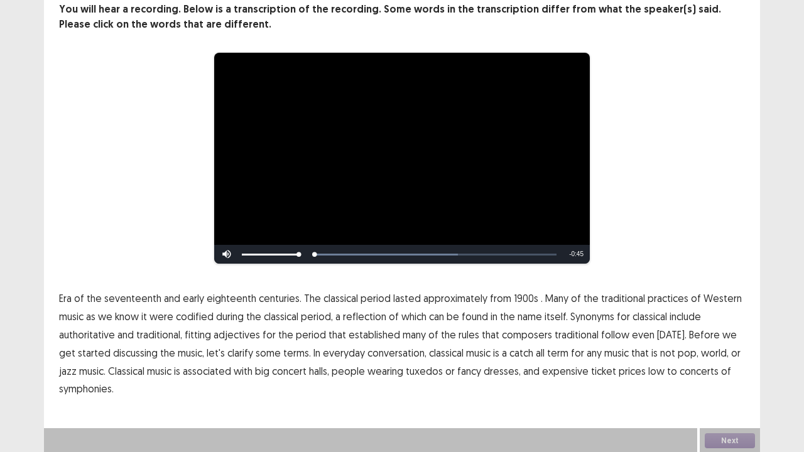
scroll to position [77, 0]
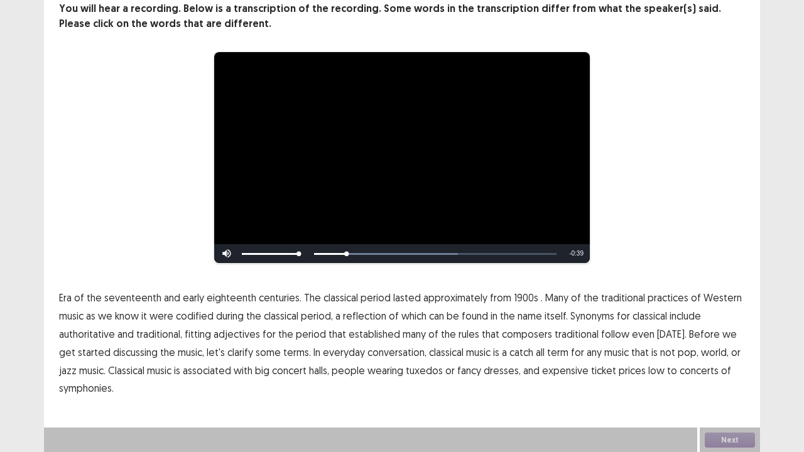
click at [514, 294] on span "1900s" at bounding box center [526, 297] width 25 height 15
click at [567, 337] on span "traditional" at bounding box center [577, 334] width 44 height 15
click at [648, 372] on span "low" at bounding box center [656, 370] width 16 height 15
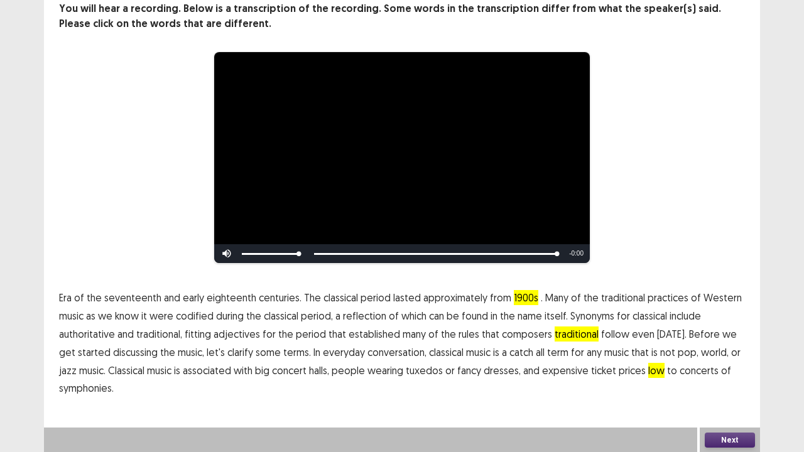
click at [726, 373] on button "Next" at bounding box center [730, 440] width 50 height 15
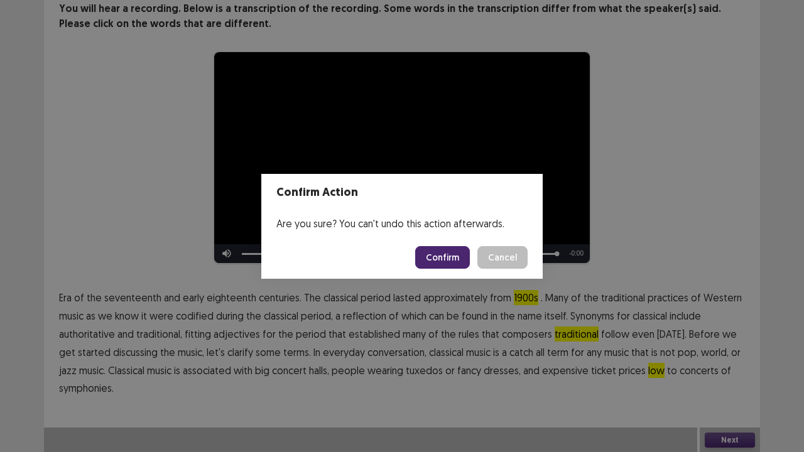
click at [447, 256] on button "Confirm" at bounding box center [442, 257] width 55 height 23
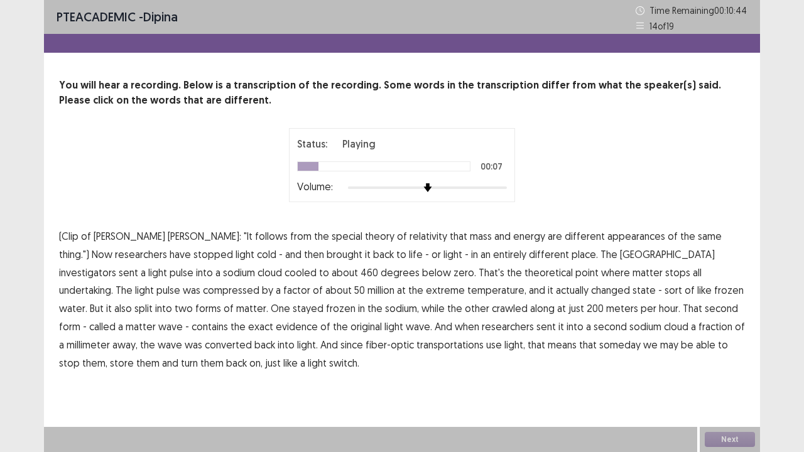
click at [608, 235] on span "appearances" at bounding box center [637, 236] width 58 height 15
click at [116, 265] on span "investigators" at bounding box center [87, 272] width 57 height 15
click at [113, 283] on span "undertaking." at bounding box center [86, 290] width 54 height 15
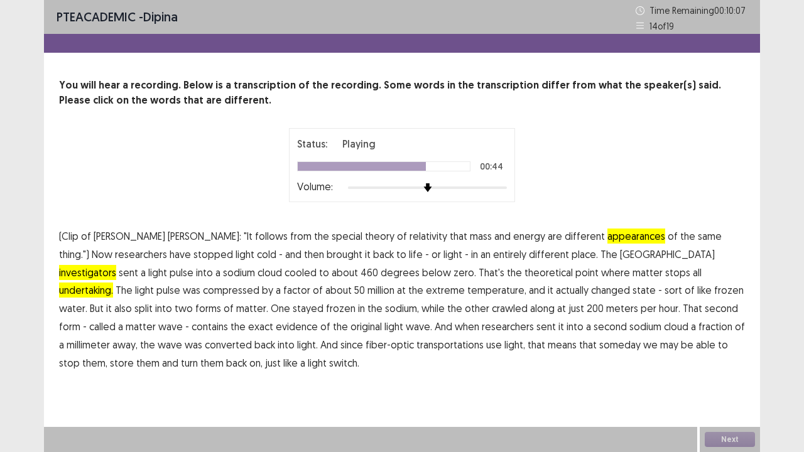
drag, startPoint x: 703, startPoint y: 307, endPoint x: 517, endPoint y: 354, distance: 192.0
click at [318, 319] on span "evidence" at bounding box center [297, 326] width 42 height 15
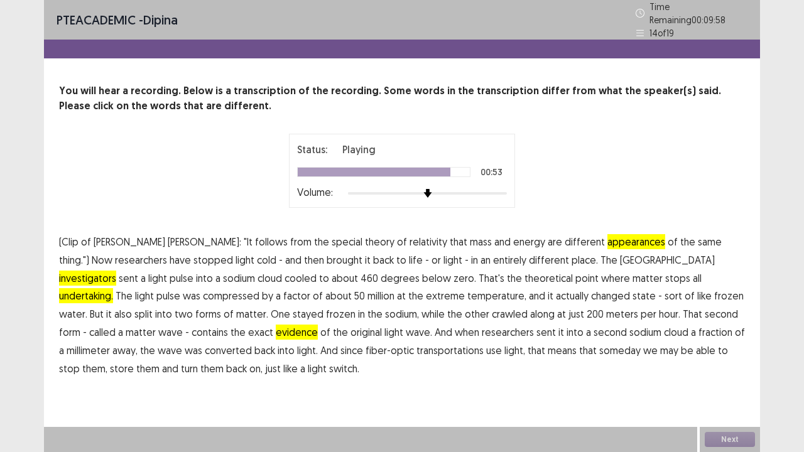
click at [417, 346] on span "transportations" at bounding box center [450, 350] width 67 height 15
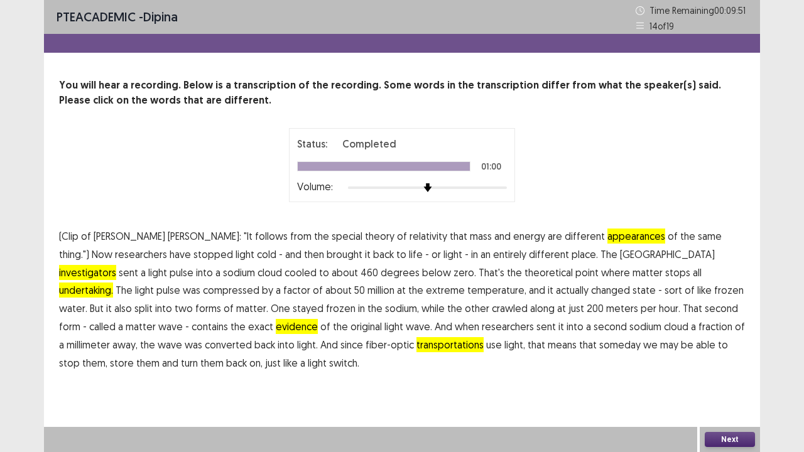
drag, startPoint x: 737, startPoint y: 436, endPoint x: 719, endPoint y: 440, distance: 18.6
click at [719, 373] on button "Next" at bounding box center [730, 439] width 50 height 15
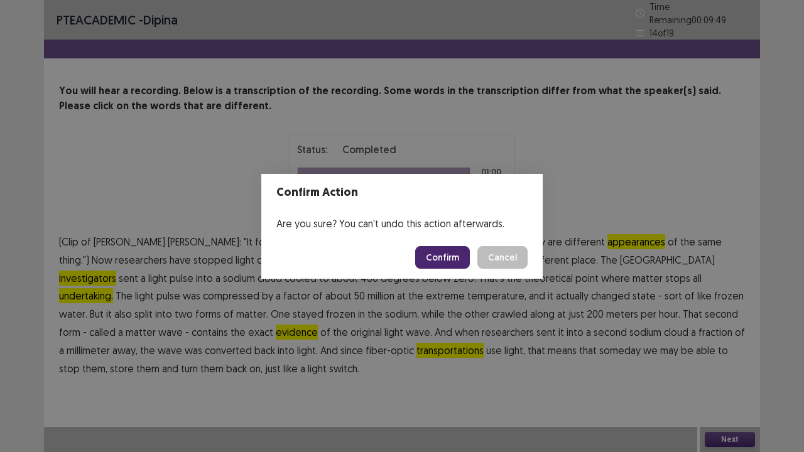
click at [441, 256] on button "Confirm" at bounding box center [442, 257] width 55 height 23
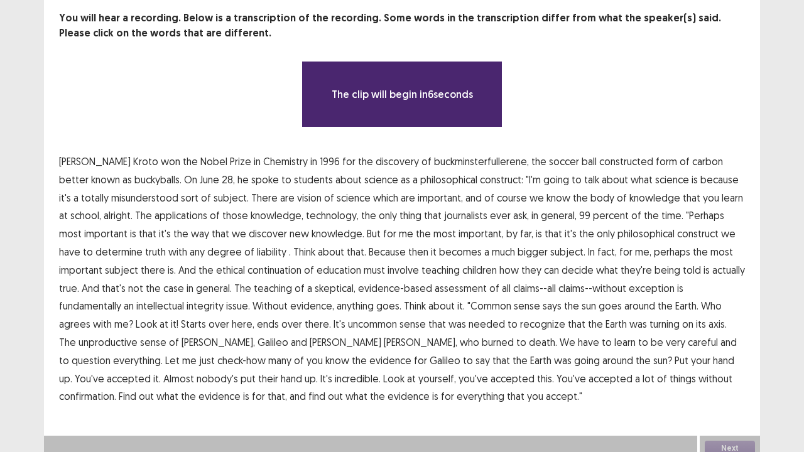
scroll to position [75, 0]
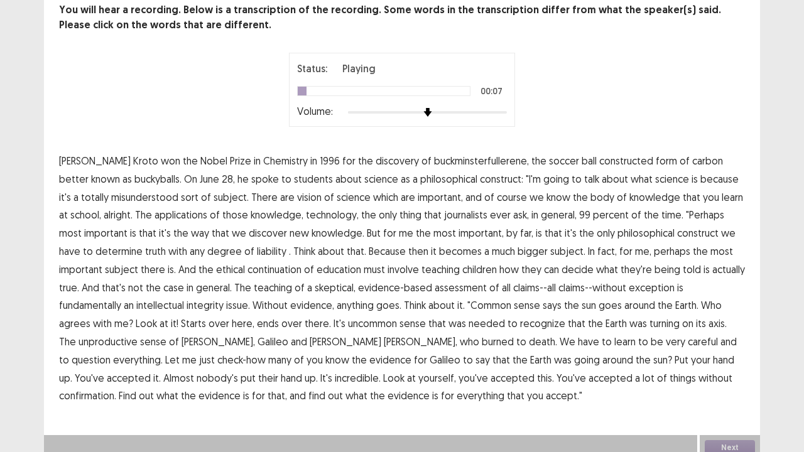
click at [599, 155] on span "constructed" at bounding box center [626, 160] width 54 height 15
click at [297, 196] on span "vision" at bounding box center [309, 197] width 25 height 15
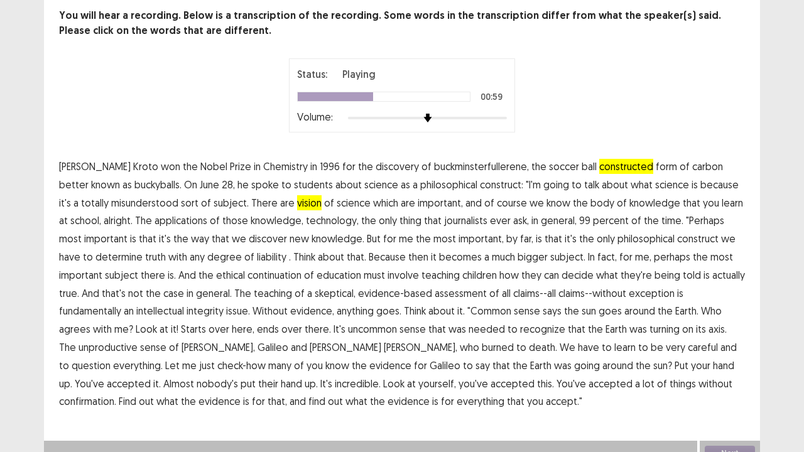
click at [248, 273] on span "continuation" at bounding box center [275, 275] width 54 height 15
drag, startPoint x: 629, startPoint y: 324, endPoint x: 677, endPoint y: 333, distance: 49.3
click at [138, 340] on span "unproductive" at bounding box center [108, 347] width 59 height 15
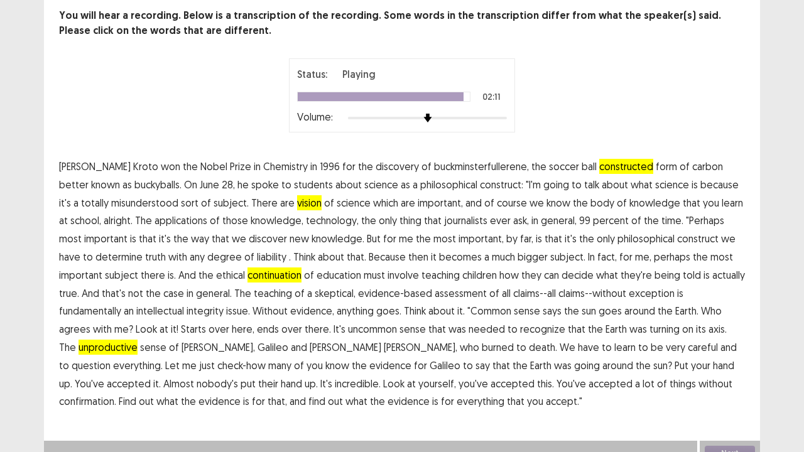
click at [116, 373] on span "confirmation." at bounding box center [87, 401] width 57 height 15
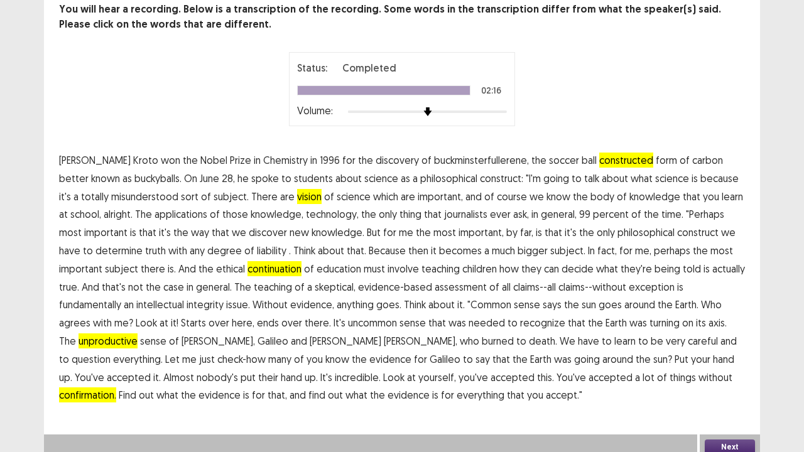
scroll to position [83, 0]
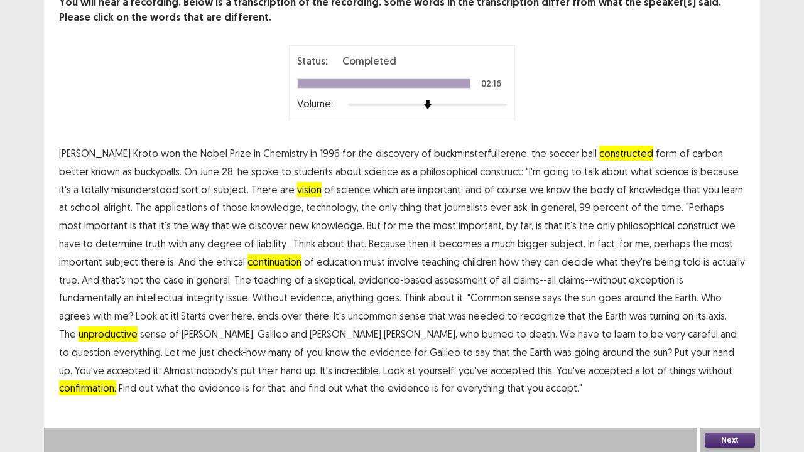
click at [733, 373] on button "Next" at bounding box center [730, 440] width 50 height 15
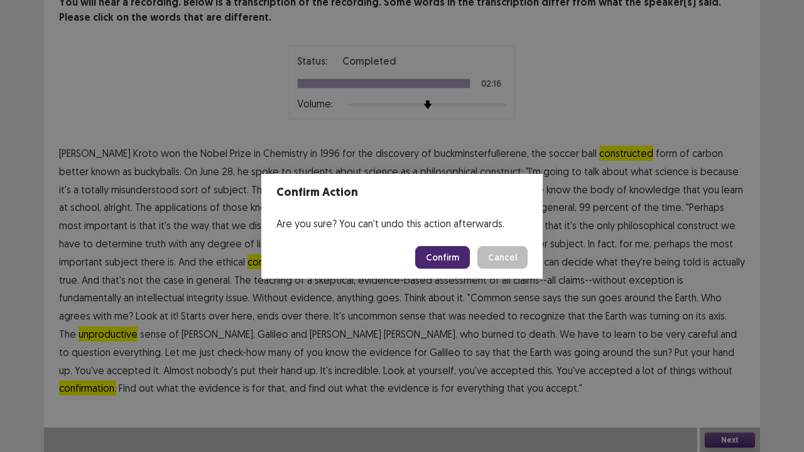
click at [439, 255] on button "Confirm" at bounding box center [442, 257] width 55 height 23
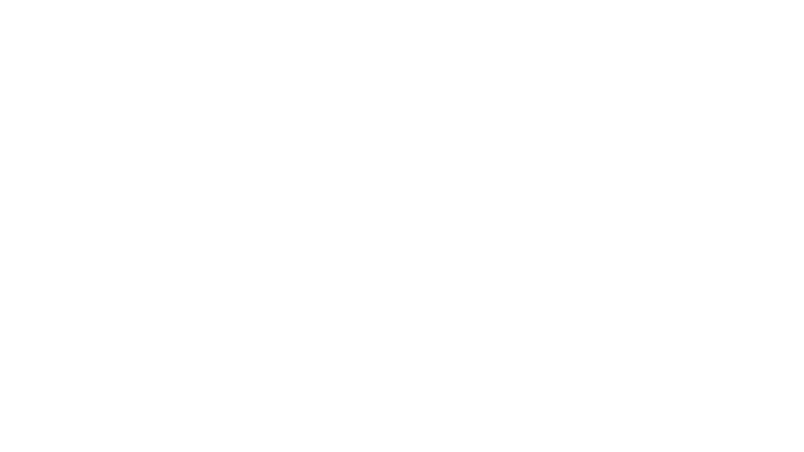
scroll to position [0, 0]
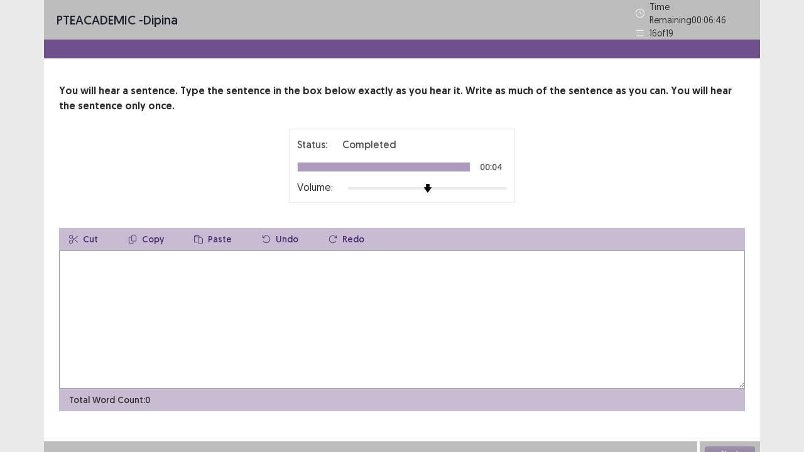
click at [104, 269] on textarea at bounding box center [402, 320] width 686 height 138
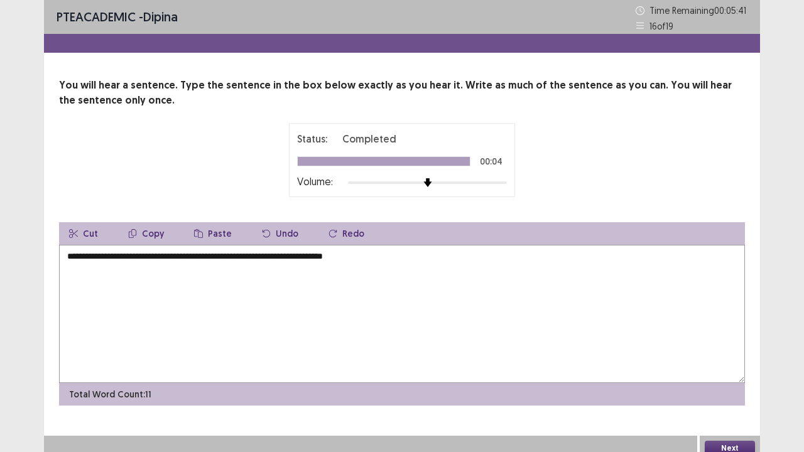
type textarea "**********"
click at [714, 373] on button "Next" at bounding box center [730, 448] width 50 height 15
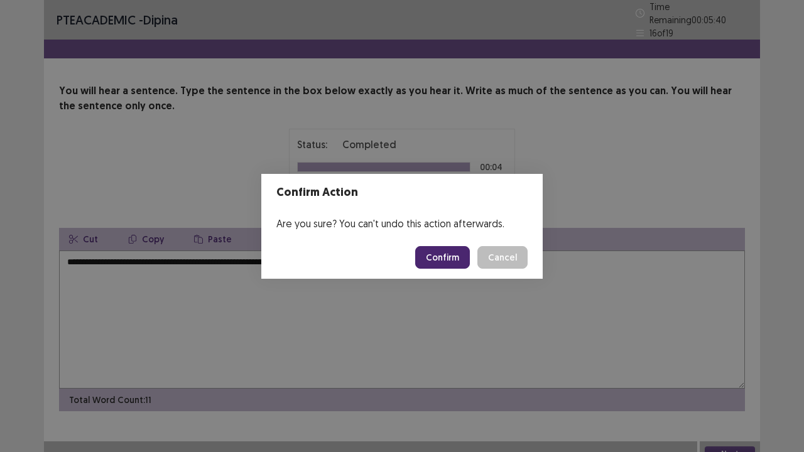
click at [450, 260] on button "Confirm" at bounding box center [442, 257] width 55 height 23
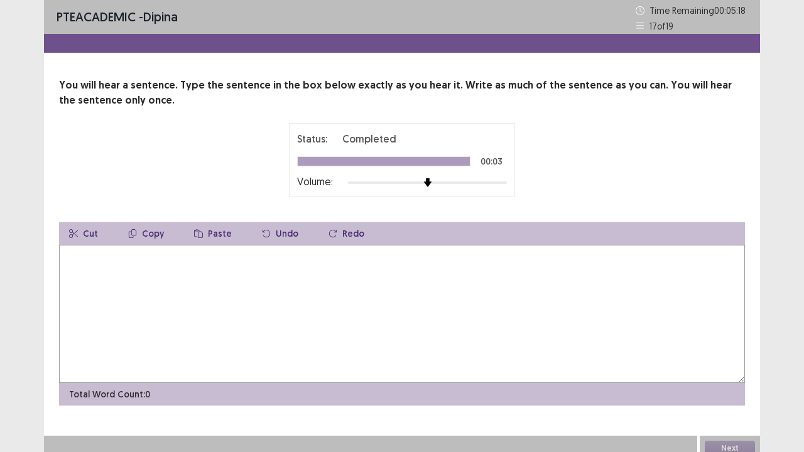
click at [102, 281] on textarea at bounding box center [402, 314] width 686 height 138
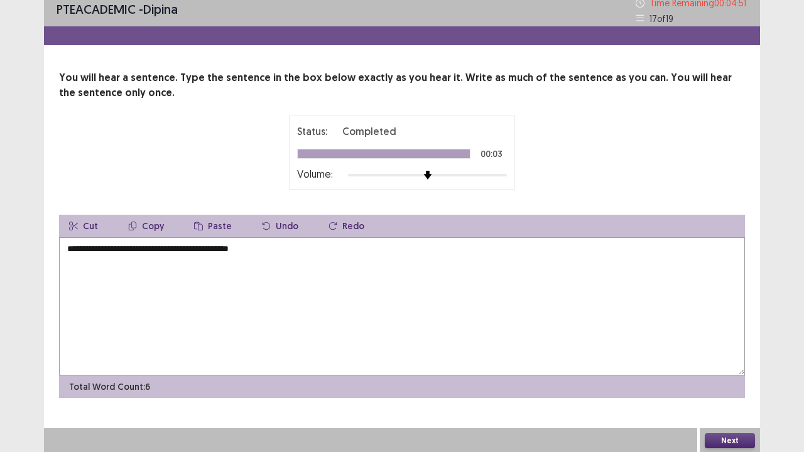
scroll to position [8, 0]
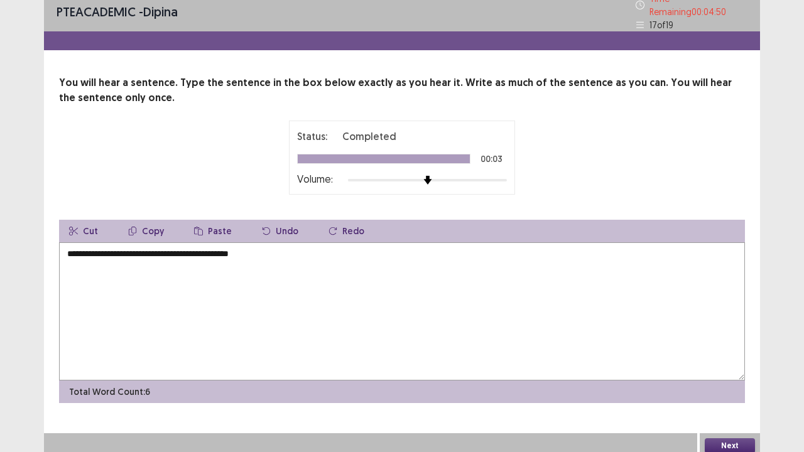
type textarea "**********"
click at [731, 373] on button "Next" at bounding box center [730, 446] width 50 height 15
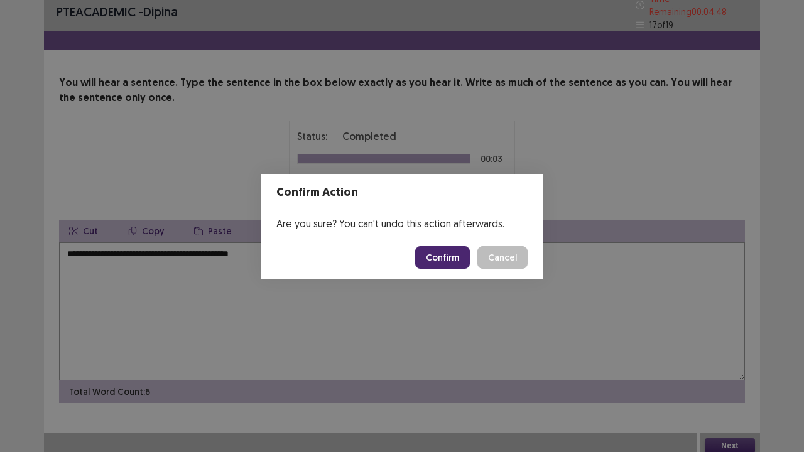
click at [445, 251] on button "Confirm" at bounding box center [442, 257] width 55 height 23
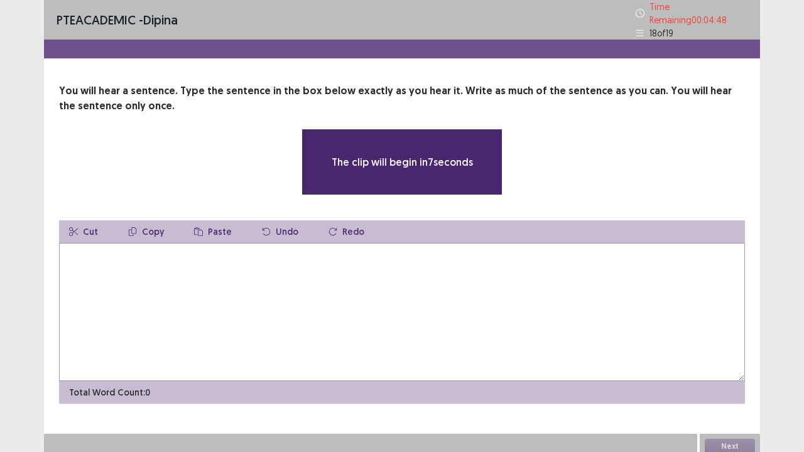
scroll to position [1, 0]
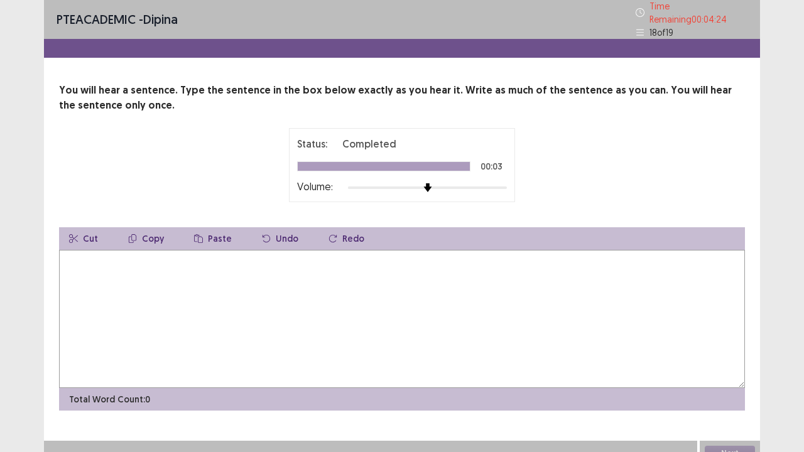
click at [116, 271] on textarea at bounding box center [402, 319] width 686 height 138
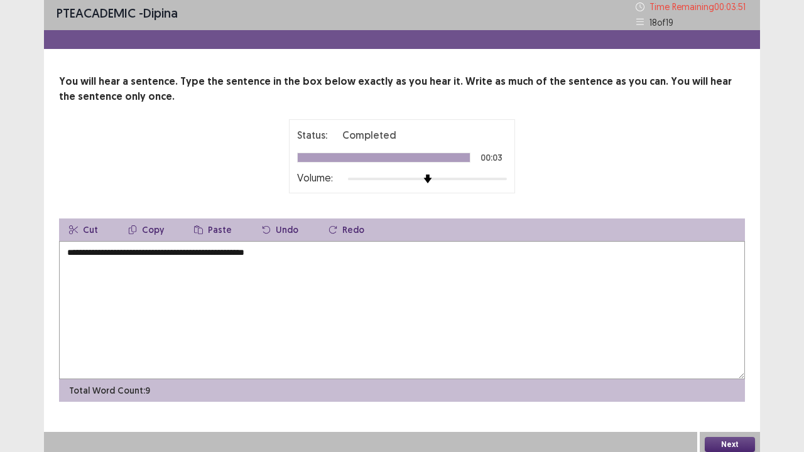
scroll to position [8, 0]
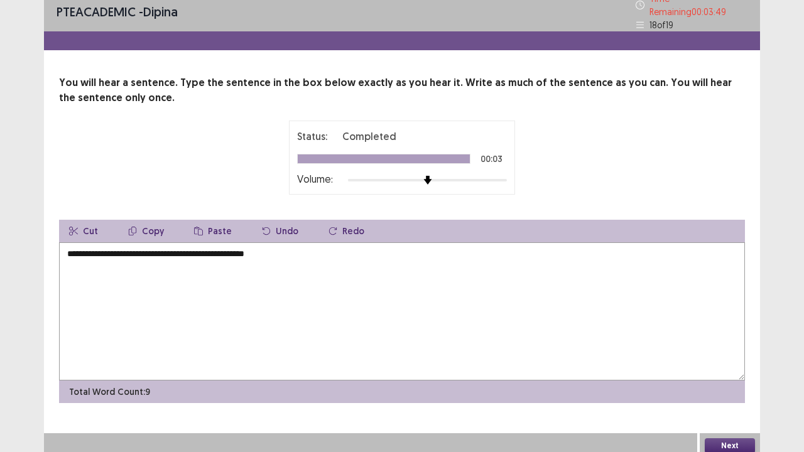
type textarea "**********"
click at [726, 373] on button "Next" at bounding box center [730, 446] width 50 height 15
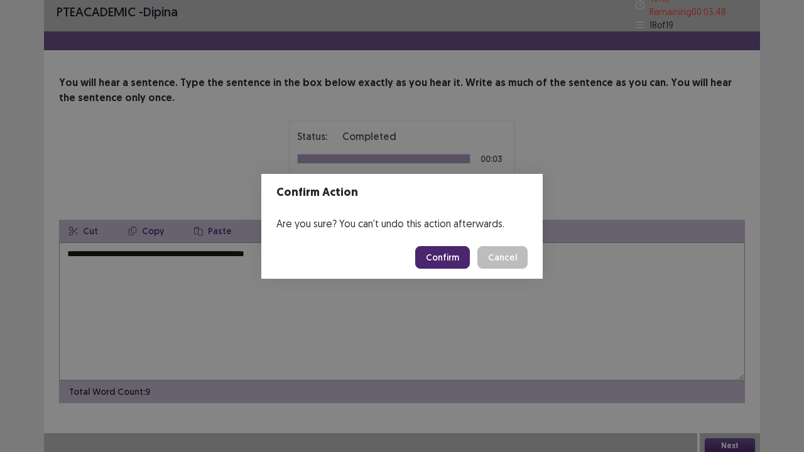
click at [439, 253] on button "Confirm" at bounding box center [442, 257] width 55 height 23
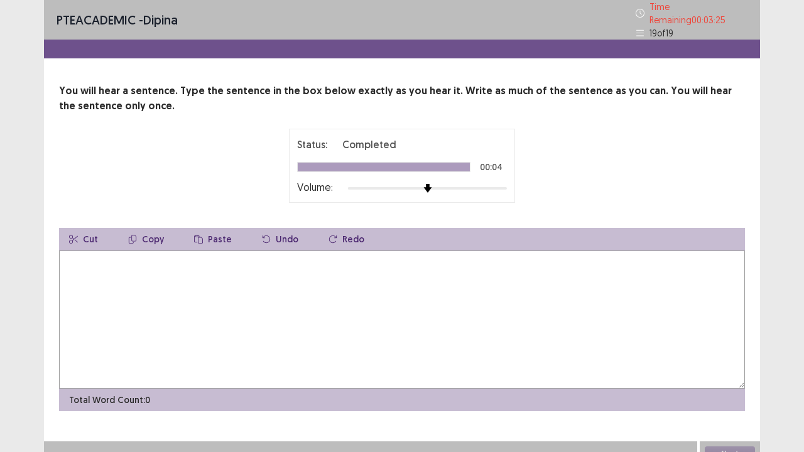
click at [106, 276] on textarea at bounding box center [402, 320] width 686 height 138
click at [243, 256] on textarea "**********" at bounding box center [402, 320] width 686 height 138
click at [301, 255] on textarea "**********" at bounding box center [402, 320] width 686 height 138
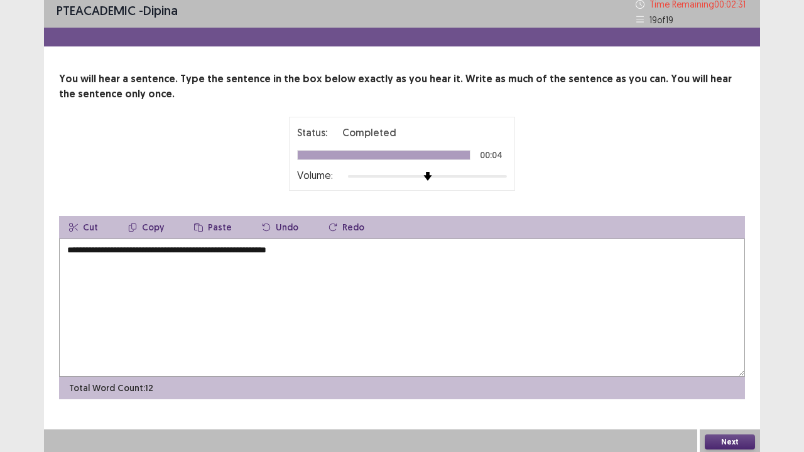
scroll to position [8, 0]
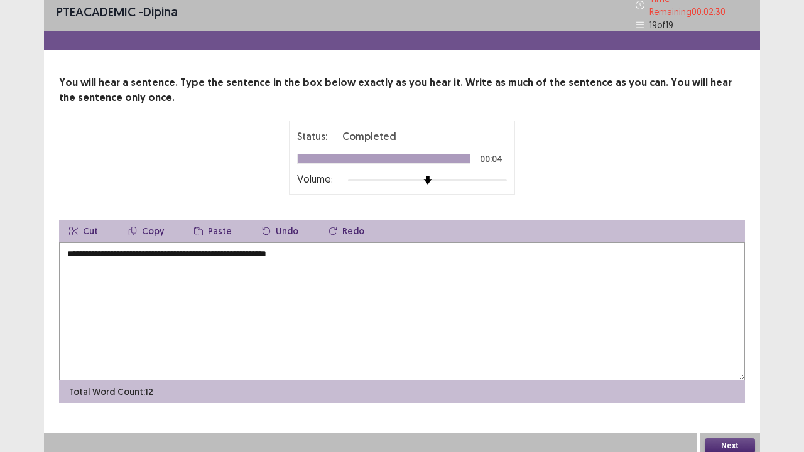
type textarea "**********"
click at [728, 373] on button "Next" at bounding box center [730, 446] width 50 height 15
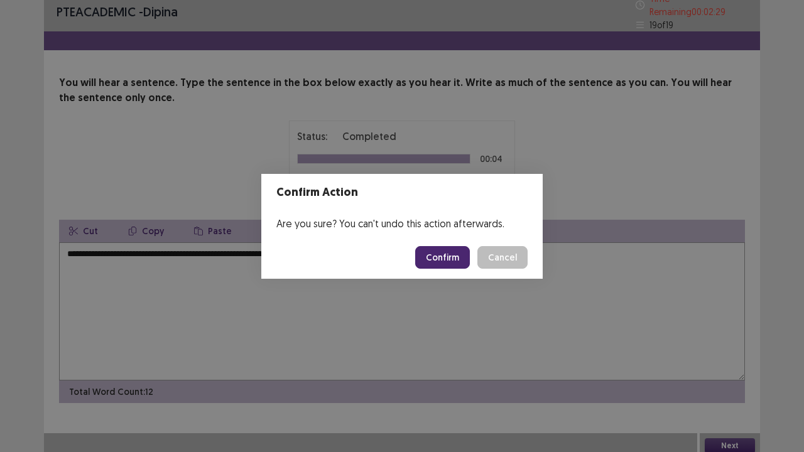
click at [440, 256] on button "Confirm" at bounding box center [442, 257] width 55 height 23
